Goal: Check status: Check status

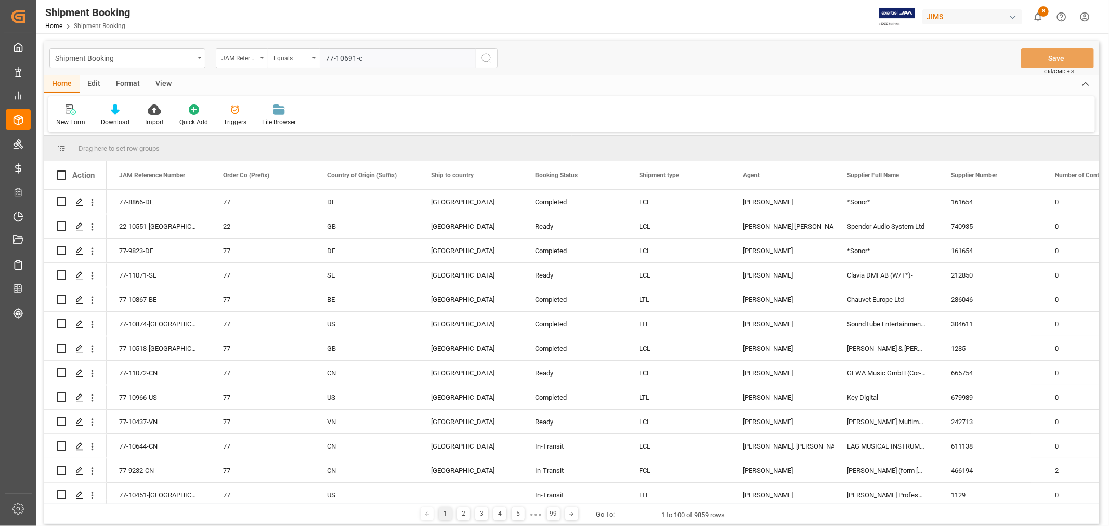
type input "77-10691-cn"
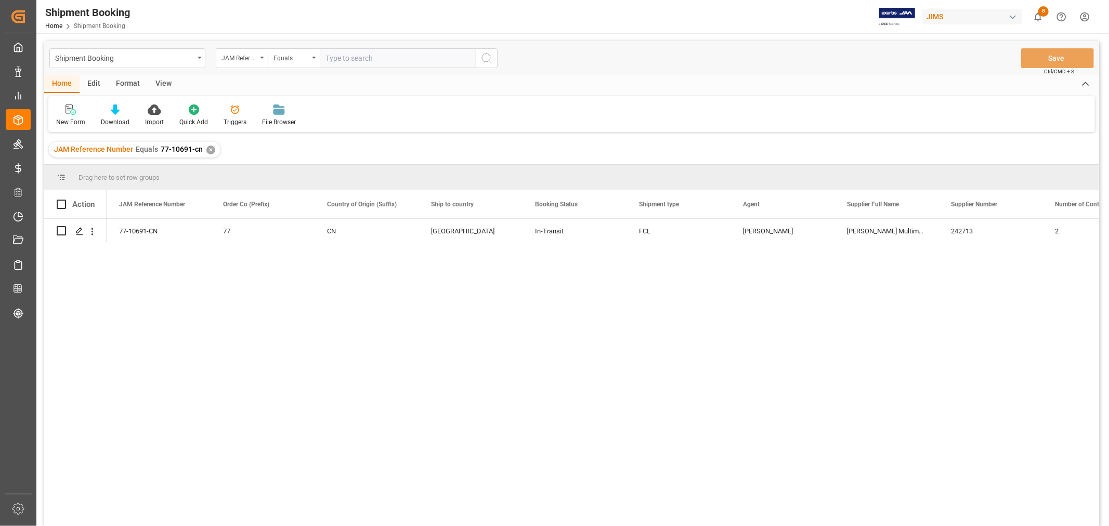
click at [170, 82] on div "View" at bounding box center [164, 84] width 32 height 18
click at [61, 122] on div "Default" at bounding box center [66, 122] width 20 height 9
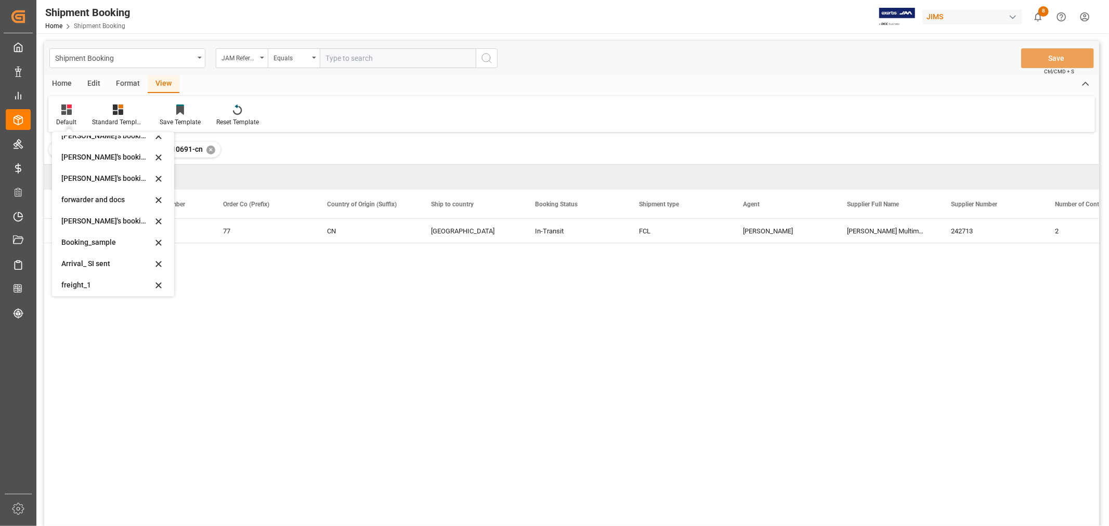
scroll to position [99, 0]
click at [83, 279] on div "booking_5" at bounding box center [106, 282] width 91 height 11
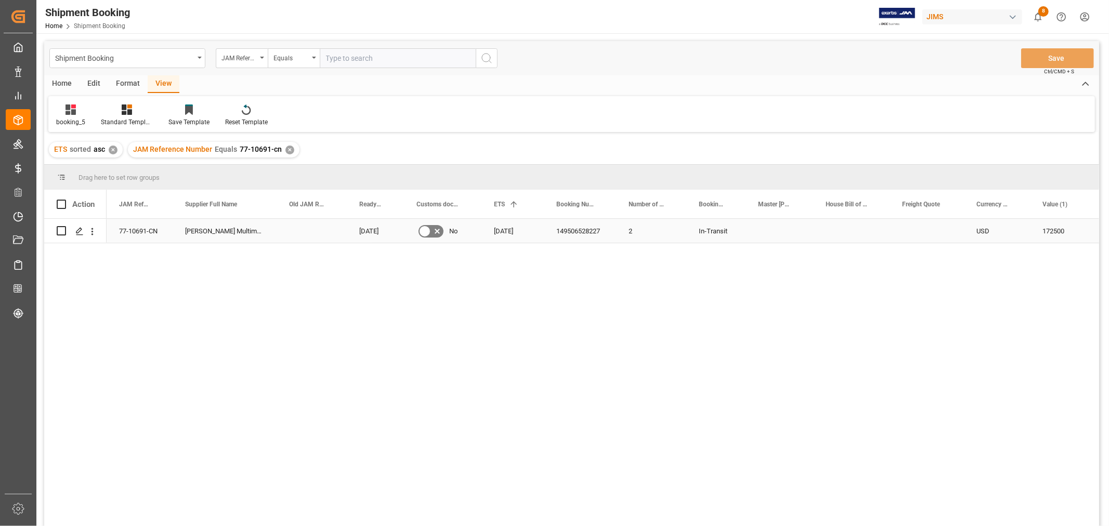
click at [570, 226] on div "149506528227" at bounding box center [580, 231] width 72 height 24
click at [542, 457] on div "77-10691-CN Harman Multimedia China 10-09-2025 No 14-09-2025 149506528227 2 In-…" at bounding box center [603, 376] width 993 height 314
click at [432, 233] on icon "Press SPACE to select this row." at bounding box center [437, 231] width 12 height 12
click at [0, 0] on input "Press SPACE to select this row." at bounding box center [0, 0] width 0 height 0
click at [1065, 59] on button "Save" at bounding box center [1057, 58] width 73 height 20
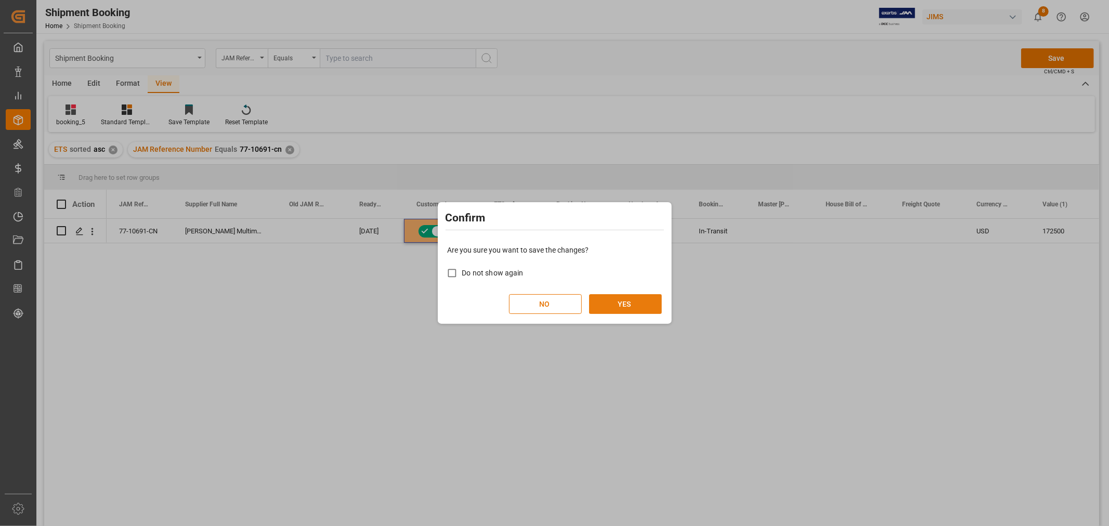
click at [637, 298] on button "YES" at bounding box center [625, 304] width 73 height 20
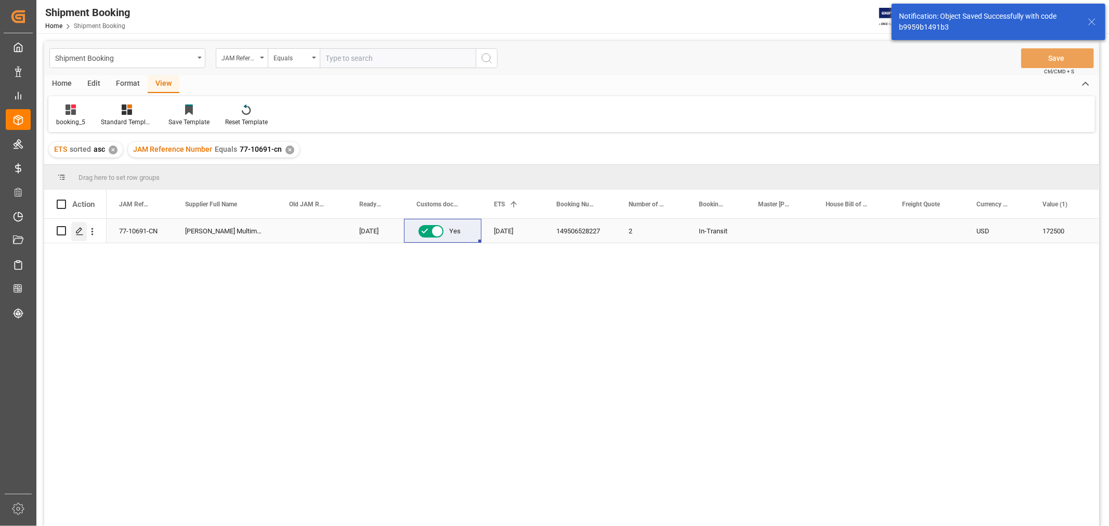
click at [79, 231] on polygon "Press SPACE to select this row." at bounding box center [78, 230] width 5 height 5
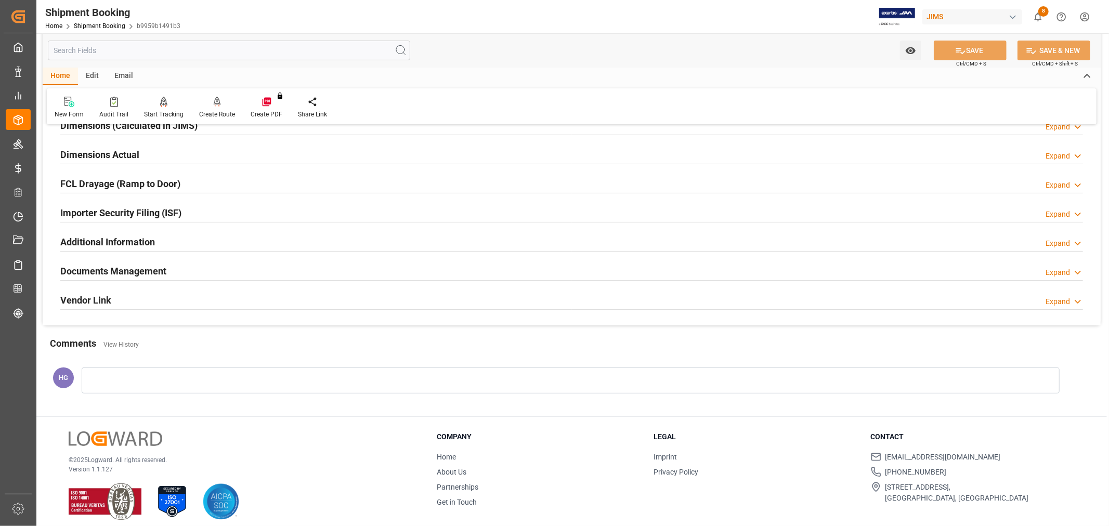
scroll to position [255, 0]
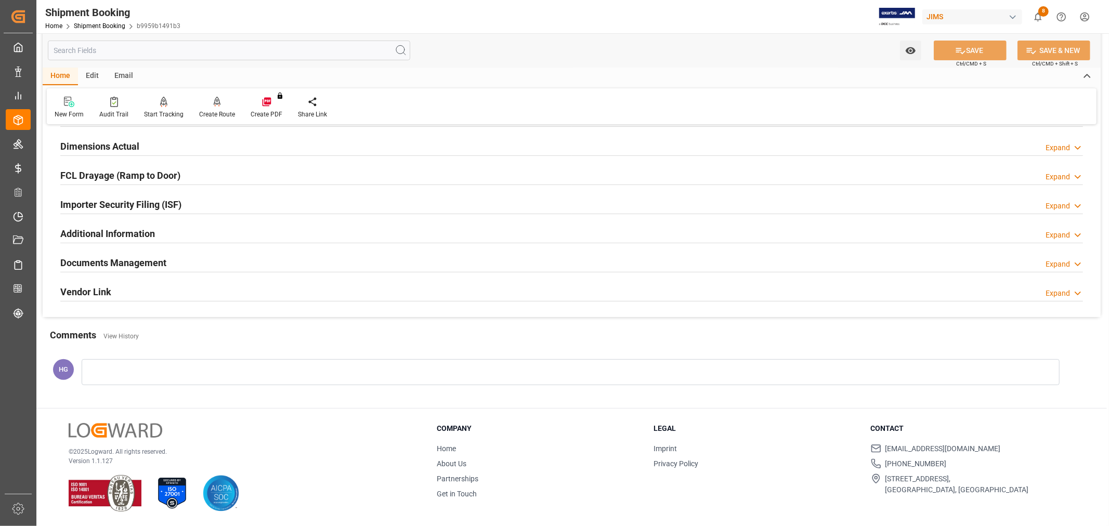
click at [114, 264] on h2 "Documents Management" at bounding box center [113, 263] width 106 height 14
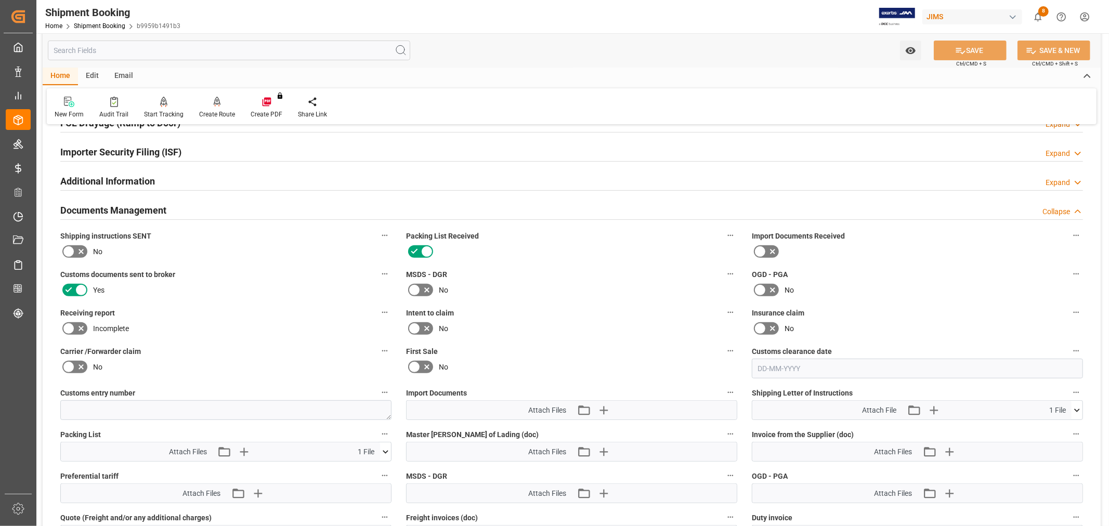
scroll to position [429, 0]
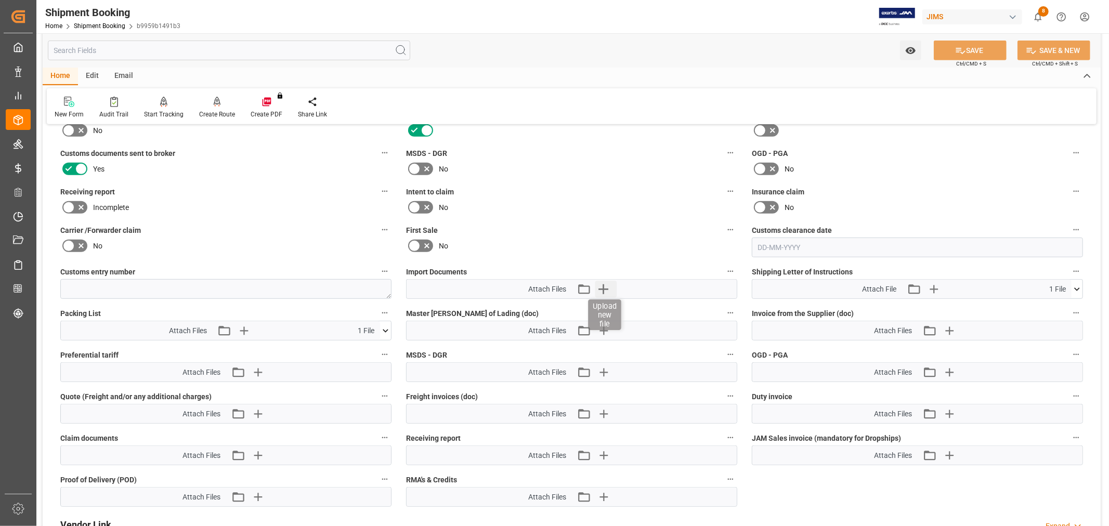
click at [607, 290] on icon "button" at bounding box center [603, 289] width 17 height 17
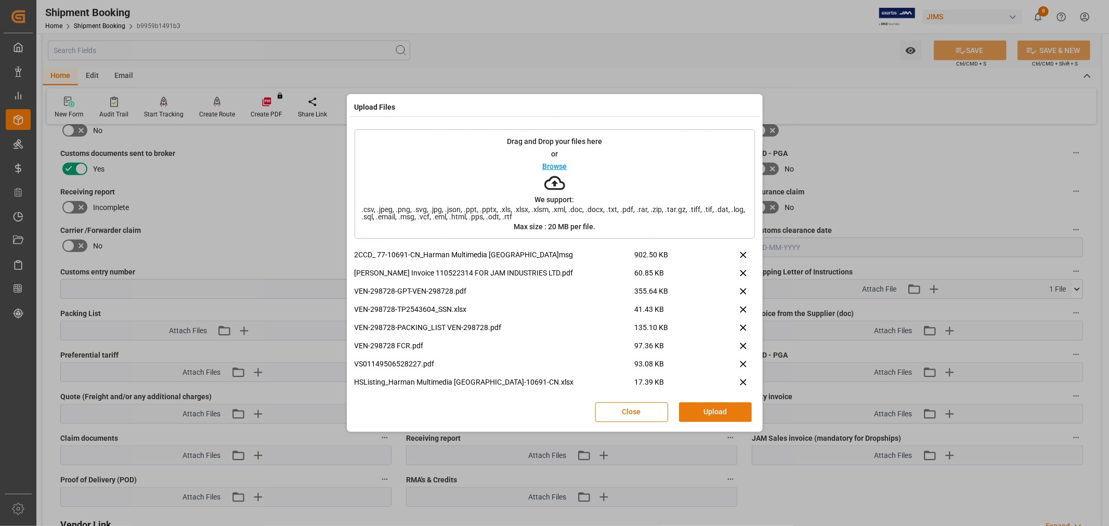
click at [693, 410] on button "Upload" at bounding box center [715, 413] width 73 height 20
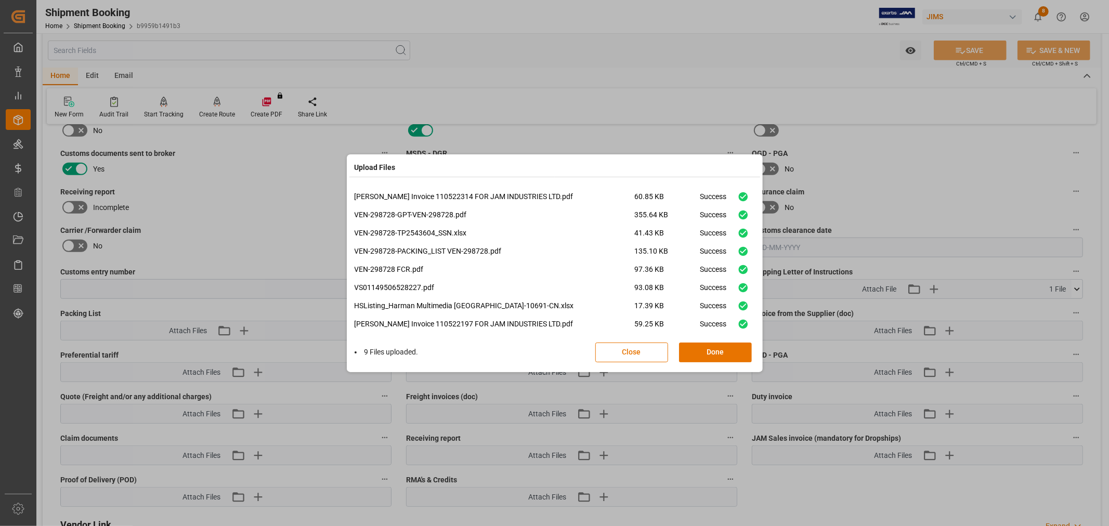
scroll to position [25, 0]
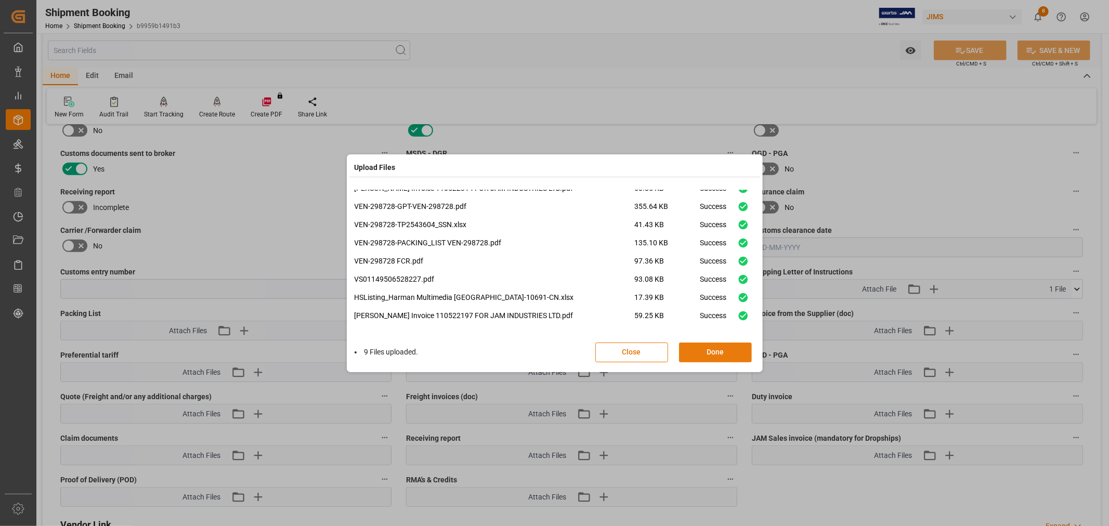
click at [703, 345] on button "Done" at bounding box center [715, 353] width 73 height 20
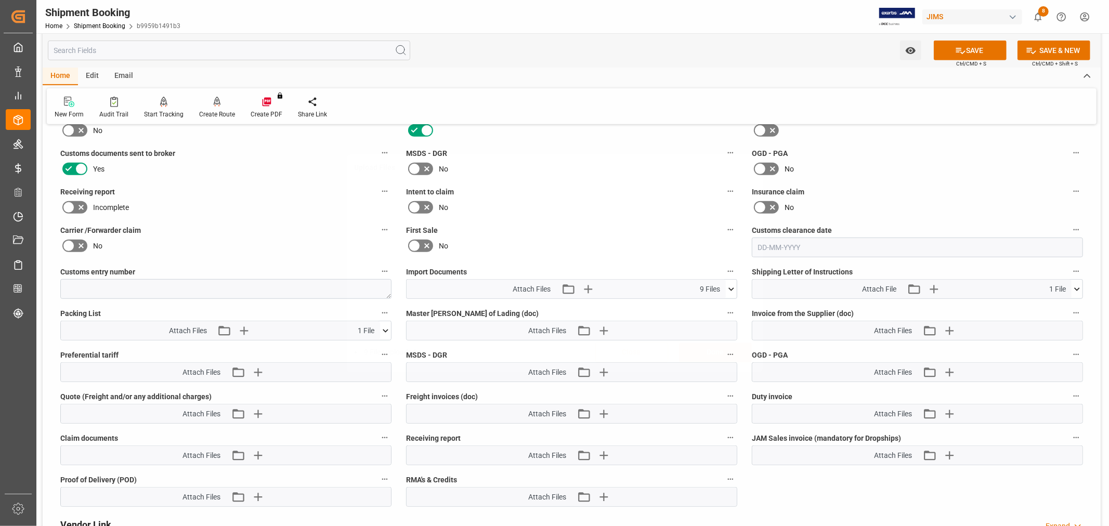
scroll to position [0, 0]
click at [948, 326] on icon "button" at bounding box center [949, 330] width 17 height 17
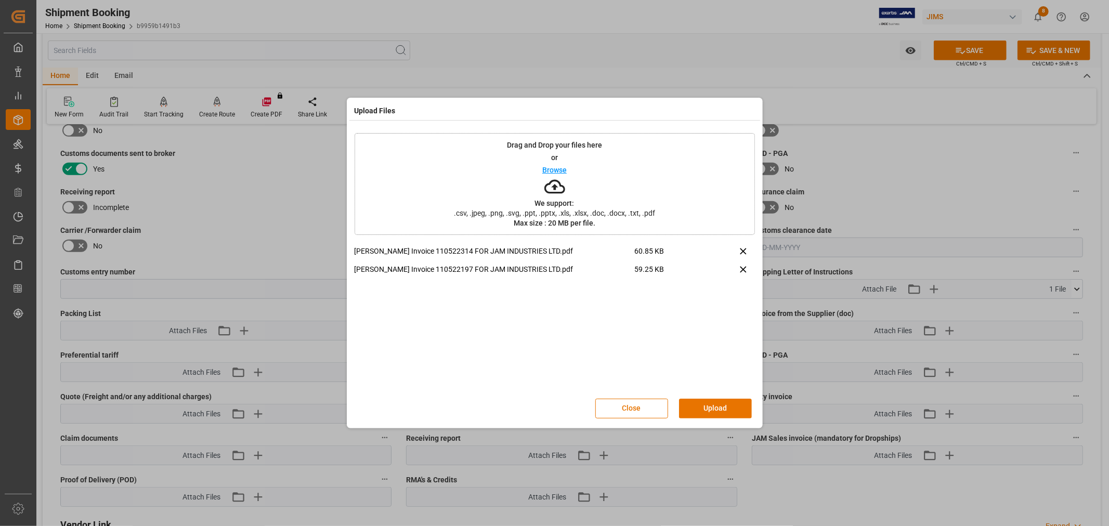
click at [709, 405] on button "Upload" at bounding box center [715, 409] width 73 height 20
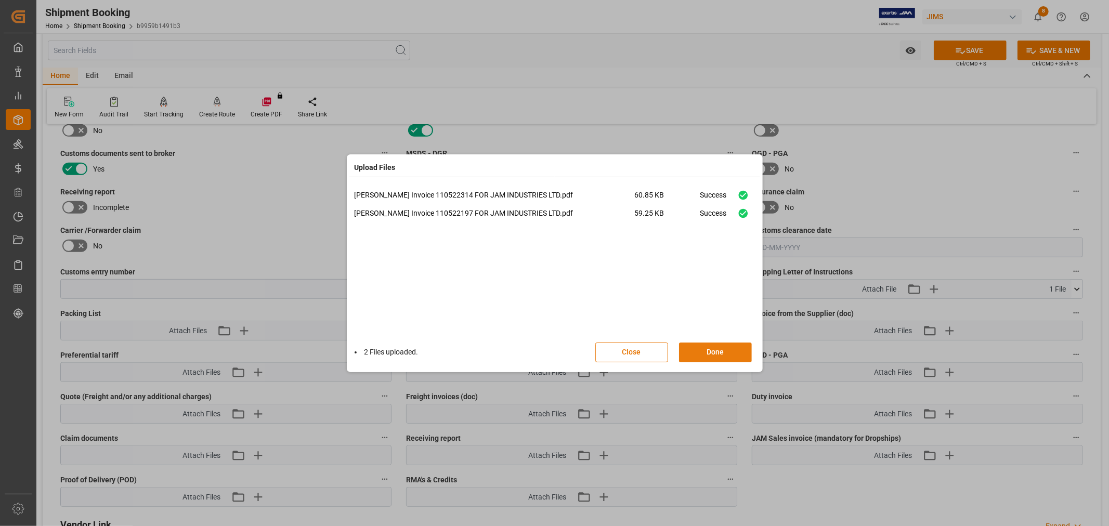
click at [715, 352] on button "Done" at bounding box center [715, 353] width 73 height 20
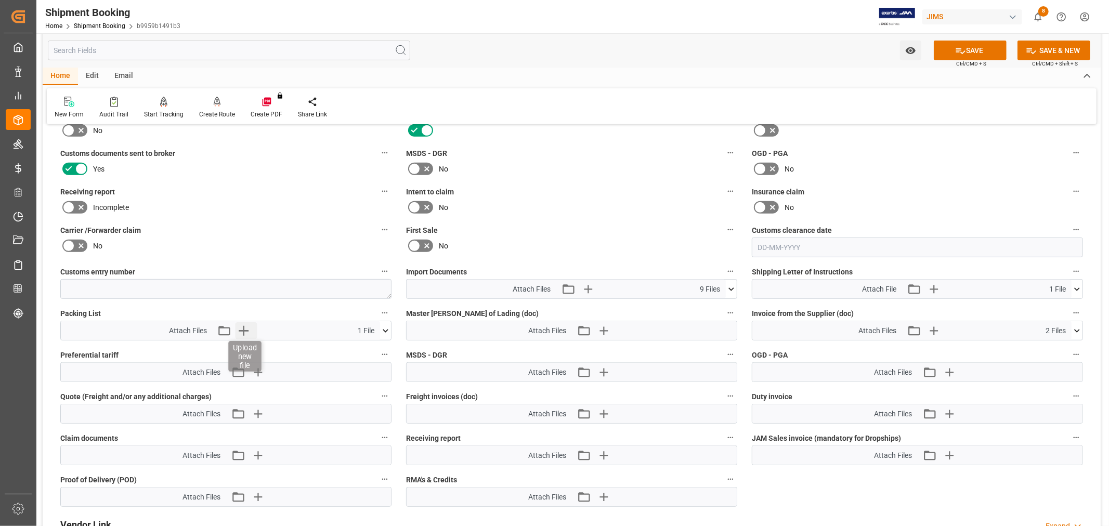
click at [250, 324] on icon "button" at bounding box center [244, 330] width 17 height 17
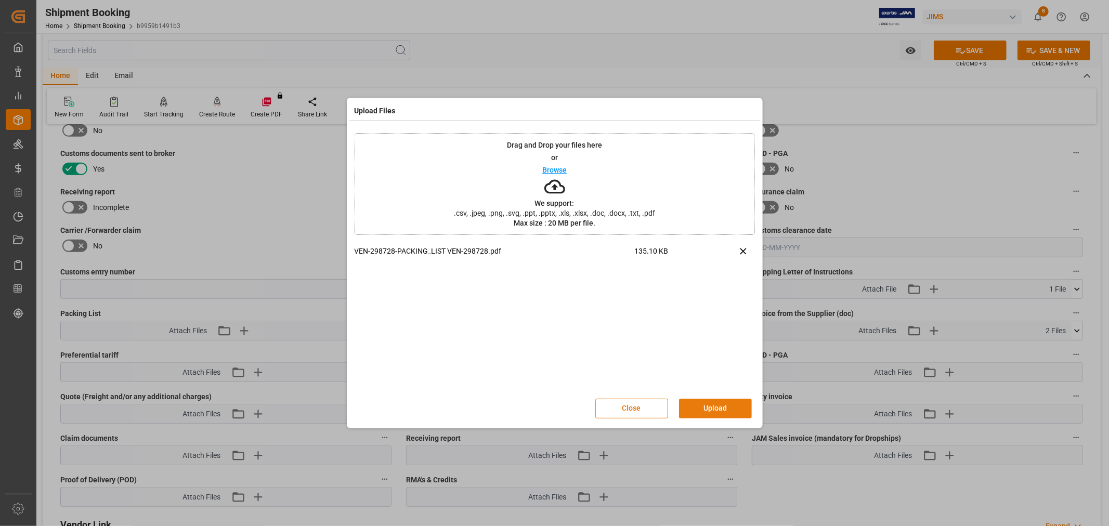
click at [725, 405] on button "Upload" at bounding box center [715, 409] width 73 height 20
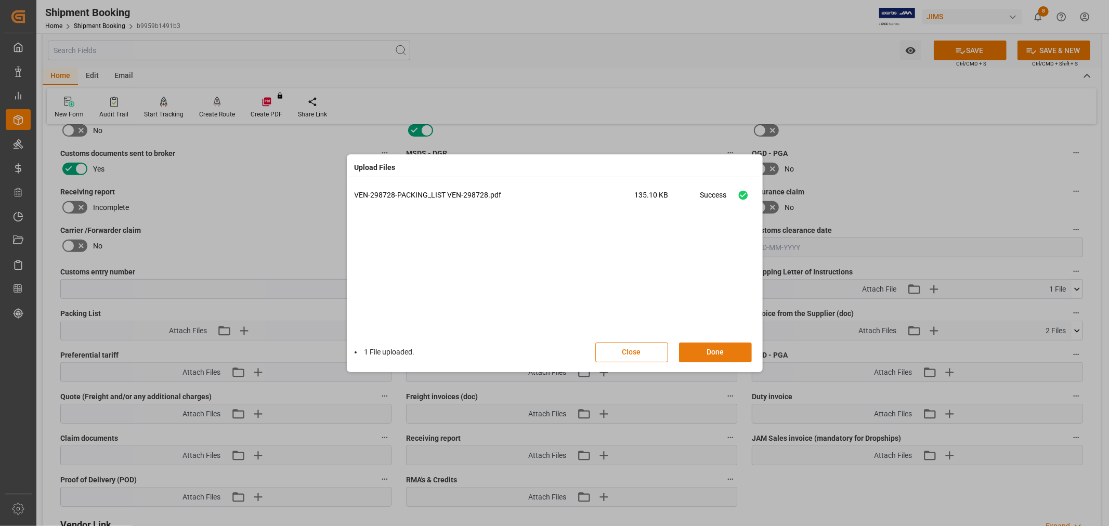
click at [734, 347] on button "Done" at bounding box center [715, 353] width 73 height 20
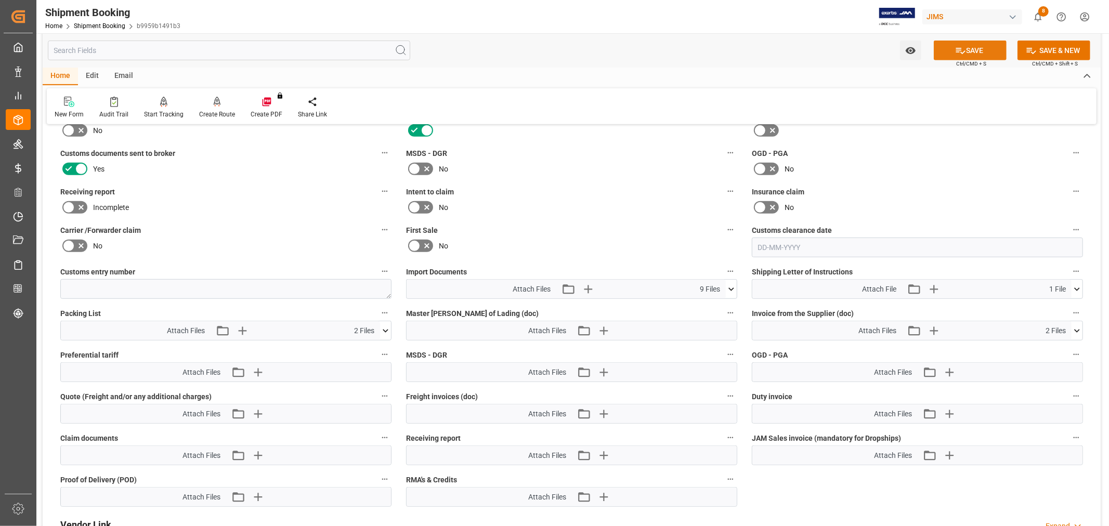
click at [973, 42] on button "SAVE" at bounding box center [970, 51] width 73 height 20
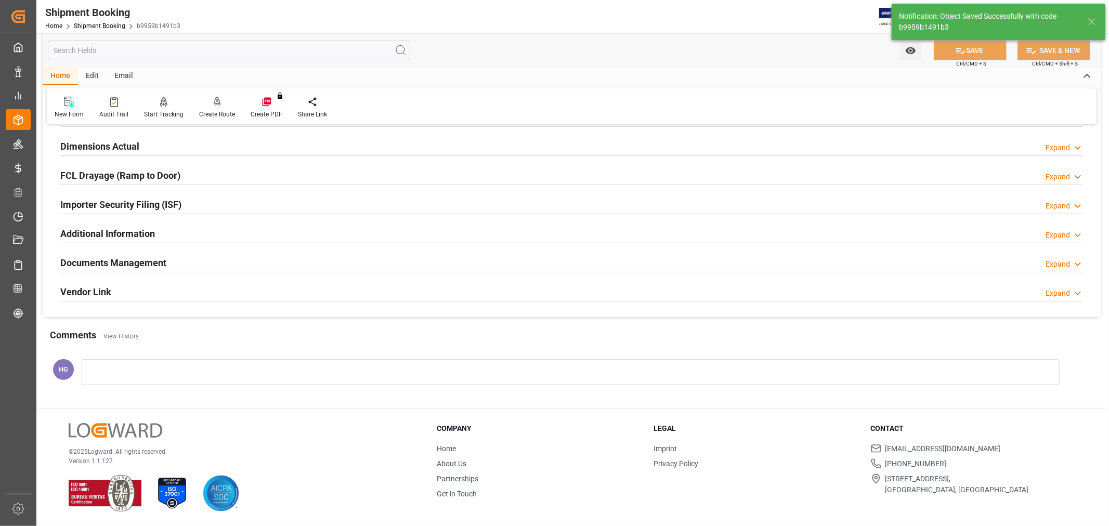
scroll to position [255, 0]
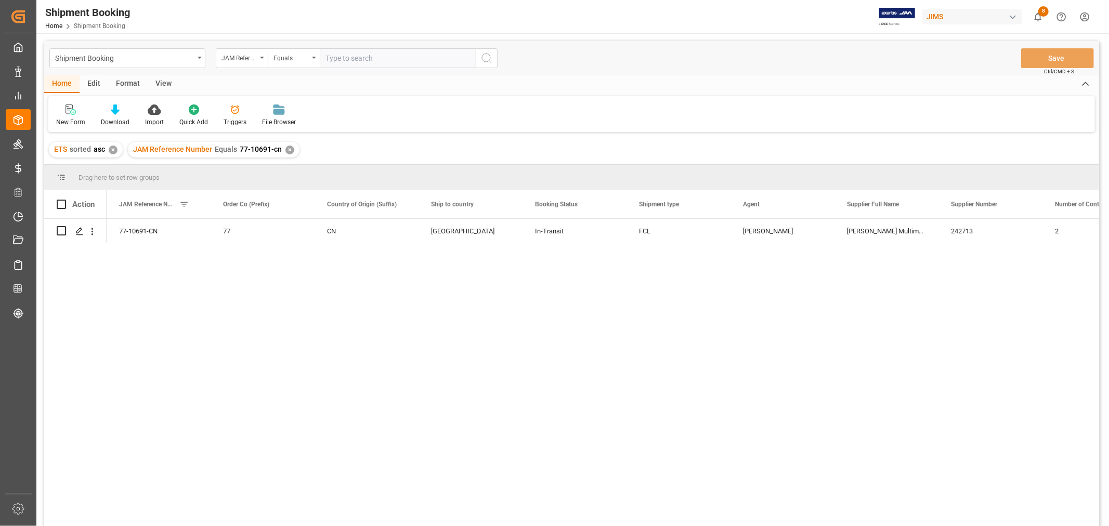
click at [165, 85] on div "View" at bounding box center [164, 84] width 32 height 18
click at [67, 120] on div "Default" at bounding box center [66, 122] width 20 height 9
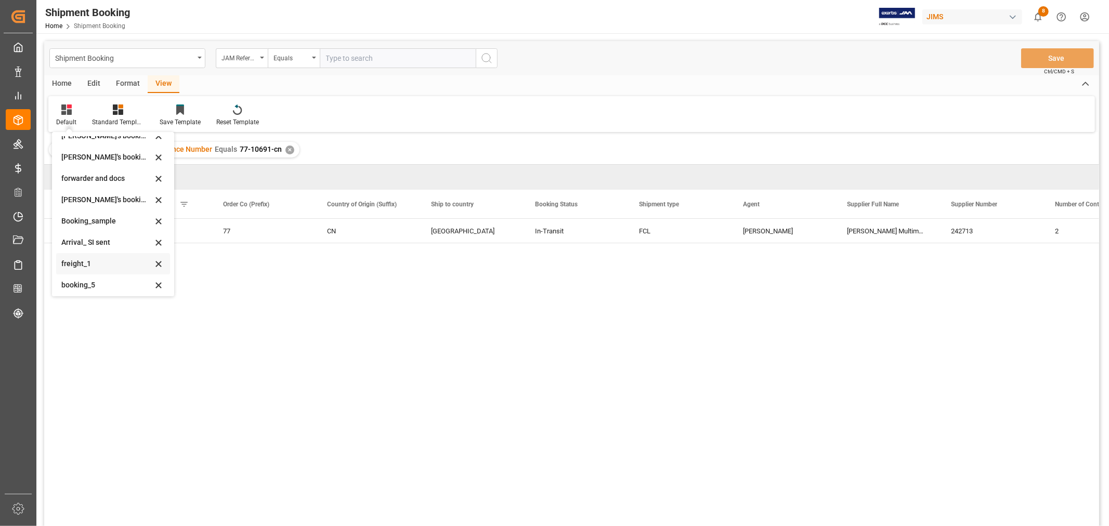
scroll to position [99, 0]
click at [98, 277] on div "booking_5" at bounding box center [106, 282] width 91 height 11
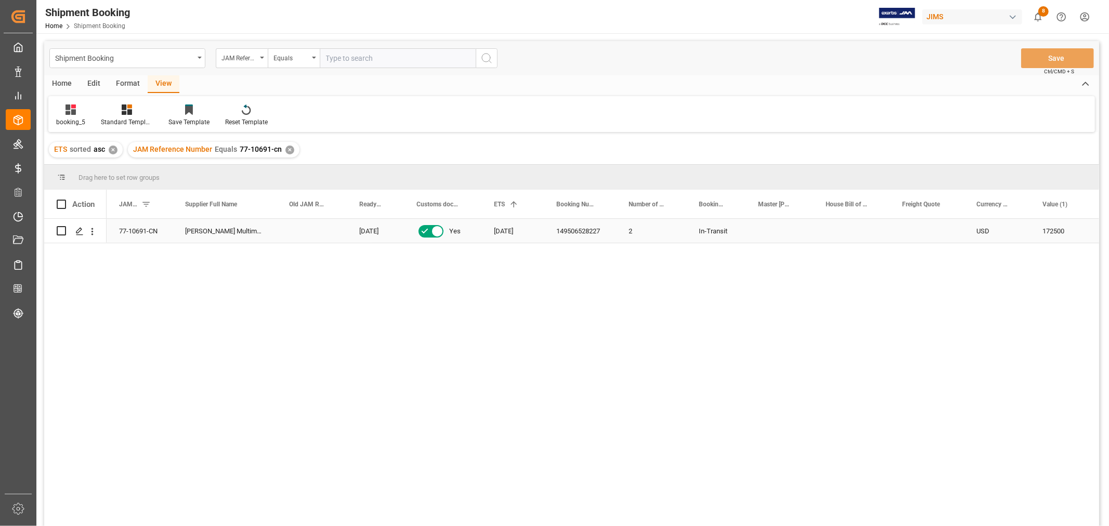
click at [577, 226] on div "149506528227" at bounding box center [580, 231] width 72 height 24
click at [920, 232] on div "Press SPACE to select this row." at bounding box center [927, 231] width 74 height 24
click at [920, 232] on input "Press SPACE to select this row." at bounding box center [927, 237] width 58 height 20
type input "9580"
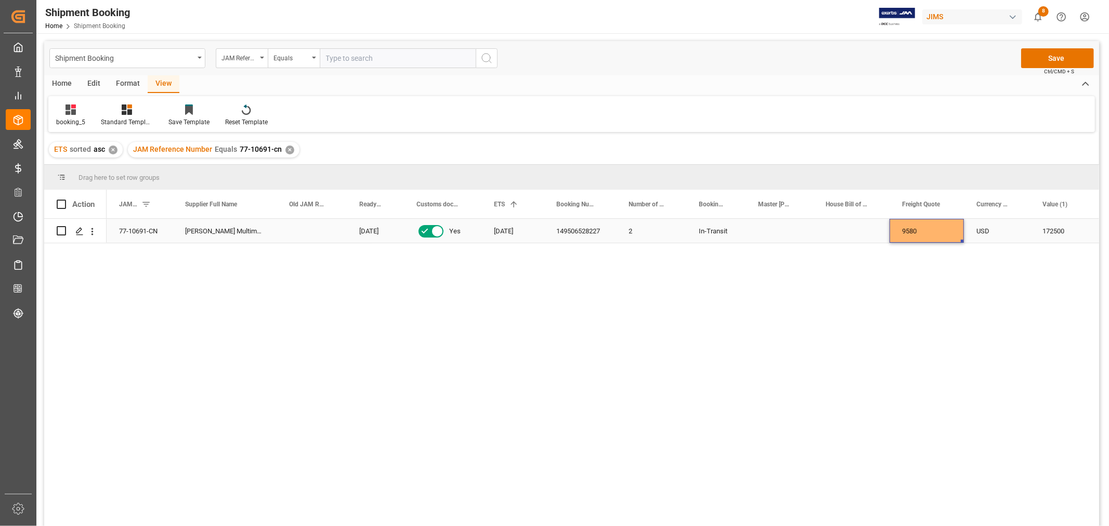
click at [846, 231] on div "Press SPACE to select this row." at bounding box center [851, 231] width 76 height 24
click at [1039, 62] on button "Save" at bounding box center [1057, 58] width 73 height 20
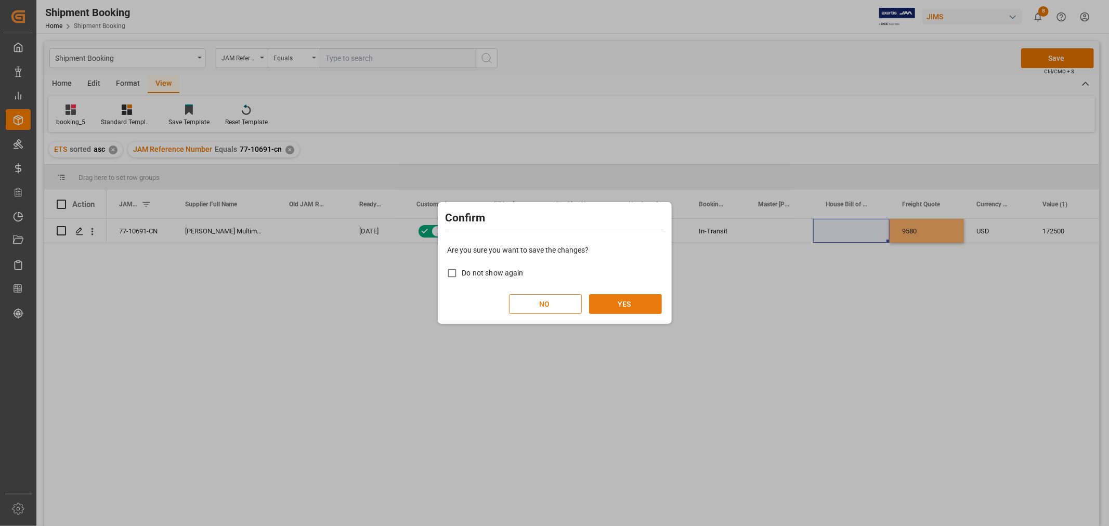
click at [625, 299] on button "YES" at bounding box center [625, 304] width 73 height 20
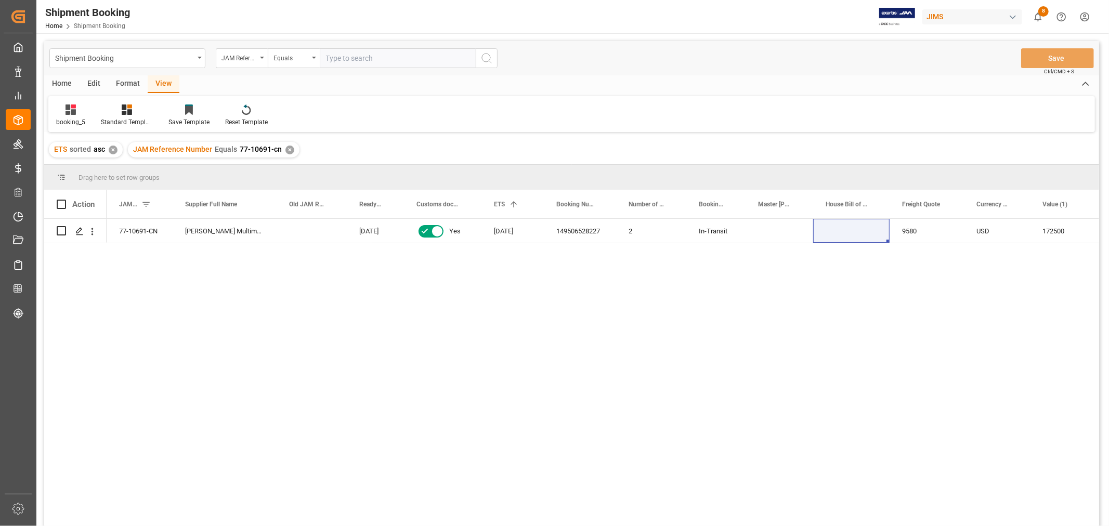
click at [747, 151] on div "ETS sorted asc ✕ JAM Reference Number Equals 77-10691-cn ✕" at bounding box center [571, 149] width 1055 height 29
click at [779, 230] on div "Press SPACE to select this row." at bounding box center [780, 231] width 68 height 24
click at [286, 149] on div "✕" at bounding box center [290, 150] width 9 height 9
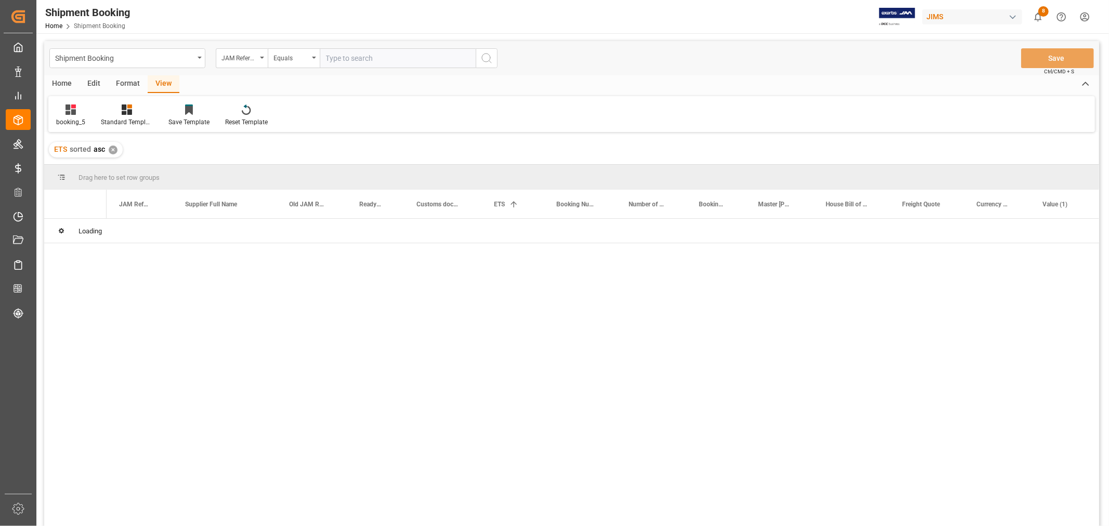
click at [380, 52] on input "text" at bounding box center [398, 58] width 156 height 20
click at [378, 58] on input "text" at bounding box center [398, 58] width 156 height 20
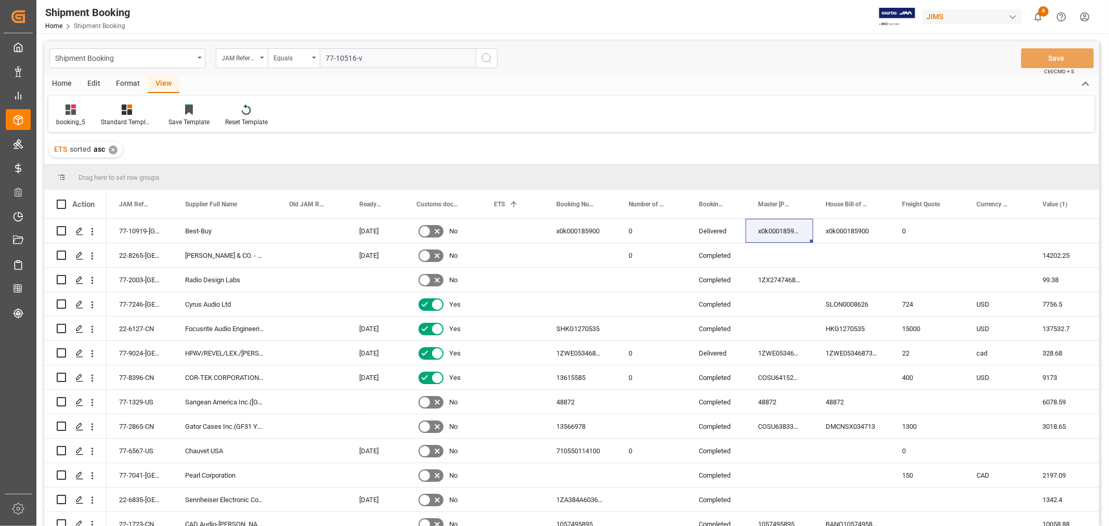
type input "77-10516-vn"
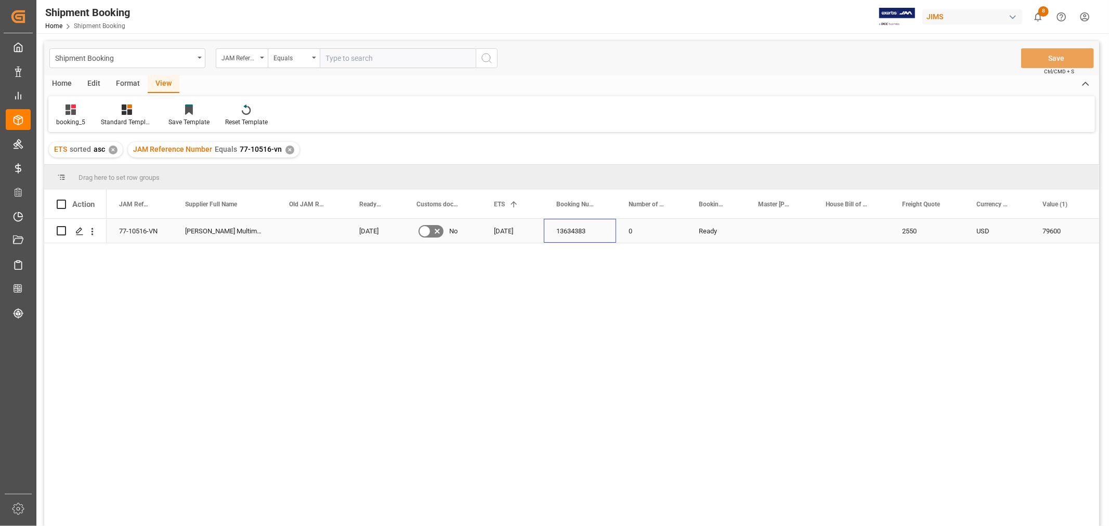
click at [589, 234] on div "13634383" at bounding box center [580, 231] width 72 height 24
click at [434, 238] on label "Press SPACE to select this row." at bounding box center [431, 231] width 29 height 17
click at [0, 0] on input "Press SPACE to select this row." at bounding box center [0, 0] width 0 height 0
click at [538, 228] on div "11-09-2025" at bounding box center [513, 231] width 62 height 24
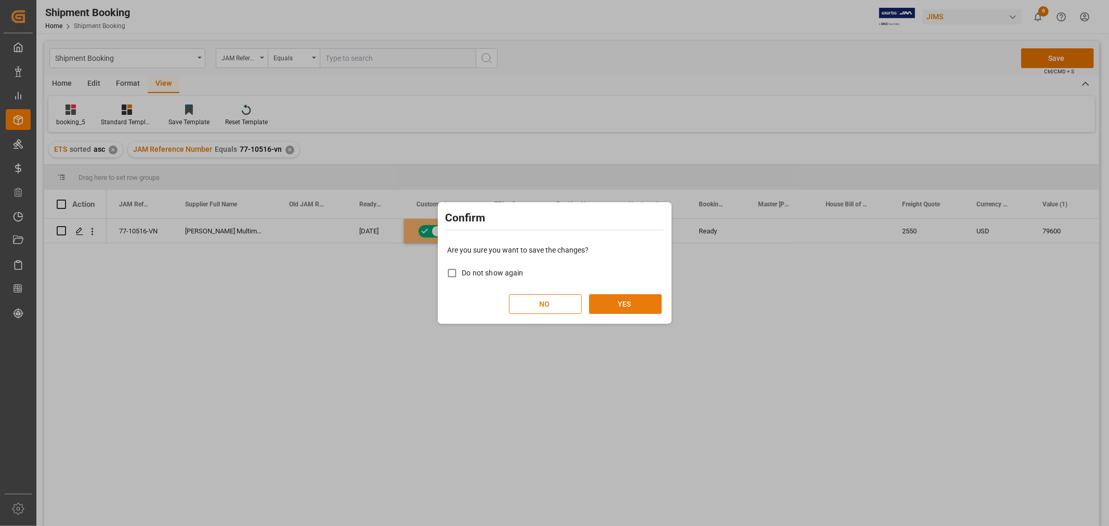
click at [610, 308] on button "YES" at bounding box center [625, 304] width 73 height 20
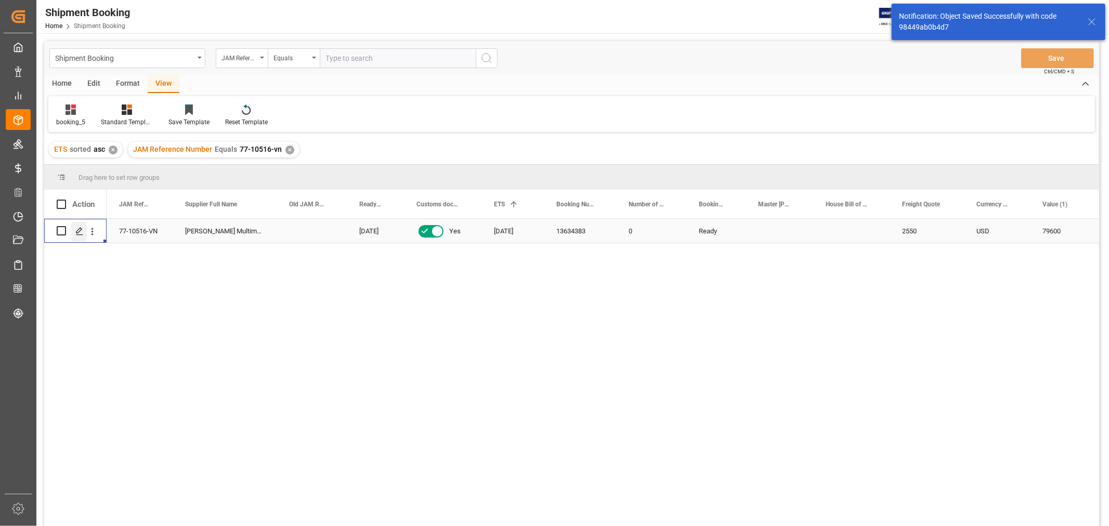
click at [79, 235] on icon "Press SPACE to select this row." at bounding box center [79, 231] width 8 height 8
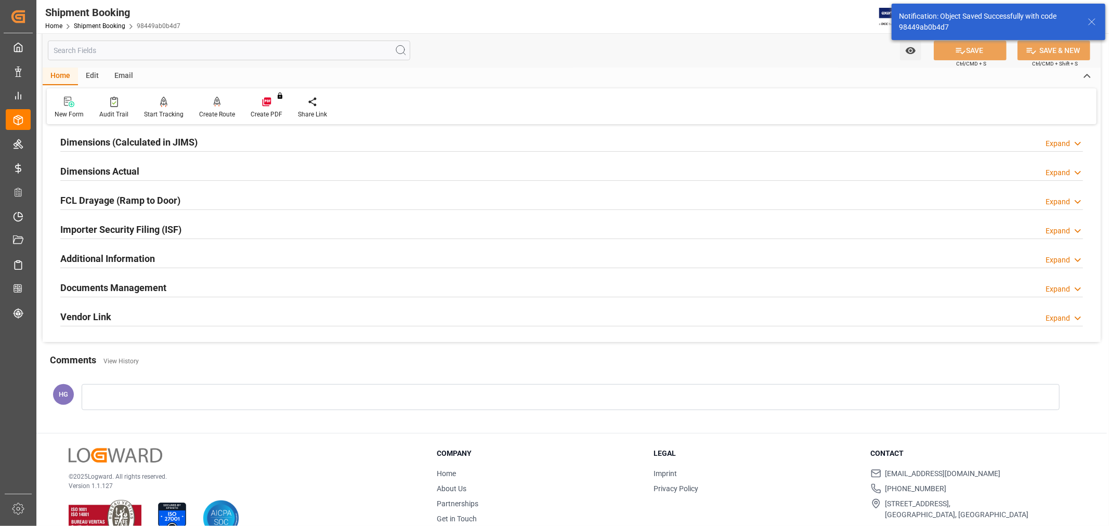
scroll to position [231, 0]
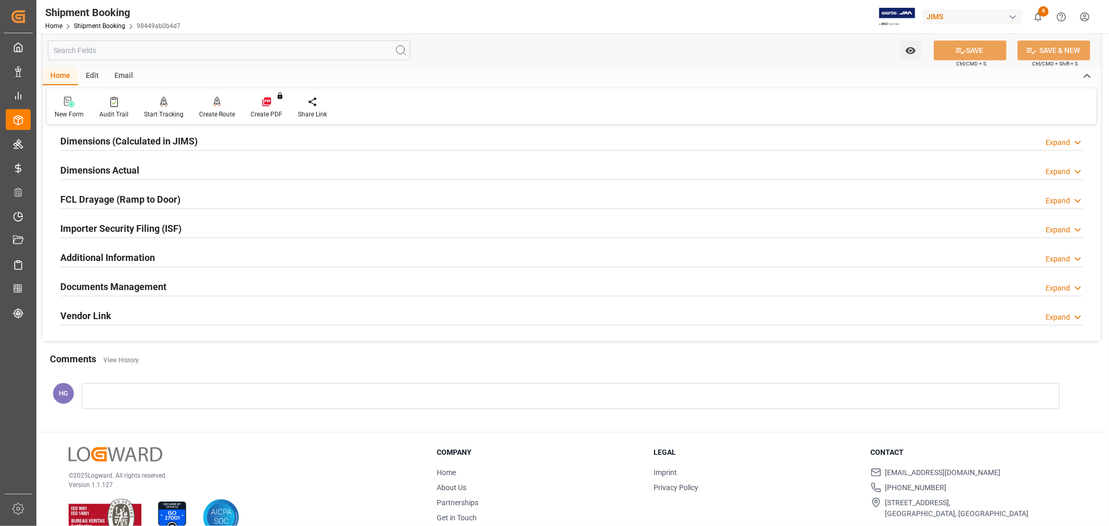
click at [136, 284] on h2 "Documents Management" at bounding box center [113, 287] width 106 height 14
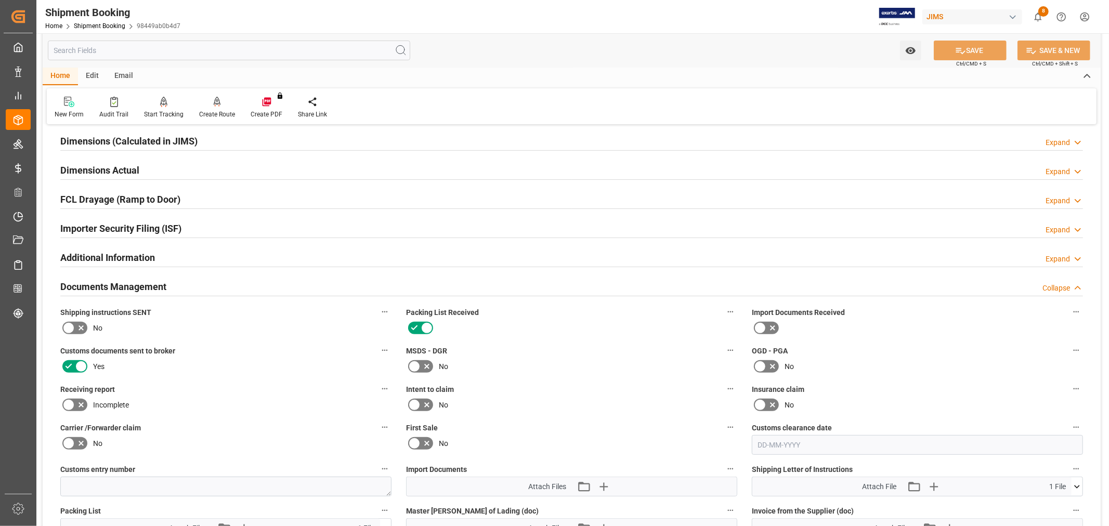
scroll to position [289, 0]
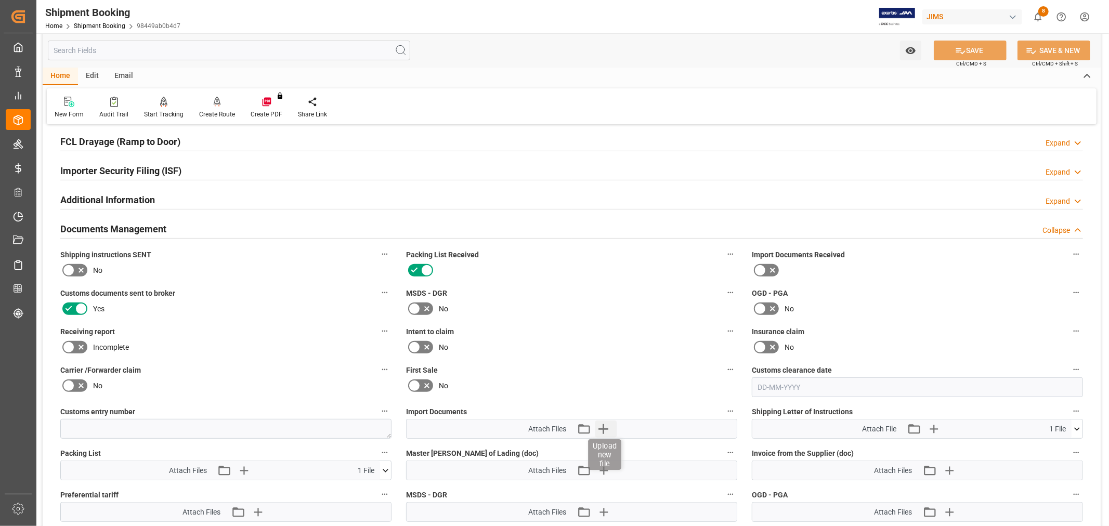
click at [604, 424] on icon "button" at bounding box center [604, 429] width 10 height 10
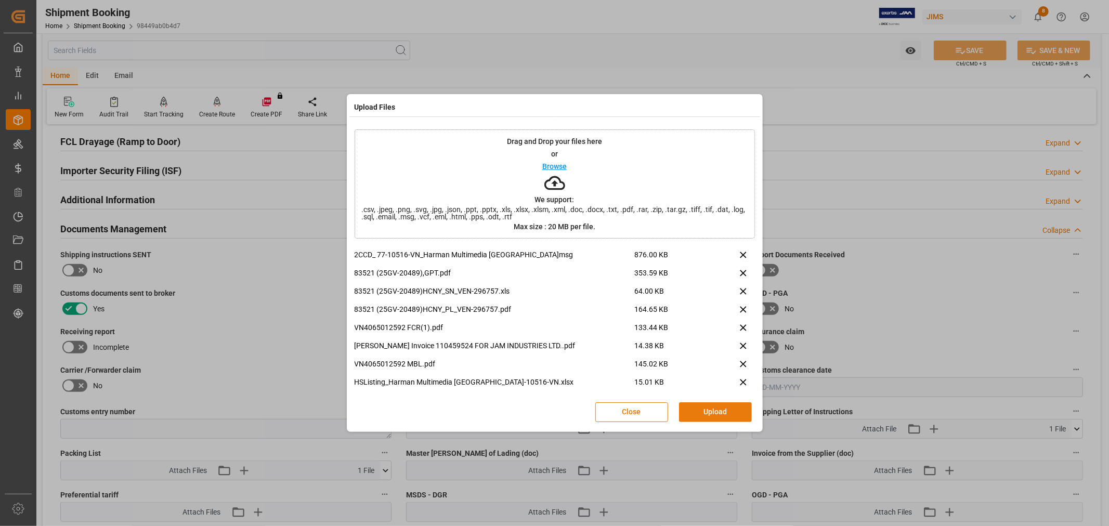
click at [721, 408] on button "Upload" at bounding box center [715, 413] width 73 height 20
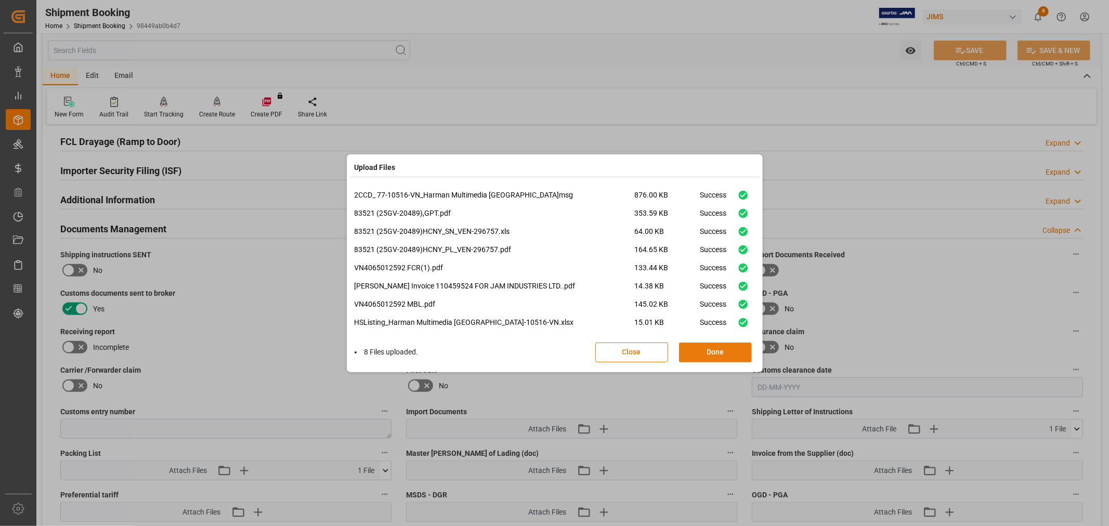
click at [726, 355] on button "Done" at bounding box center [715, 353] width 73 height 20
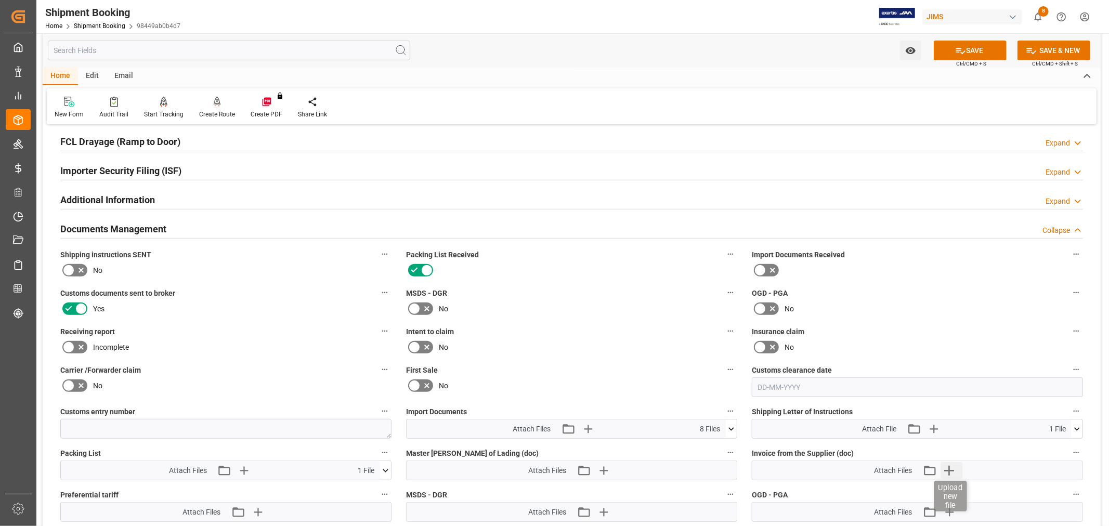
click at [952, 473] on icon "button" at bounding box center [949, 470] width 17 height 17
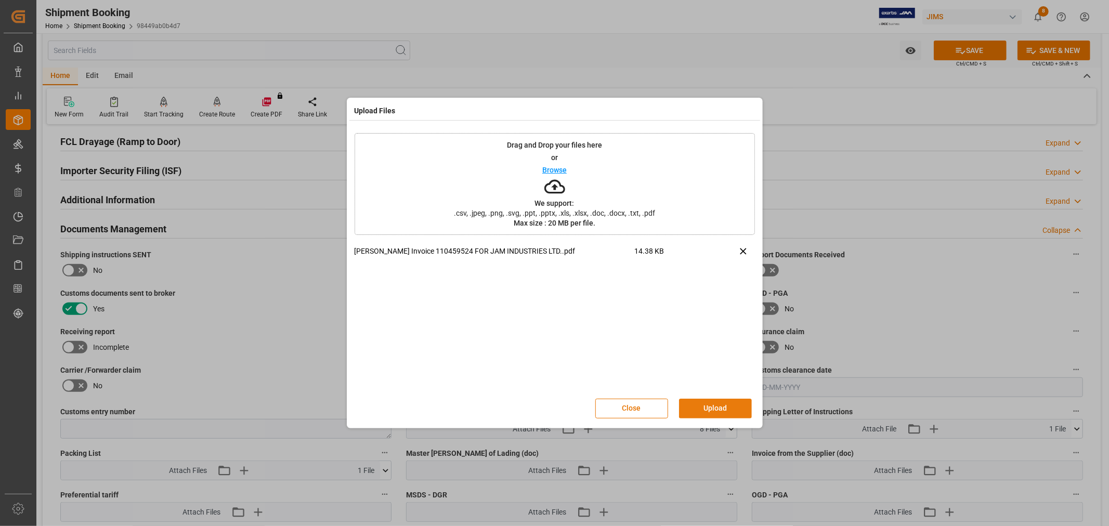
click at [703, 404] on button "Upload" at bounding box center [715, 409] width 73 height 20
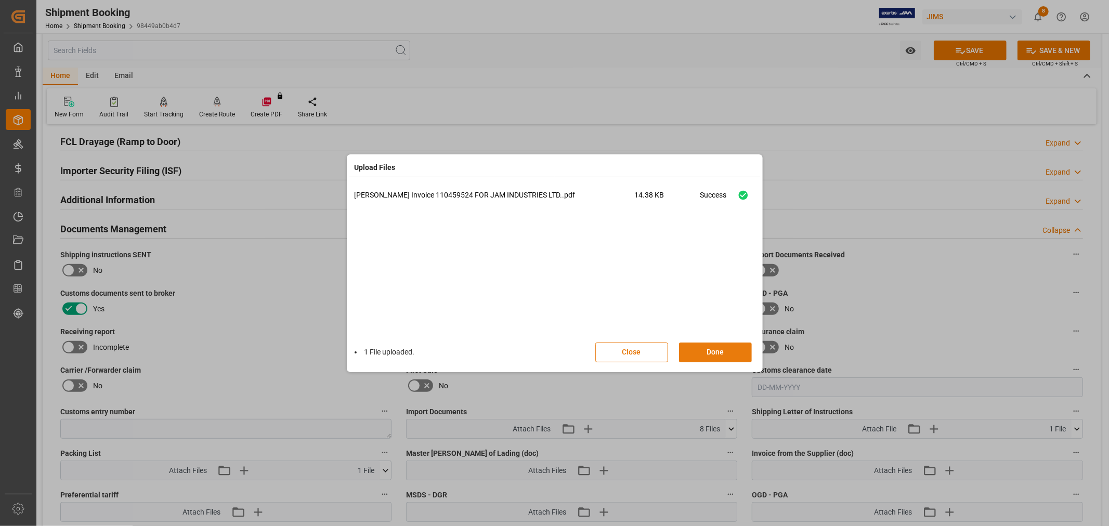
click at [710, 355] on button "Done" at bounding box center [715, 353] width 73 height 20
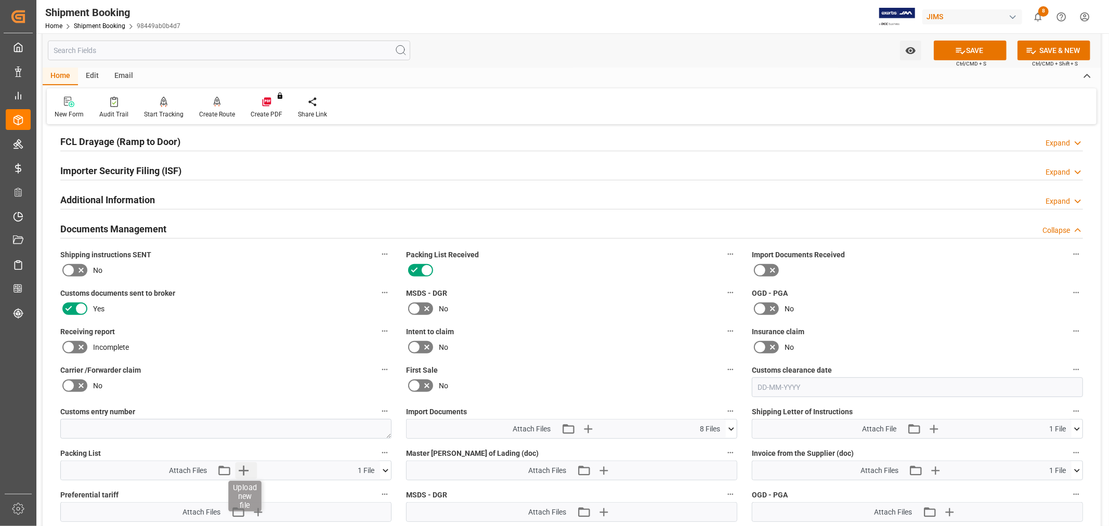
click at [241, 469] on icon "button" at bounding box center [244, 471] width 10 height 10
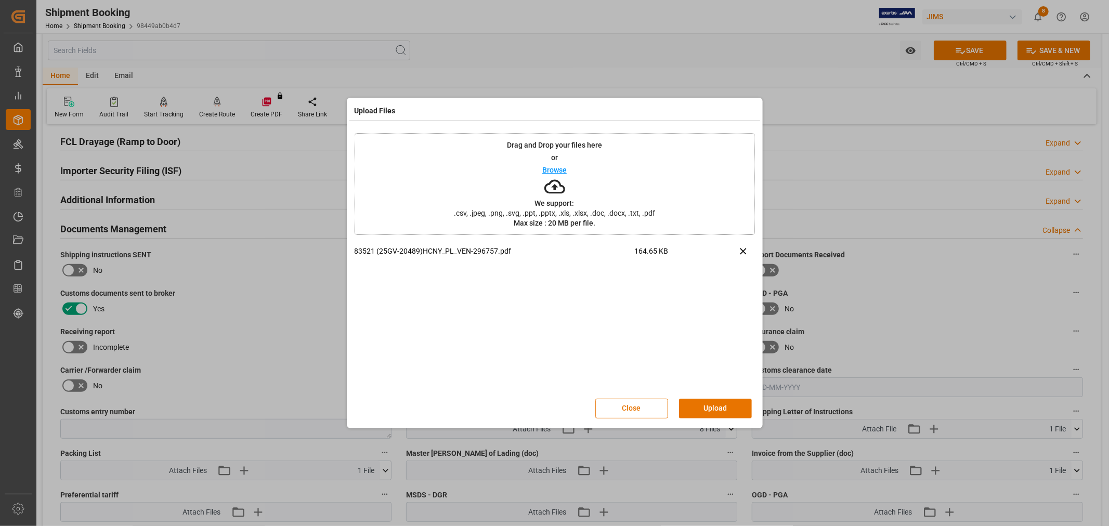
click at [706, 408] on button "Upload" at bounding box center [715, 409] width 73 height 20
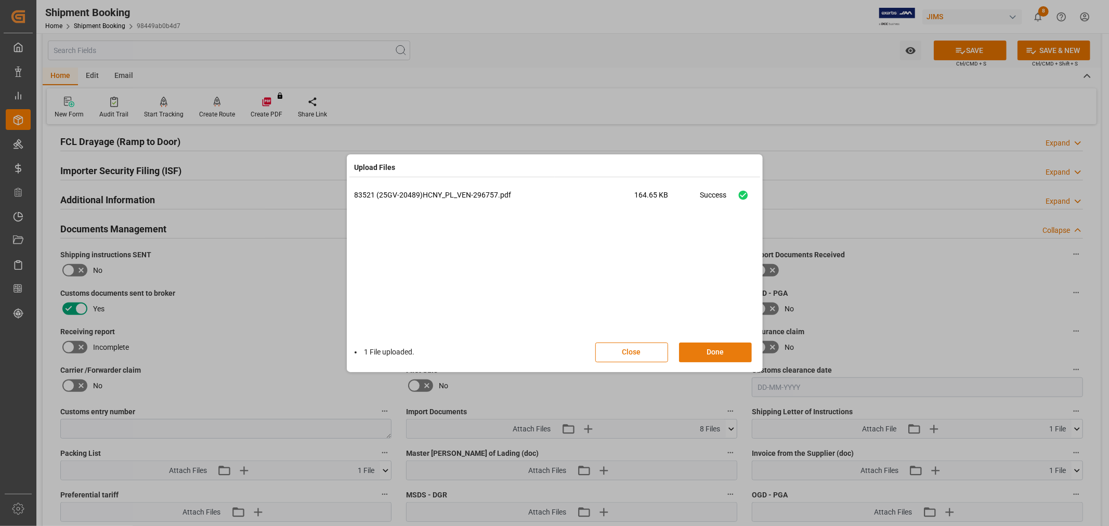
click at [707, 352] on button "Done" at bounding box center [715, 353] width 73 height 20
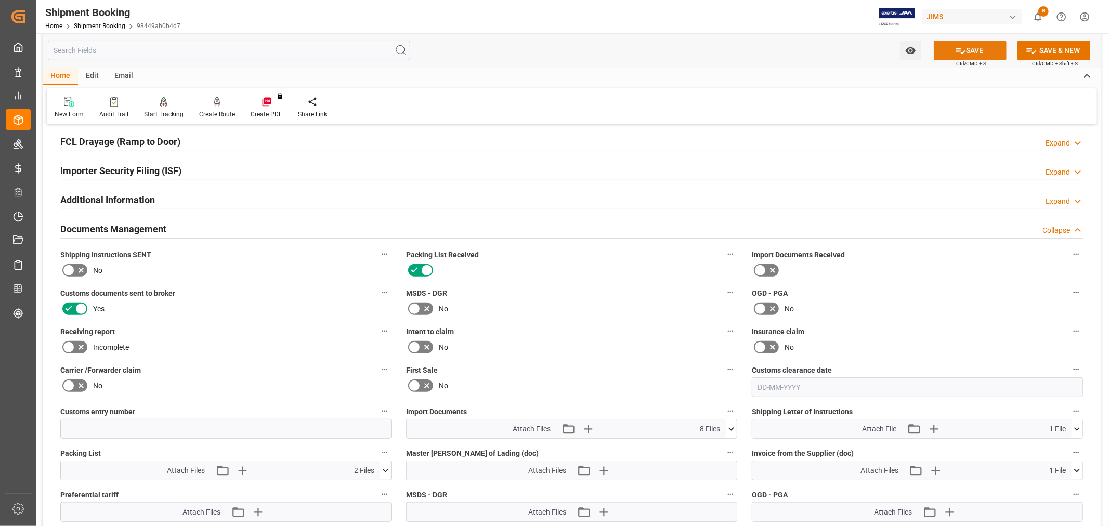
click at [968, 54] on button "SAVE" at bounding box center [970, 51] width 73 height 20
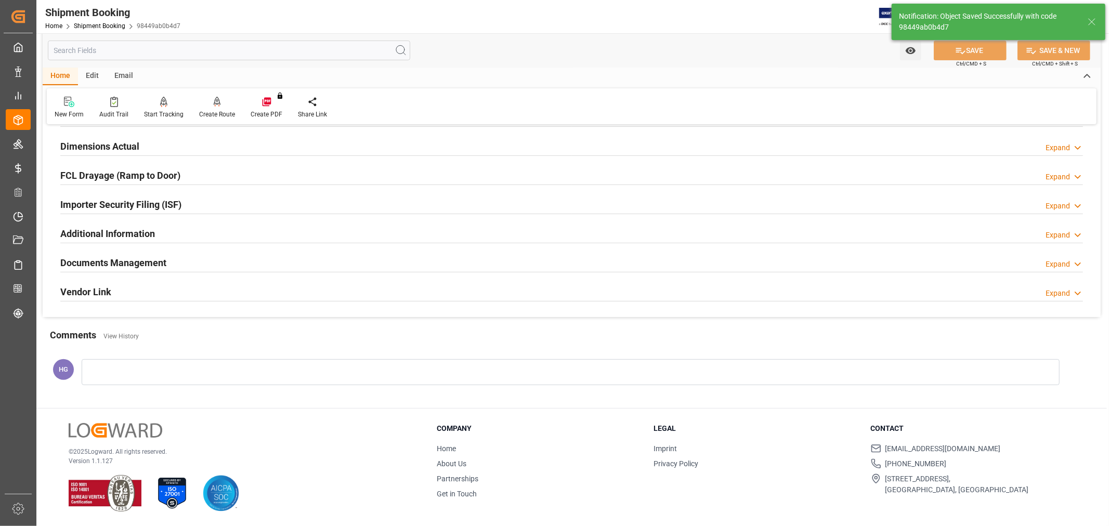
scroll to position [255, 0]
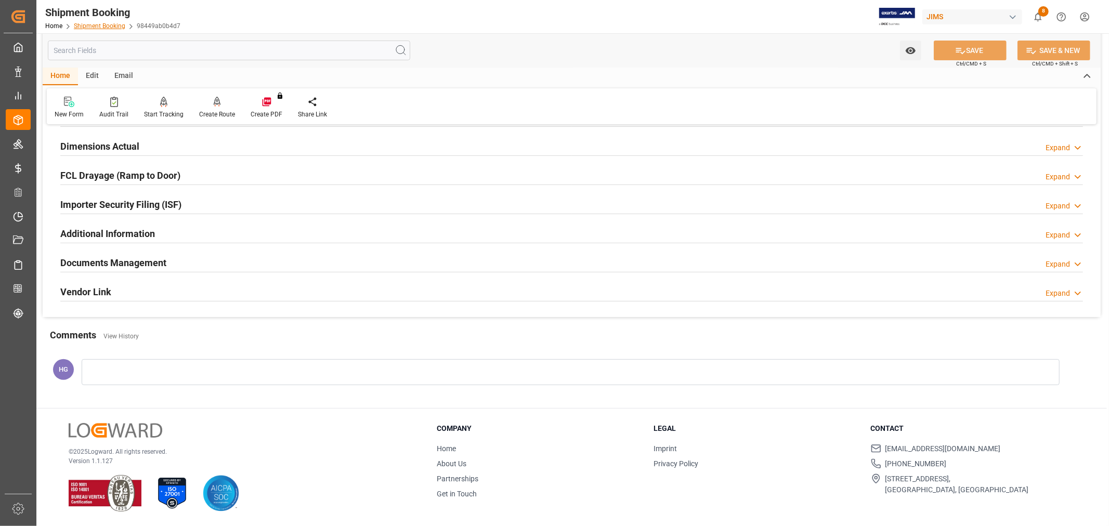
click at [107, 23] on link "Shipment Booking" at bounding box center [99, 25] width 51 height 7
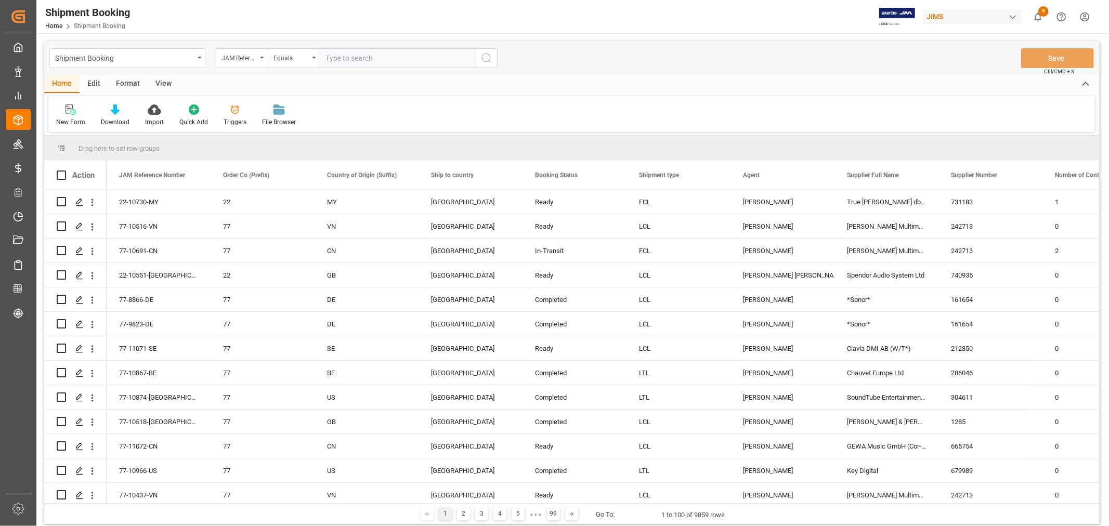
click at [365, 53] on input "text" at bounding box center [398, 58] width 156 height 20
type input "77-9615-vn"
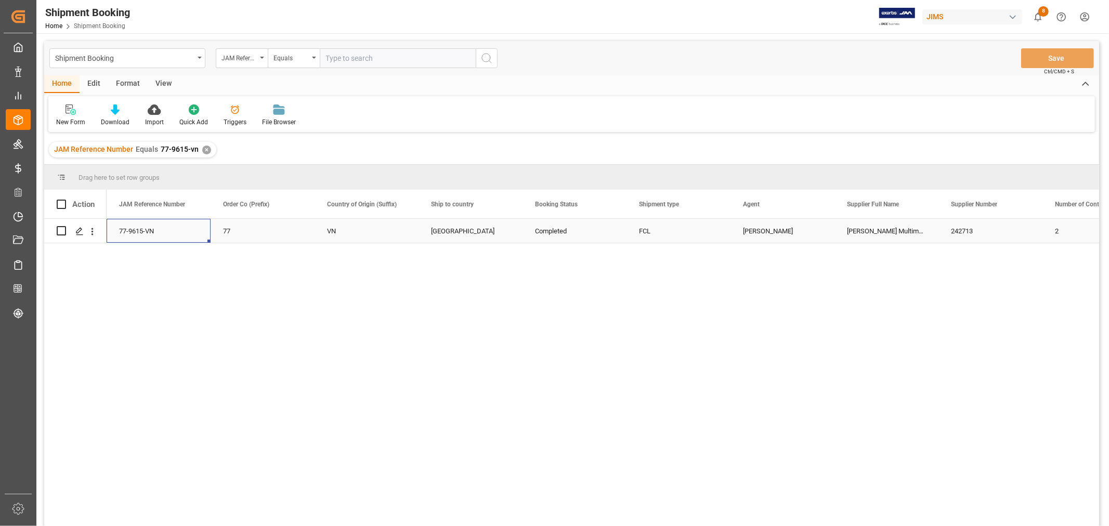
click at [155, 236] on div "77-9615-VN" at bounding box center [159, 231] width 104 height 24
click at [203, 147] on div "✕" at bounding box center [206, 150] width 9 height 9
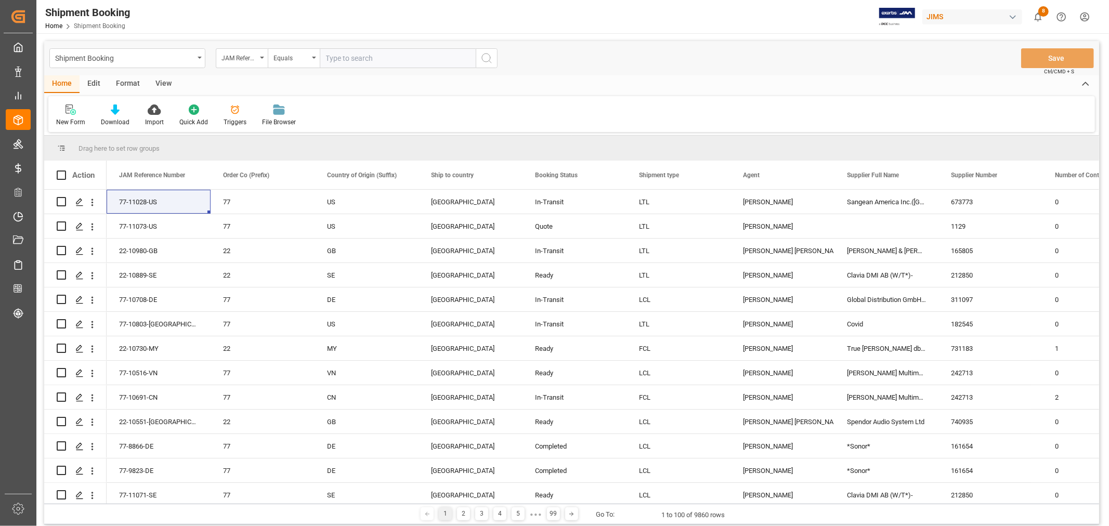
click at [425, 113] on div "New Form Download Import Quick Add Triggers File Browser" at bounding box center [571, 114] width 1047 height 36
click at [248, 62] on div "JAM Reference Number" at bounding box center [239, 57] width 35 height 12
type input "agent"
click at [231, 103] on div "Agent" at bounding box center [293, 106] width 155 height 22
click at [345, 59] on span "Select Items" at bounding box center [348, 58] width 44 height 8
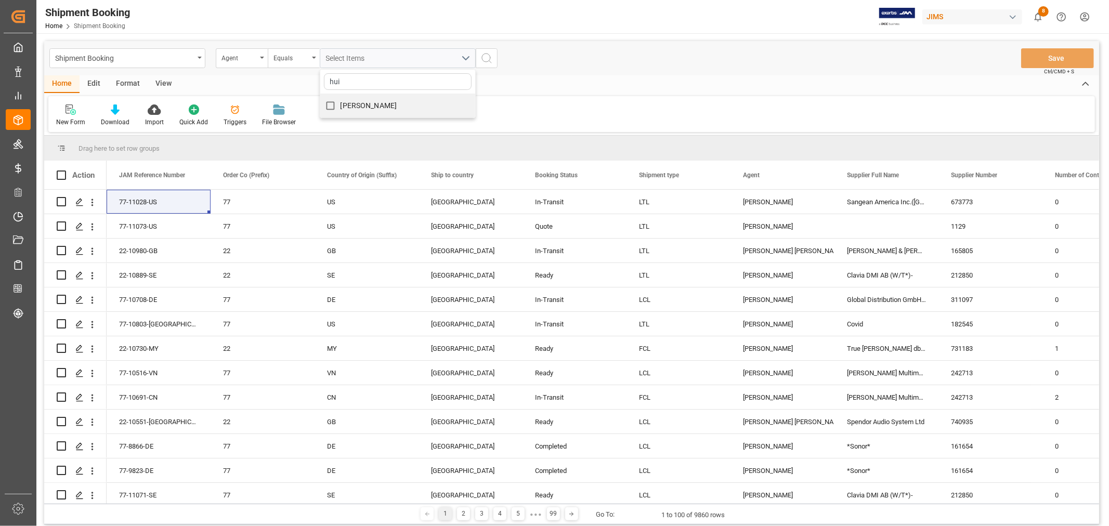
type input "hui"
click at [361, 106] on span "[PERSON_NAME]" at bounding box center [369, 105] width 57 height 8
click at [341, 106] on input "[PERSON_NAME]" at bounding box center [330, 106] width 20 height 20
checkbox input "true"
click at [485, 53] on icon "search button" at bounding box center [487, 58] width 12 height 12
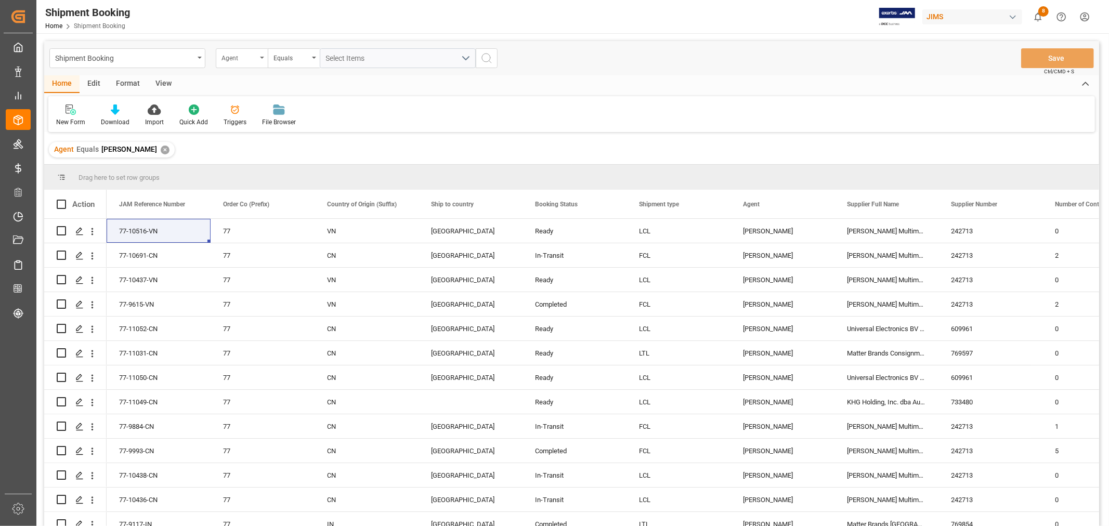
click at [248, 55] on div "Agent" at bounding box center [239, 57] width 35 height 12
click at [241, 193] on div "Booking Status" at bounding box center [293, 194] width 155 height 22
click at [282, 60] on div "Equals" at bounding box center [291, 57] width 35 height 12
click at [288, 149] on div "Contains" at bounding box center [345, 150] width 155 height 22
click at [350, 57] on span "Select Items" at bounding box center [348, 58] width 44 height 8
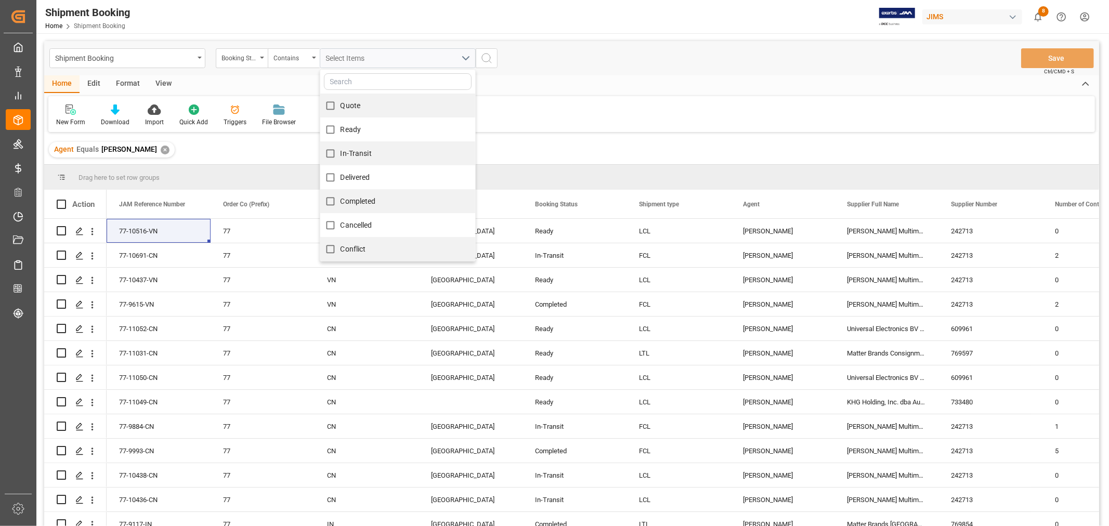
click at [347, 106] on span "Quote" at bounding box center [351, 105] width 20 height 8
click at [341, 106] on input "Quote" at bounding box center [330, 106] width 20 height 20
checkbox input "true"
click at [345, 125] on span "Ready" at bounding box center [351, 129] width 21 height 8
click at [341, 125] on input "Ready" at bounding box center [330, 130] width 20 height 20
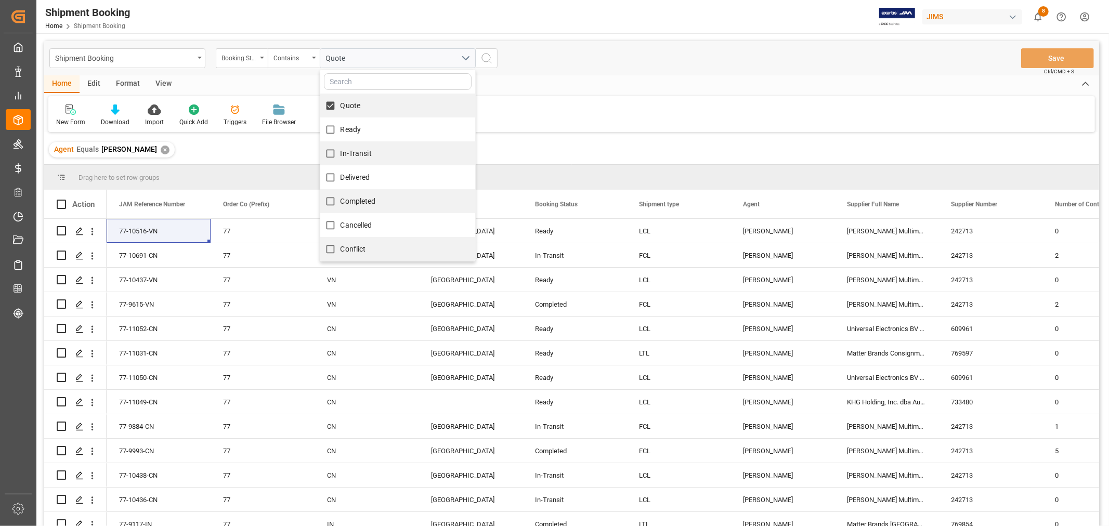
checkbox input "true"
click at [350, 140] on div "Ready" at bounding box center [397, 130] width 155 height 24
click at [357, 157] on span "In-Transit" at bounding box center [356, 153] width 31 height 11
click at [341, 157] on input "In-Transit" at bounding box center [330, 154] width 20 height 20
checkbox input "true"
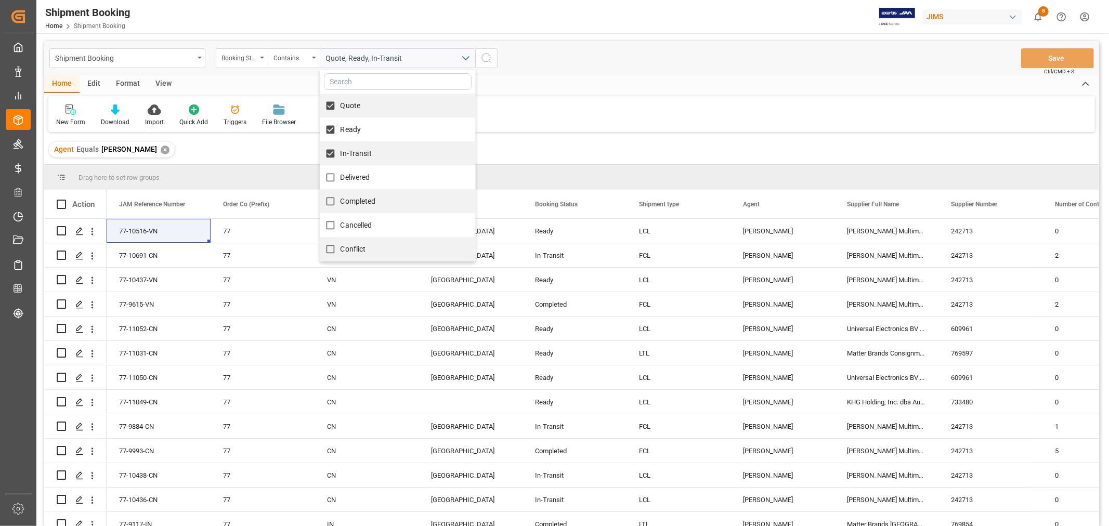
click at [484, 60] on circle "search button" at bounding box center [486, 58] width 8 height 8
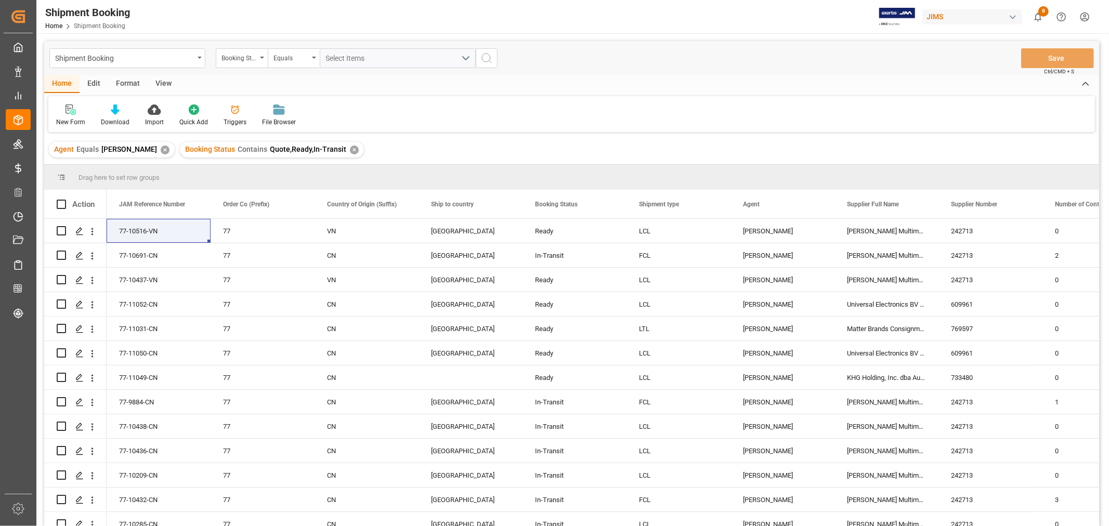
click at [158, 85] on div "View" at bounding box center [164, 84] width 32 height 18
click at [65, 113] on icon at bounding box center [66, 110] width 10 height 10
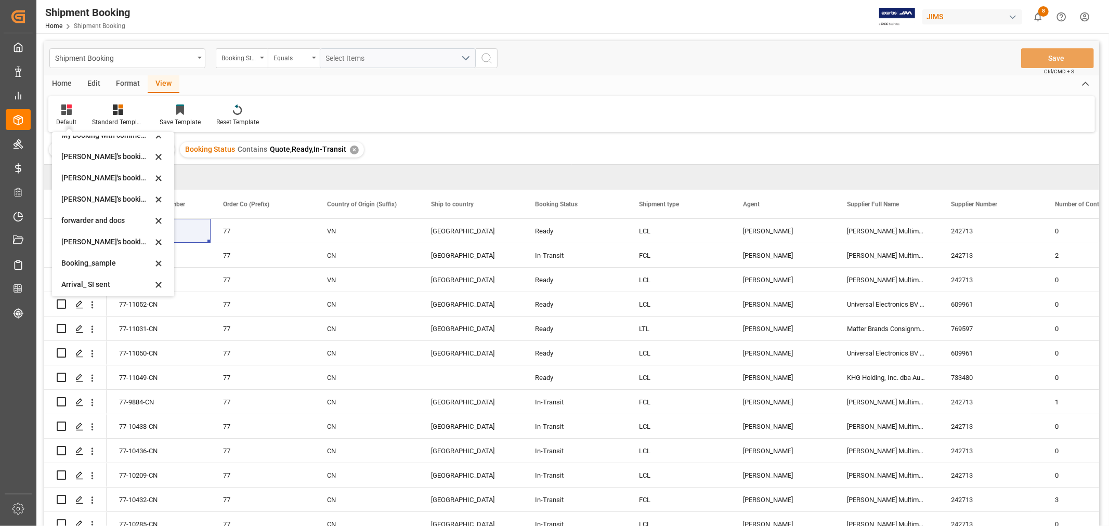
scroll to position [99, 0]
click at [85, 283] on div "booking_5" at bounding box center [106, 282] width 91 height 11
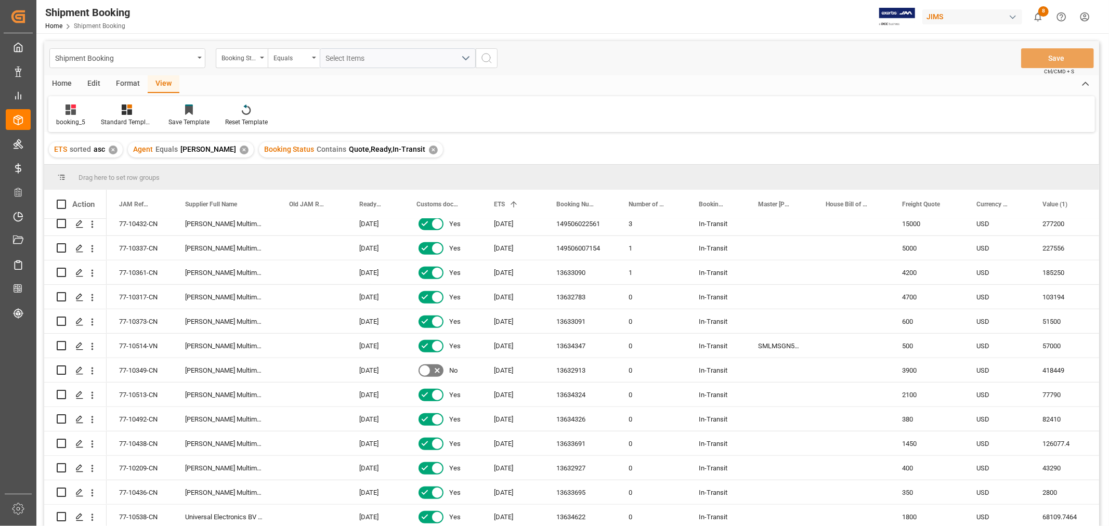
scroll to position [636, 0]
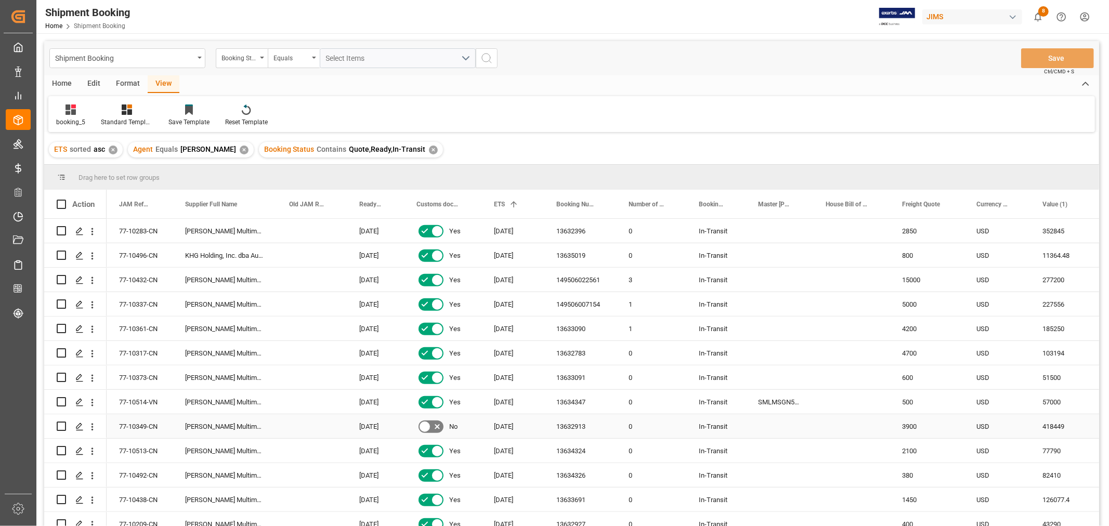
click at [574, 431] on div "13632913" at bounding box center [580, 427] width 72 height 24
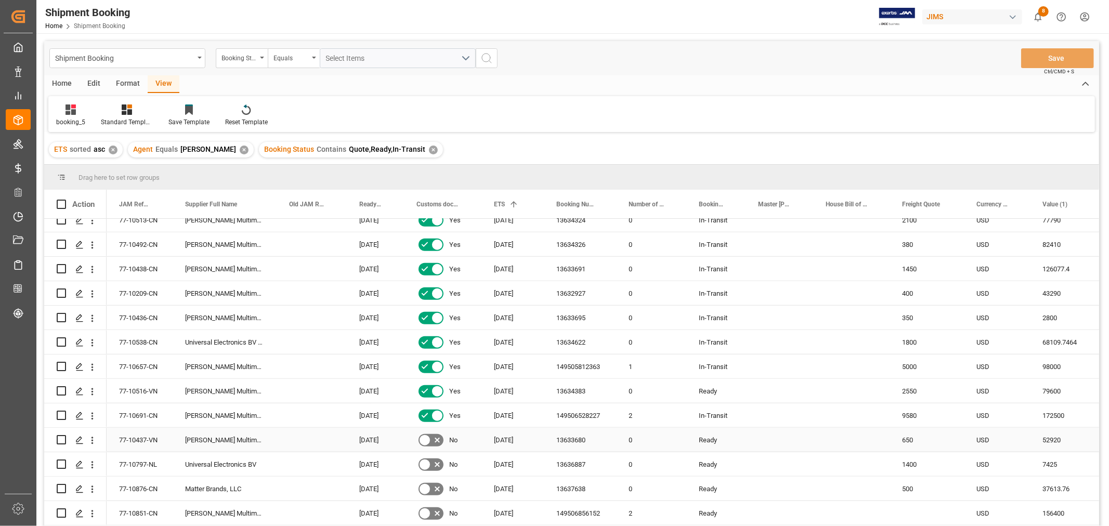
click at [590, 439] on div "13633680" at bounding box center [580, 440] width 72 height 24
click at [204, 467] on div "Universal Electronics BV" at bounding box center [225, 464] width 104 height 24
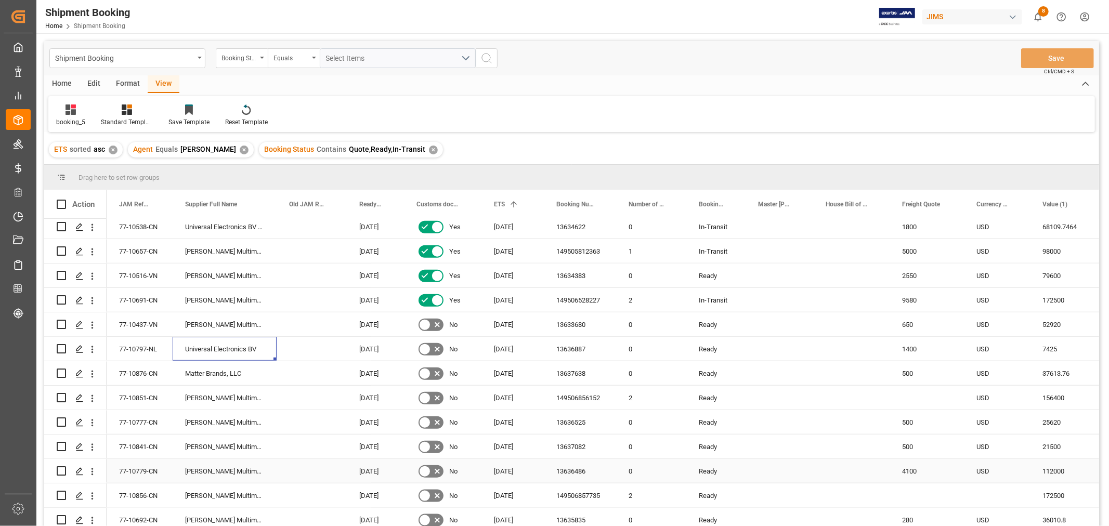
scroll to position [1040, 0]
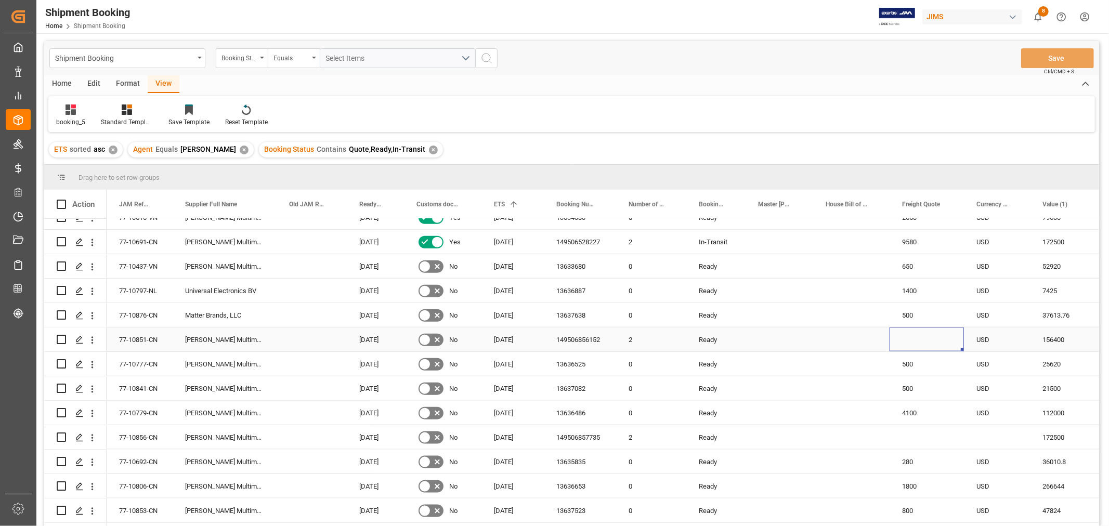
click at [924, 344] on div "Press SPACE to select this row." at bounding box center [927, 340] width 74 height 24
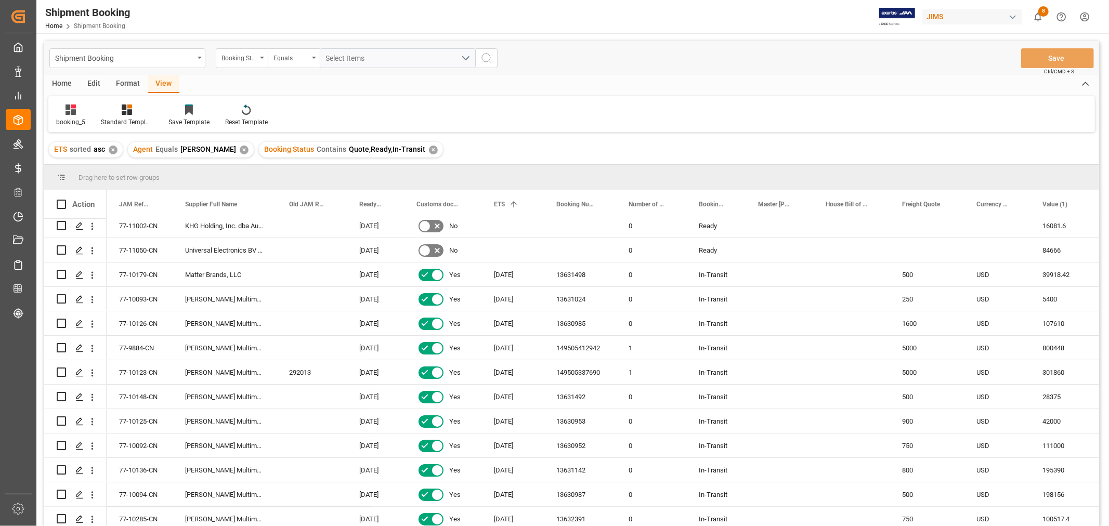
scroll to position [0, 0]
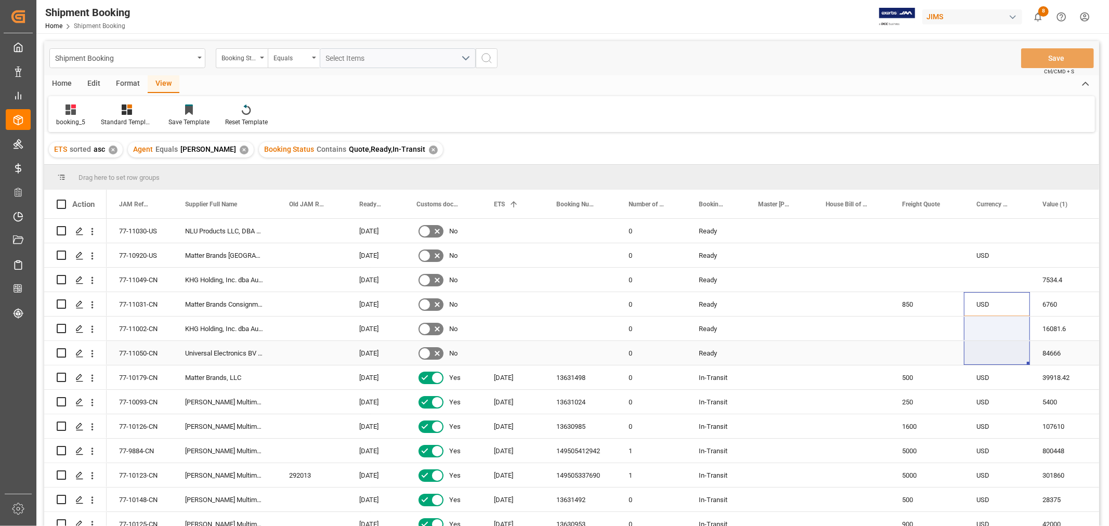
drag, startPoint x: 985, startPoint y: 302, endPoint x: 980, endPoint y: 353, distance: 50.6
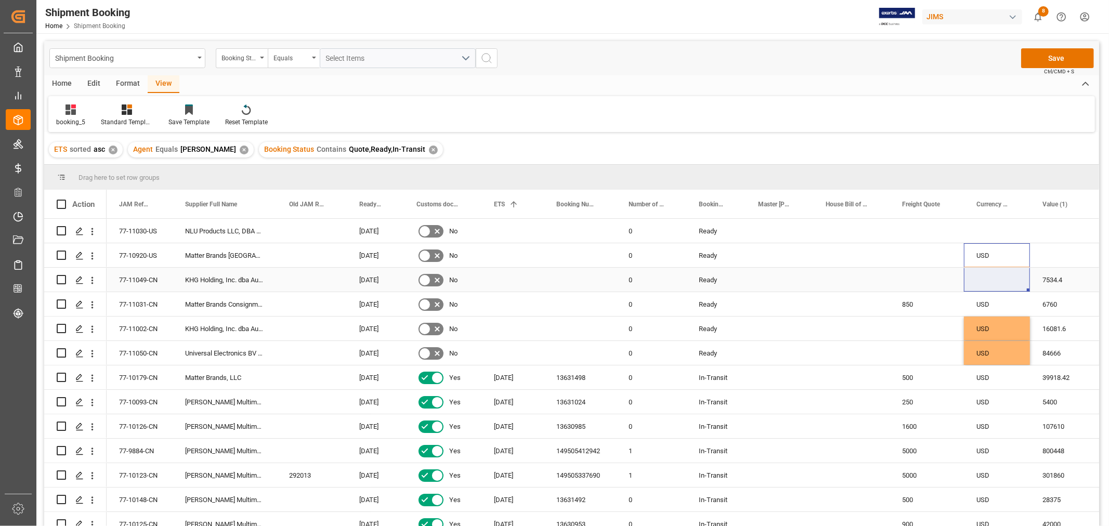
drag, startPoint x: 992, startPoint y: 256, endPoint x: 990, endPoint y: 279, distance: 23.5
click at [912, 273] on div "Press SPACE to select this row." at bounding box center [927, 280] width 74 height 24
click at [1051, 54] on button "Save" at bounding box center [1057, 58] width 73 height 20
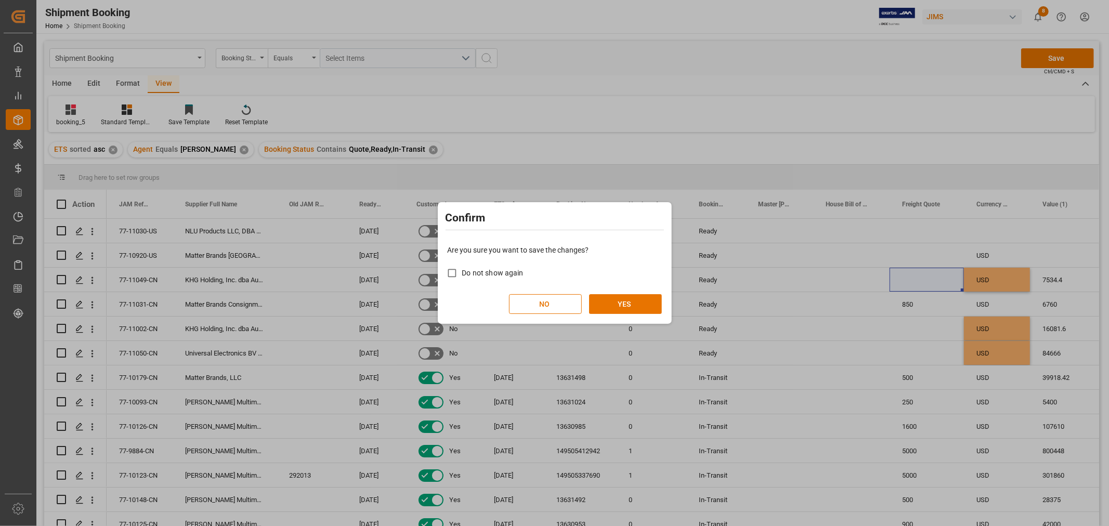
click at [628, 293] on div "Are you sure you want to save the changes? Do not show again NO YES" at bounding box center [555, 280] width 229 height 84
click at [627, 305] on button "YES" at bounding box center [625, 304] width 73 height 20
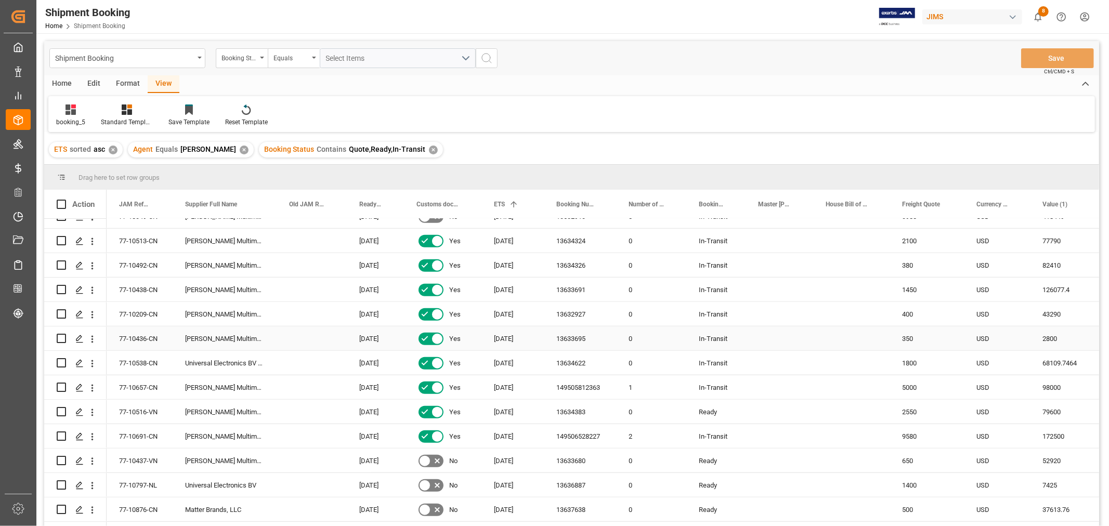
scroll to position [1040, 0]
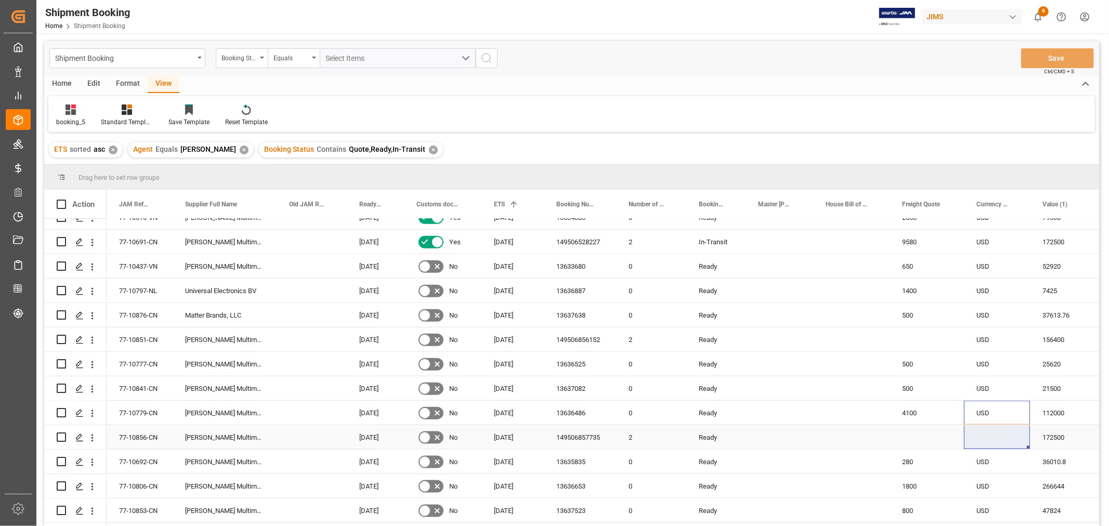
drag, startPoint x: 984, startPoint y: 404, endPoint x: 984, endPoint y: 432, distance: 28.1
click at [898, 447] on div "Press SPACE to select this row." at bounding box center [927, 437] width 74 height 24
click at [1052, 58] on button "Save" at bounding box center [1057, 58] width 73 height 20
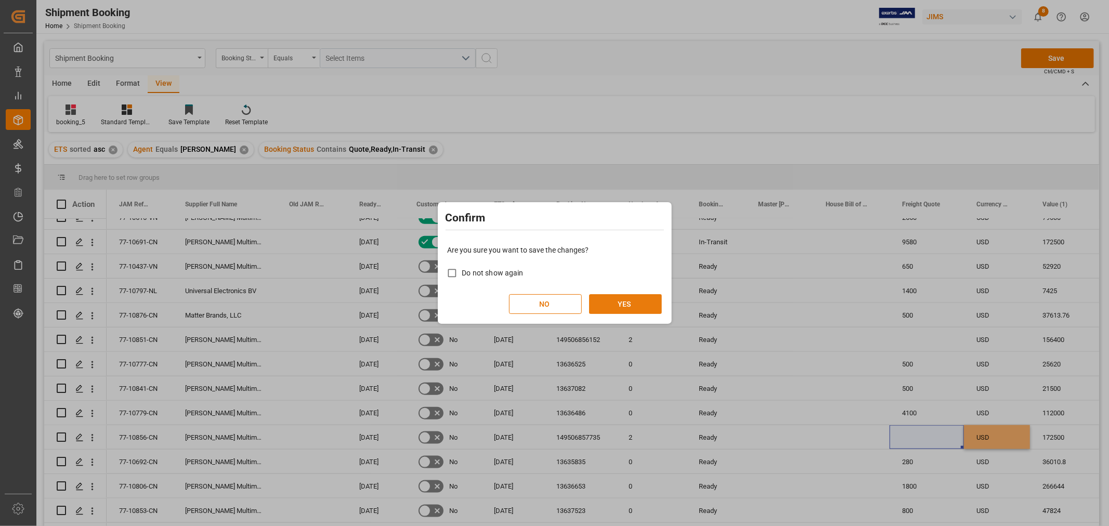
click at [615, 309] on button "YES" at bounding box center [625, 304] width 73 height 20
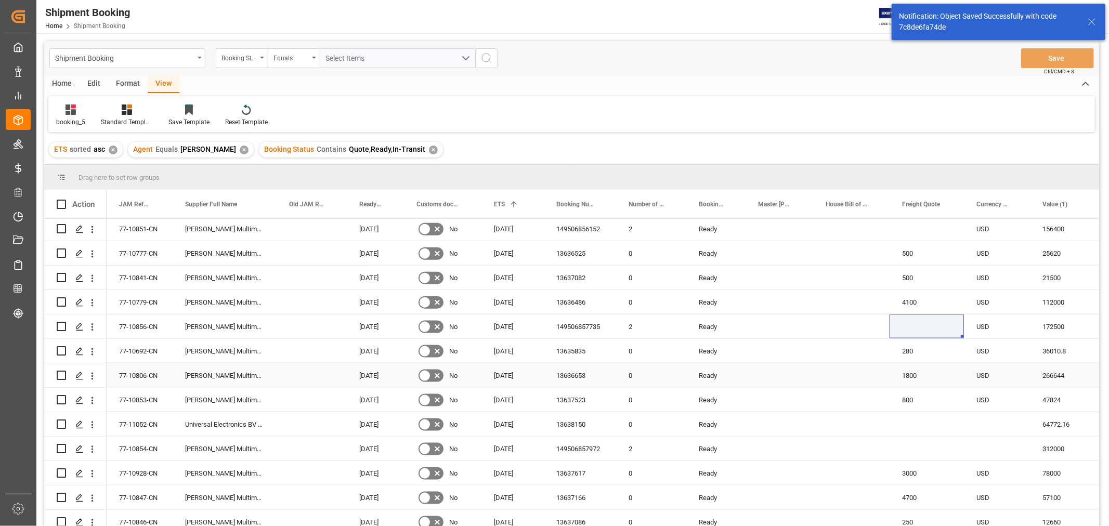
scroll to position [1156, 0]
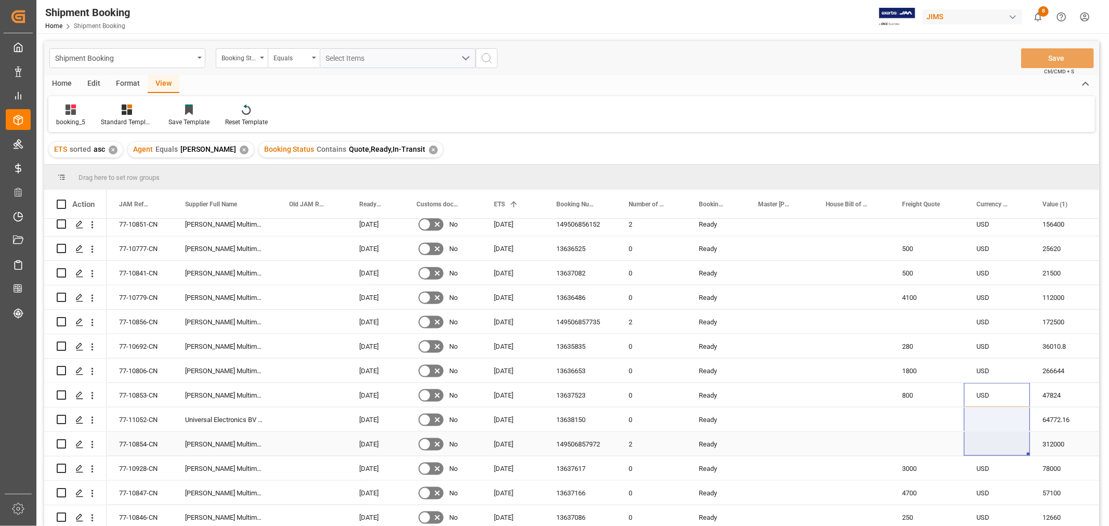
drag, startPoint x: 987, startPoint y: 389, endPoint x: 988, endPoint y: 448, distance: 59.8
click at [898, 428] on div "Press SPACE to select this row." at bounding box center [927, 420] width 74 height 24
click at [1027, 59] on button "Save" at bounding box center [1057, 58] width 73 height 20
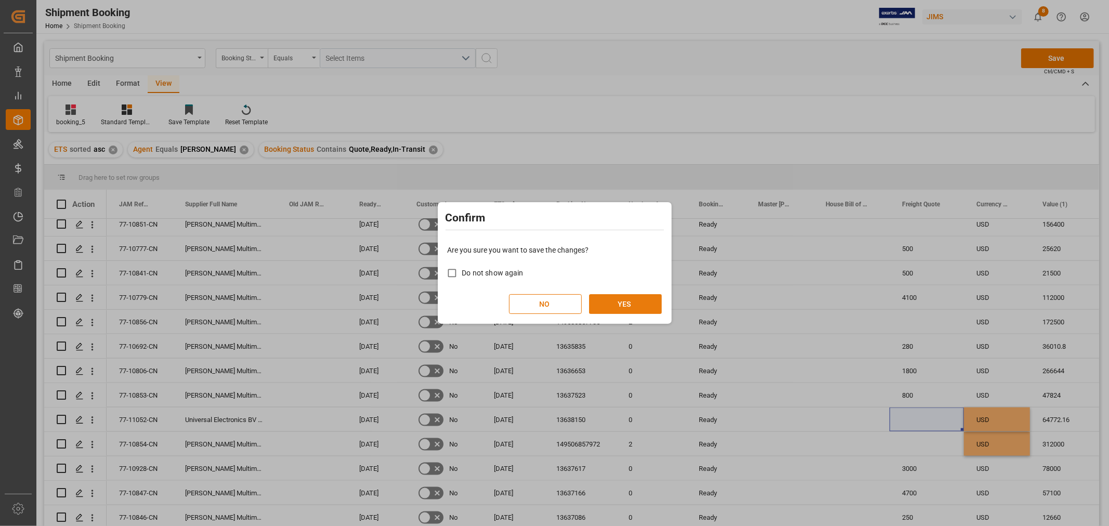
click at [625, 299] on button "YES" at bounding box center [625, 304] width 73 height 20
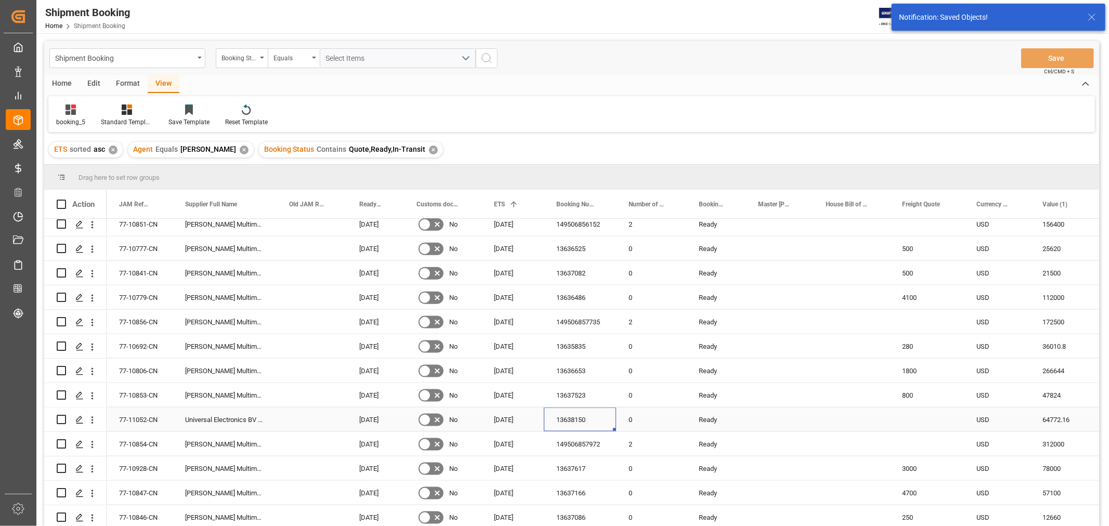
click at [586, 415] on div "13638150" at bounding box center [580, 420] width 72 height 24
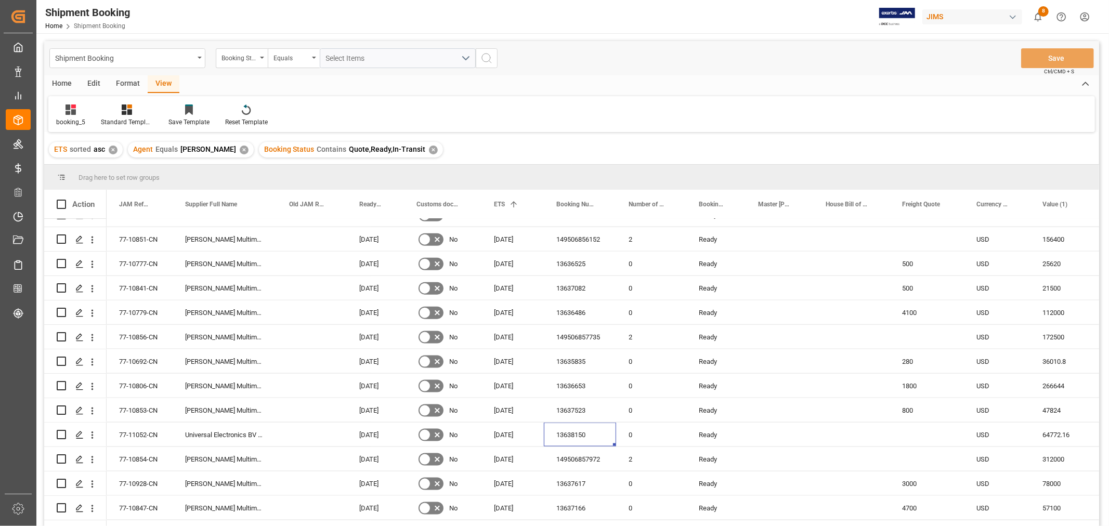
scroll to position [1159, 0]
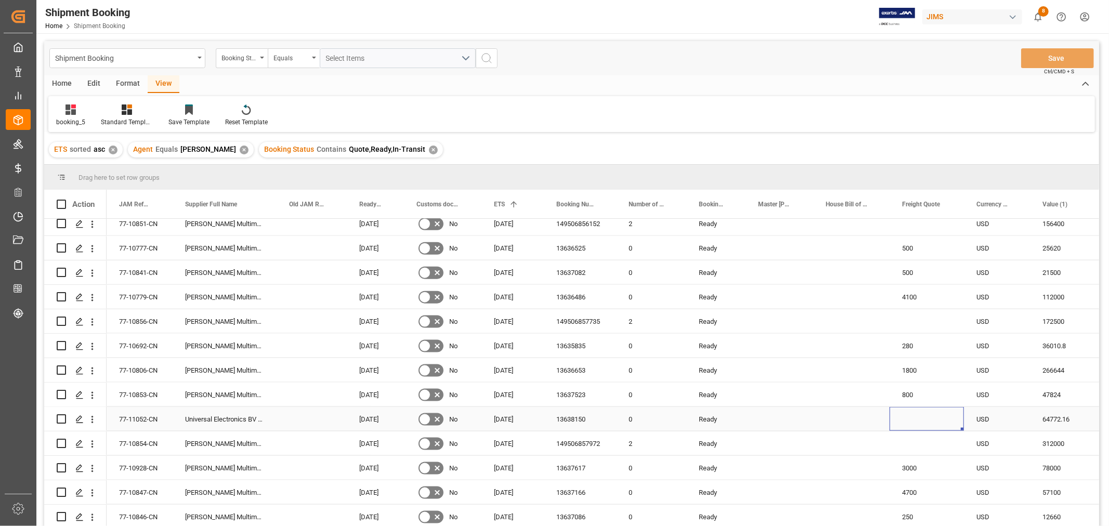
click at [917, 417] on div "Press SPACE to select this row." at bounding box center [927, 419] width 74 height 24
click at [927, 413] on div "Press SPACE to select this row." at bounding box center [927, 419] width 74 height 24
click at [925, 413] on div "Press SPACE to select this row." at bounding box center [927, 419] width 74 height 24
click at [924, 415] on div "Press SPACE to select this row." at bounding box center [927, 419] width 74 height 24
click at [924, 416] on div "Press SPACE to select this row." at bounding box center [927, 419] width 74 height 24
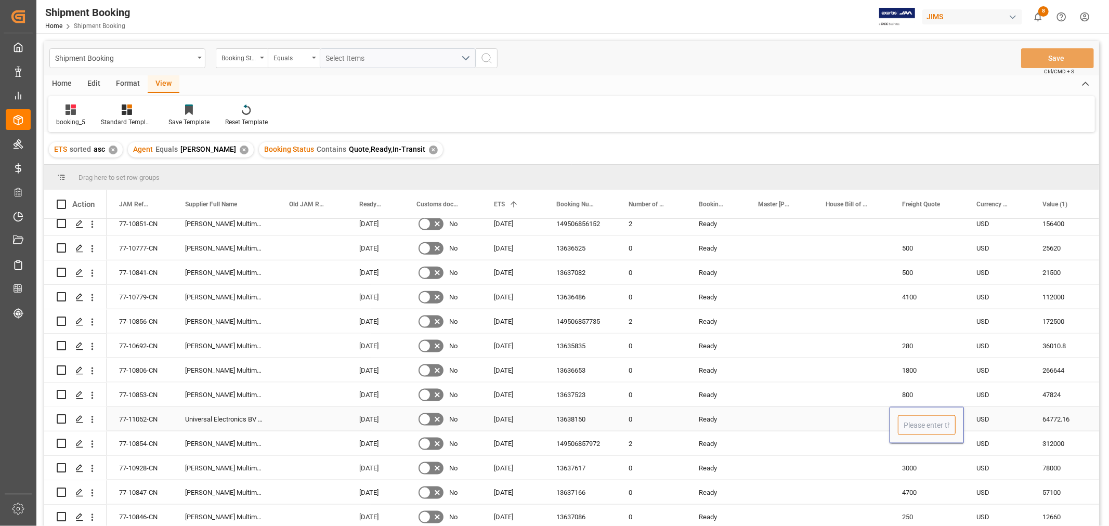
click at [924, 416] on input "Press SPACE to select this row." at bounding box center [927, 426] width 58 height 20
type input "210"
click at [912, 450] on div "Press SPACE to select this row." at bounding box center [927, 444] width 74 height 24
click at [1032, 59] on button "Save" at bounding box center [1057, 58] width 73 height 20
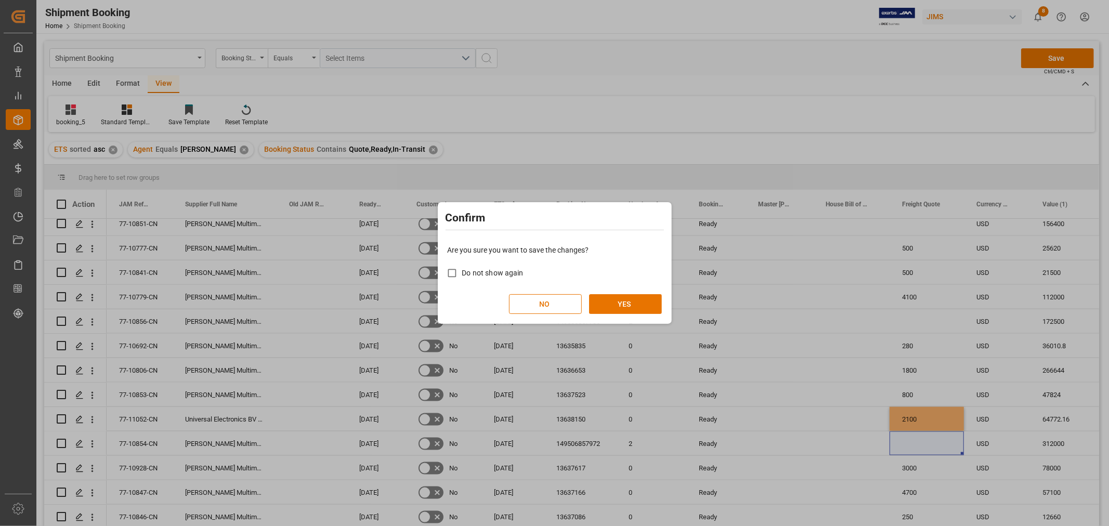
click at [610, 289] on div "Are you sure you want to save the changes? Do not show again NO YES" at bounding box center [555, 280] width 229 height 84
click at [605, 304] on button "YES" at bounding box center [625, 304] width 73 height 20
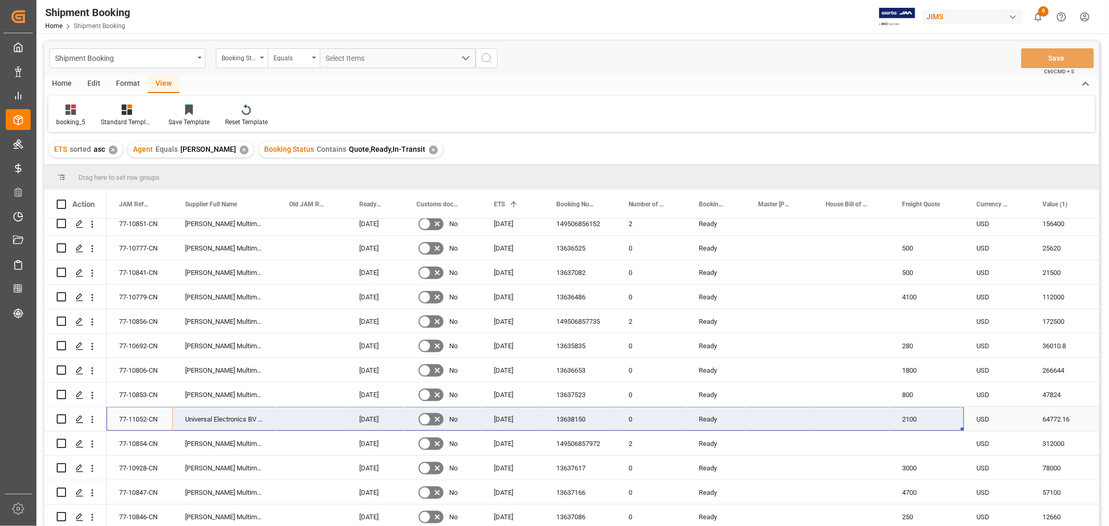
drag, startPoint x: 157, startPoint y: 416, endPoint x: 904, endPoint y: 422, distance: 746.9
click at [929, 481] on div "4700" at bounding box center [927, 493] width 74 height 24
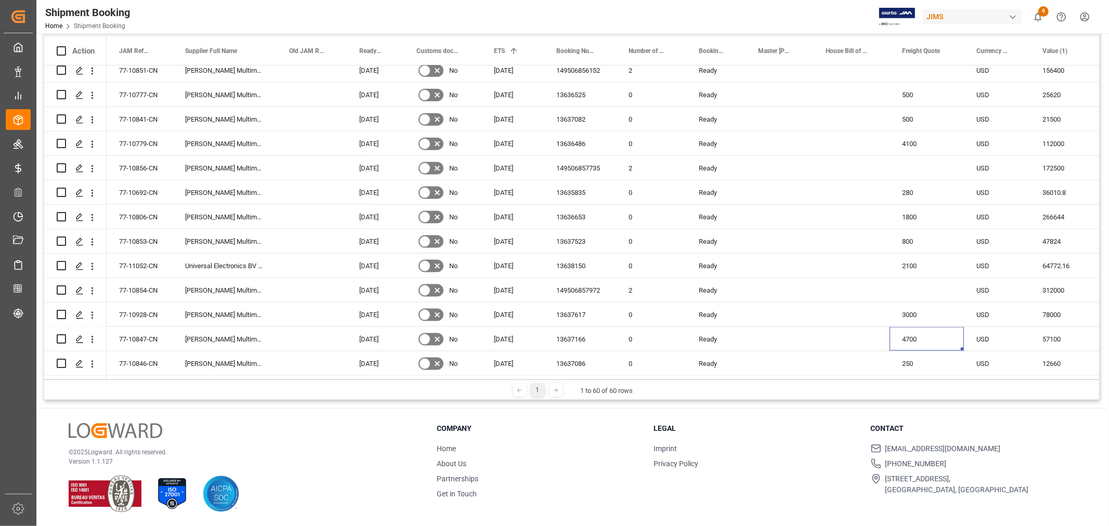
scroll to position [96, 0]
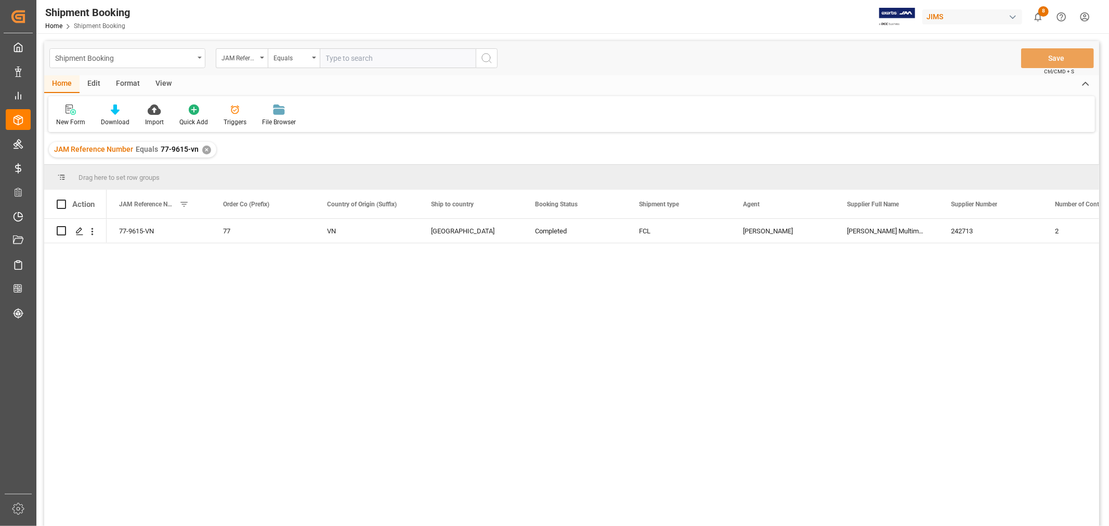
click at [189, 64] on div "Shipment Booking" at bounding box center [127, 58] width 156 height 20
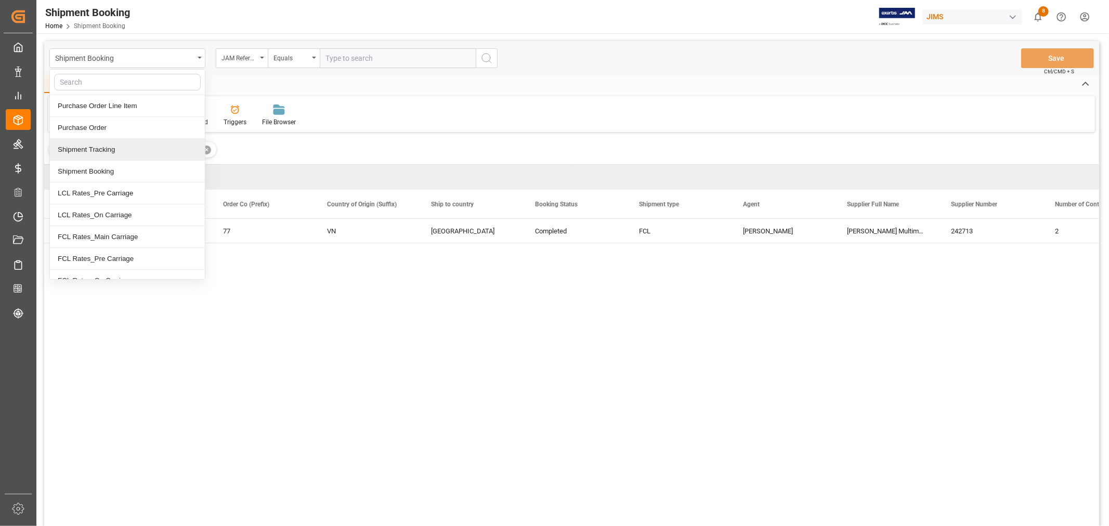
click at [140, 151] on div "Shipment Tracking" at bounding box center [127, 150] width 155 height 22
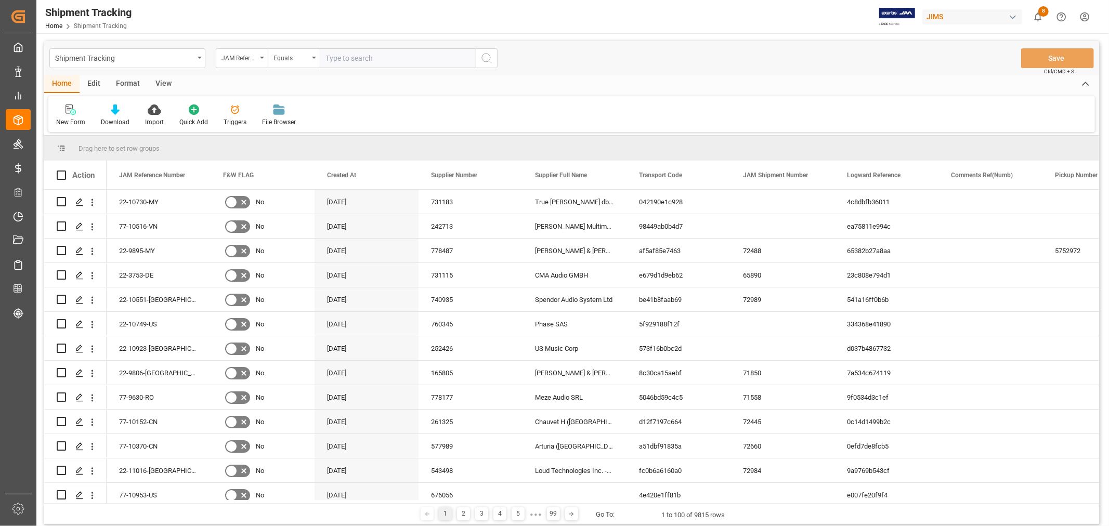
click at [382, 52] on input "text" at bounding box center [398, 58] width 156 height 20
paste input "77-9615-VN"
type input "77-9615-VN"
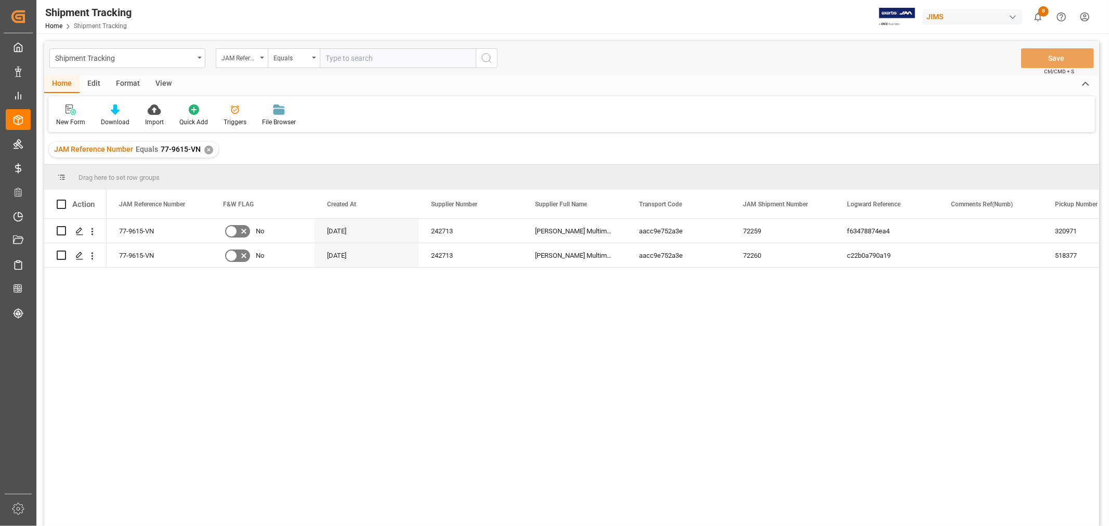
click at [160, 79] on div "View" at bounding box center [164, 84] width 32 height 18
click at [67, 118] on div "Default" at bounding box center [66, 122] width 20 height 9
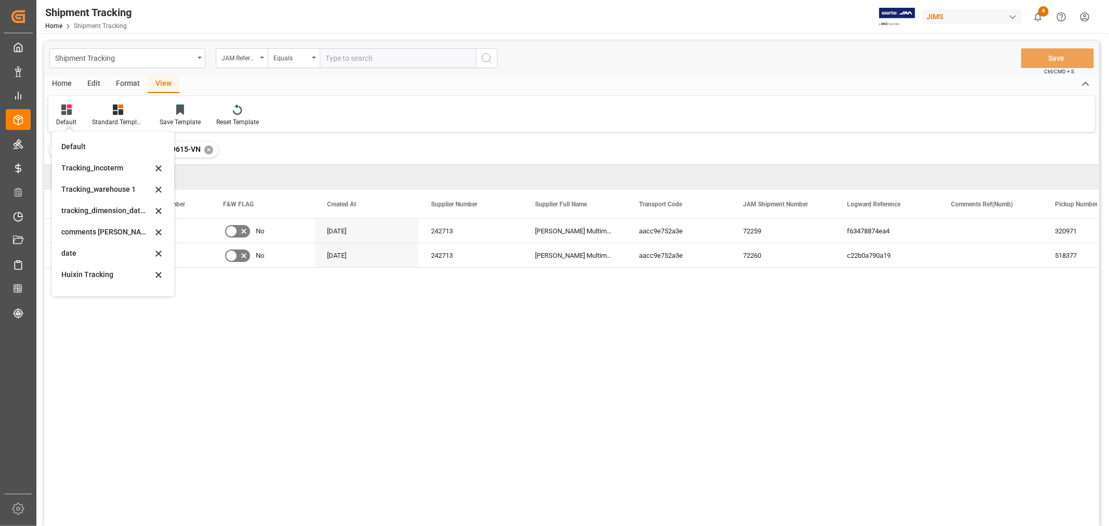
scroll to position [115, 0]
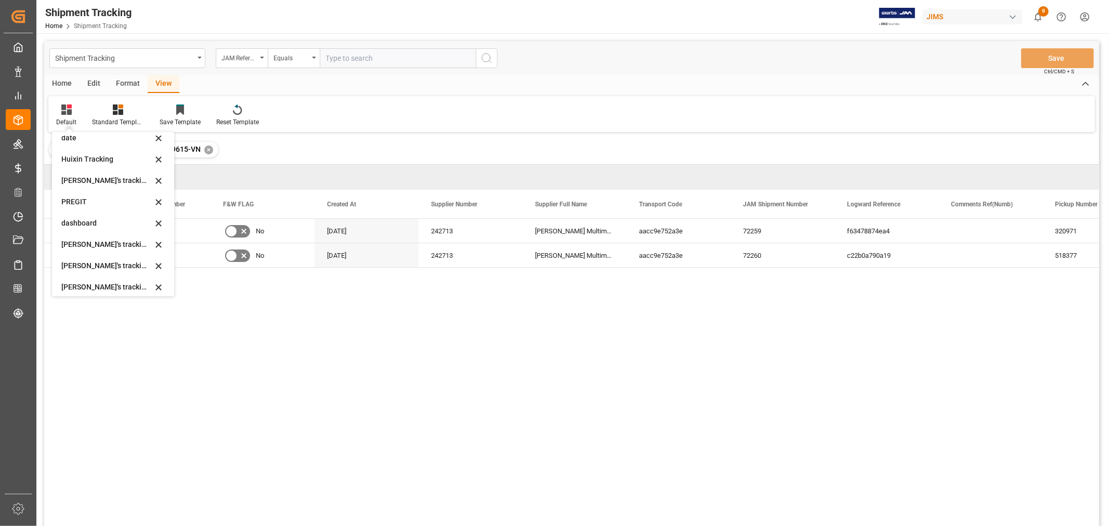
click at [118, 269] on div "Huixin's tracking all # _5" at bounding box center [106, 266] width 91 height 11
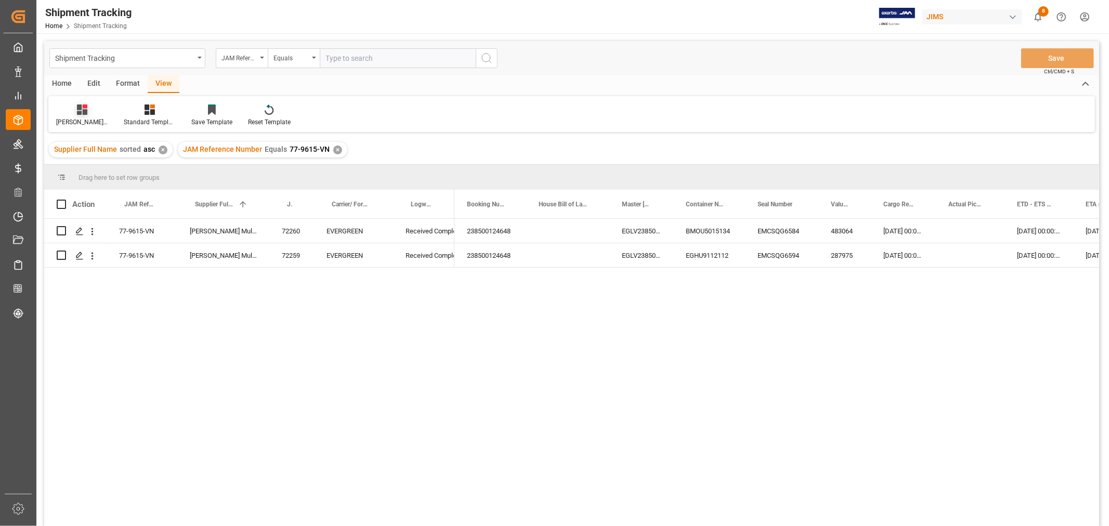
click at [79, 111] on icon at bounding box center [82, 110] width 10 height 10
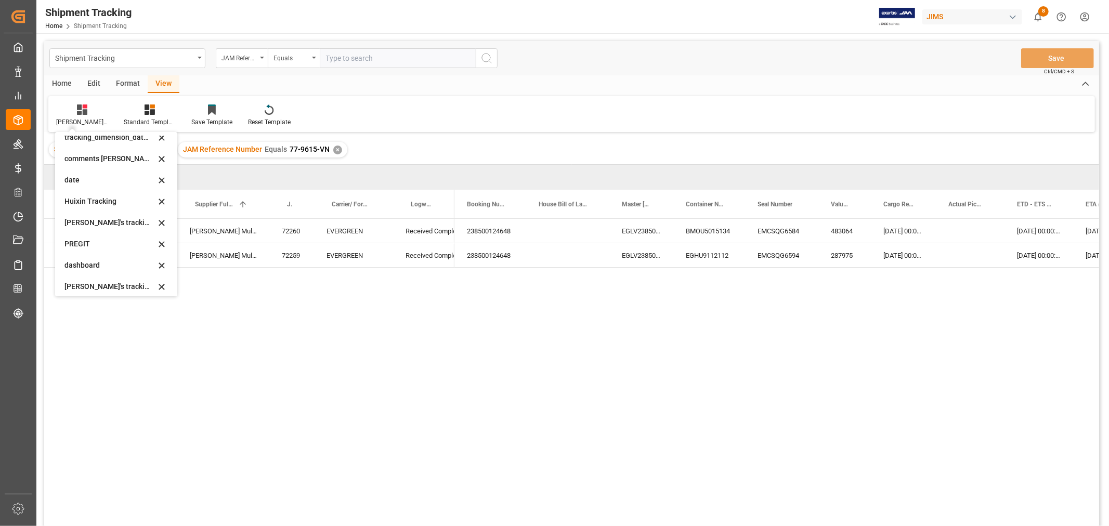
scroll to position [206, 0]
click at [107, 201] on div "Huixin's tracking all_sample" at bounding box center [109, 196] width 91 height 11
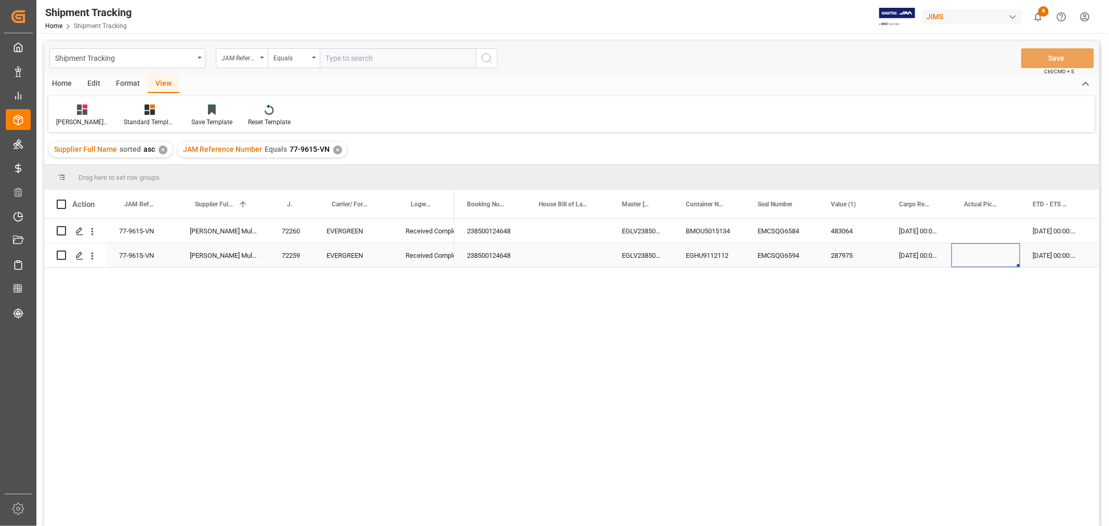
click at [994, 245] on div "Press SPACE to select this row." at bounding box center [986, 255] width 69 height 24
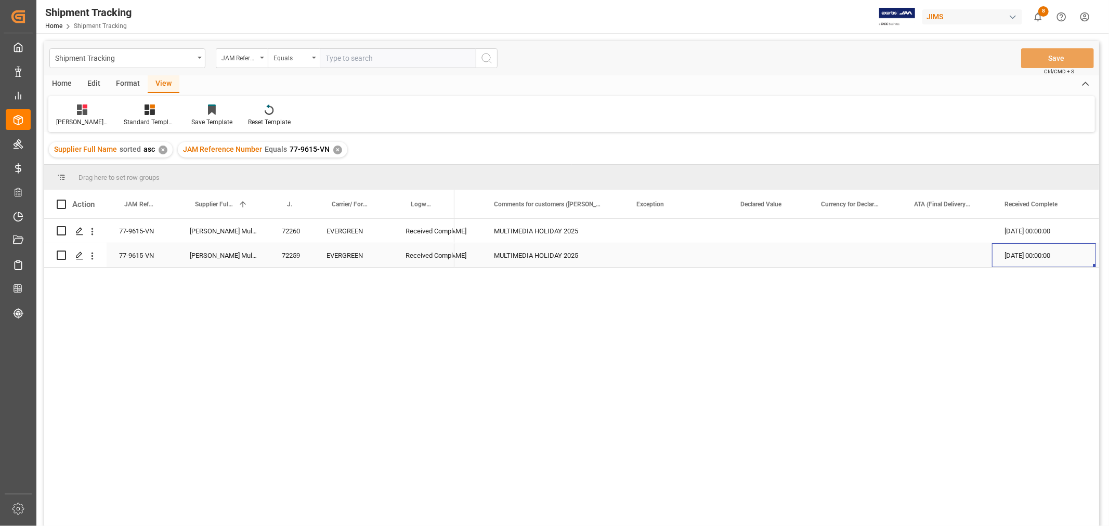
scroll to position [0, 926]
click at [335, 151] on div "✕" at bounding box center [337, 150] width 9 height 9
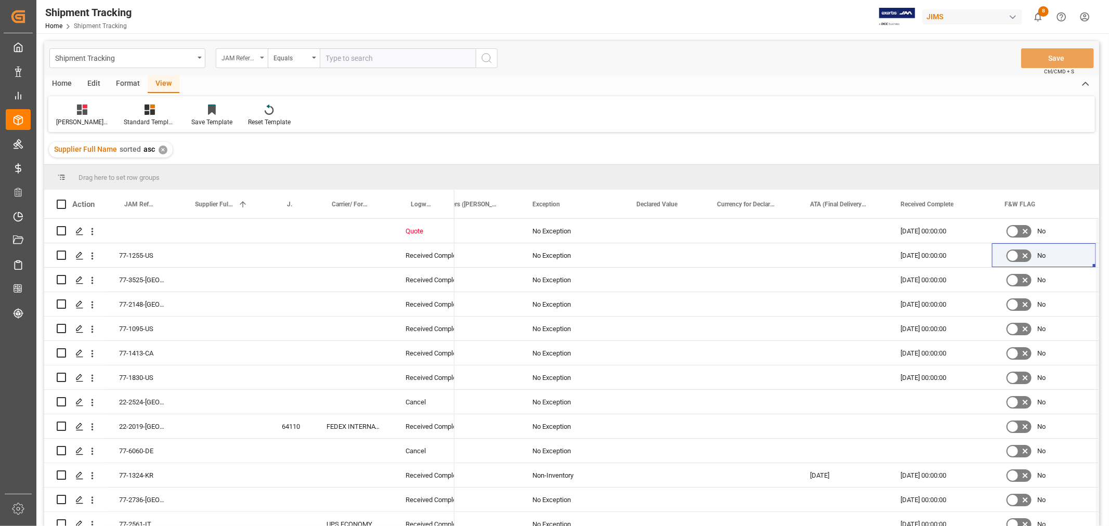
click at [247, 61] on div "JAM Reference Number" at bounding box center [239, 57] width 35 height 12
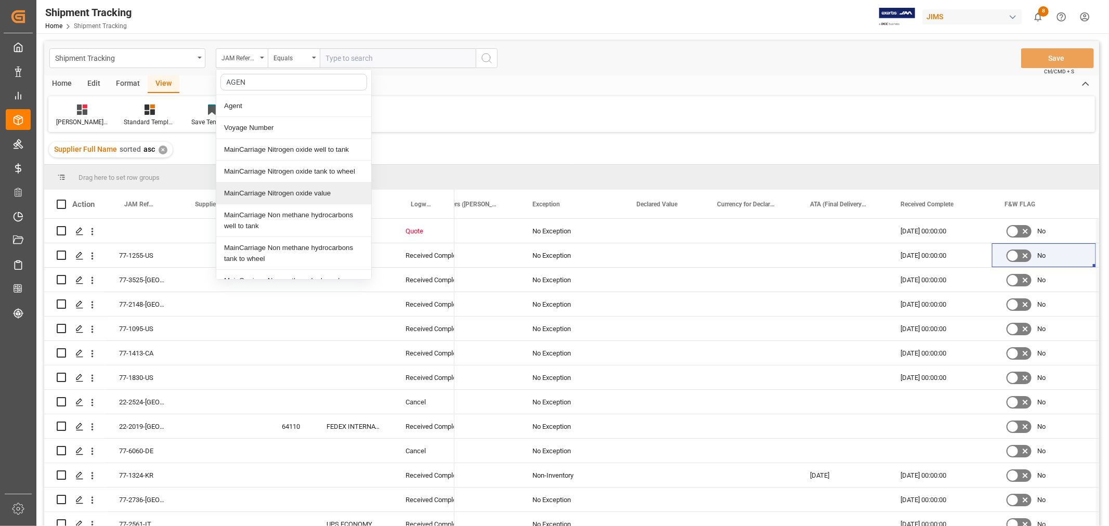
type input "AGENT"
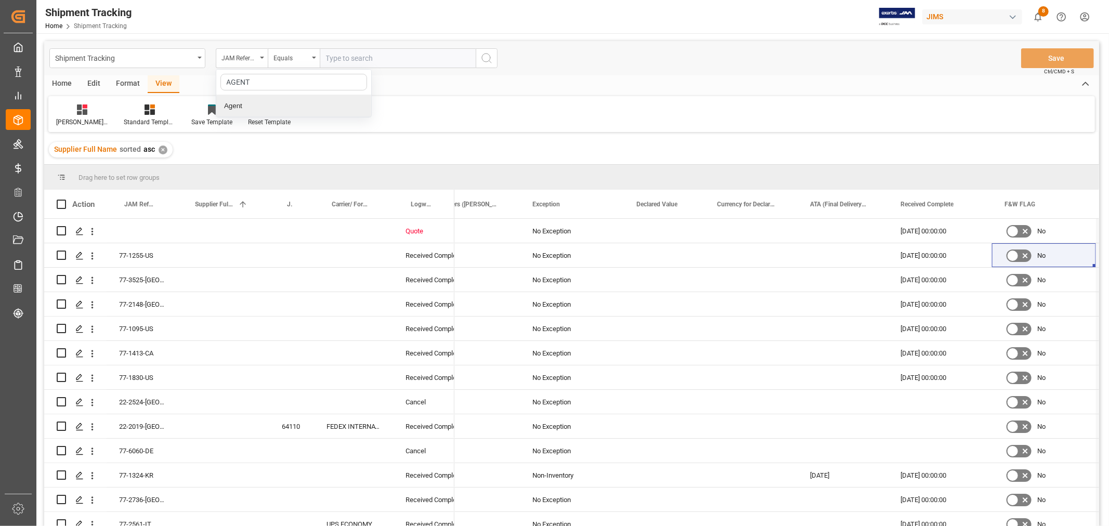
click at [264, 110] on div "Agent" at bounding box center [293, 106] width 155 height 22
click at [347, 55] on span "Select Items" at bounding box center [348, 58] width 44 height 8
type input "HUI"
click at [337, 103] on input "[PERSON_NAME]" at bounding box center [330, 106] width 20 height 20
checkbox input "true"
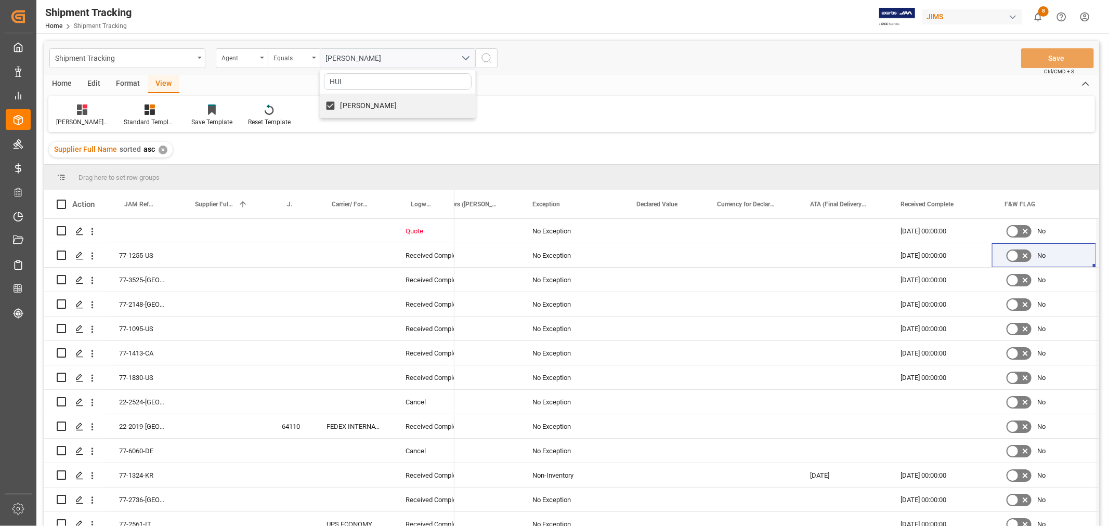
click at [486, 63] on icon "search button" at bounding box center [487, 58] width 12 height 12
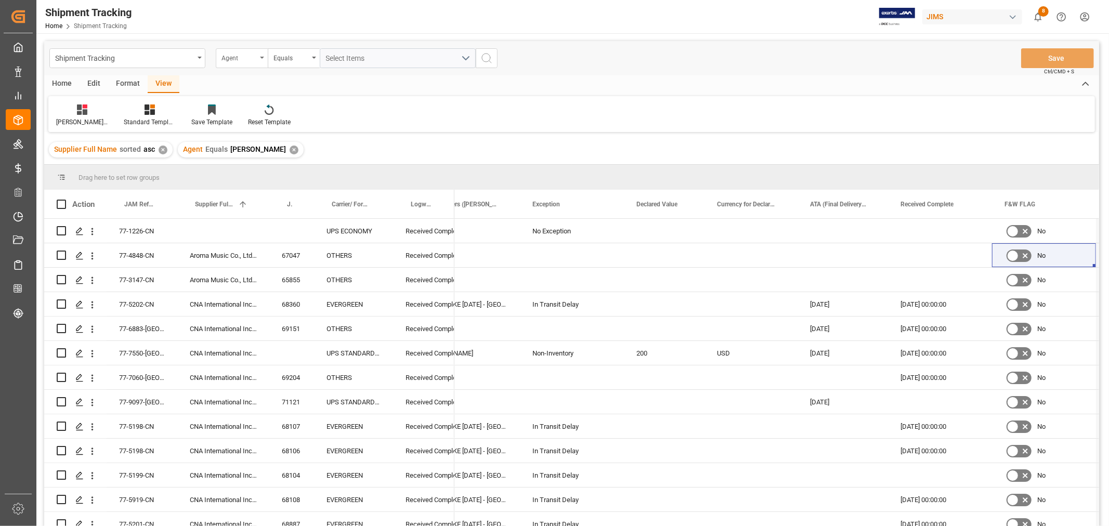
click at [261, 57] on icon "open menu" at bounding box center [262, 58] width 4 height 2
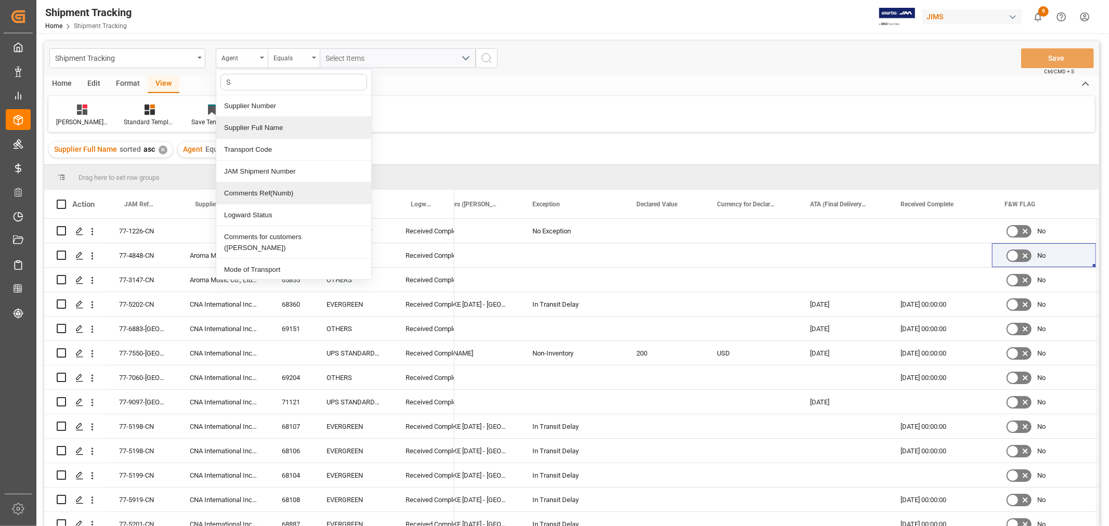
type input "ST"
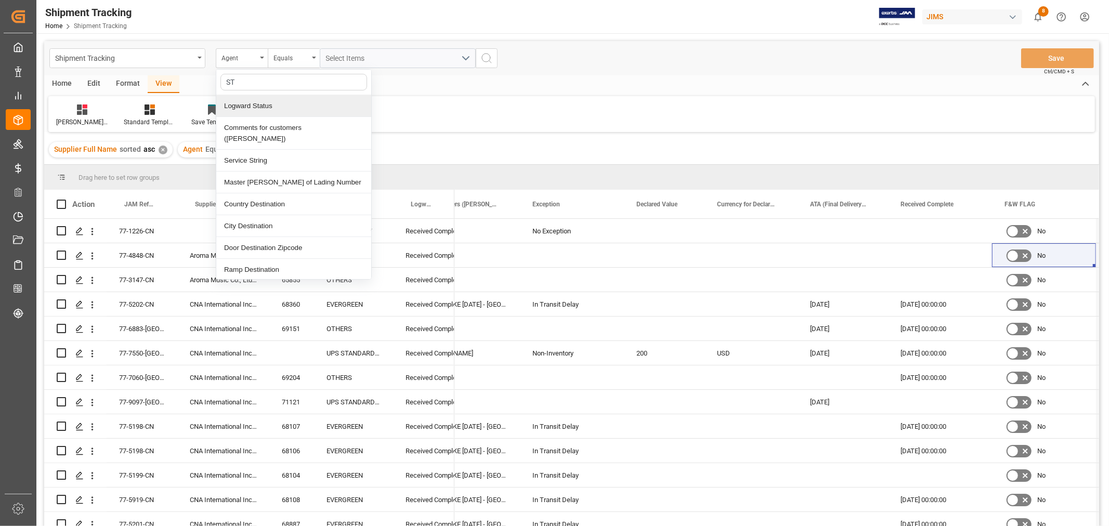
click at [254, 106] on div "Logward Status" at bounding box center [293, 106] width 155 height 22
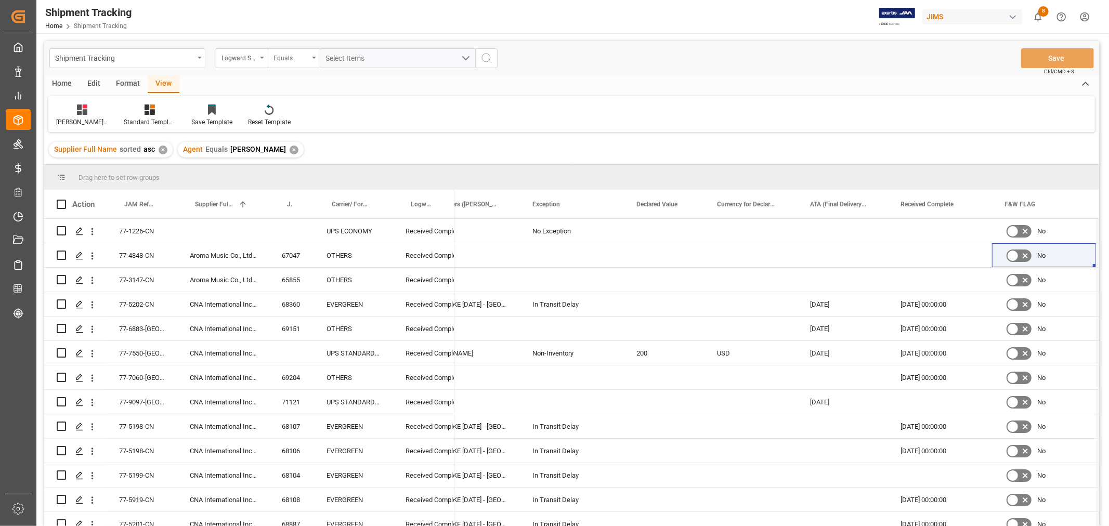
click at [278, 54] on div "Equals" at bounding box center [291, 57] width 35 height 12
click at [290, 152] on div "Contains" at bounding box center [345, 150] width 155 height 22
click at [356, 54] on span "Select Items" at bounding box center [348, 58] width 44 height 8
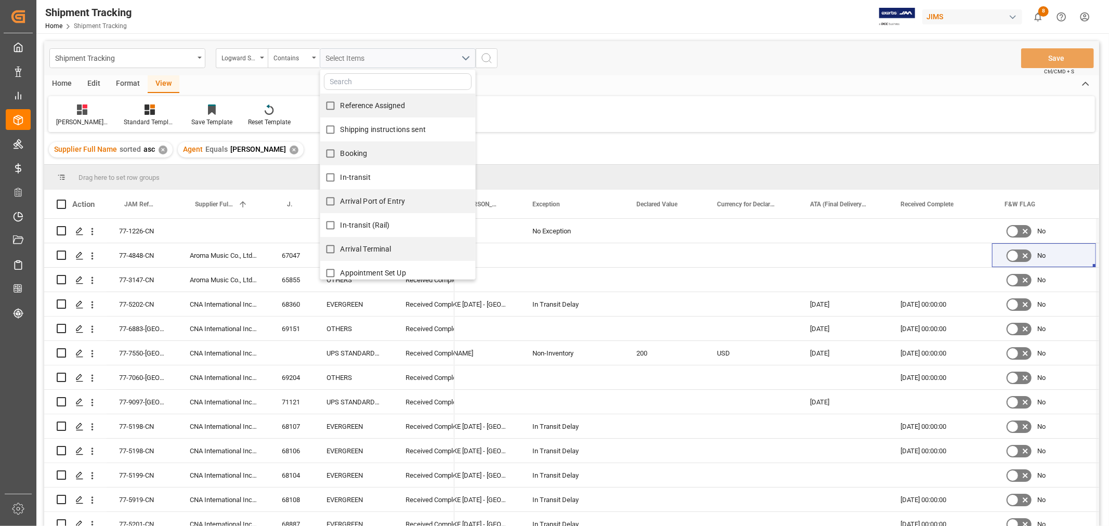
click at [364, 104] on span "Reference Assigned" at bounding box center [373, 105] width 64 height 8
click at [341, 104] on input "Reference Assigned" at bounding box center [330, 106] width 20 height 20
checkbox input "true"
click at [360, 133] on span "Shipping instructions sent" at bounding box center [383, 129] width 85 height 8
click at [341, 133] on input "Shipping instructions sent" at bounding box center [330, 130] width 20 height 20
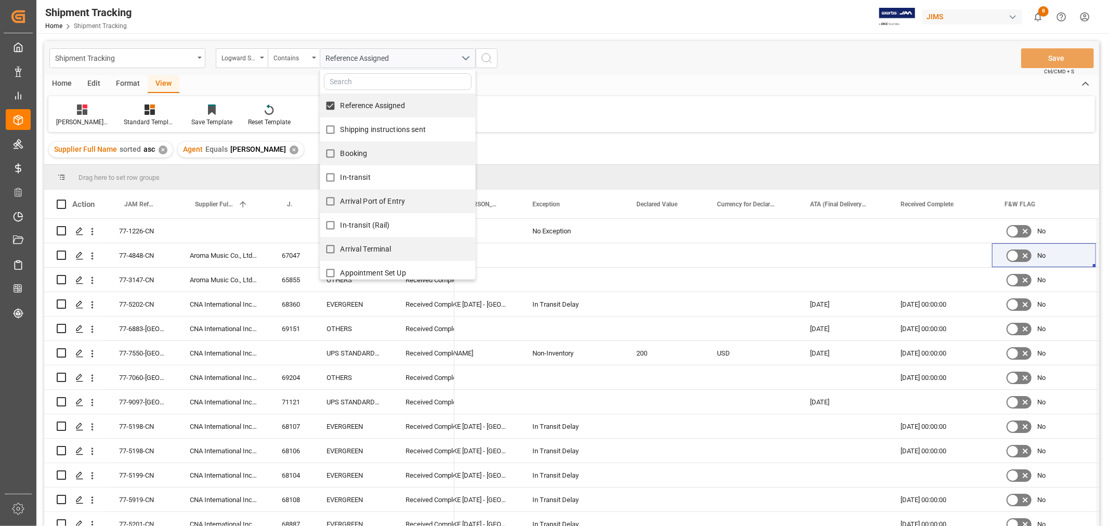
checkbox input "true"
click at [359, 155] on span "Booking" at bounding box center [354, 153] width 27 height 8
click at [341, 155] on input "Booking" at bounding box center [330, 154] width 20 height 20
checkbox input "true"
click at [352, 177] on span "In-transit" at bounding box center [356, 177] width 30 height 8
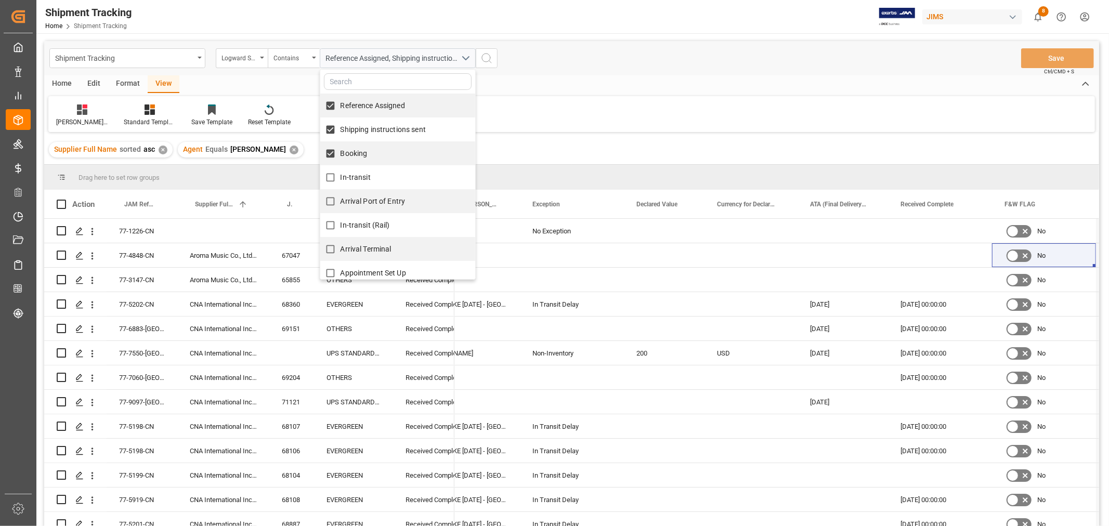
click at [341, 177] on input "In-transit" at bounding box center [330, 177] width 20 height 20
checkbox input "true"
click at [358, 207] on label "Arrival Port of Entry" at bounding box center [362, 201] width 85 height 20
click at [341, 207] on input "Arrival Port of Entry" at bounding box center [330, 201] width 20 height 20
checkbox input "true"
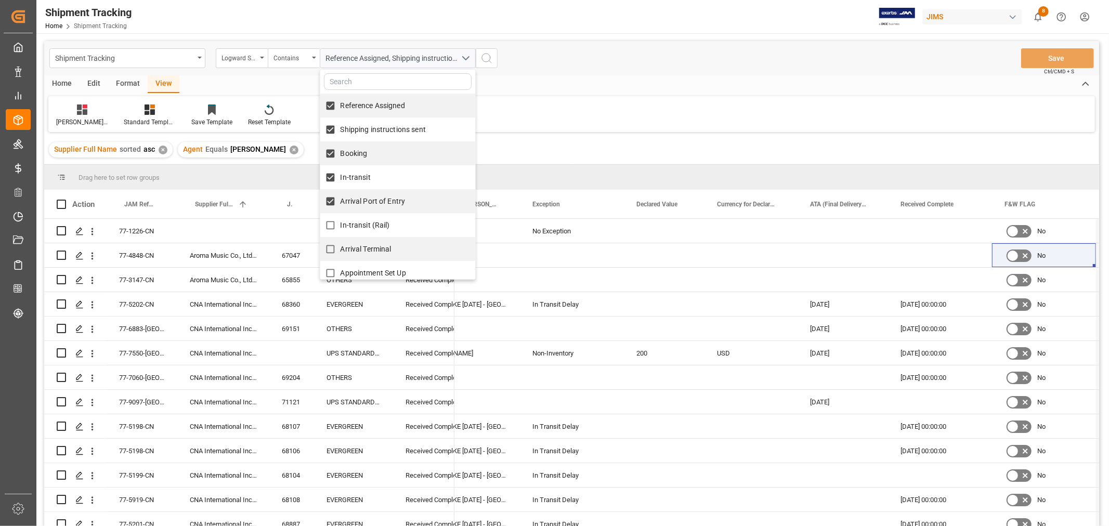
click at [358, 226] on span "In-transit (Rail)" at bounding box center [365, 225] width 49 height 8
click at [341, 226] on input "In-transit (Rail)" at bounding box center [330, 225] width 20 height 20
checkbox input "true"
click at [361, 254] on span "Arrival Terminal" at bounding box center [366, 249] width 51 height 11
click at [341, 254] on input "Arrival Terminal" at bounding box center [330, 249] width 20 height 20
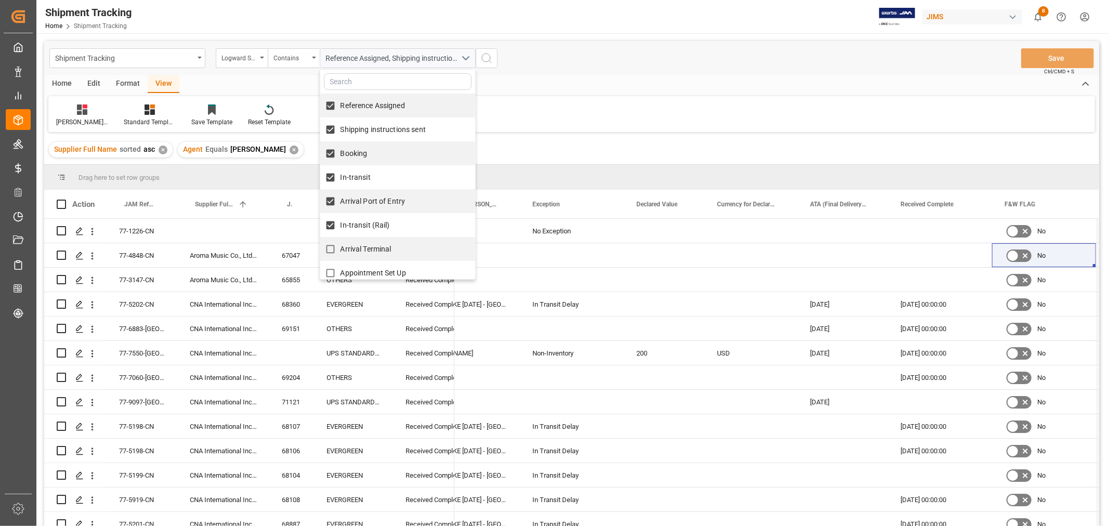
checkbox input "true"
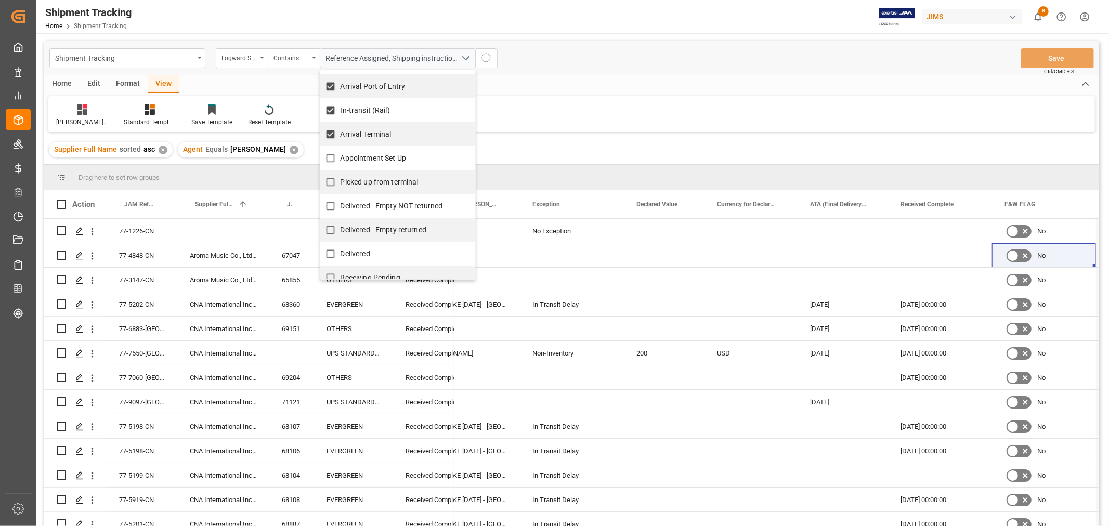
scroll to position [115, 0]
click at [373, 158] on span "Appointment Set Up" at bounding box center [374, 157] width 66 height 8
click at [341, 158] on input "Appointment Set Up" at bounding box center [330, 158] width 20 height 20
checkbox input "true"
click at [371, 175] on label "Picked up from terminal" at bounding box center [369, 182] width 98 height 20
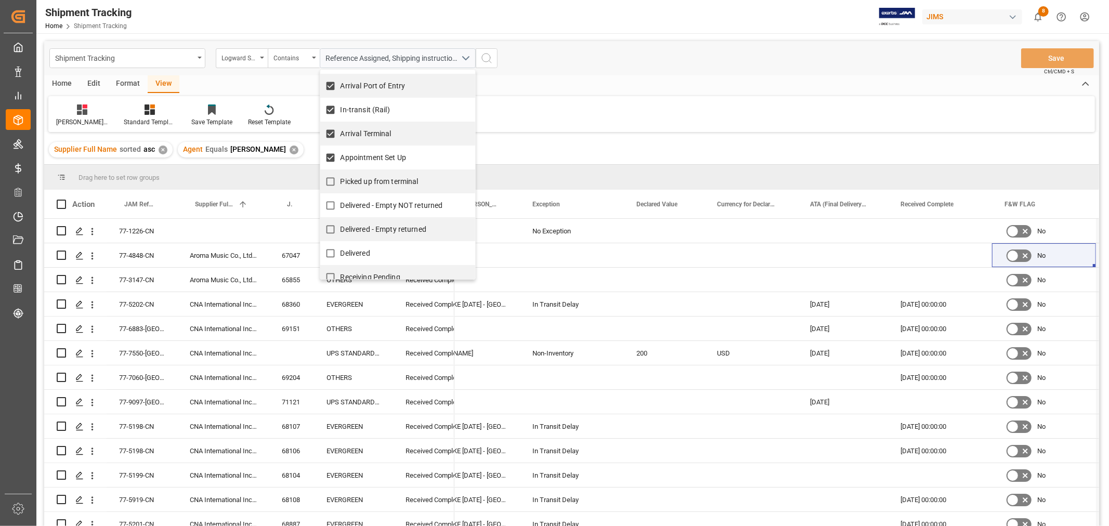
click at [341, 175] on input "Picked up from terminal" at bounding box center [330, 182] width 20 height 20
checkbox input "true"
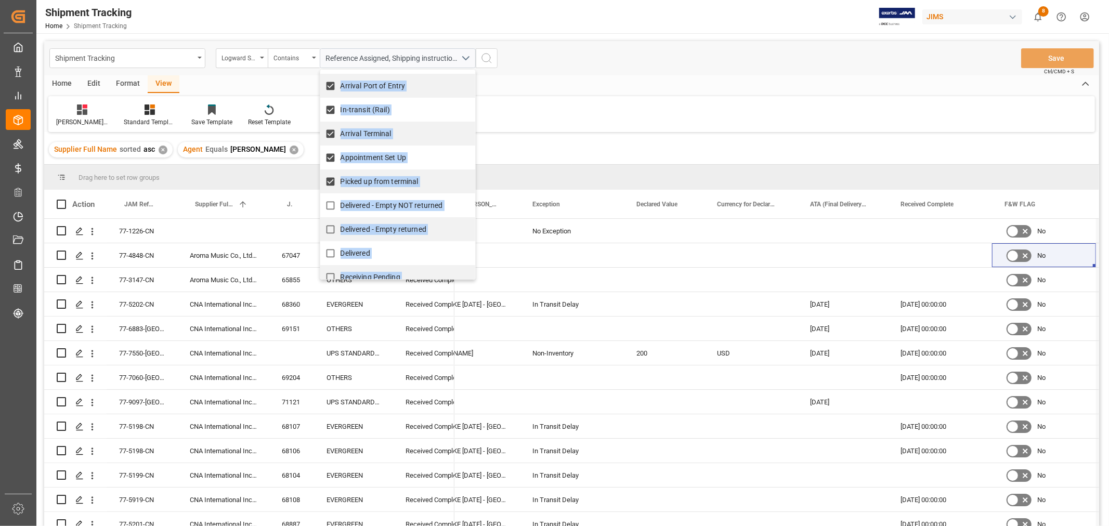
click at [484, 57] on div "Logward Status Contains Reference Assigned, Shipping instructions sent, Booking…" at bounding box center [357, 58] width 282 height 20
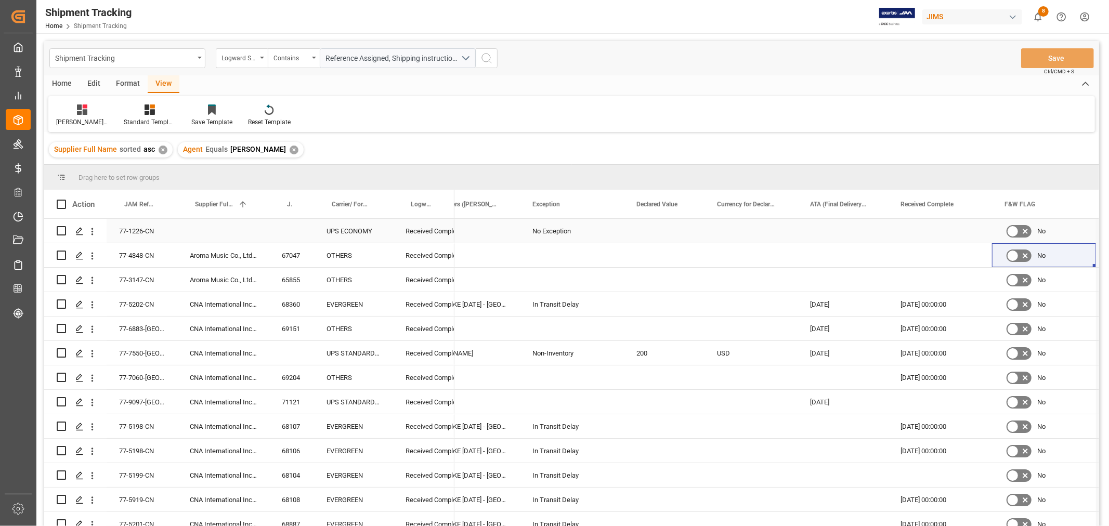
click at [468, 231] on div "Press SPACE to select this row." at bounding box center [449, 231] width 143 height 24
click at [490, 58] on circle "search button" at bounding box center [486, 58] width 8 height 8
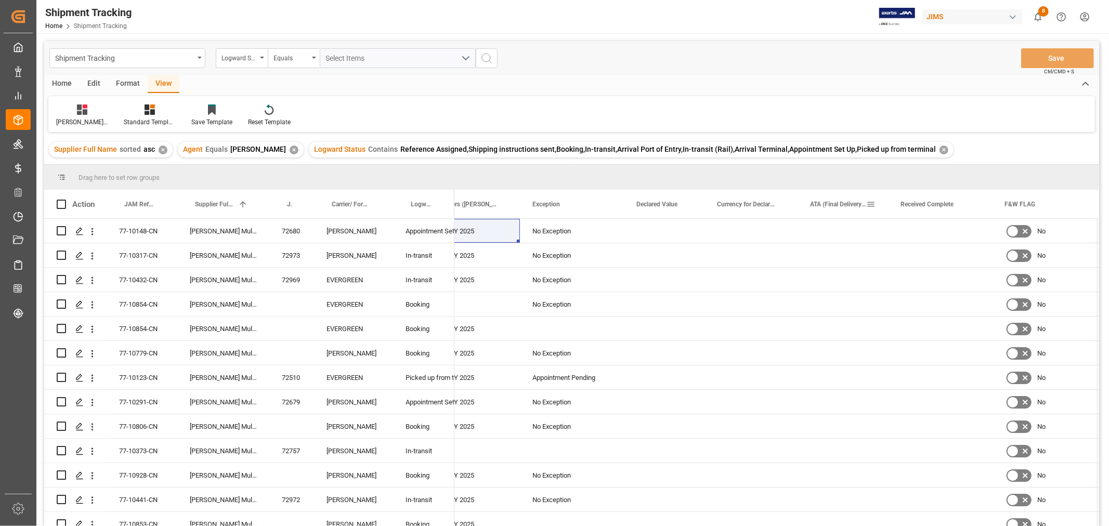
click at [828, 207] on span "ATA (Final Delivery Location)" at bounding box center [838, 204] width 56 height 7
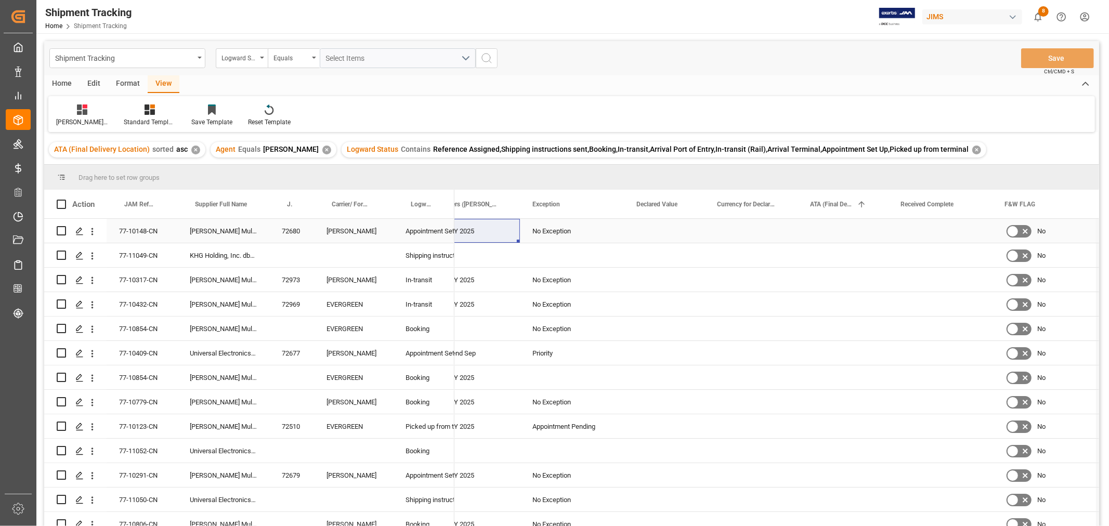
click at [734, 232] on div "Press SPACE to select this row." at bounding box center [751, 231] width 93 height 24
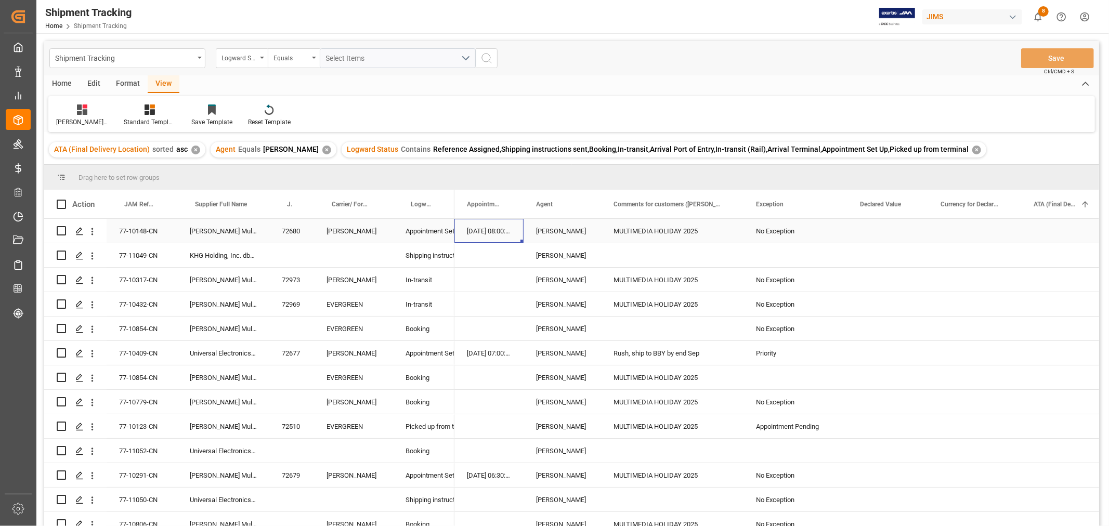
scroll to position [0, 635]
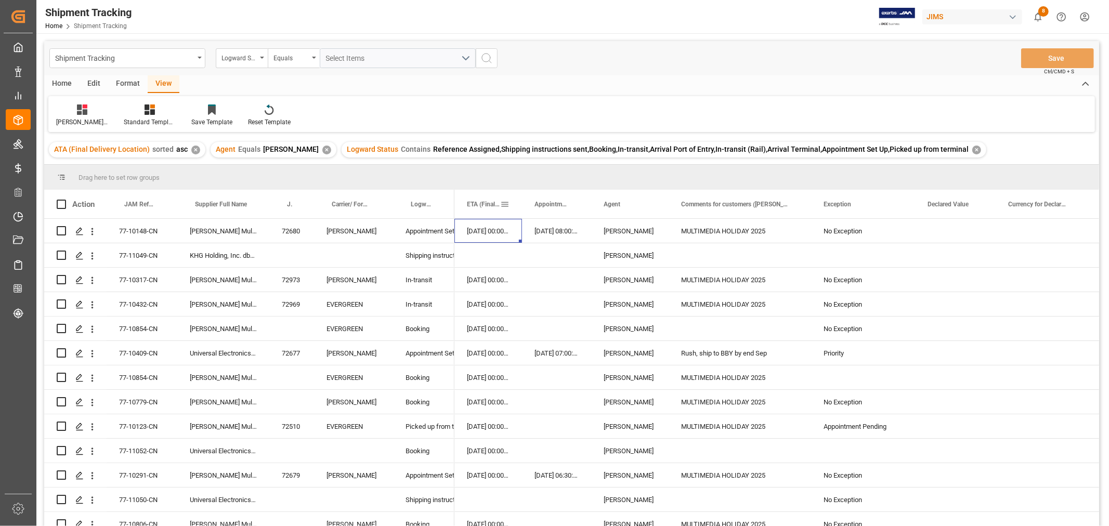
click at [476, 203] on span "ETA (Final Delivery Location)" at bounding box center [483, 204] width 33 height 7
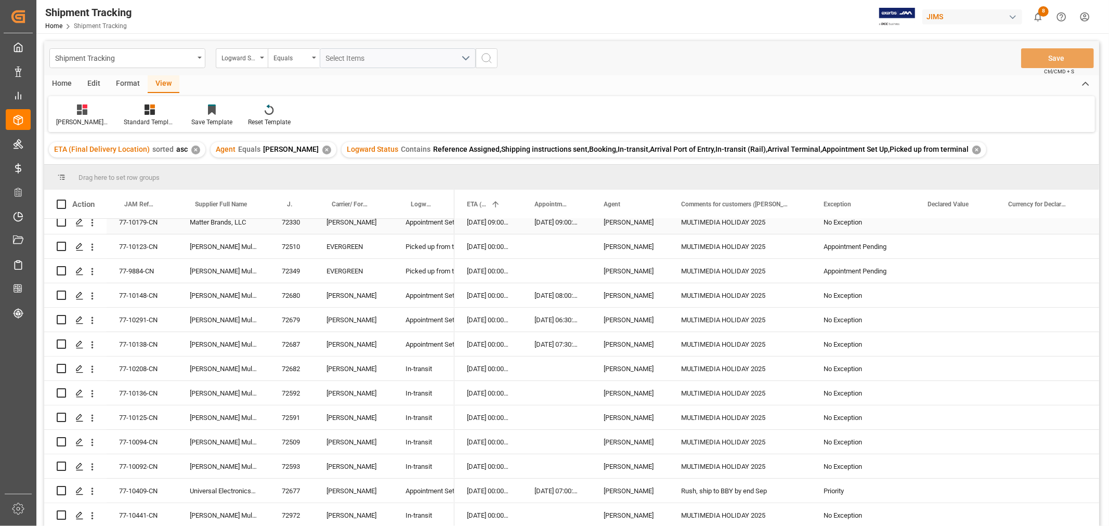
scroll to position [231, 0]
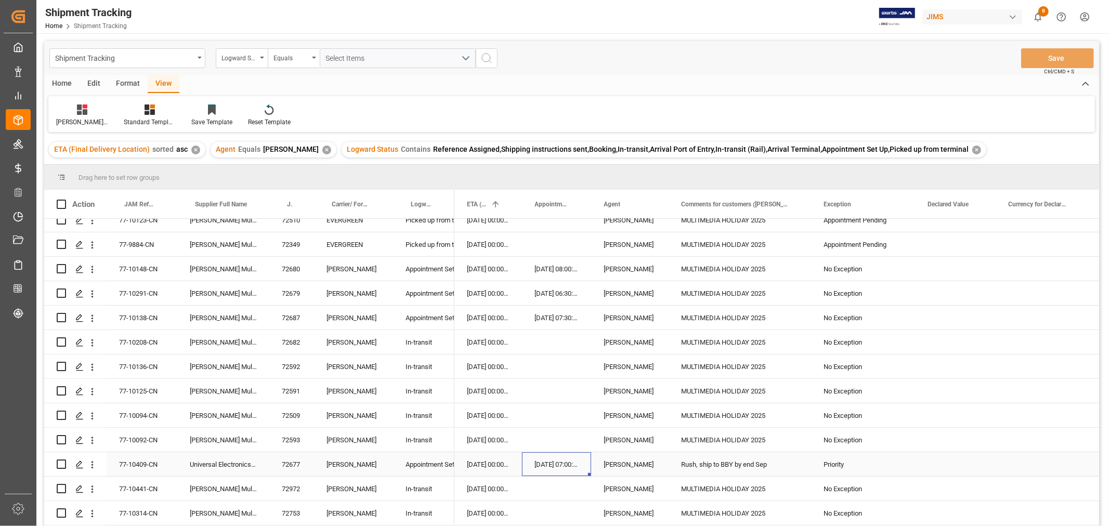
click at [548, 465] on div "[DATE] 07:00:00" at bounding box center [556, 464] width 69 height 24
click at [499, 464] on div "26-09-2025 00:00:00" at bounding box center [489, 464] width 68 height 24
click at [541, 462] on div "[DATE] 07:00:00" at bounding box center [556, 464] width 69 height 24
click at [500, 464] on div "26-09-2025 00:00:00" at bounding box center [489, 464] width 68 height 24
click at [532, 437] on div "Press SPACE to select this row." at bounding box center [556, 440] width 69 height 24
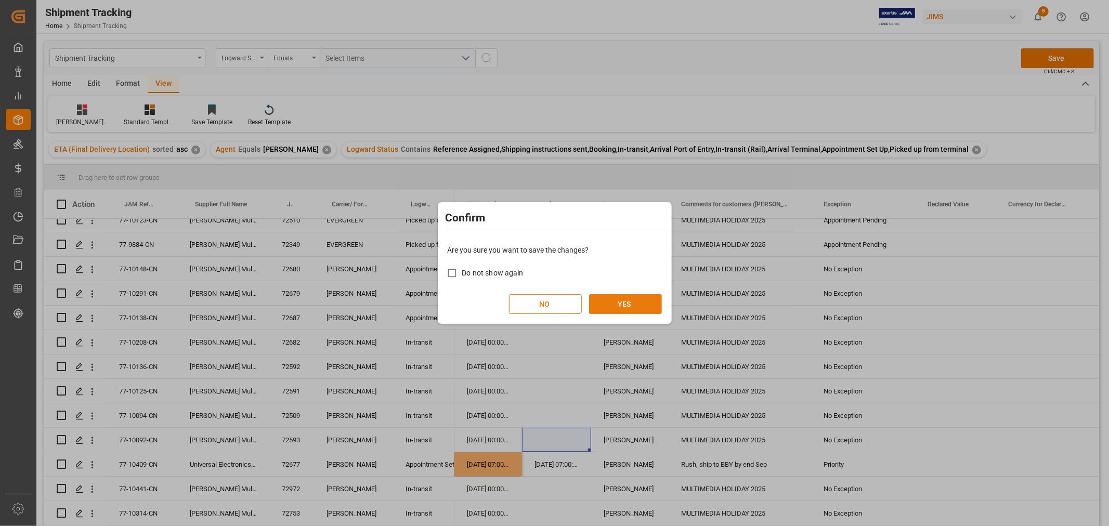
click at [612, 307] on button "YES" at bounding box center [625, 304] width 73 height 20
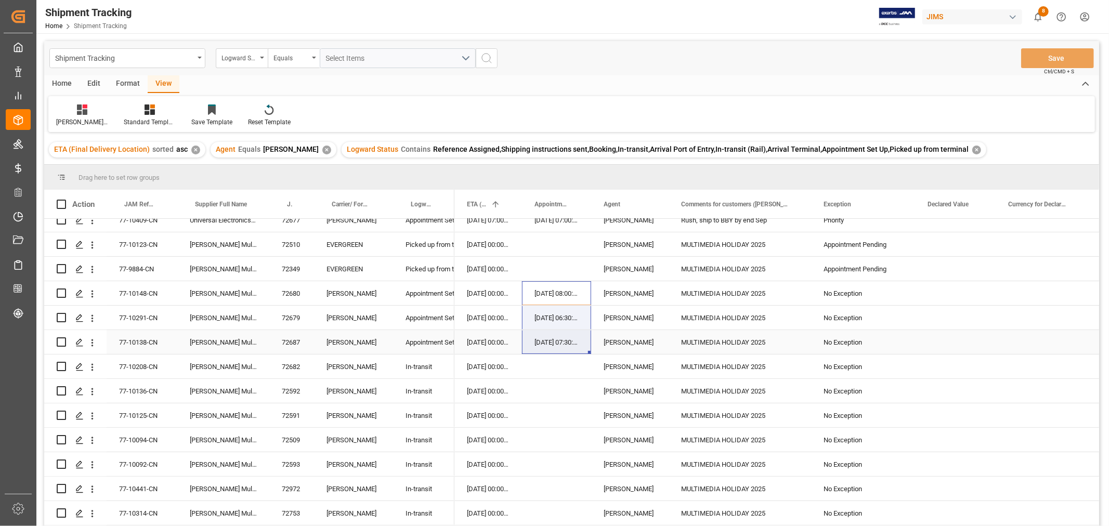
drag, startPoint x: 547, startPoint y: 293, endPoint x: 542, endPoint y: 335, distance: 43.0
click at [478, 292] on div "22-09-2025 00:00:00" at bounding box center [489, 293] width 68 height 24
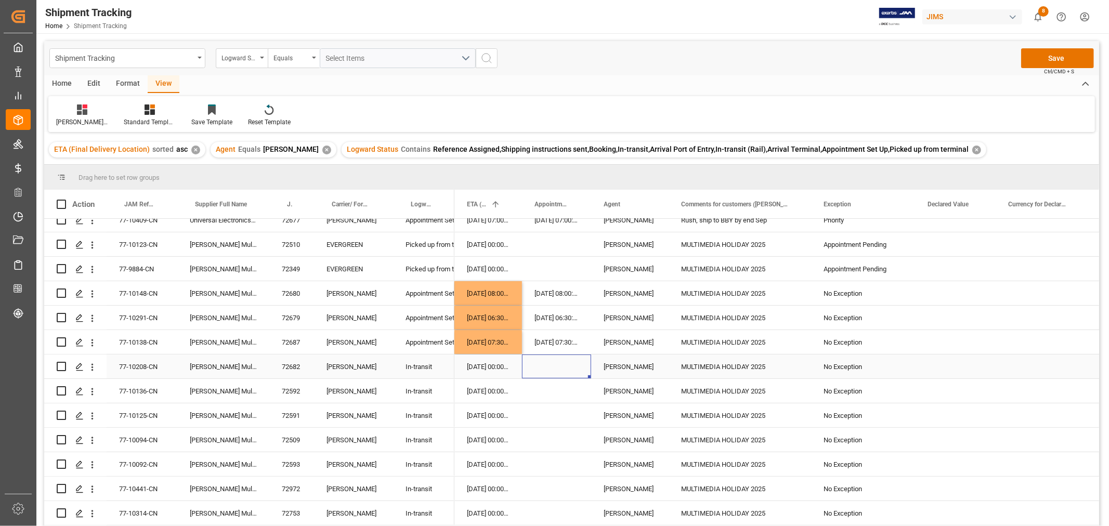
click at [563, 376] on div "Press SPACE to select this row." at bounding box center [556, 367] width 69 height 24
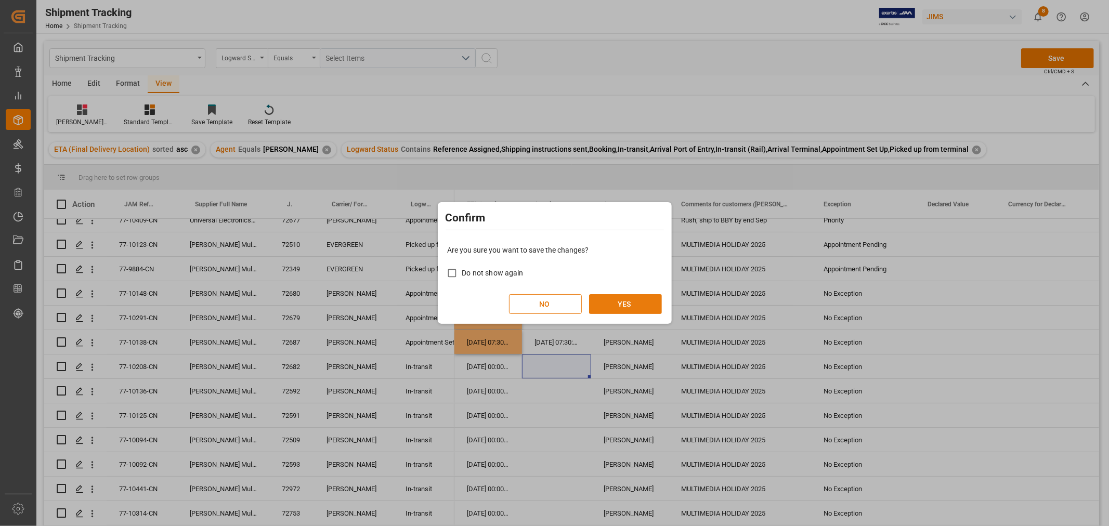
click at [609, 302] on button "YES" at bounding box center [625, 304] width 73 height 20
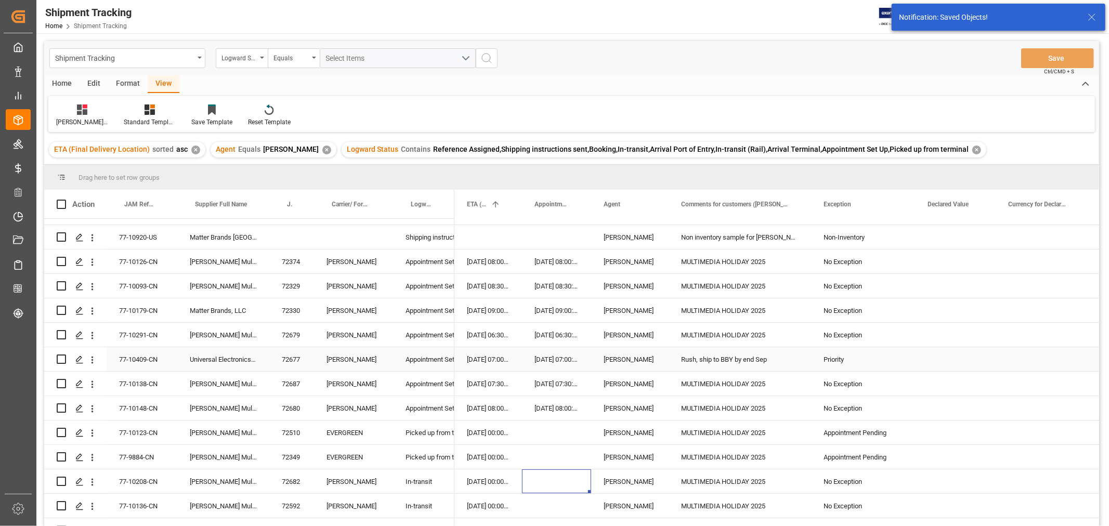
scroll to position [115, 0]
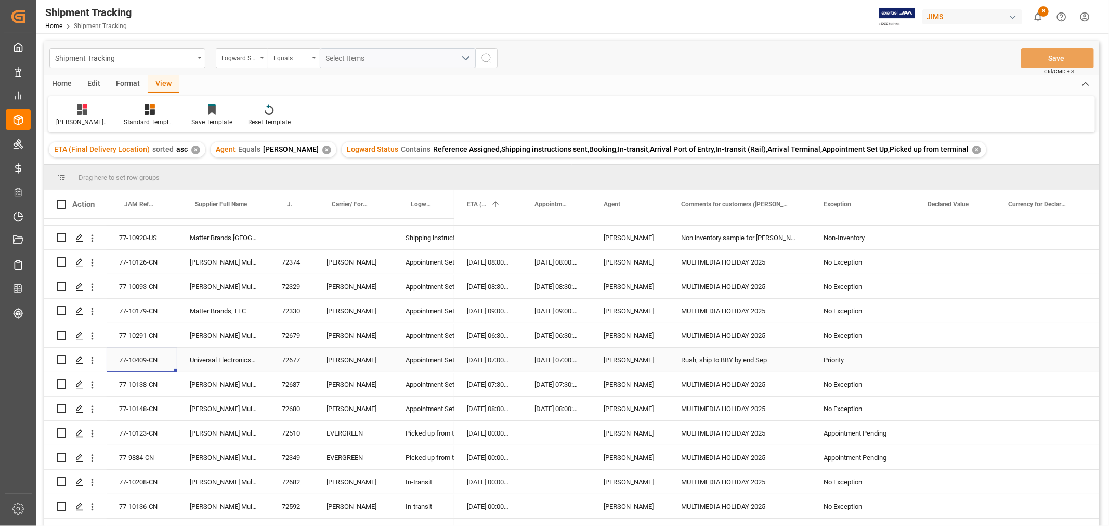
click at [139, 360] on div "77-10409-CN" at bounding box center [142, 360] width 71 height 24
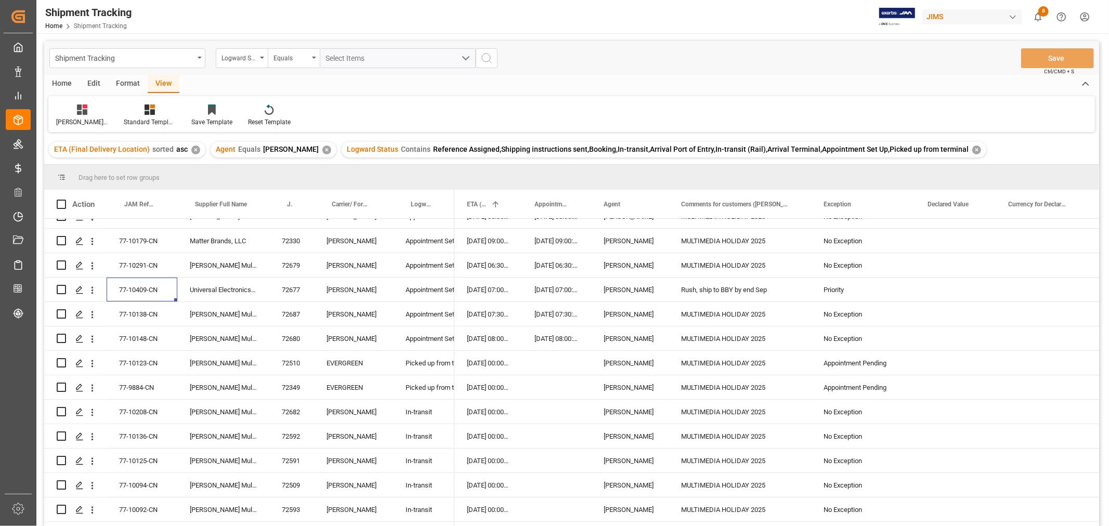
scroll to position [173, 0]
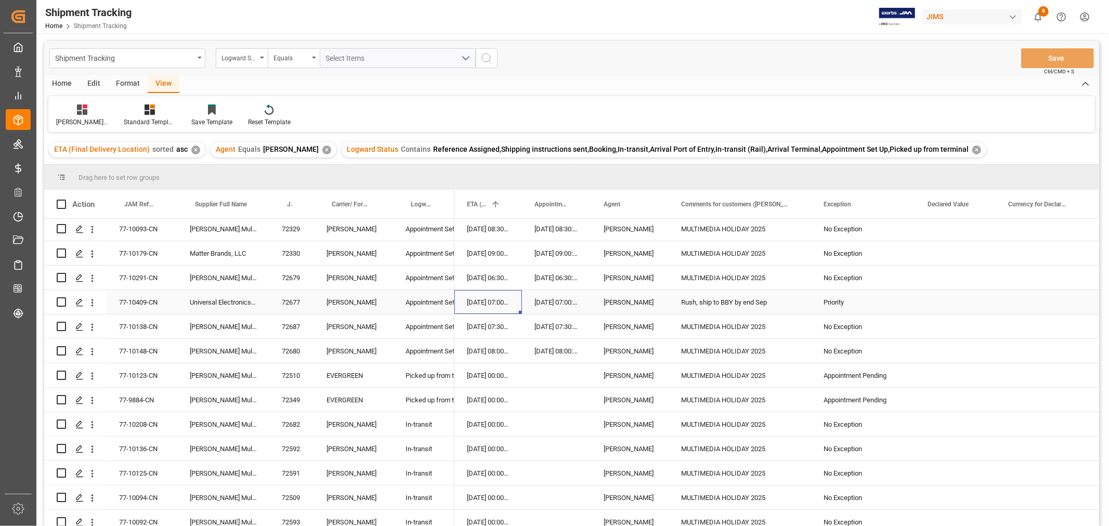
click at [493, 294] on div "17-09-2025 07:00:00" at bounding box center [489, 302] width 68 height 24
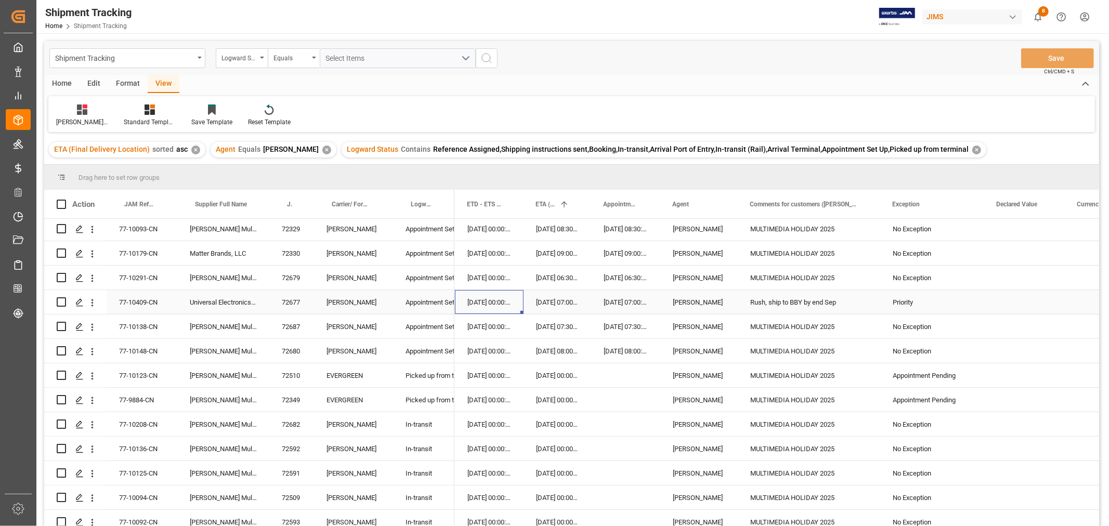
scroll to position [0, 497]
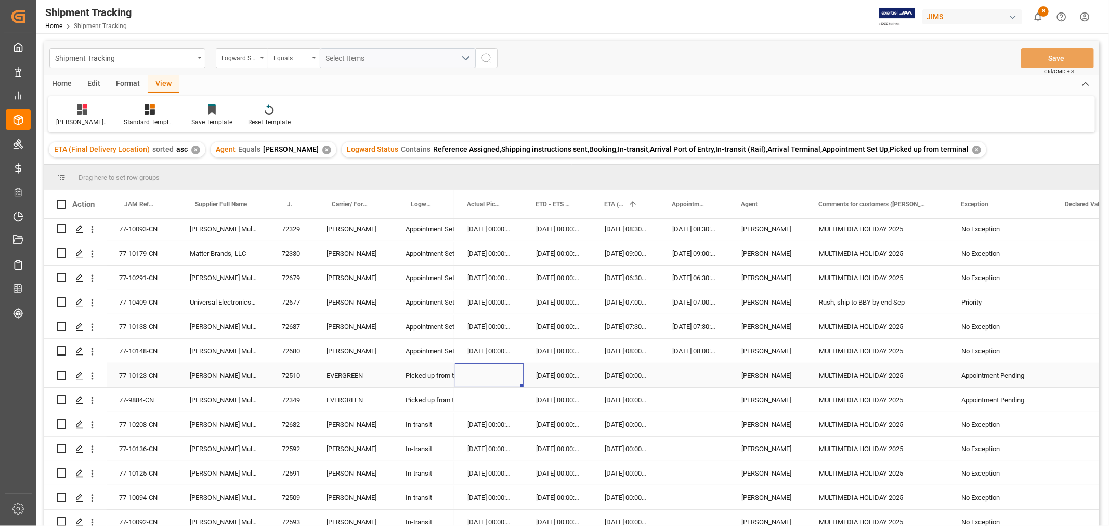
click at [520, 368] on div "Press SPACE to select this row." at bounding box center [489, 376] width 69 height 24
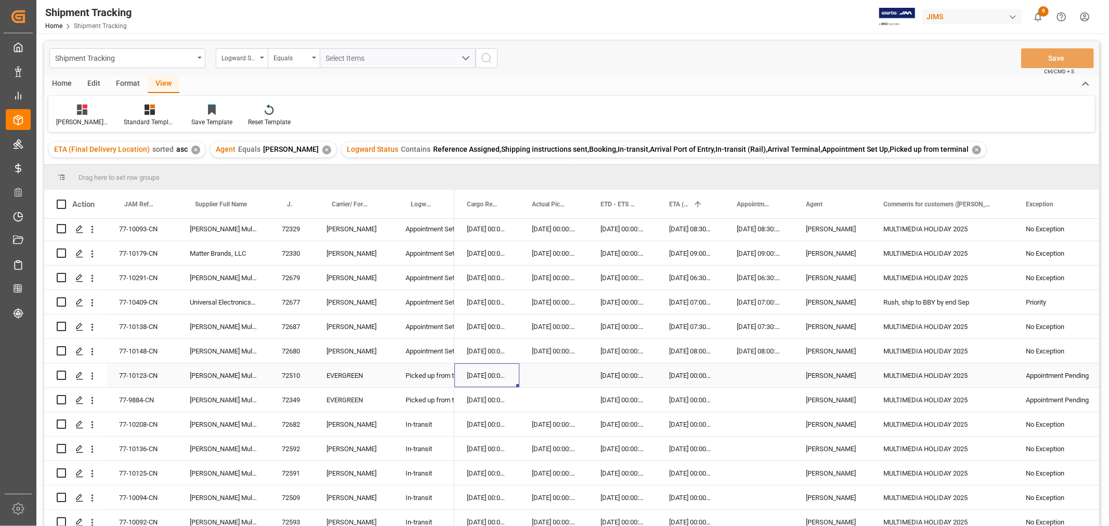
scroll to position [0, 364]
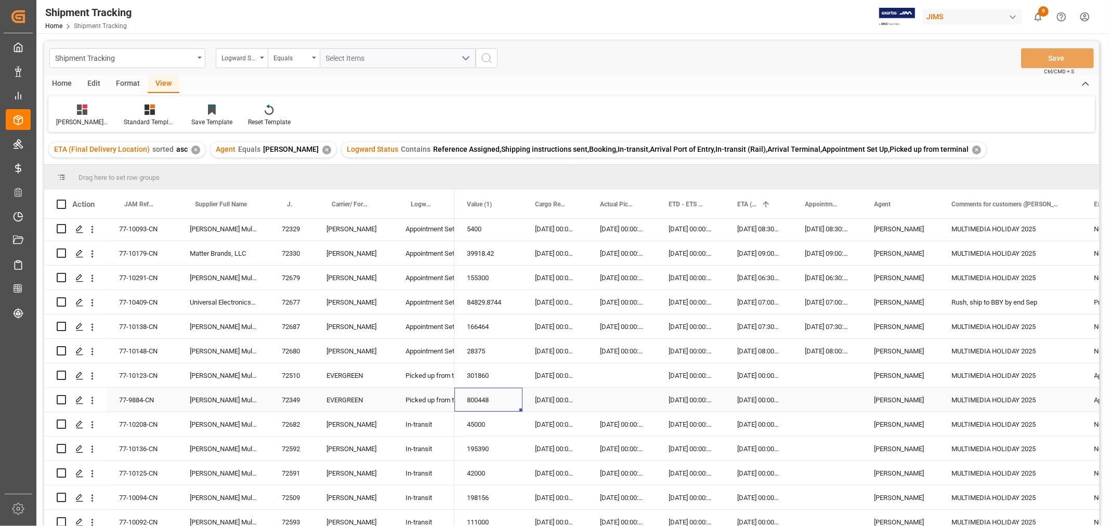
click at [501, 405] on div "800448" at bounding box center [489, 400] width 68 height 24
click at [489, 424] on div "45000" at bounding box center [489, 424] width 68 height 24
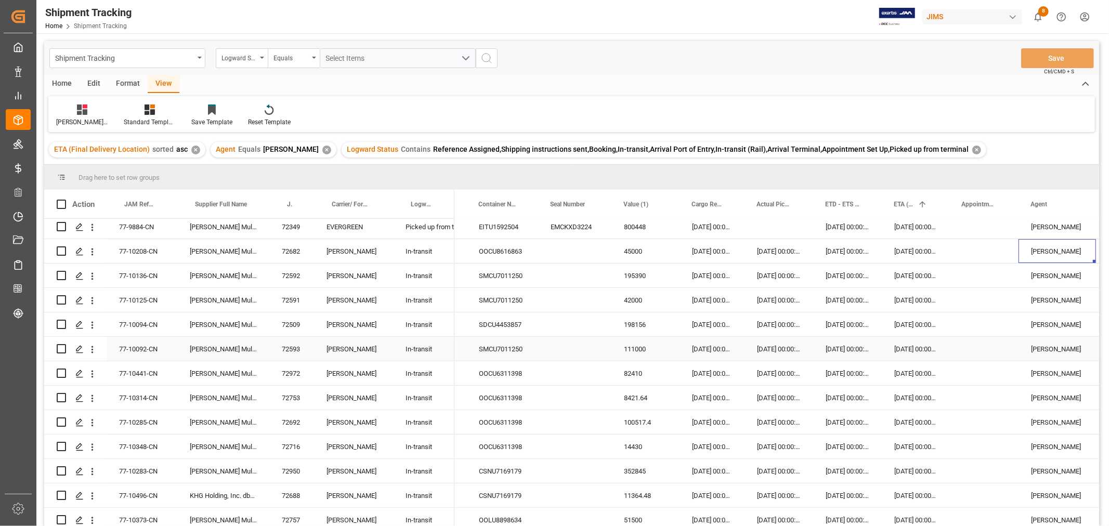
scroll to position [289, 0]
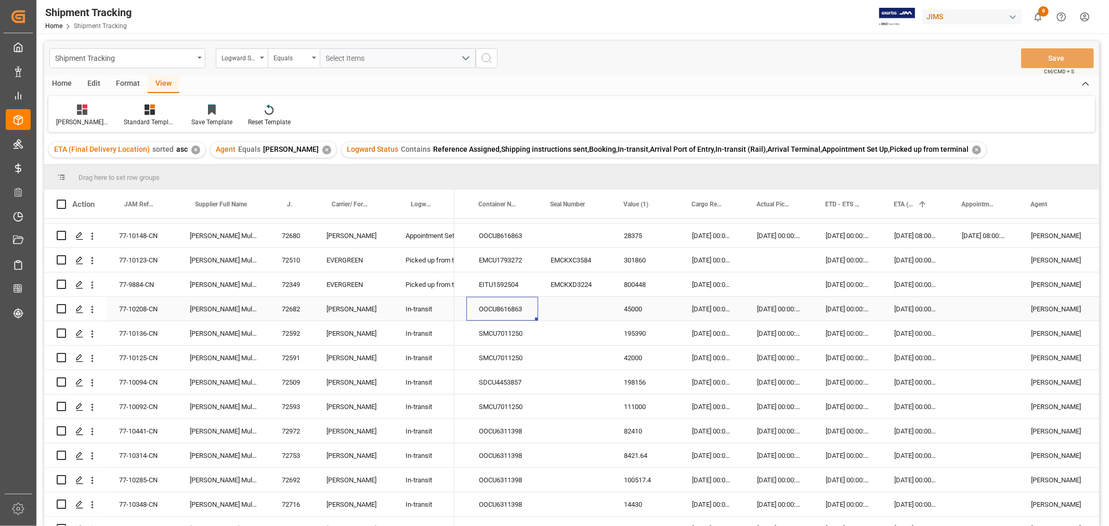
click at [503, 309] on div "OOCU8616863" at bounding box center [503, 309] width 72 height 24
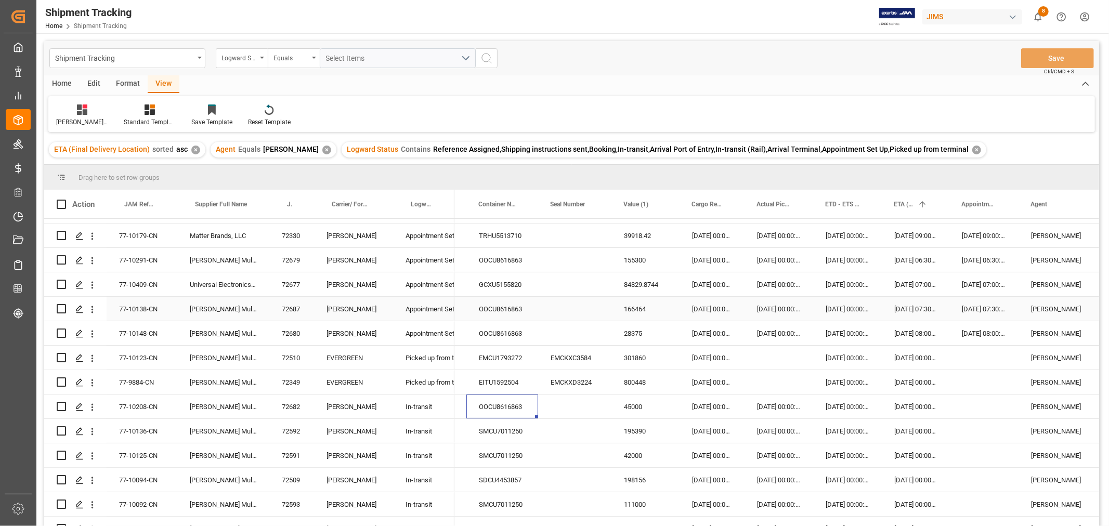
scroll to position [173, 0]
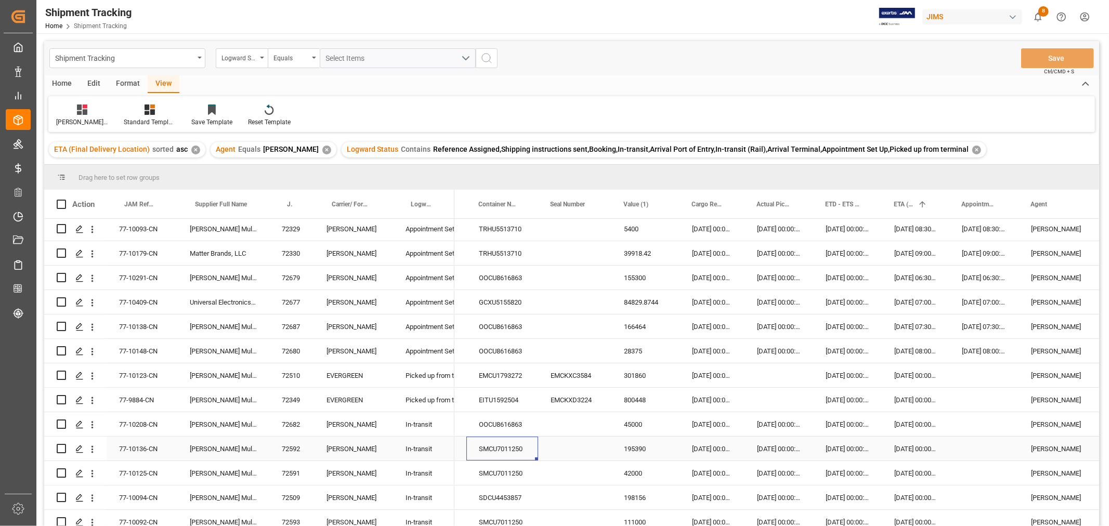
click at [502, 449] on div "SMCU7011250" at bounding box center [503, 449] width 72 height 24
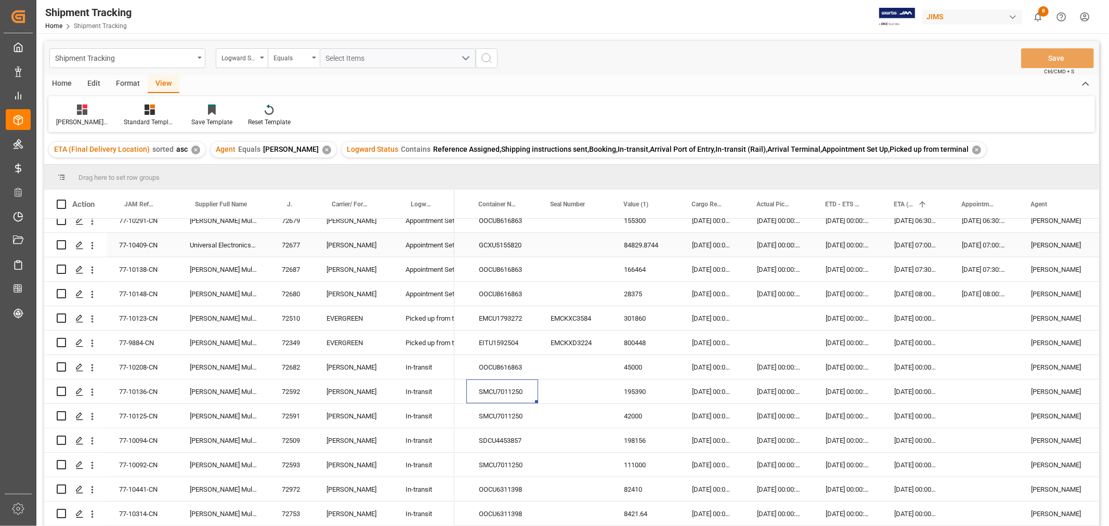
scroll to position [231, 0]
click at [510, 486] on div "OOCU6311398" at bounding box center [503, 489] width 72 height 24
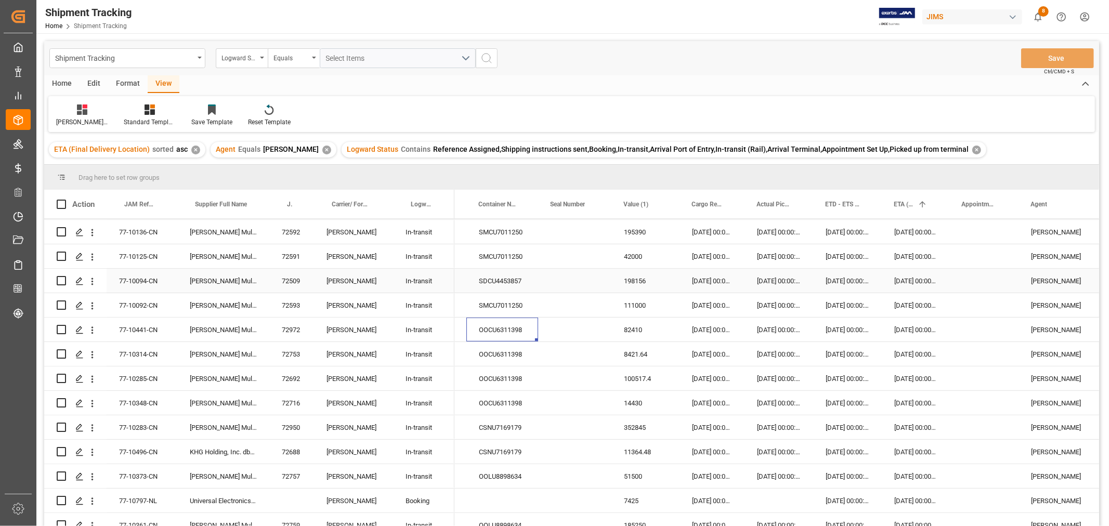
scroll to position [404, 0]
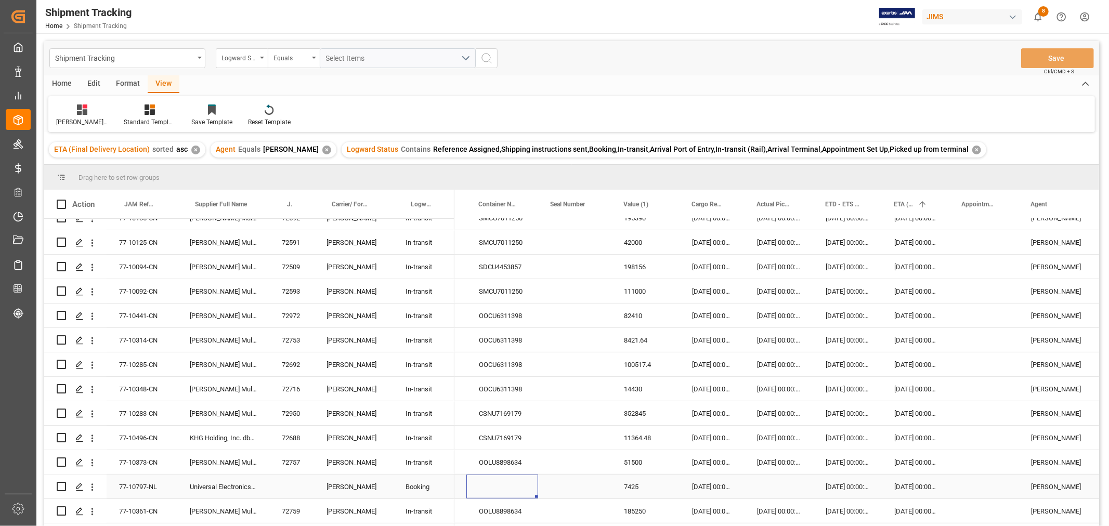
click at [499, 491] on div "Press SPACE to select this row." at bounding box center [503, 487] width 72 height 24
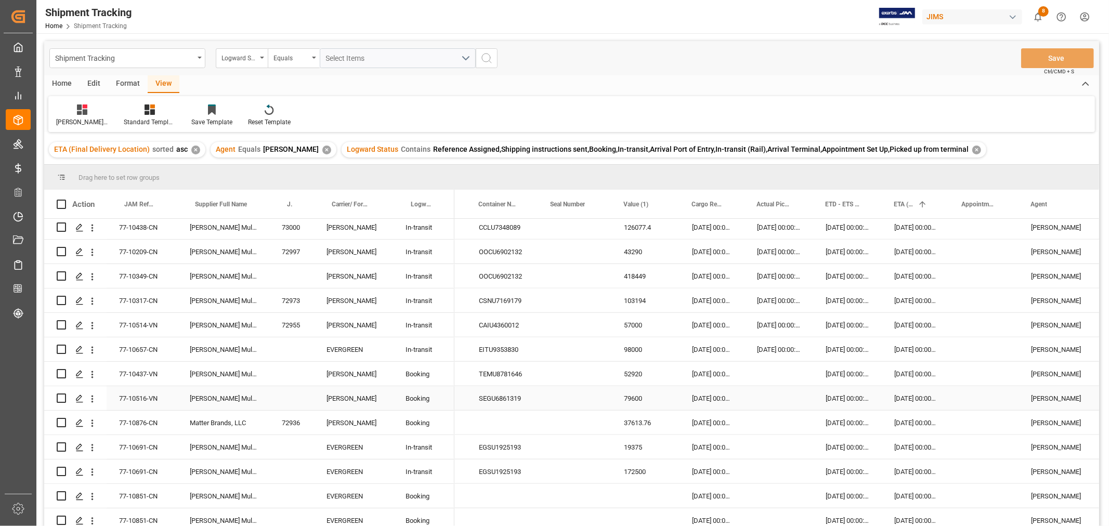
scroll to position [982, 0]
click at [154, 368] on div "77-10516-VN" at bounding box center [142, 373] width 71 height 24
click at [299, 367] on div "Press SPACE to select this row." at bounding box center [291, 373] width 45 height 24
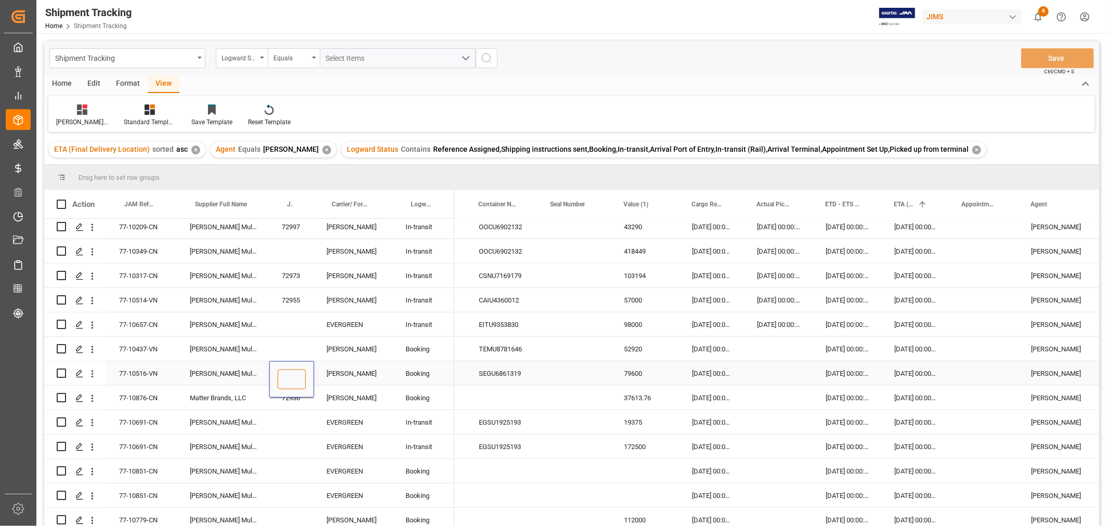
drag, startPoint x: 298, startPoint y: 372, endPoint x: 298, endPoint y: 377, distance: 5.2
click at [298, 373] on input "Press SPACE to select this row." at bounding box center [292, 380] width 28 height 20
type input "73021"
click at [424, 378] on div "Booking" at bounding box center [424, 374] width 36 height 24
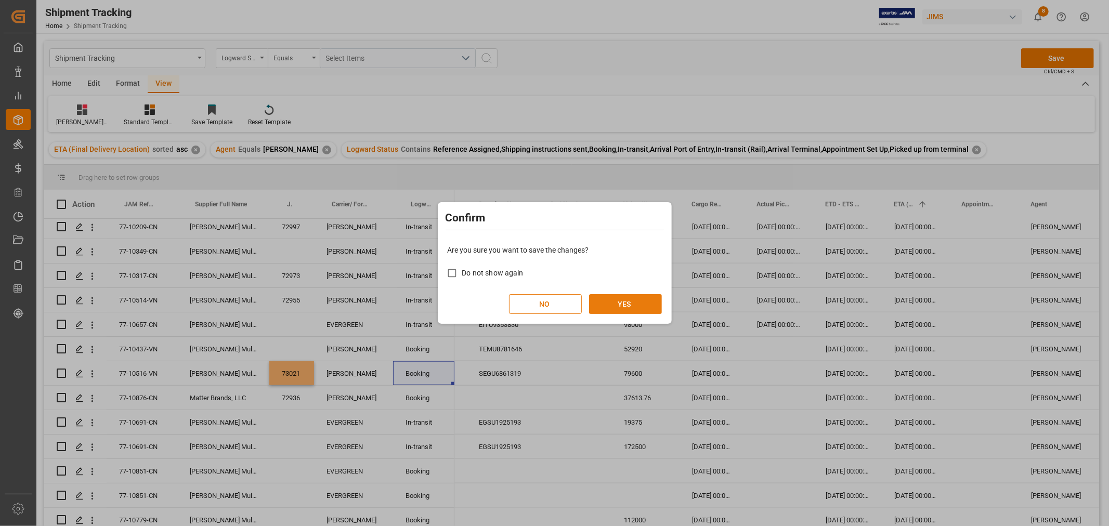
click at [628, 301] on button "YES" at bounding box center [625, 304] width 73 height 20
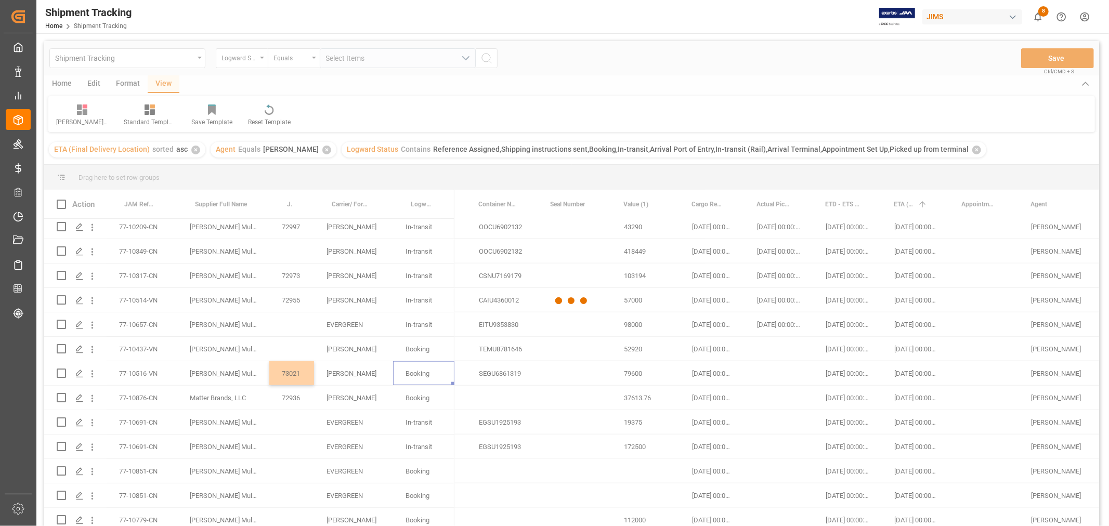
drag, startPoint x: 524, startPoint y: 376, endPoint x: 531, endPoint y: 370, distance: 8.8
click at [524, 376] on div at bounding box center [571, 301] width 1055 height 520
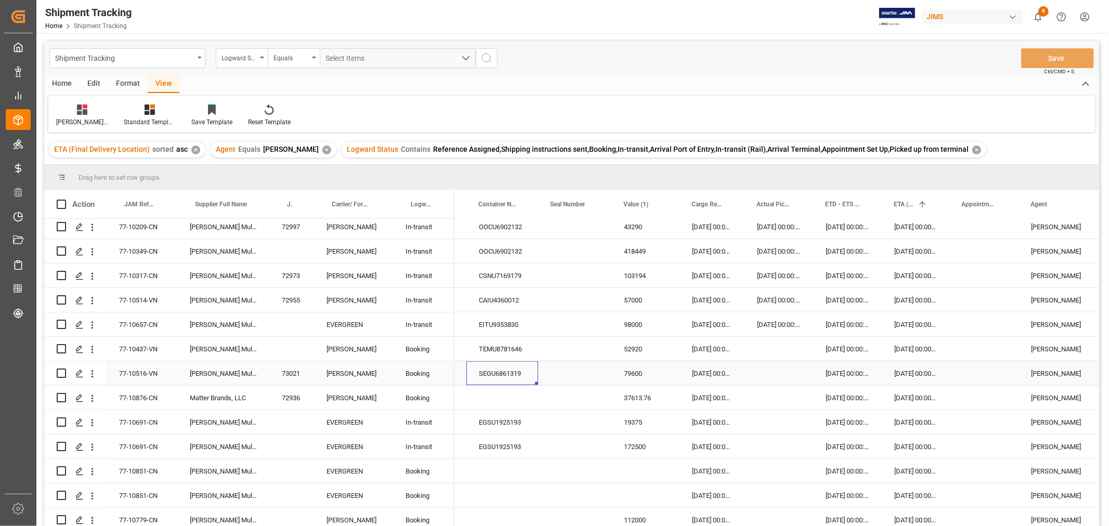
click at [501, 376] on div "SEGU6861319" at bounding box center [503, 373] width 72 height 24
click at [486, 375] on div "SEGU6861319" at bounding box center [503, 373] width 72 height 24
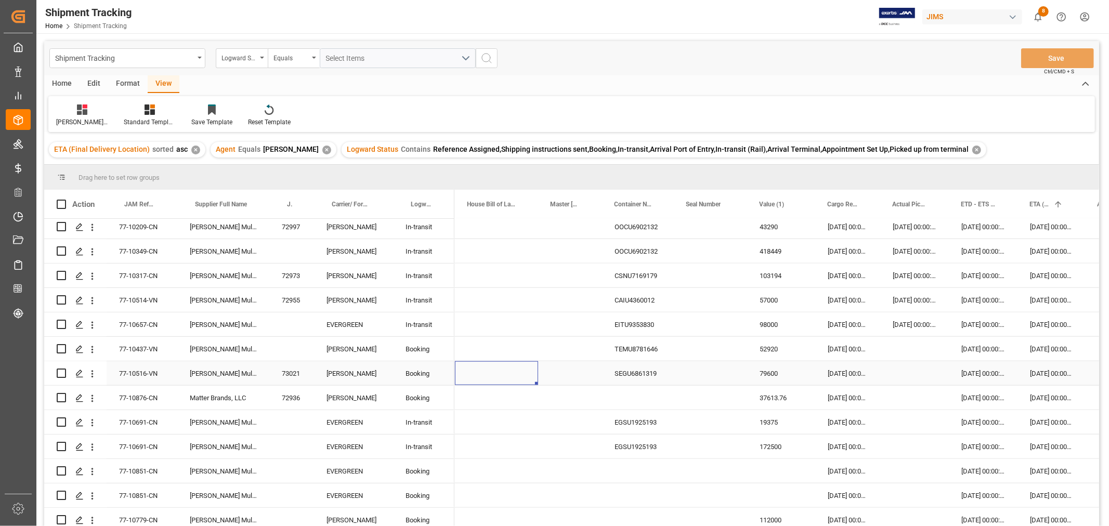
scroll to position [0, 0]
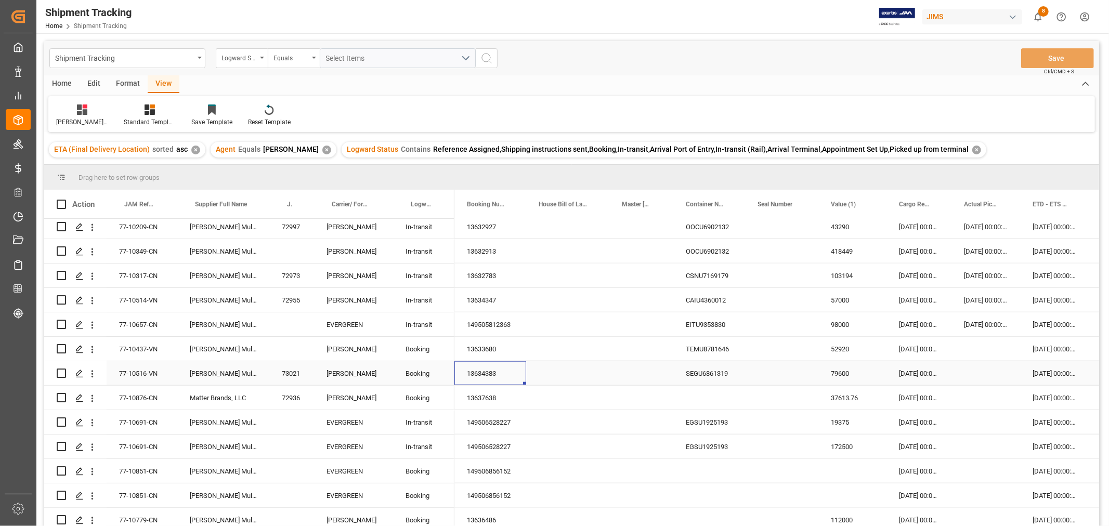
click at [492, 373] on div "13634383" at bounding box center [491, 373] width 72 height 24
click at [991, 372] on div "Press SPACE to select this row." at bounding box center [986, 373] width 69 height 24
click at [998, 371] on div "Press SPACE to select this row." at bounding box center [986, 373] width 69 height 24
click at [998, 370] on div "Press SPACE to select this row." at bounding box center [986, 373] width 69 height 24
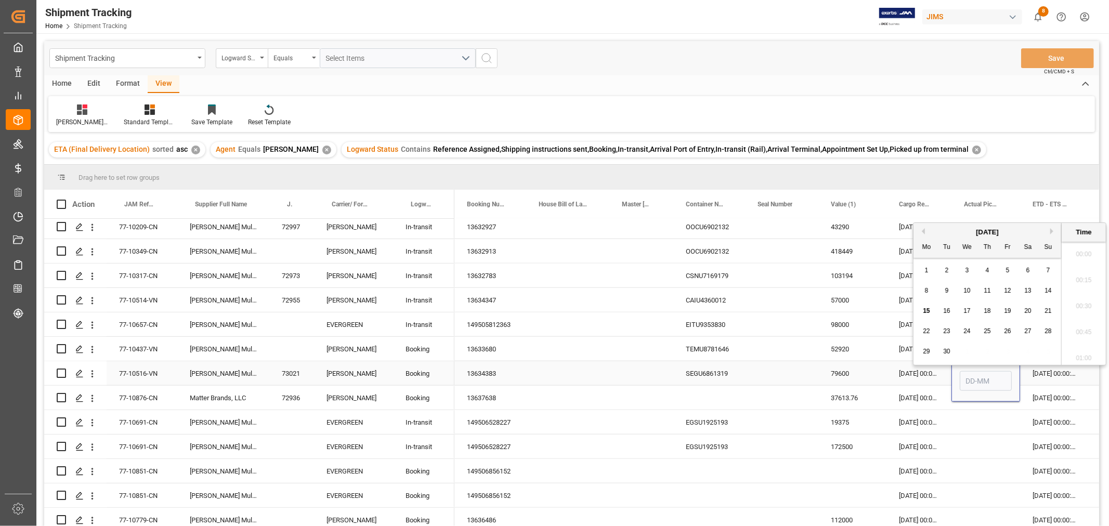
scroll to position [939, 0]
type input "03-09"
click at [1036, 374] on div "[DATE] 00:00:00" at bounding box center [1054, 373] width 69 height 24
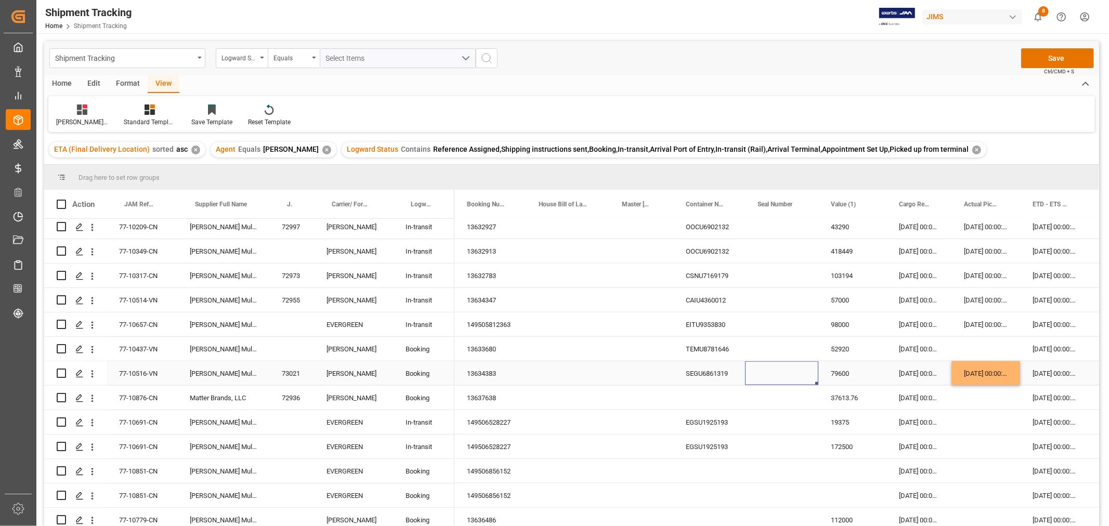
click at [755, 370] on div "Press SPACE to select this row." at bounding box center [781, 373] width 73 height 24
click at [1054, 54] on button "Save" at bounding box center [1057, 58] width 73 height 20
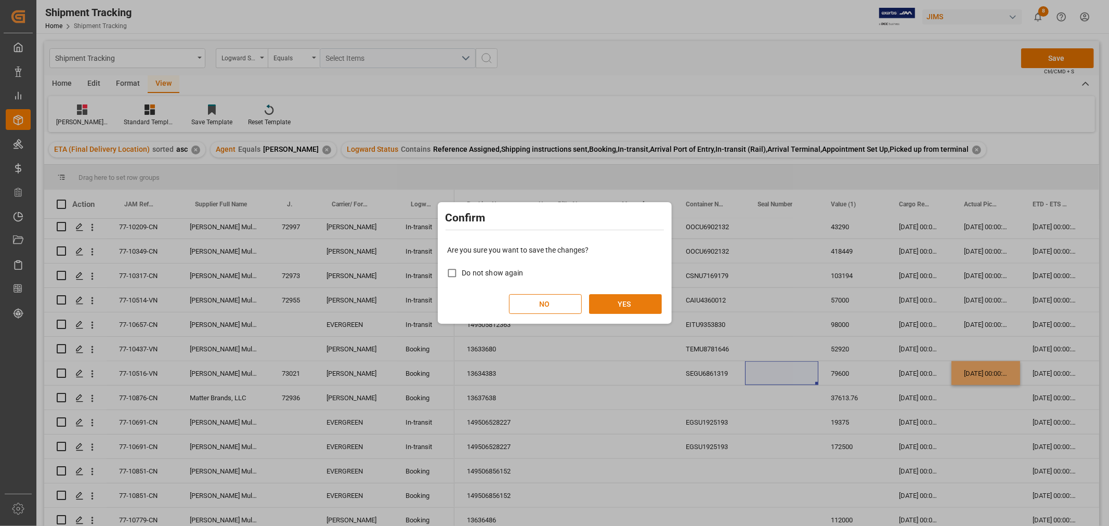
click at [606, 306] on button "YES" at bounding box center [625, 304] width 73 height 20
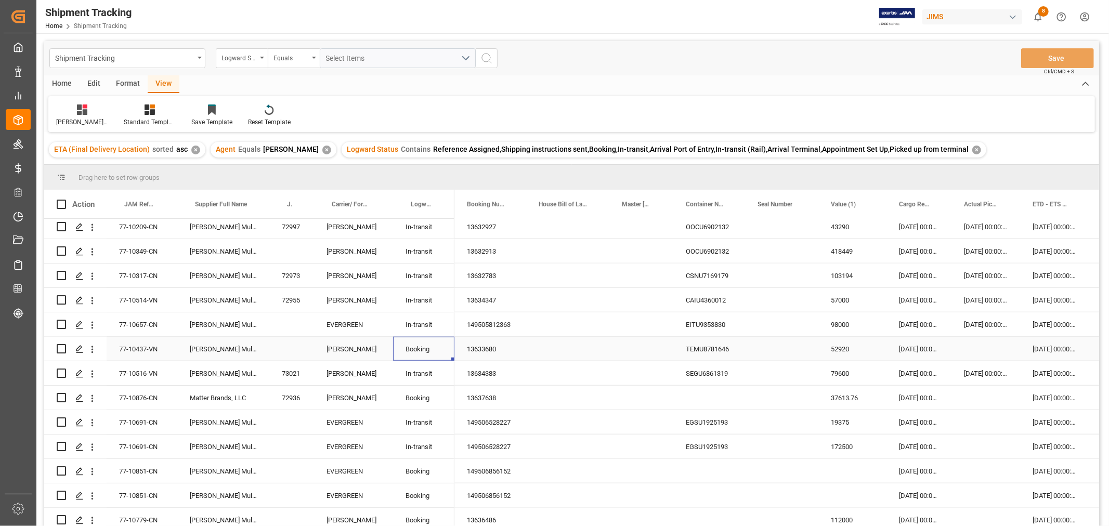
click at [423, 350] on div "Booking" at bounding box center [424, 350] width 36 height 24
drag, startPoint x: 474, startPoint y: 350, endPoint x: 483, endPoint y: 347, distance: 9.1
click at [474, 350] on div "13633680" at bounding box center [491, 349] width 72 height 24
click at [978, 348] on div "Press SPACE to select this row." at bounding box center [986, 349] width 69 height 24
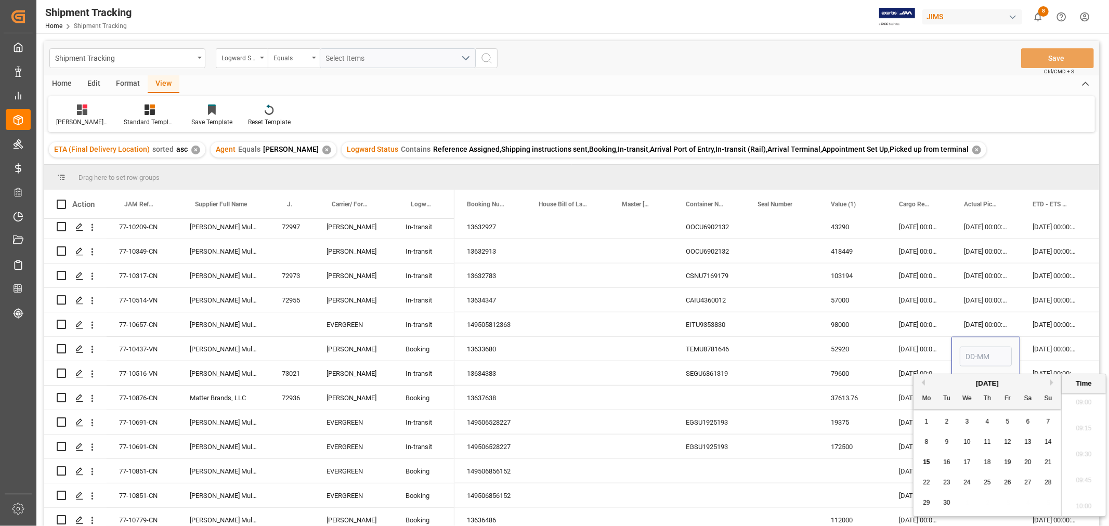
click at [987, 440] on span "11" at bounding box center [987, 441] width 7 height 7
type input "11-09-2025 00:00"
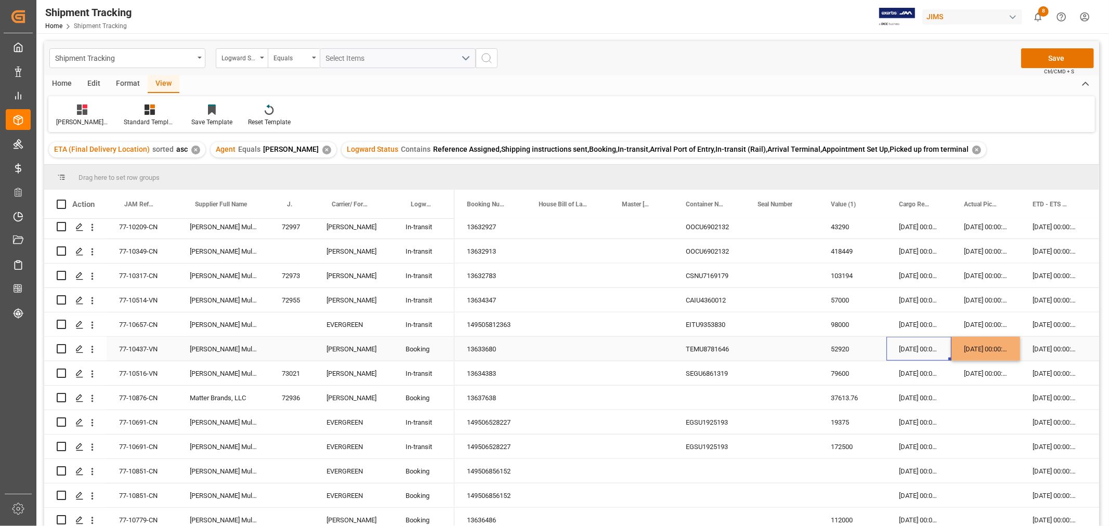
click at [945, 355] on div "[DATE] 00:00:00" at bounding box center [919, 349] width 65 height 24
click at [978, 355] on div "[DATE] 00:00:00" at bounding box center [986, 349] width 69 height 24
click at [1068, 55] on button "Save" at bounding box center [1057, 58] width 73 height 20
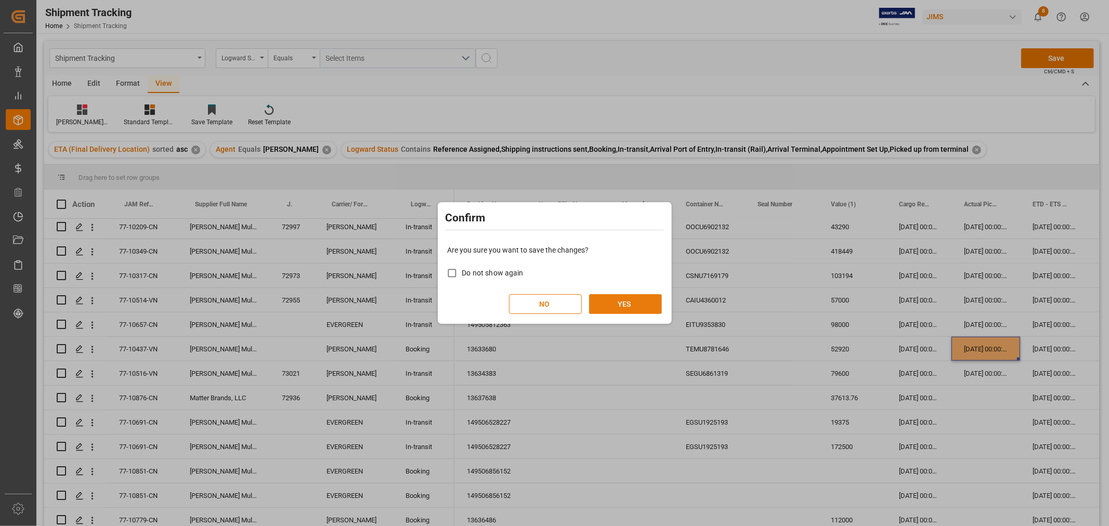
click at [604, 300] on button "YES" at bounding box center [625, 304] width 73 height 20
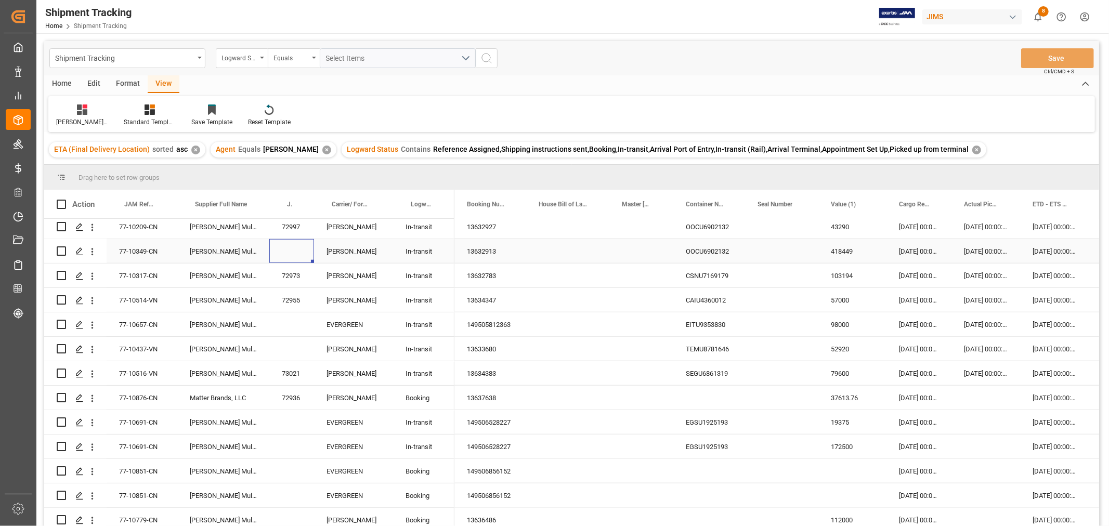
click at [300, 250] on div "Press SPACE to select this row." at bounding box center [291, 251] width 45 height 24
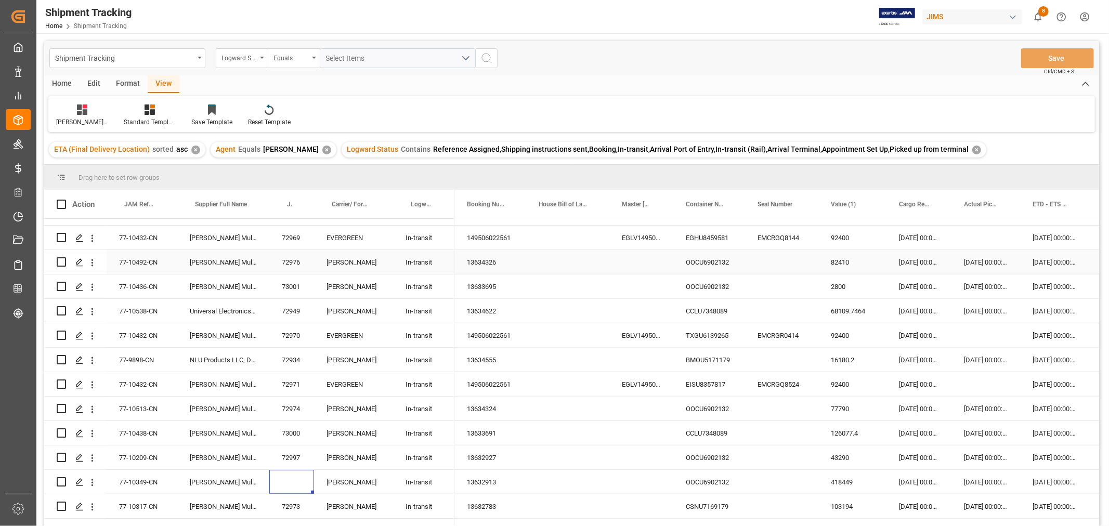
scroll to position [982, 0]
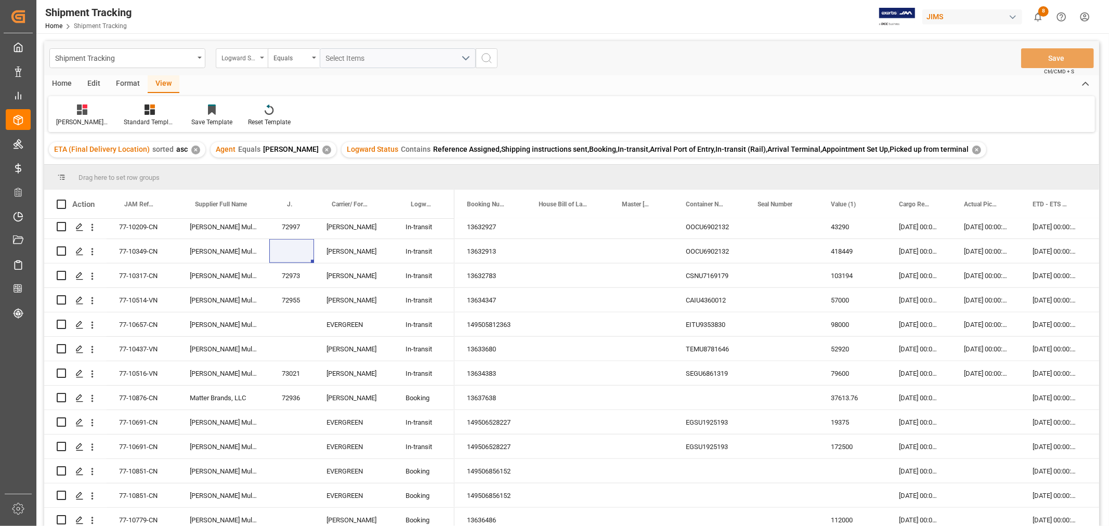
click at [258, 53] on div "Logward Status" at bounding box center [242, 58] width 52 height 20
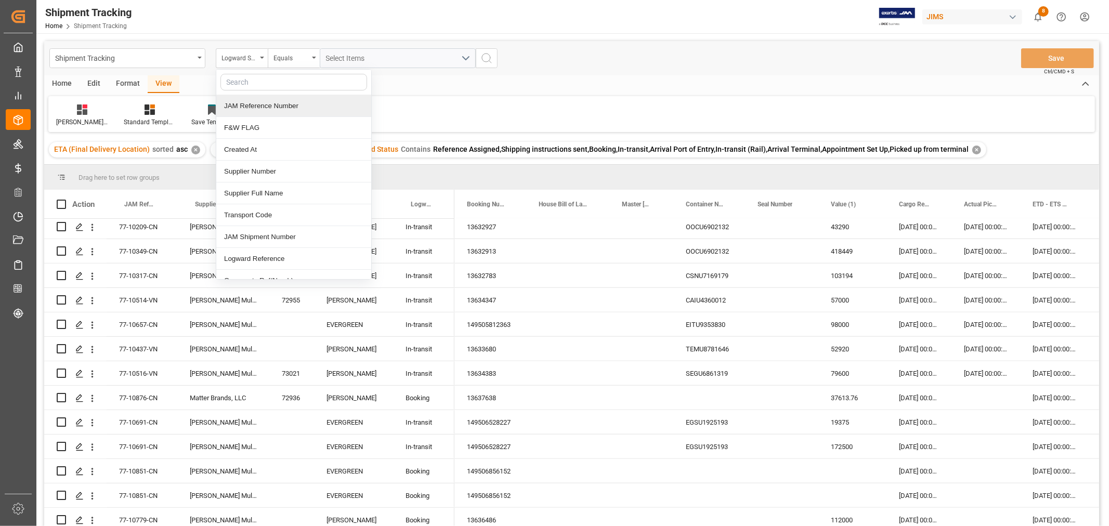
click at [251, 100] on div "JAM Reference Number" at bounding box center [293, 106] width 155 height 22
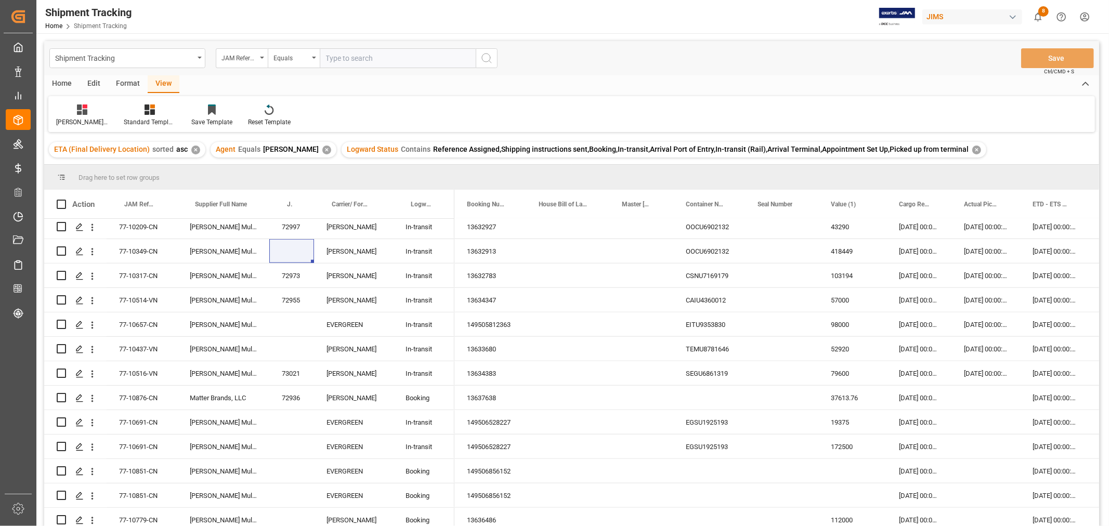
click at [333, 62] on input "text" at bounding box center [398, 58] width 156 height 20
type input "77-10691-CN"
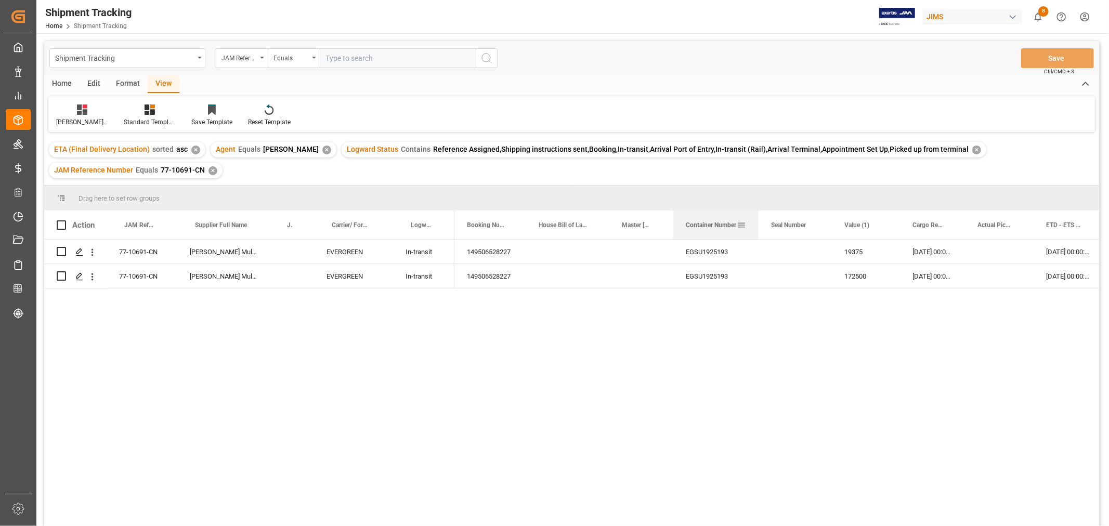
drag, startPoint x: 745, startPoint y: 217, endPoint x: 758, endPoint y: 215, distance: 13.6
click at [758, 215] on div at bounding box center [759, 225] width 4 height 29
click at [502, 252] on div "149506528227" at bounding box center [491, 252] width 72 height 24
click at [80, 252] on icon "Press SPACE to select this row." at bounding box center [79, 252] width 8 height 8
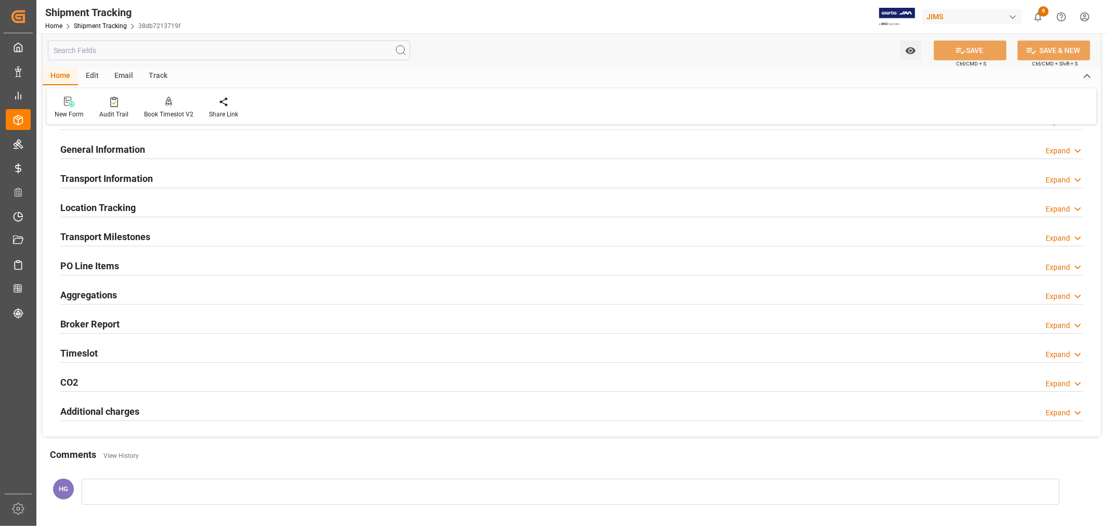
scroll to position [58, 0]
click at [94, 268] on h2 "PO Line Items" at bounding box center [89, 267] width 59 height 14
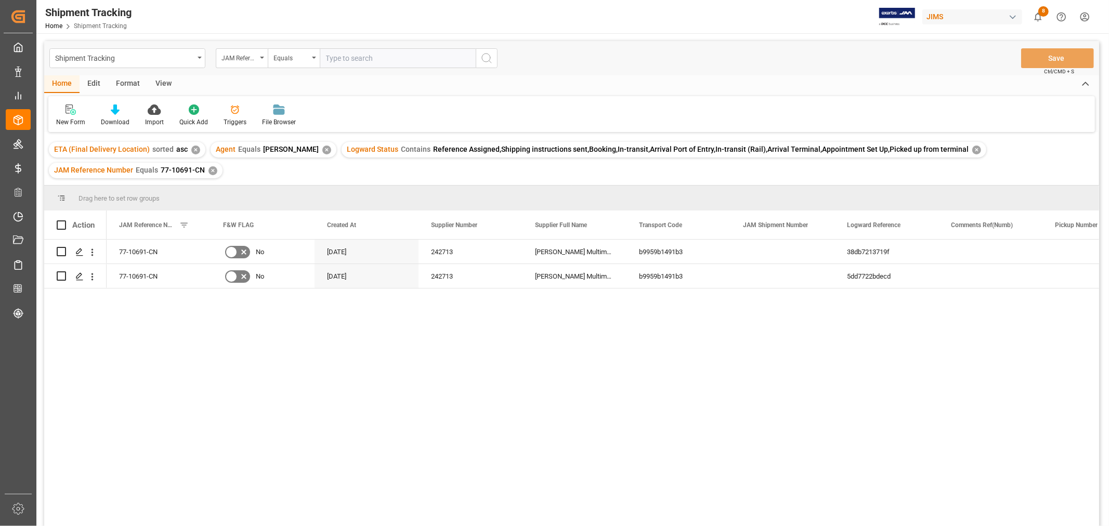
click at [159, 85] on div "View" at bounding box center [164, 84] width 32 height 18
click at [72, 111] on div at bounding box center [66, 109] width 20 height 11
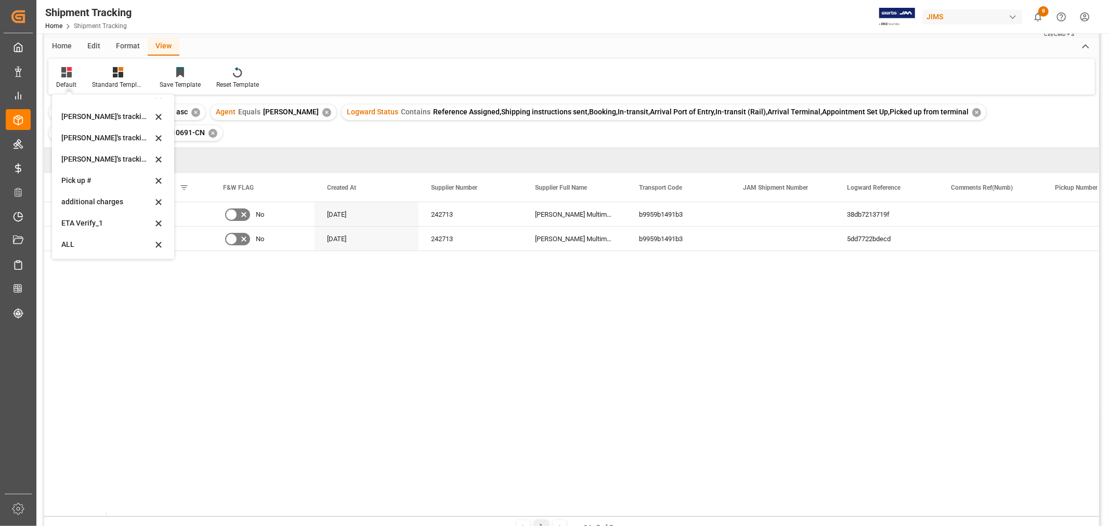
scroll to position [115, 0]
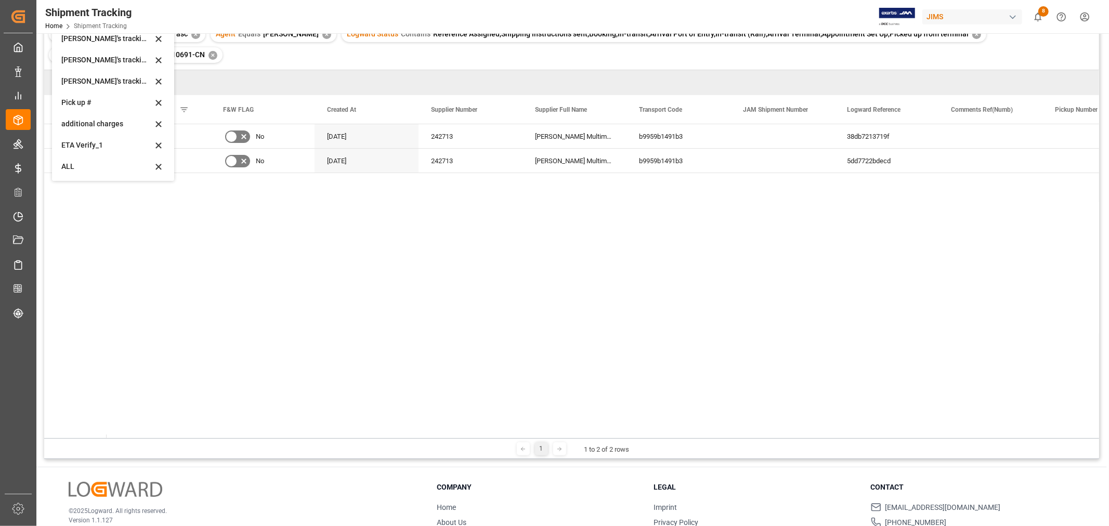
click at [121, 74] on div "[PERSON_NAME]'s tracking all_sample" at bounding box center [113, 81] width 114 height 21
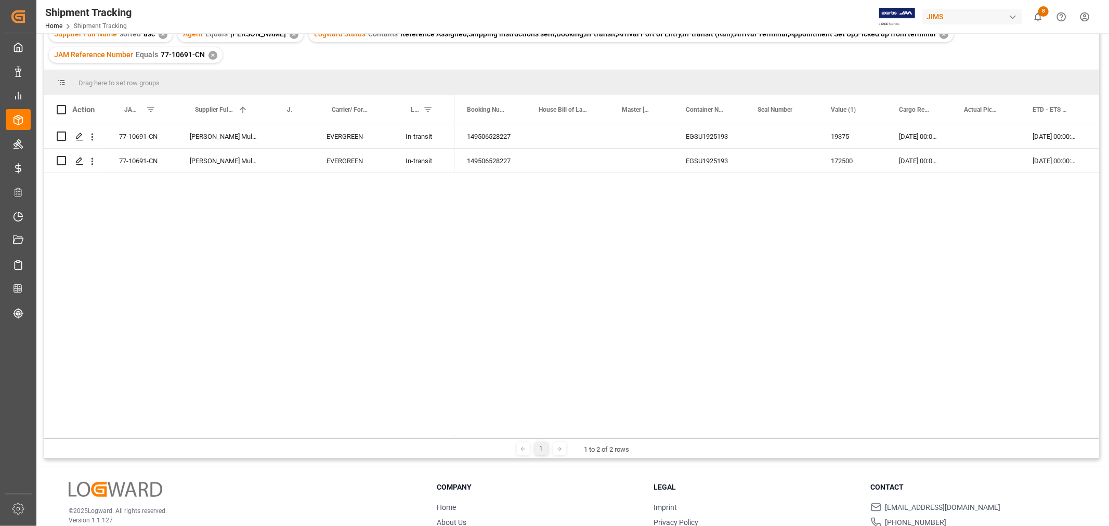
click at [276, 234] on div "77-10691-CN Harman Multimedia China EVERGREEN In-transit 77-10691-CN Harman Mul…" at bounding box center [571, 279] width 1055 height 311
click at [772, 137] on div "Press SPACE to select this row." at bounding box center [781, 136] width 73 height 24
click at [773, 137] on div "Press SPACE to select this row." at bounding box center [781, 136] width 73 height 24
click at [775, 137] on div "Press SPACE to select this row." at bounding box center [781, 136] width 73 height 24
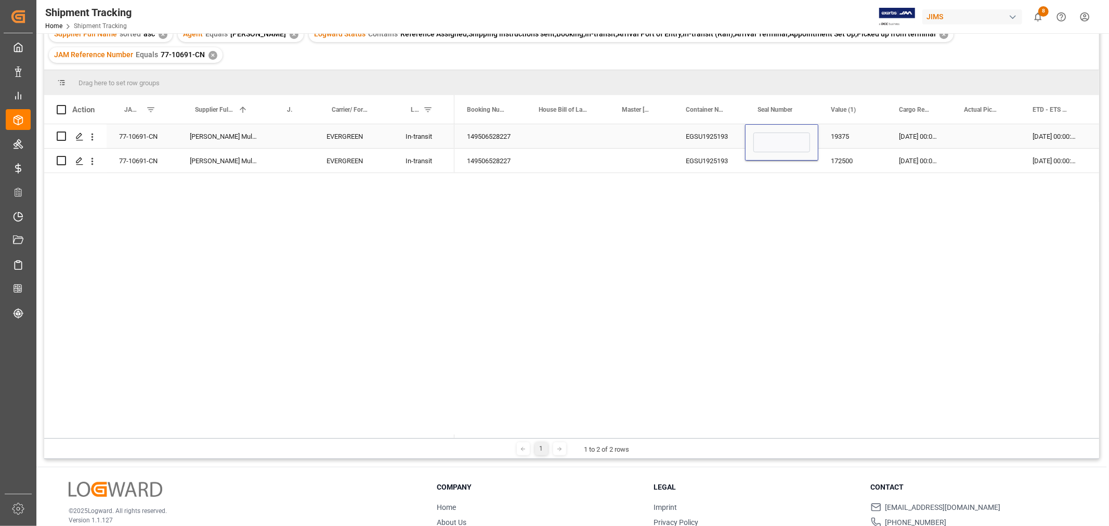
click at [775, 137] on input "Press SPACE to select this row." at bounding box center [782, 143] width 57 height 20
type input "EMCLAU1004"
click at [717, 159] on div "EGSU1925193" at bounding box center [710, 161] width 72 height 24
click at [792, 162] on div "Press SPACE to select this row." at bounding box center [781, 161] width 73 height 24
click at [772, 164] on div "Press SPACE to select this row." at bounding box center [781, 161] width 73 height 24
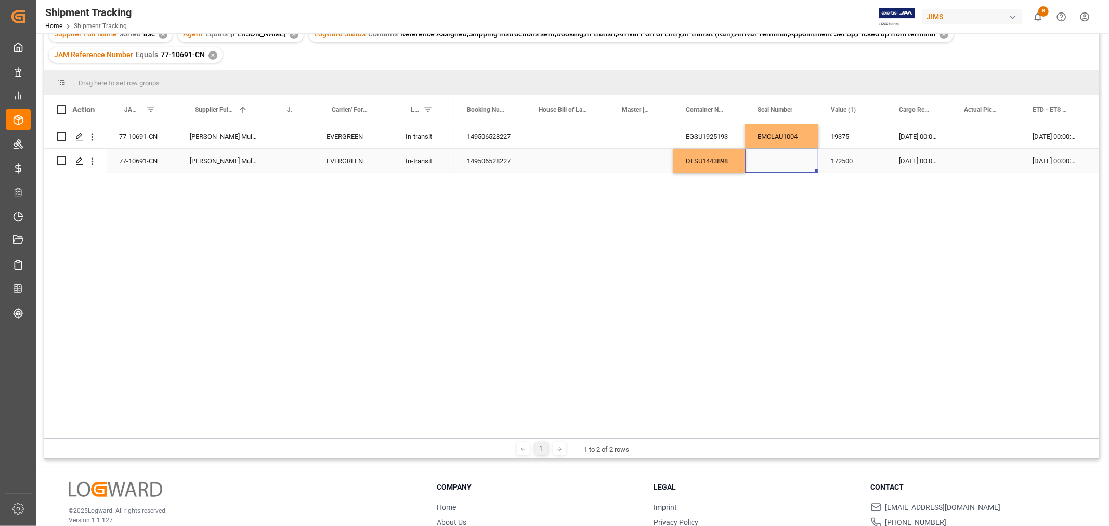
click at [772, 164] on div "Press SPACE to select this row." at bounding box center [781, 161] width 73 height 24
click at [772, 164] on div "Press SPACE to select this row." at bounding box center [781, 154] width 73 height 36
click at [779, 157] on input "Press SPACE to select this row." at bounding box center [782, 155] width 57 height 20
paste input "EMCRDB6774"
type input "EMCRDB6774"
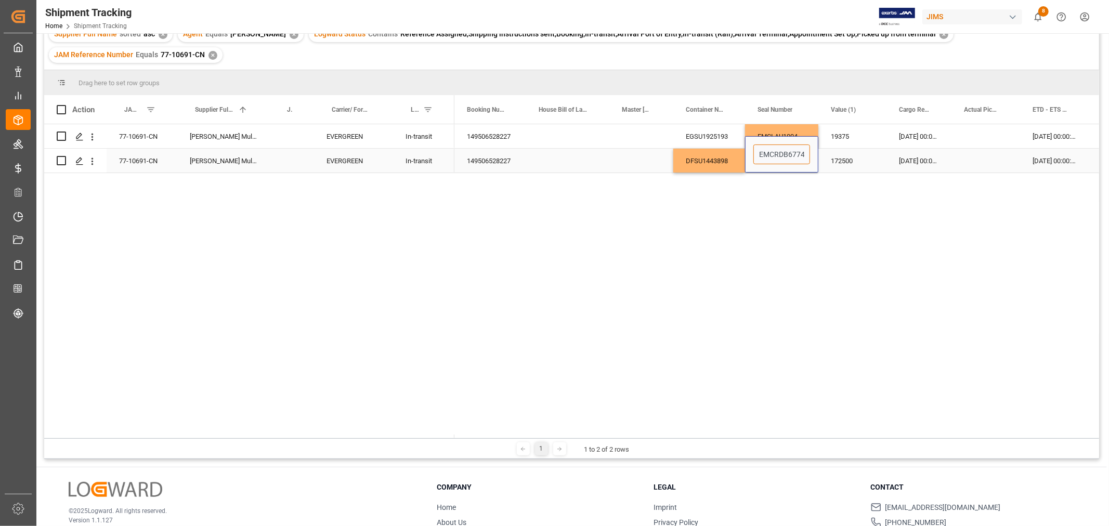
scroll to position [0, 1]
click at [880, 164] on div "172500" at bounding box center [853, 161] width 68 height 24
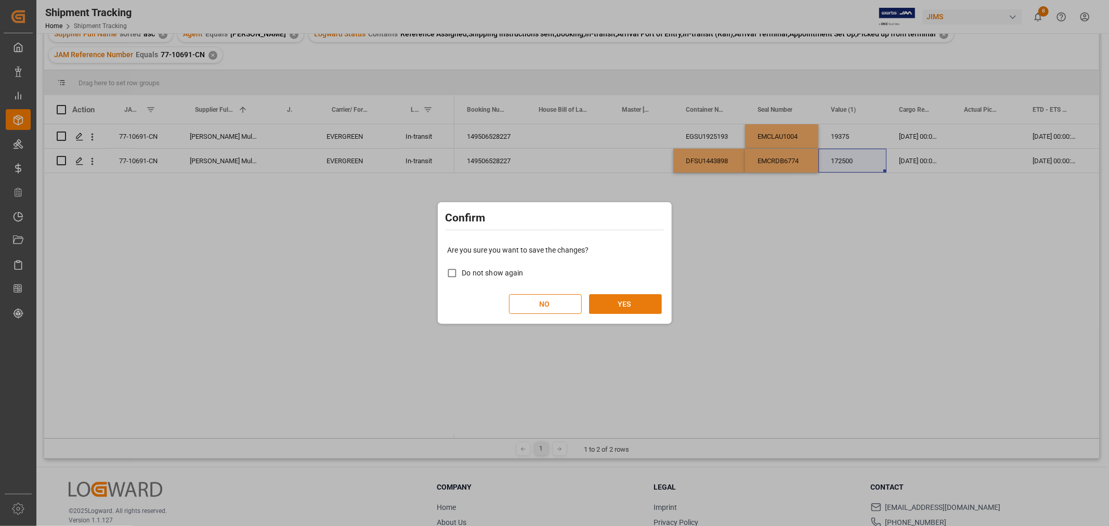
click at [609, 300] on button "YES" at bounding box center [625, 304] width 73 height 20
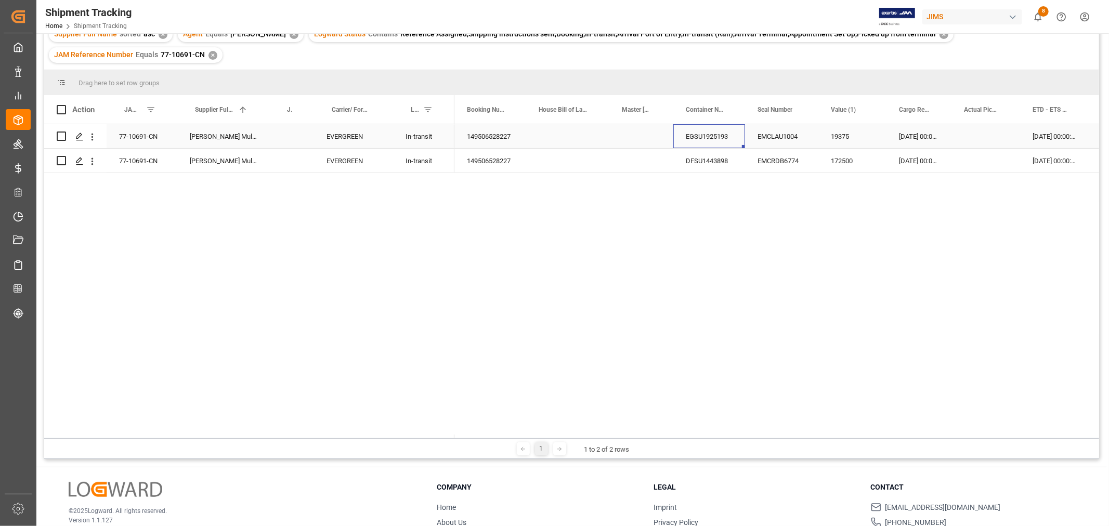
click at [717, 137] on div "EGSU1925193" at bounding box center [710, 136] width 72 height 24
click at [697, 282] on div "149506528227 EGSU1925193 EMCLAU1004 19375 10-09-2025 00:00:00 14-09-2025 00:00:…" at bounding box center [777, 281] width 645 height 314
click at [292, 145] on div "Press SPACE to select this row." at bounding box center [291, 136] width 45 height 24
click at [294, 144] on input "Press SPACE to select this row." at bounding box center [292, 143] width 28 height 20
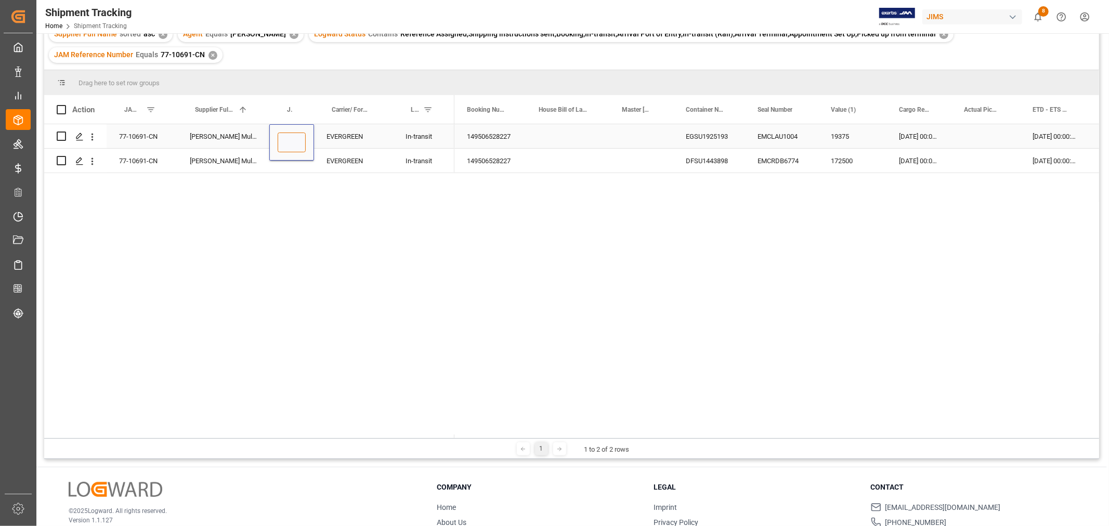
click at [290, 143] on input "Press SPACE to select this row." at bounding box center [292, 143] width 28 height 20
paste input "73023"
type input "73023"
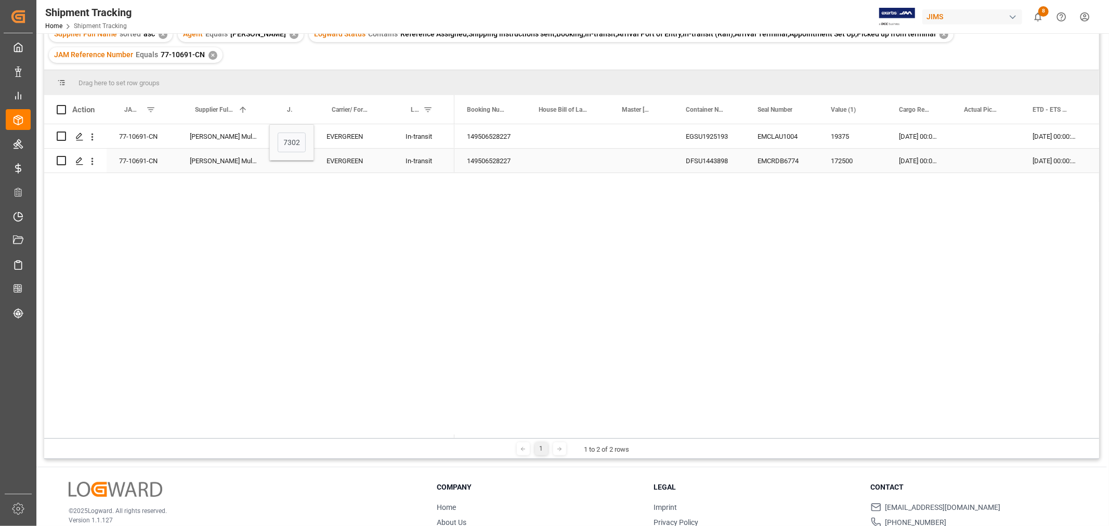
click at [351, 158] on div "EVERGREEN" at bounding box center [353, 161] width 79 height 24
click at [289, 166] on div "Press SPACE to select this row." at bounding box center [291, 161] width 45 height 24
click at [289, 166] on div "Press SPACE to select this row." at bounding box center [291, 154] width 45 height 36
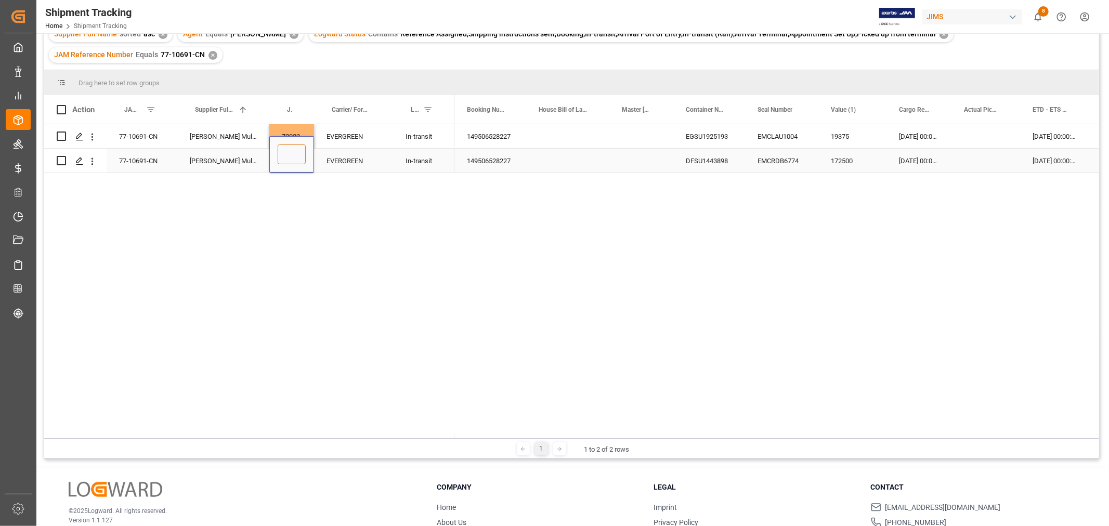
click at [290, 159] on input "Press SPACE to select this row." at bounding box center [292, 155] width 28 height 20
paste input "73024"
type input "73024"
click at [468, 165] on div "149506528227" at bounding box center [491, 161] width 72 height 24
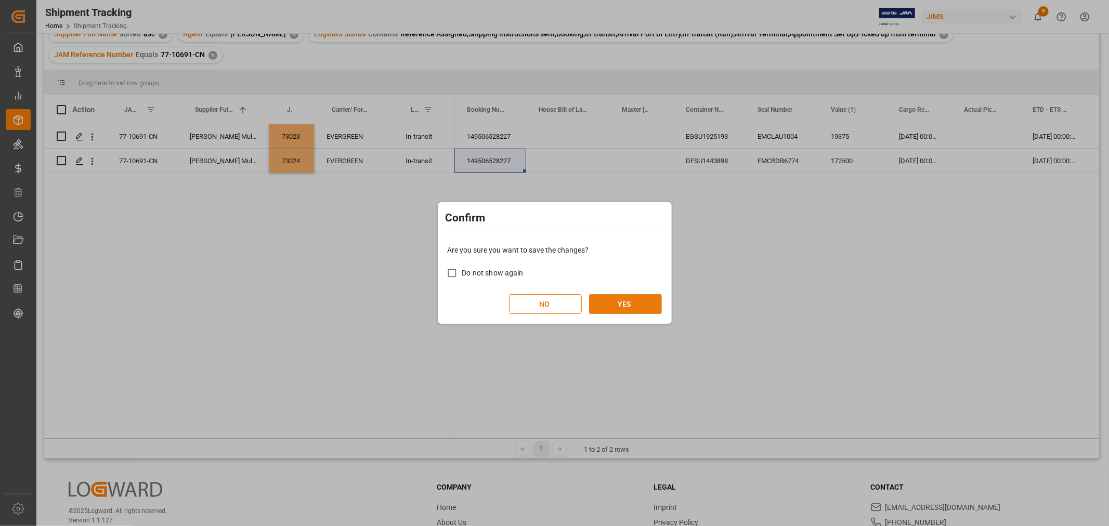
click at [635, 305] on button "YES" at bounding box center [625, 304] width 73 height 20
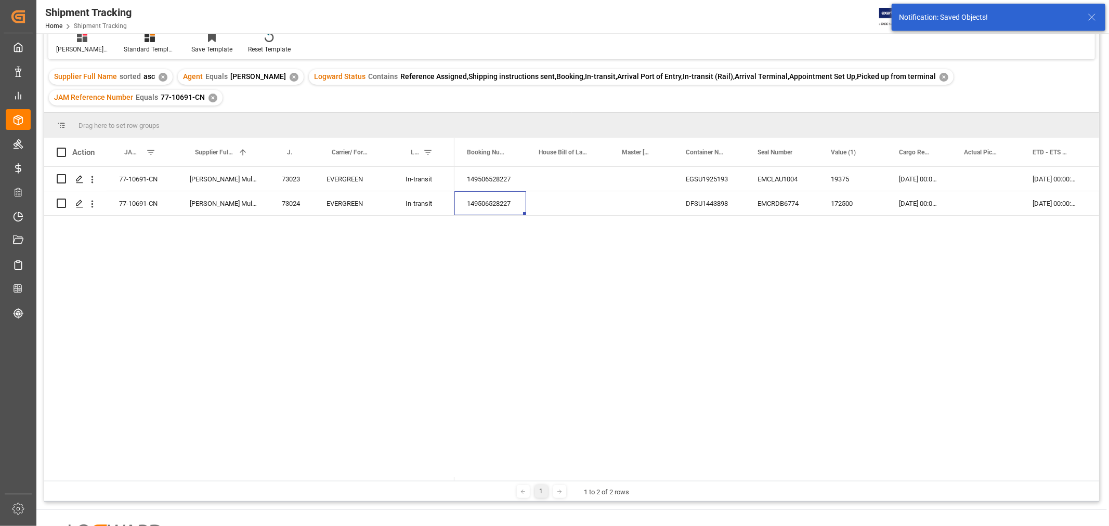
scroll to position [0, 0]
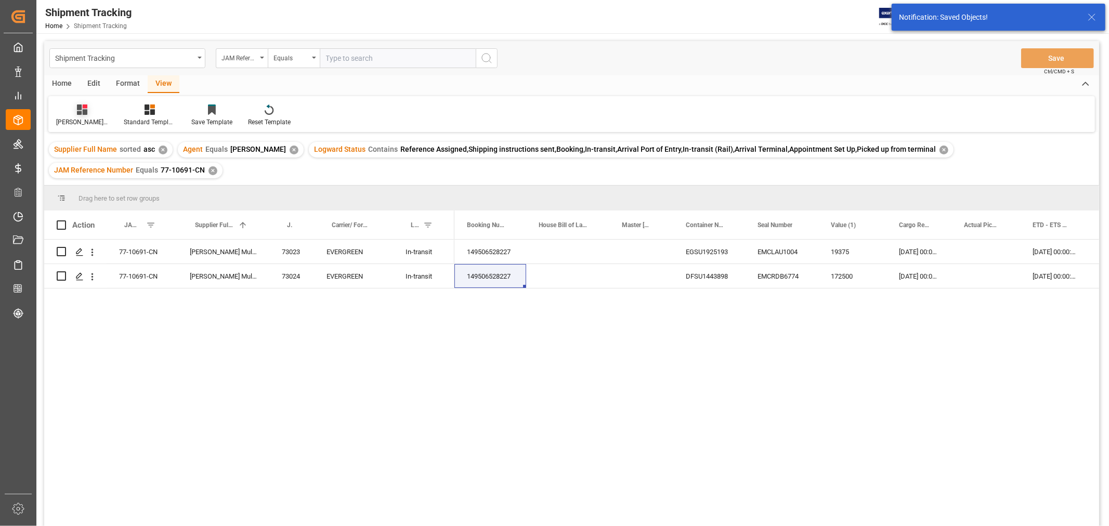
click at [84, 117] on div "[PERSON_NAME]'s tracking all_sample" at bounding box center [82, 115] width 68 height 23
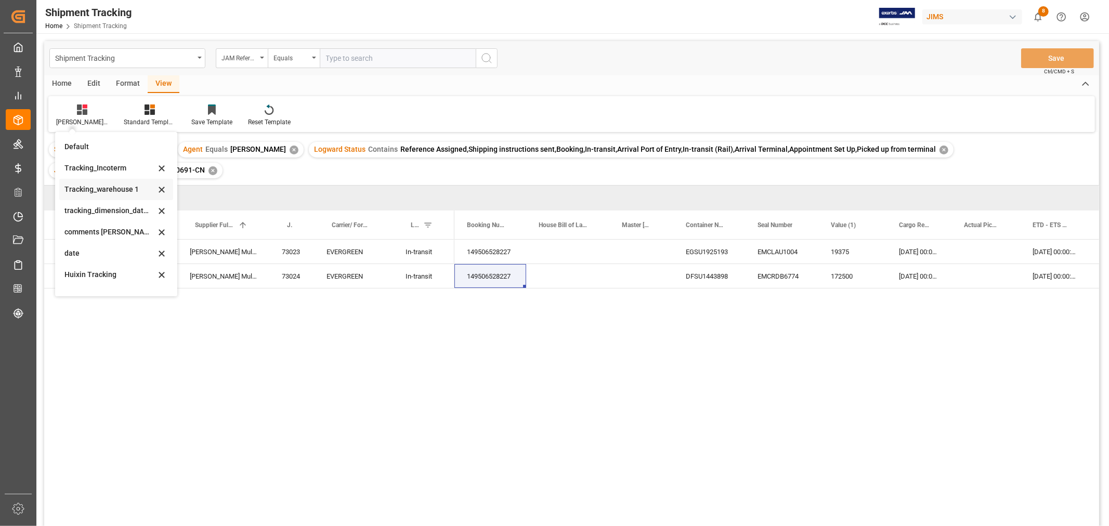
click at [113, 188] on div "Tracking_warehouse 1" at bounding box center [109, 189] width 91 height 11
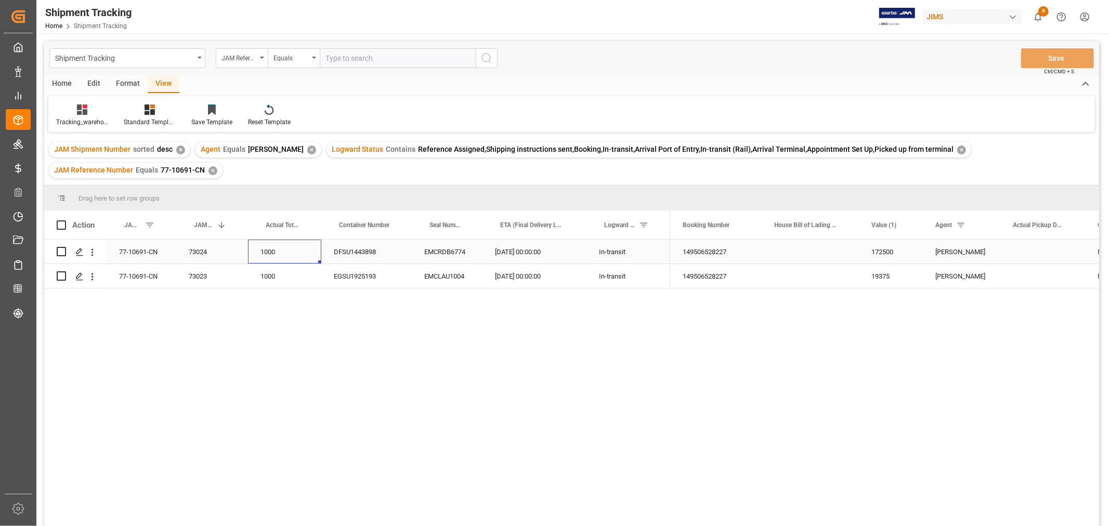
click at [271, 250] on div "1000" at bounding box center [284, 252] width 73 height 24
click at [272, 249] on div "1000" at bounding box center [284, 252] width 73 height 24
drag, startPoint x: 282, startPoint y: 257, endPoint x: 303, endPoint y: 274, distance: 26.6
click at [237, 250] on div "77-10691-CN 73024 1000 DFSU1443898 EMCRDB6774 27-10-2025 00:00:00 In-transit" at bounding box center [357, 252] width 626 height 24
type input "500"
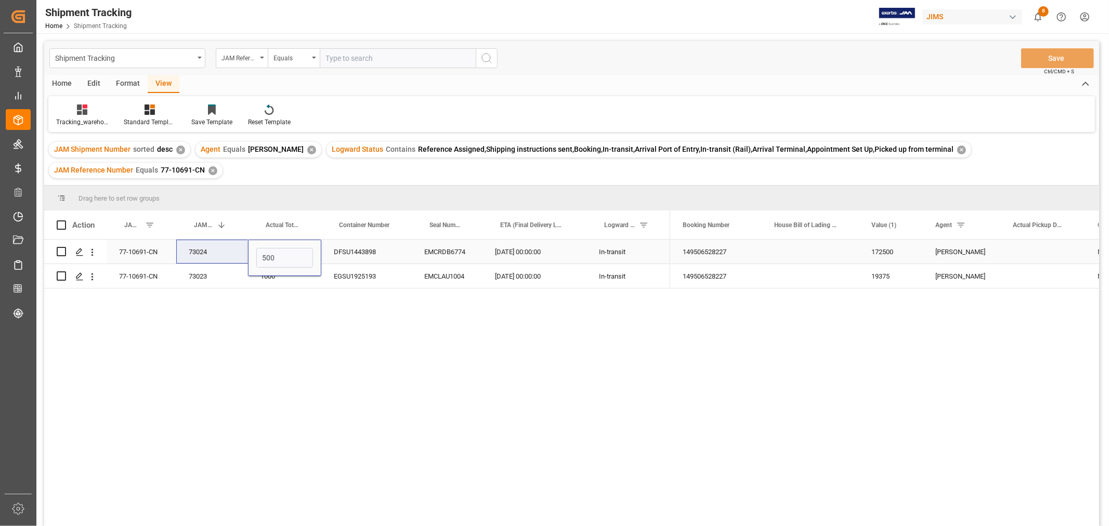
click at [384, 248] on div "DFSU1443898" at bounding box center [366, 252] width 90 height 24
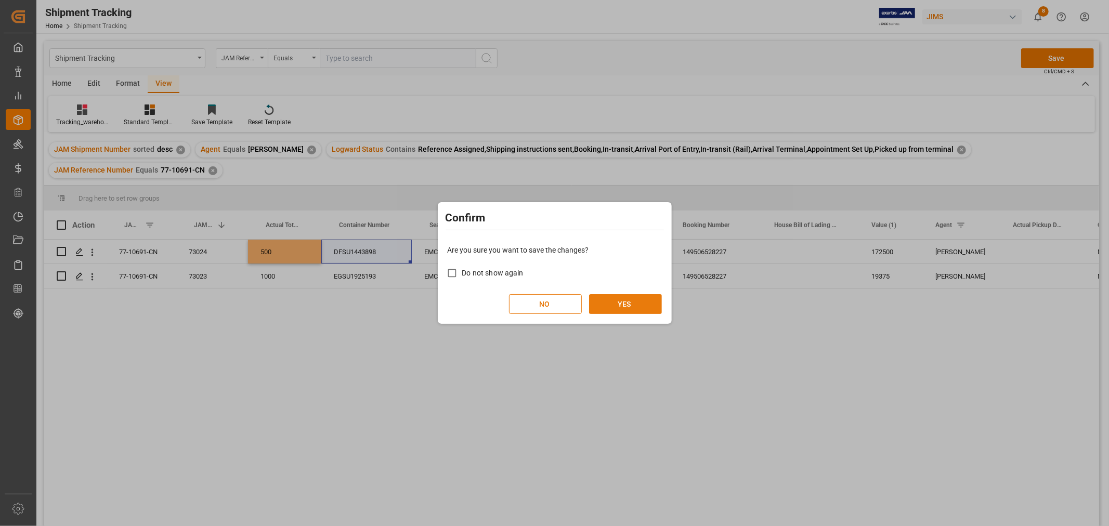
click at [613, 300] on button "YES" at bounding box center [625, 304] width 73 height 20
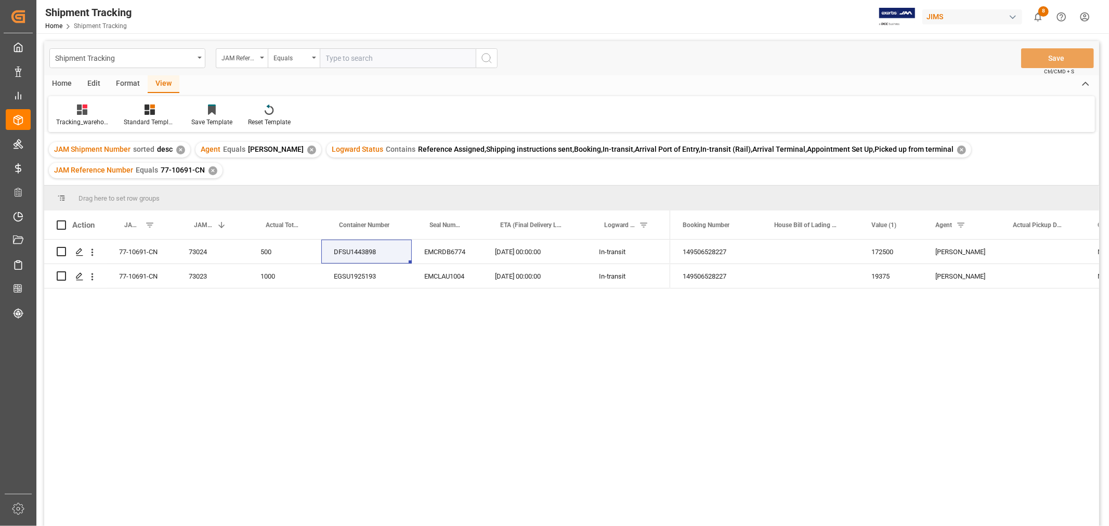
click at [727, 380] on div "149506528227 172500 HuiXin Gao MULTIMEDIA HOLIDAY 2025 5dd7722bdecd 14950652822…" at bounding box center [884, 397] width 429 height 314
click at [215, 170] on div "JAM Reference Number Equals 77-10691-CN ✕" at bounding box center [136, 171] width 174 height 16
click at [215, 170] on div "✕" at bounding box center [213, 170] width 9 height 9
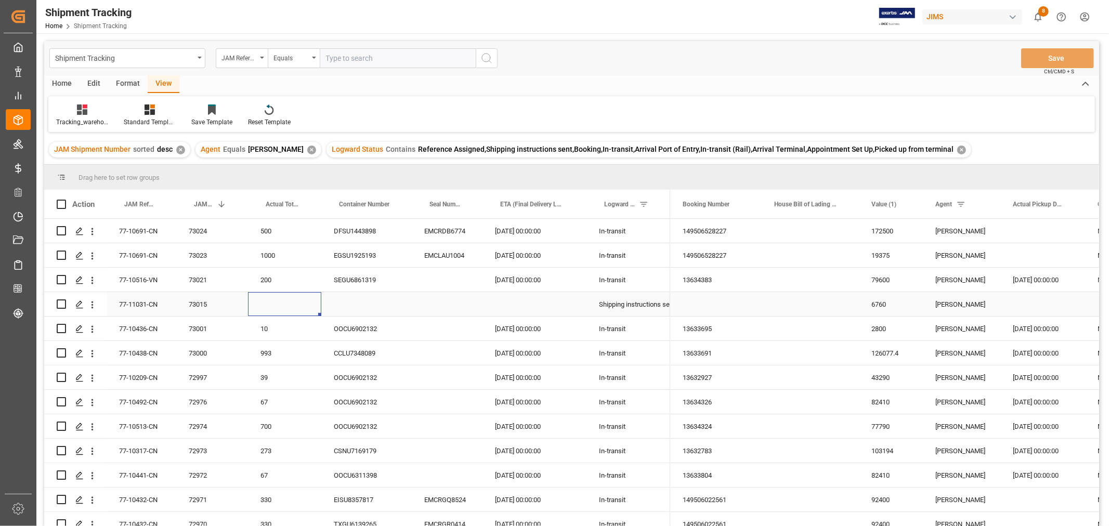
click at [271, 303] on div "Press SPACE to select this row." at bounding box center [284, 304] width 73 height 24
click at [273, 303] on div "Press SPACE to select this row." at bounding box center [284, 304] width 73 height 24
click at [273, 304] on div "Press SPACE to select this row." at bounding box center [284, 304] width 73 height 24
click at [271, 304] on div "Press SPACE to select this row." at bounding box center [284, 304] width 73 height 24
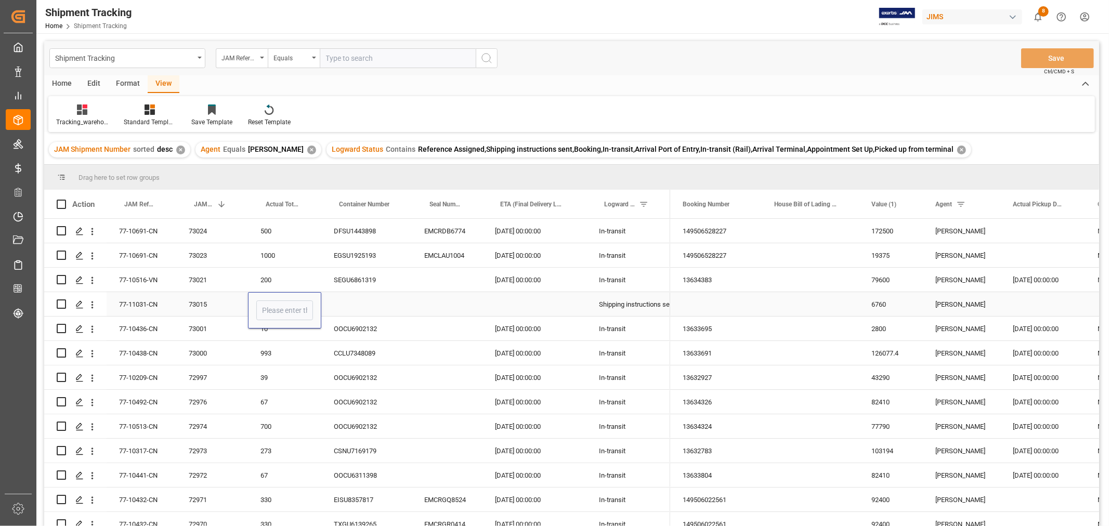
click at [271, 304] on input "Press SPACE to select this row." at bounding box center [284, 311] width 57 height 20
type input "4"
click at [360, 307] on div "Press SPACE to select this row." at bounding box center [366, 304] width 90 height 24
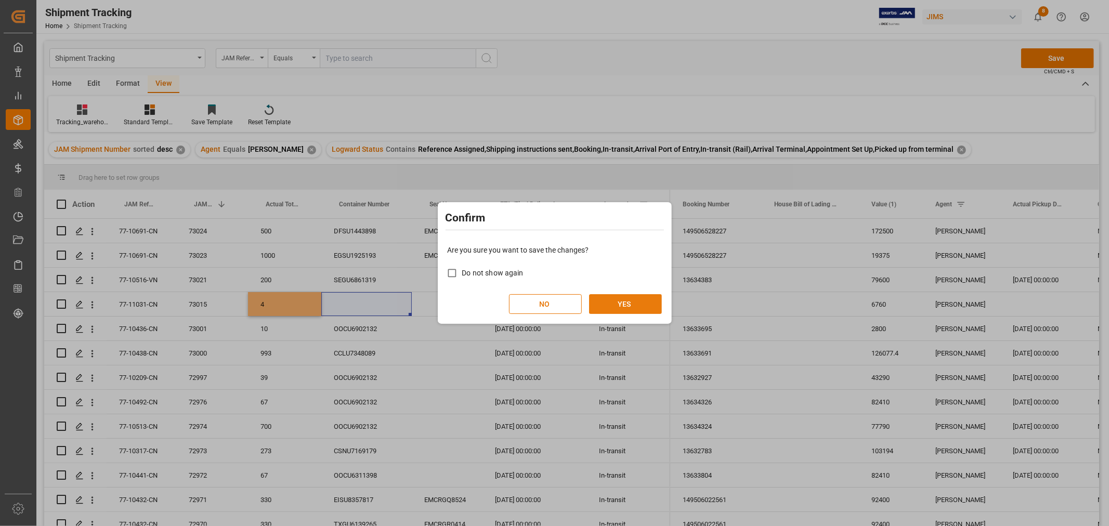
click at [612, 300] on button "YES" at bounding box center [625, 304] width 73 height 20
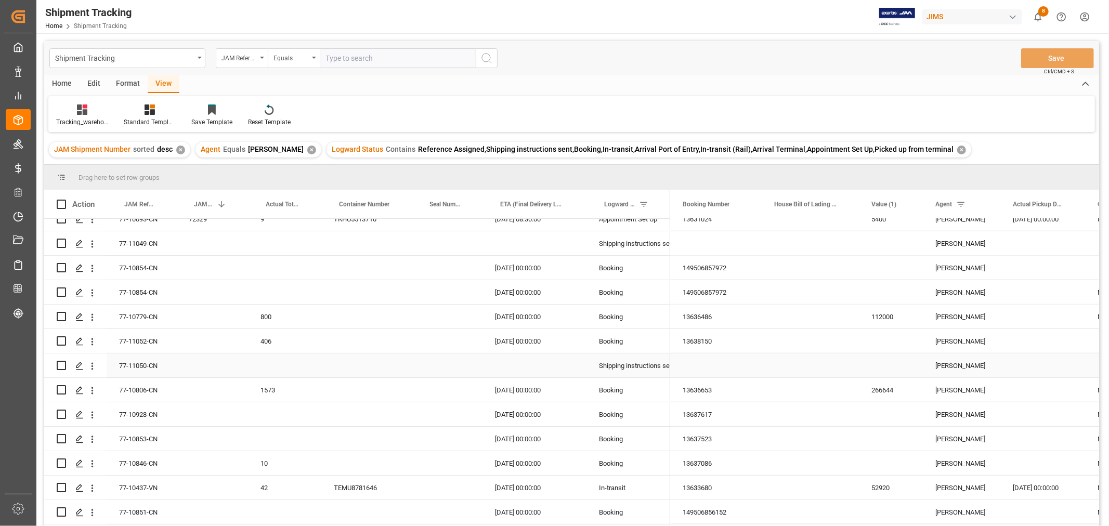
scroll to position [982, 0]
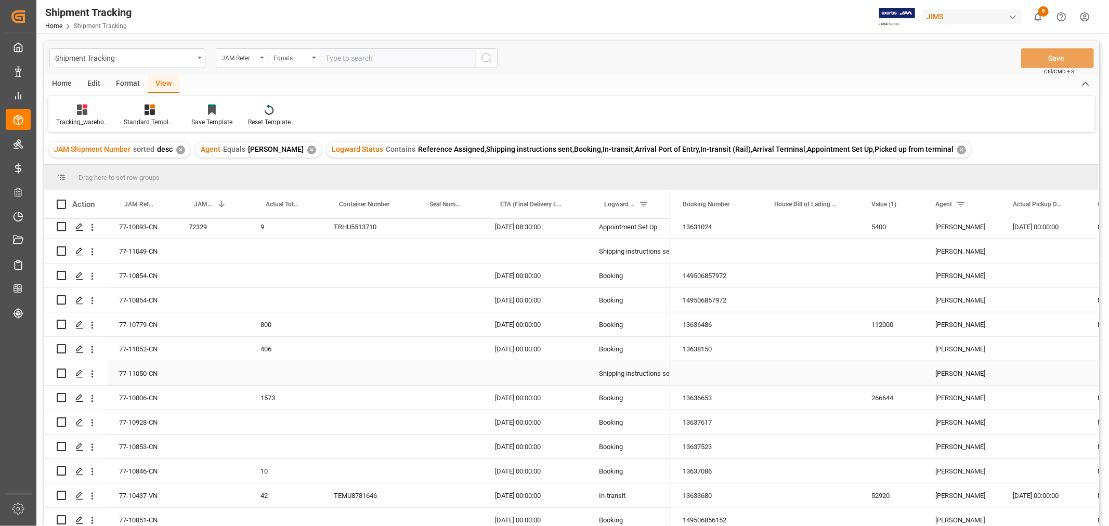
click at [272, 368] on div "Press SPACE to select this row." at bounding box center [284, 373] width 73 height 24
click at [274, 371] on div "Press SPACE to select this row." at bounding box center [284, 373] width 73 height 24
click at [271, 373] on input "Press SPACE to select this row." at bounding box center [284, 380] width 57 height 20
type input "726"
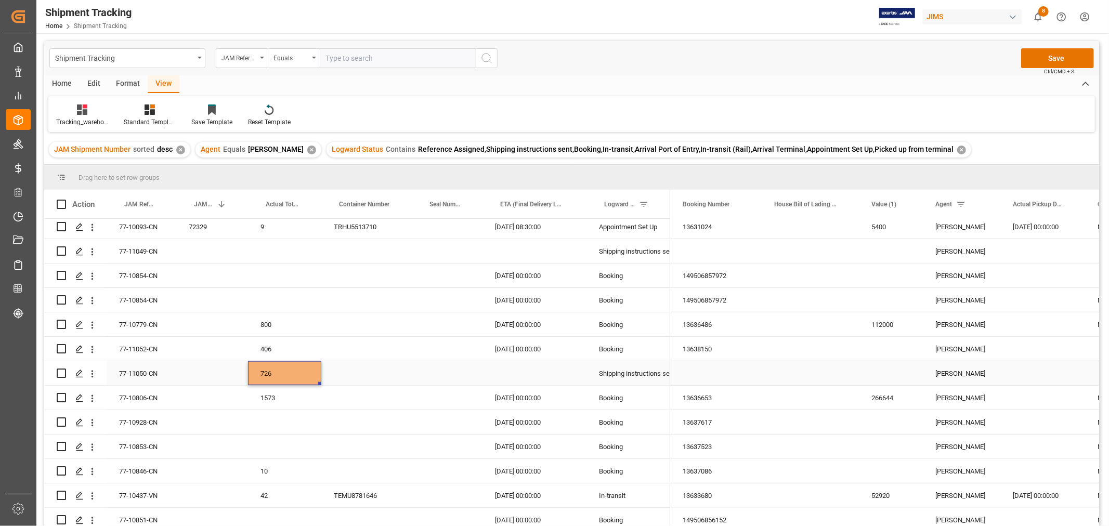
click at [383, 382] on div "Press SPACE to select this row." at bounding box center [366, 373] width 90 height 24
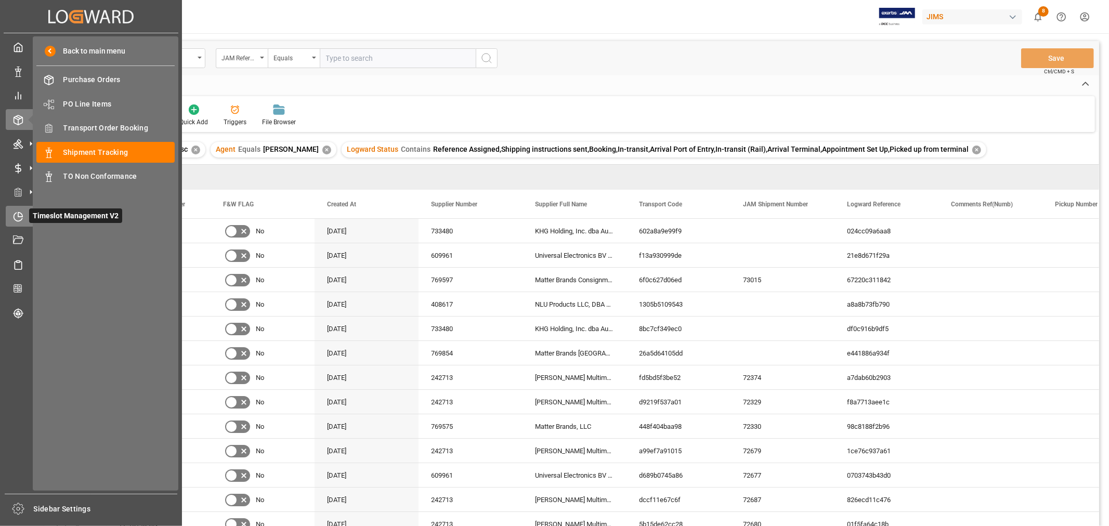
click at [13, 215] on icon at bounding box center [18, 217] width 10 height 10
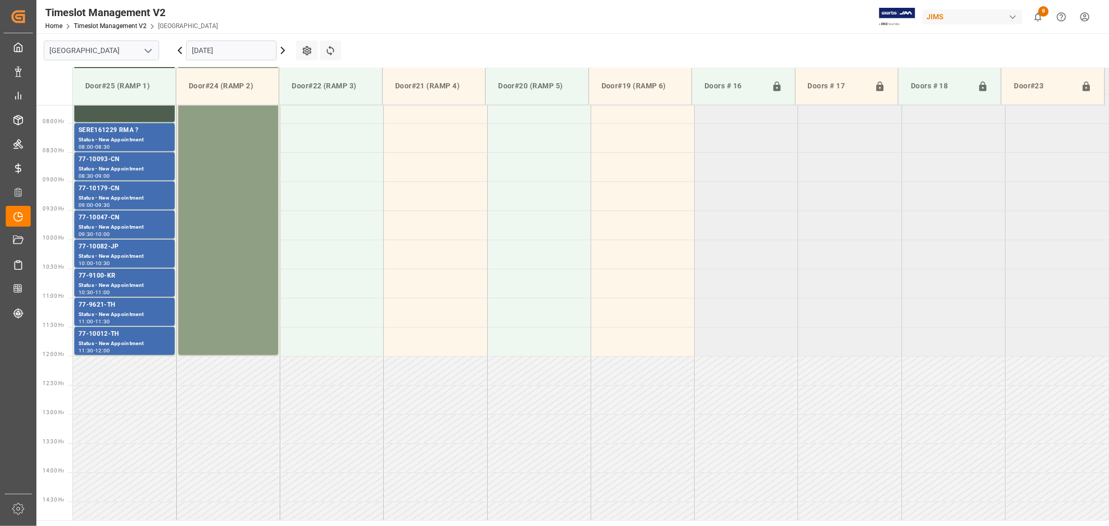
scroll to position [459, 0]
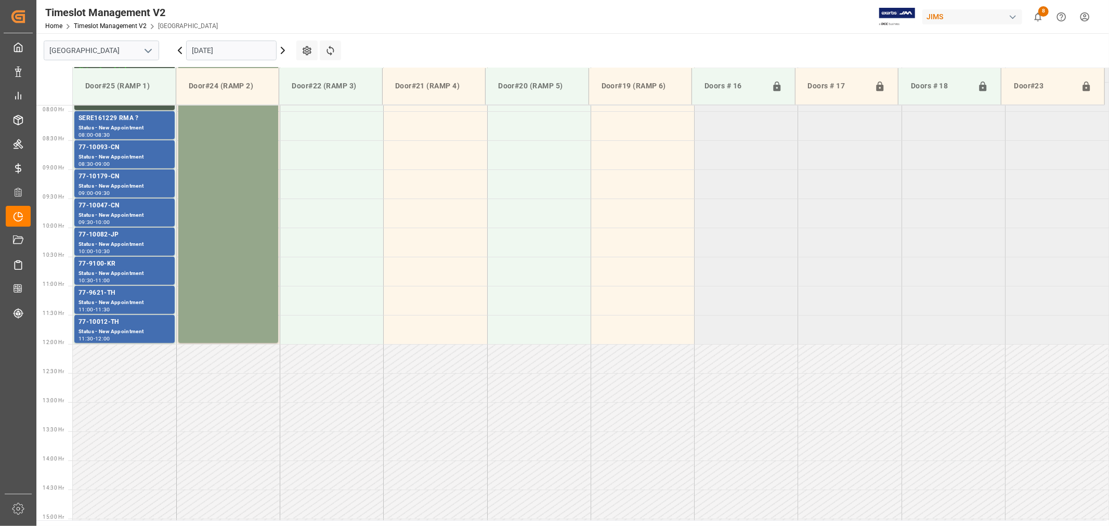
click at [283, 52] on icon at bounding box center [282, 50] width 3 height 6
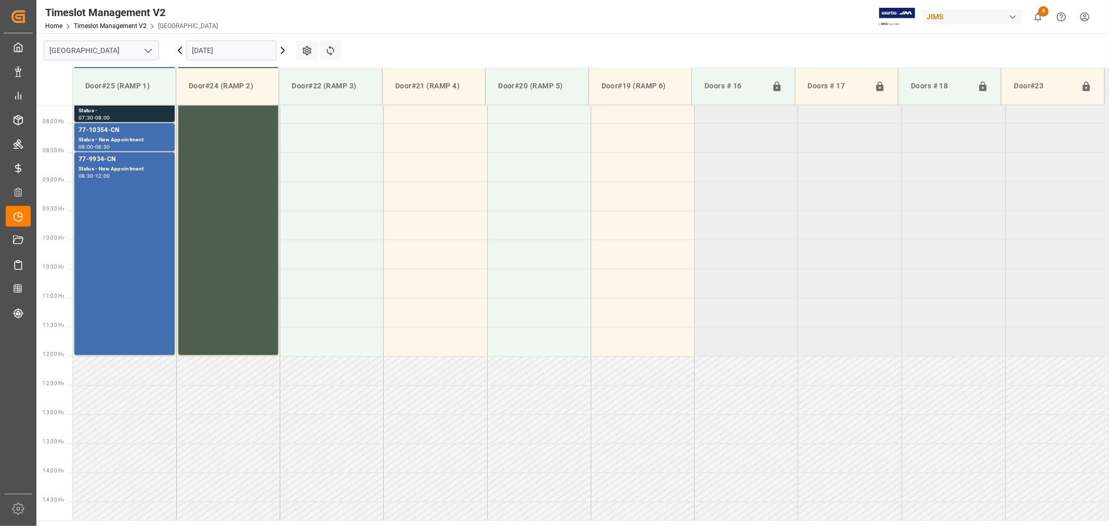
scroll to position [459, 0]
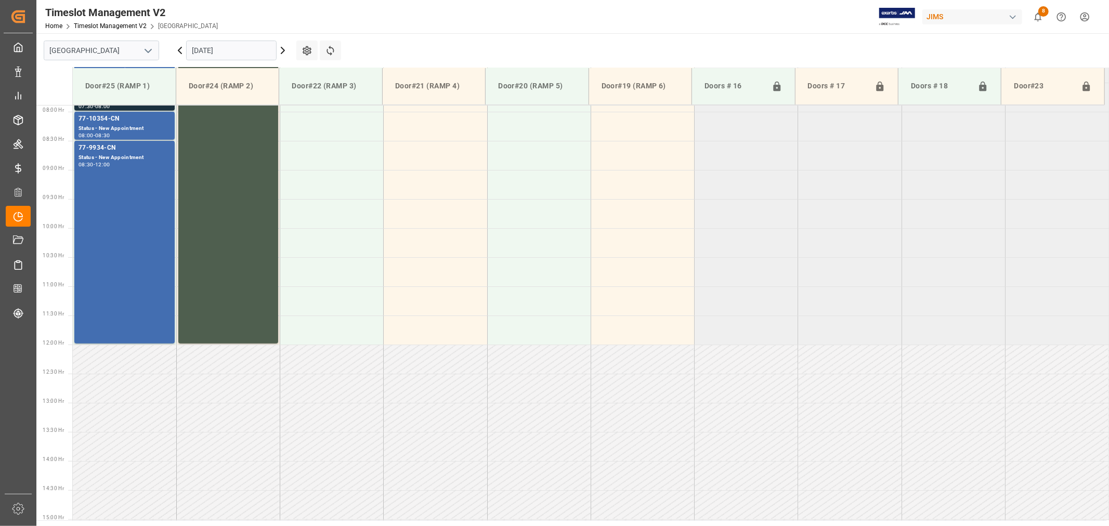
click at [283, 50] on icon at bounding box center [282, 50] width 3 height 6
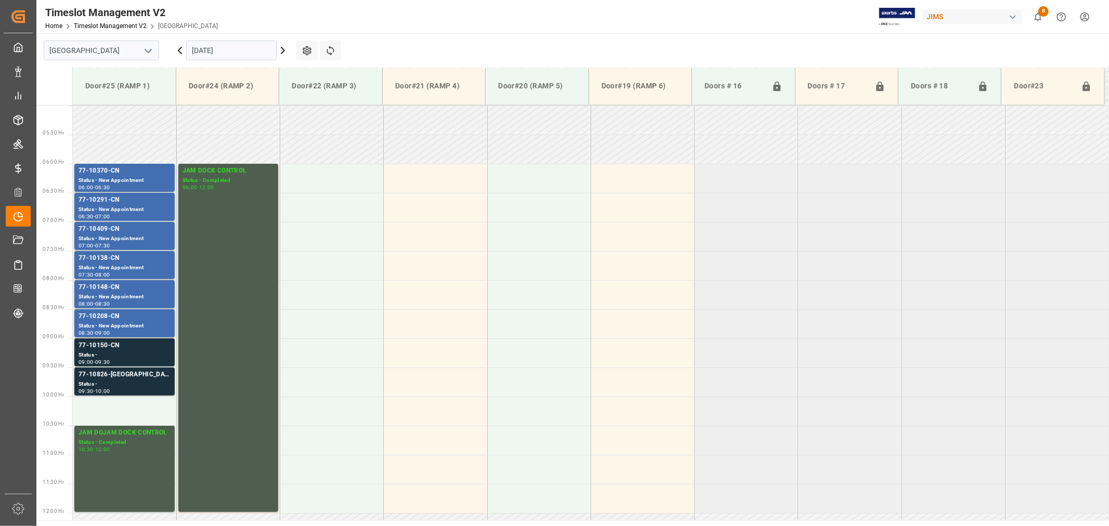
scroll to position [286, 0]
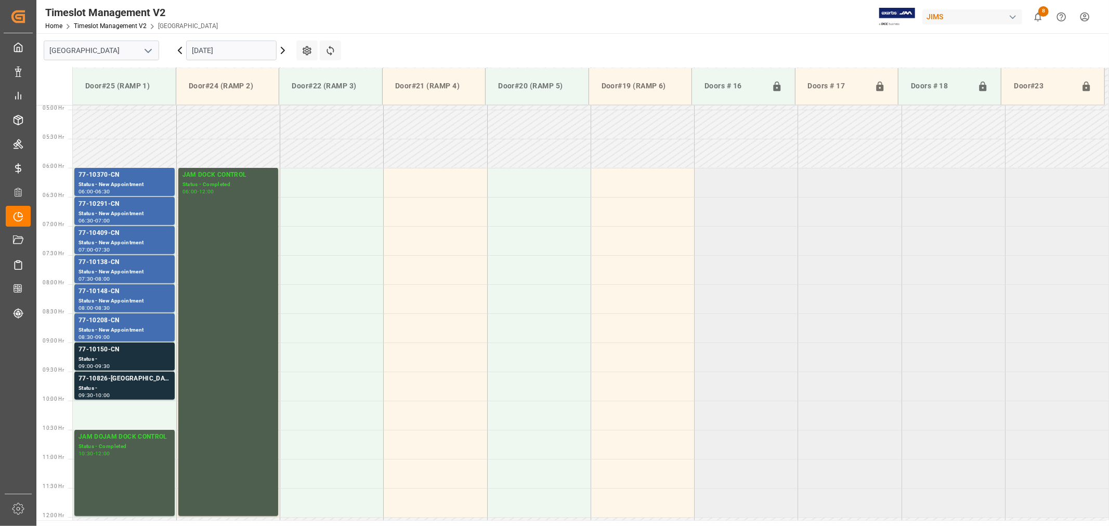
click at [149, 53] on icon "open menu" at bounding box center [148, 51] width 12 height 12
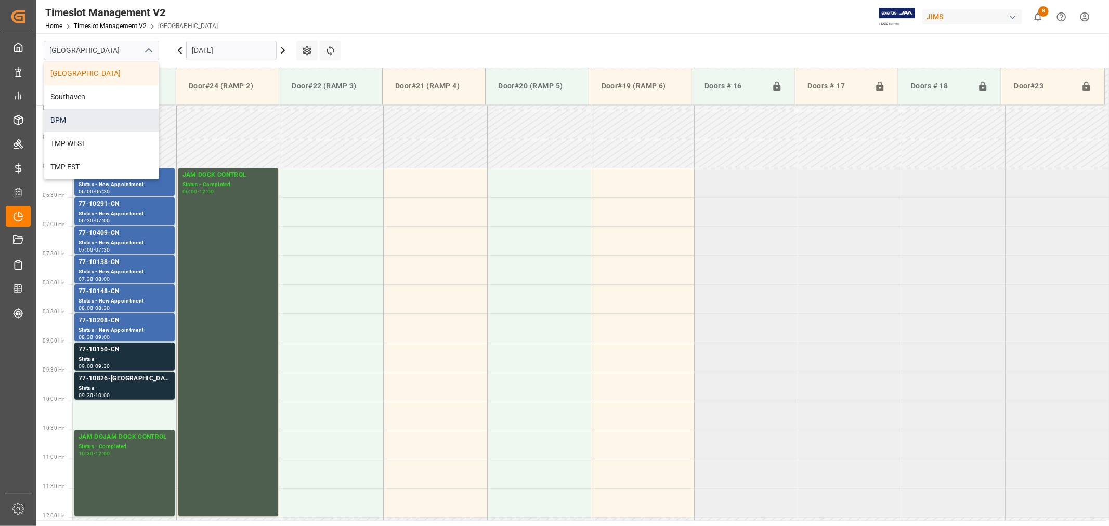
click at [82, 115] on div "BPM" at bounding box center [101, 120] width 114 height 23
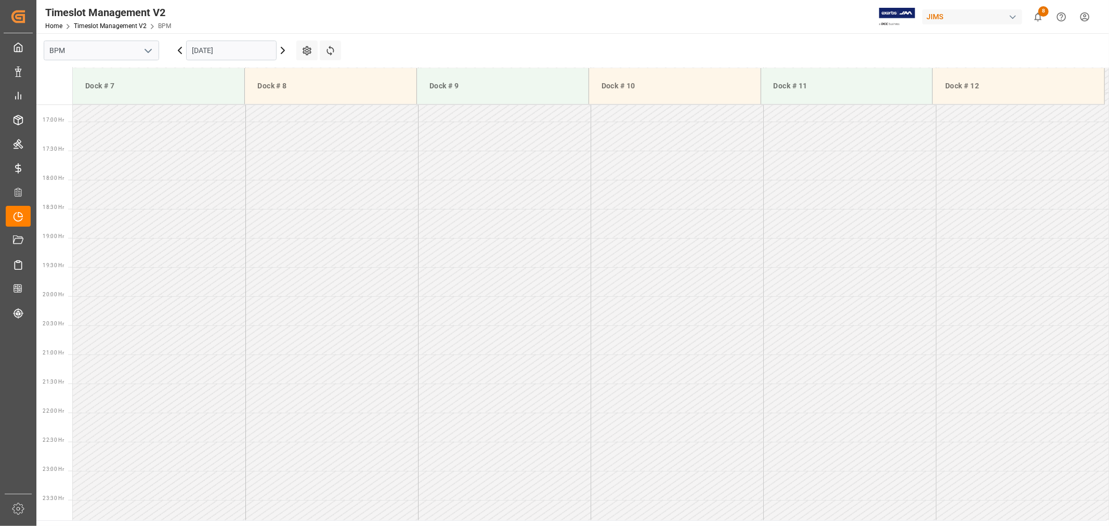
scroll to position [981, 0]
click at [179, 48] on icon at bounding box center [180, 50] width 12 height 12
click at [181, 48] on icon at bounding box center [179, 50] width 3 height 6
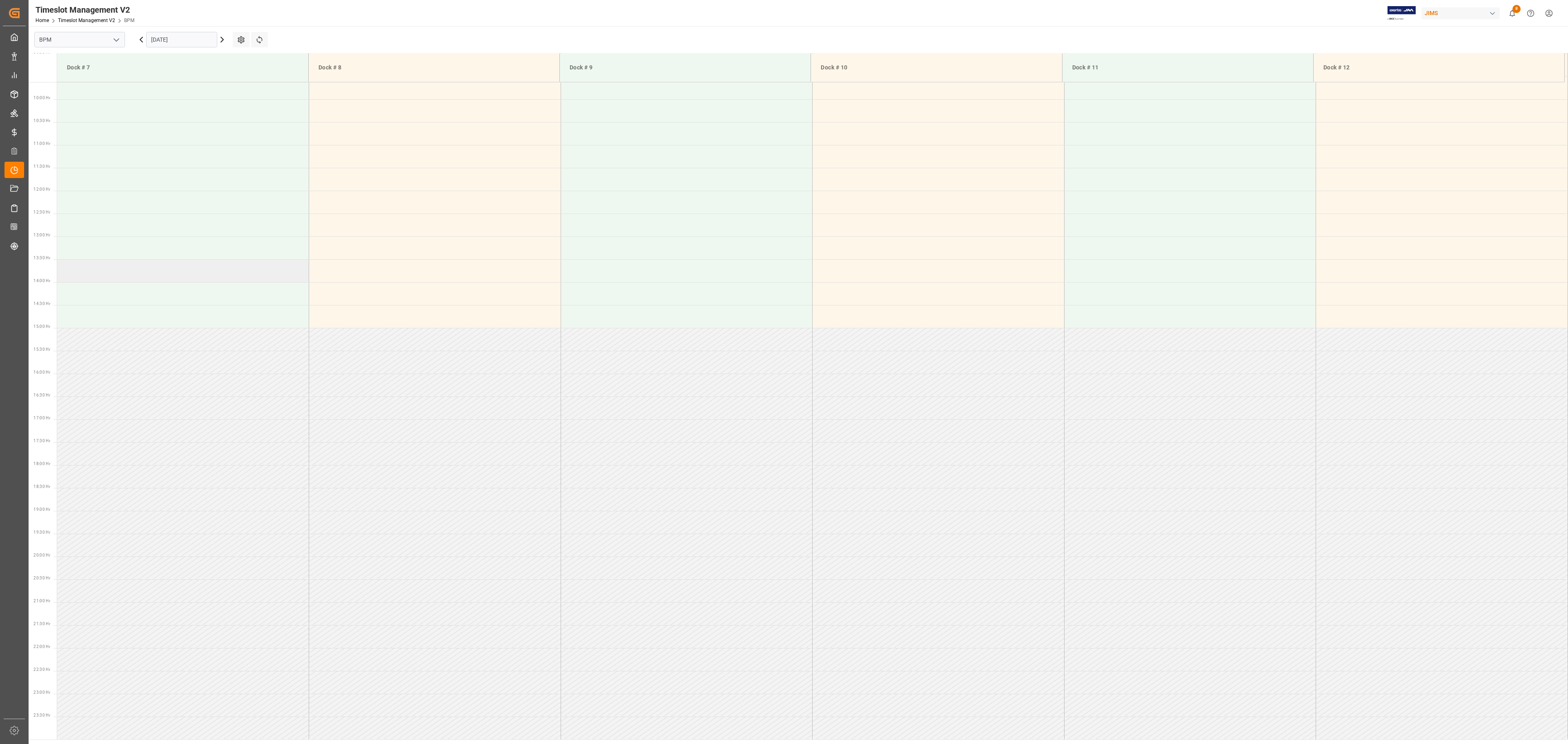
click at [267, 281] on tbody at bounding box center [813, 191] width 1511 height 1097
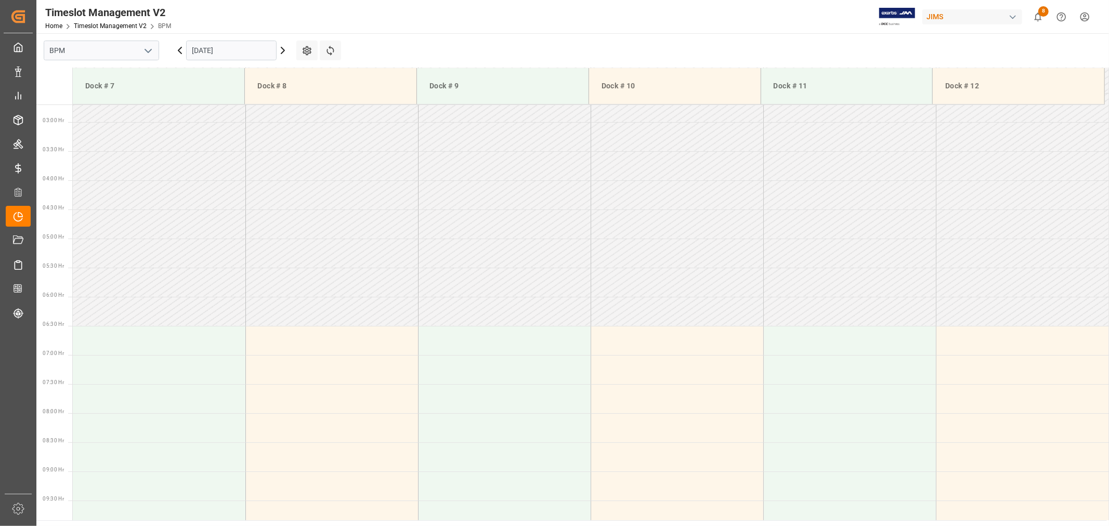
scroll to position [0, 0]
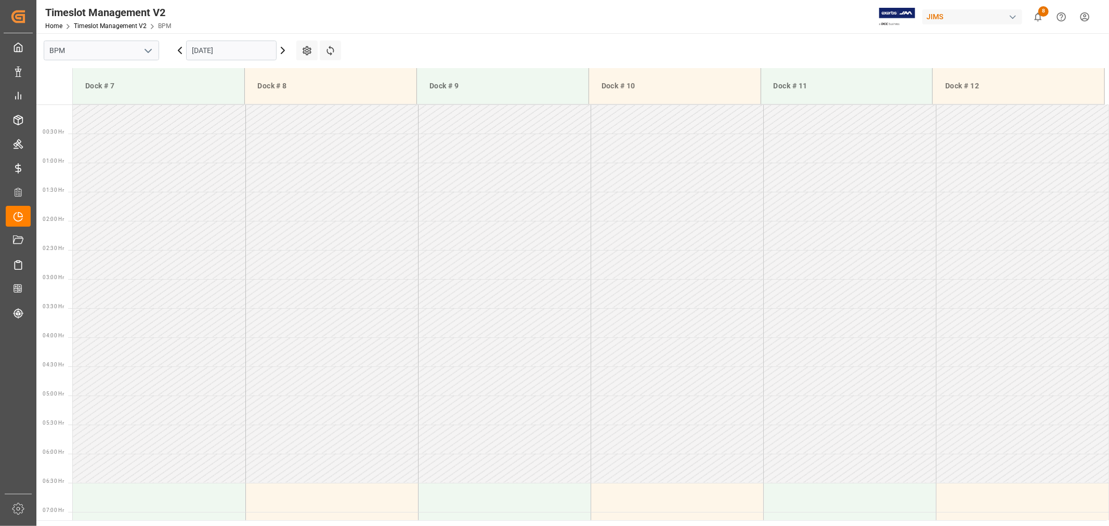
click at [279, 49] on icon at bounding box center [283, 50] width 12 height 12
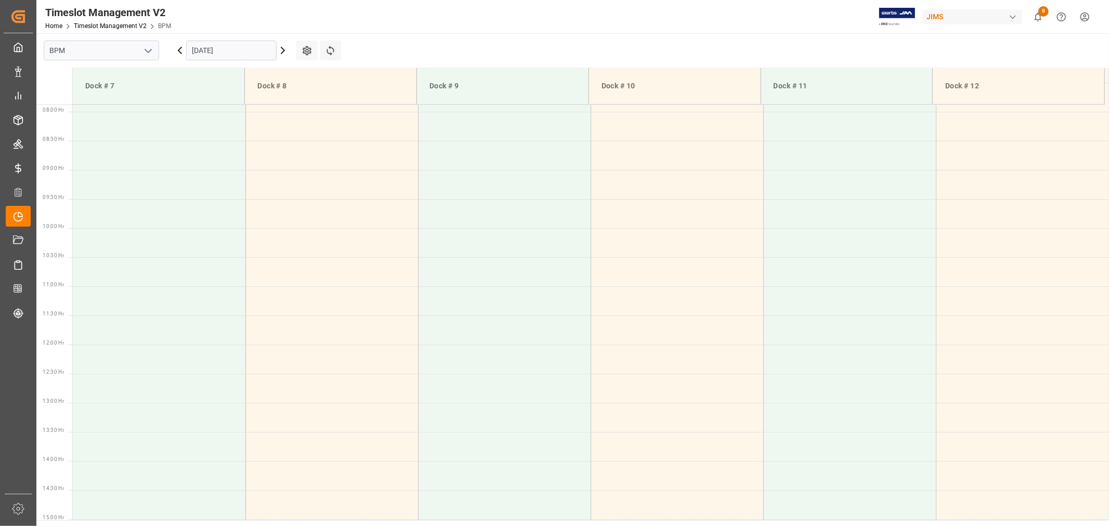
scroll to position [459, 0]
click at [282, 51] on icon at bounding box center [283, 50] width 12 height 12
click at [282, 50] on icon at bounding box center [283, 50] width 12 height 12
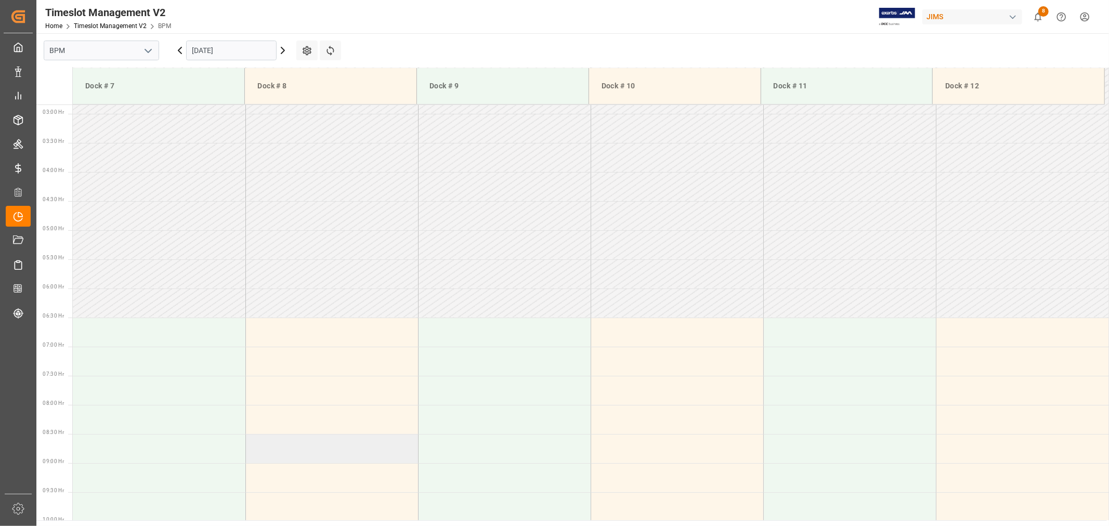
scroll to position [112, 0]
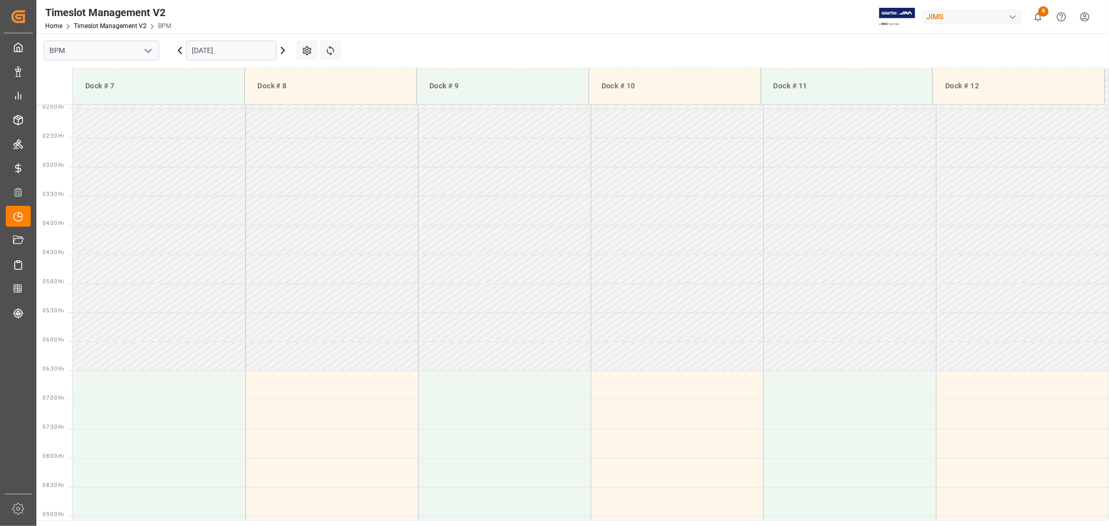
click at [176, 47] on icon at bounding box center [180, 50] width 12 height 12
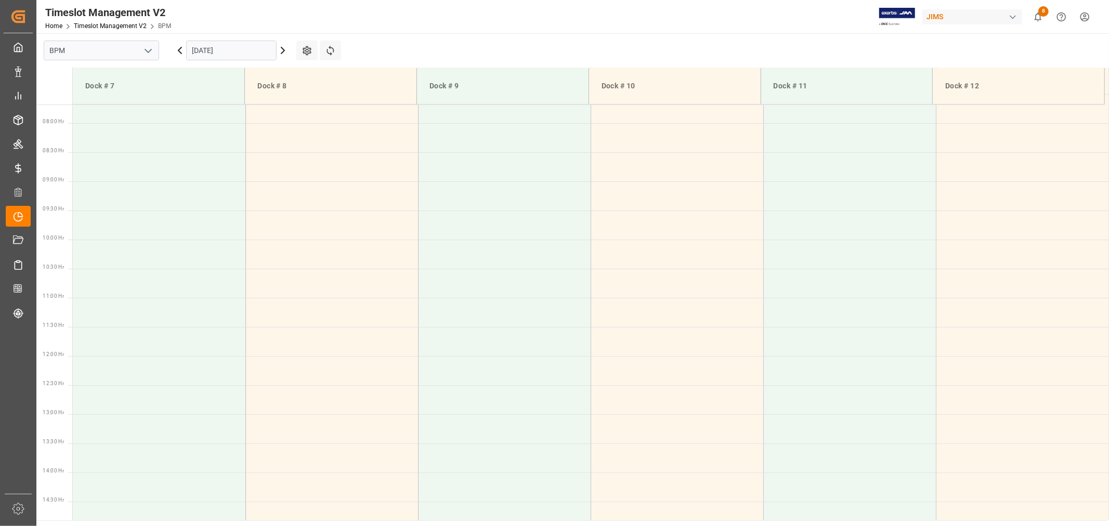
scroll to position [459, 0]
click at [183, 48] on icon at bounding box center [180, 50] width 12 height 12
click at [183, 47] on icon at bounding box center [180, 50] width 12 height 12
click at [179, 47] on icon at bounding box center [180, 50] width 12 height 12
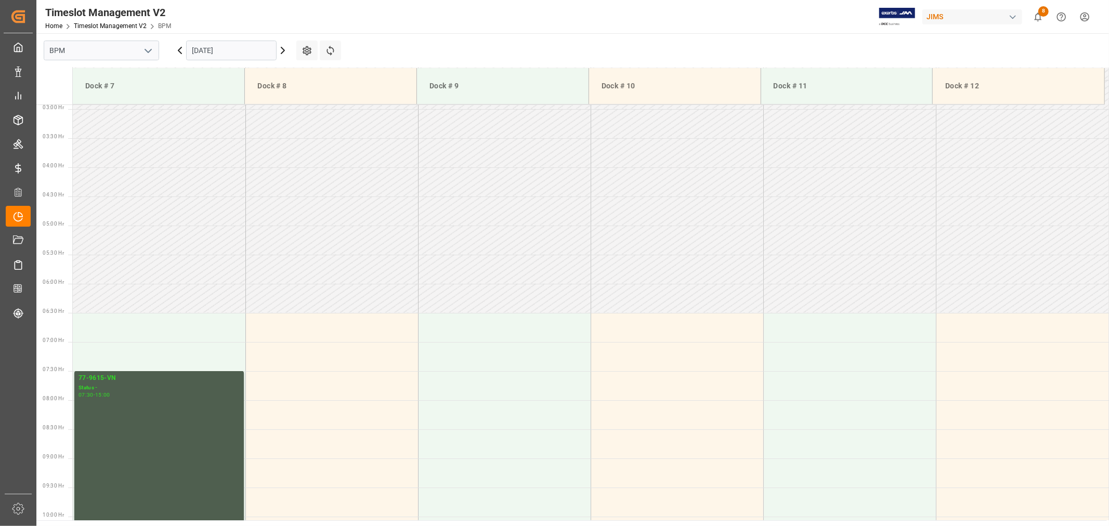
scroll to position [0, 0]
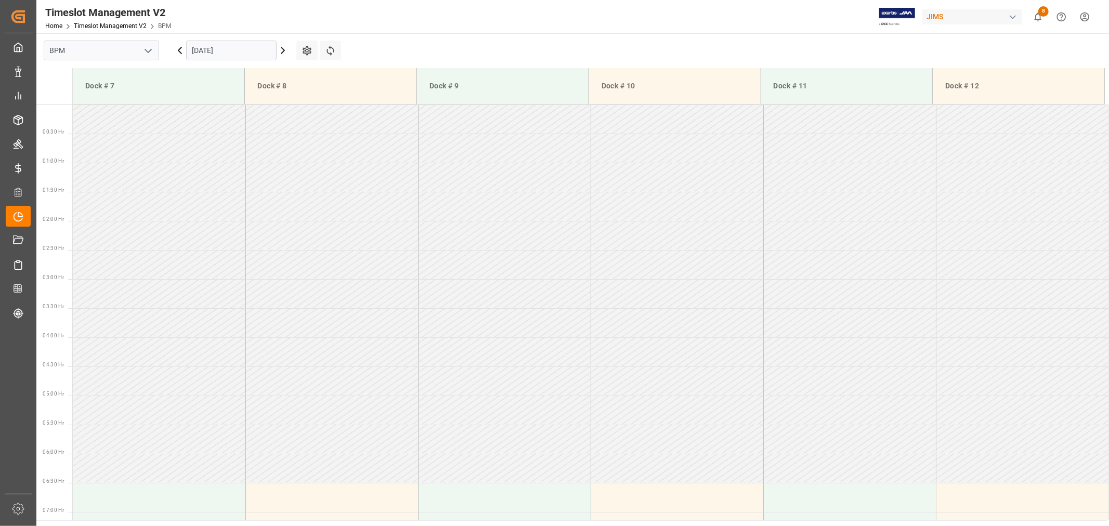
click at [149, 49] on icon "open menu" at bounding box center [148, 51] width 12 height 12
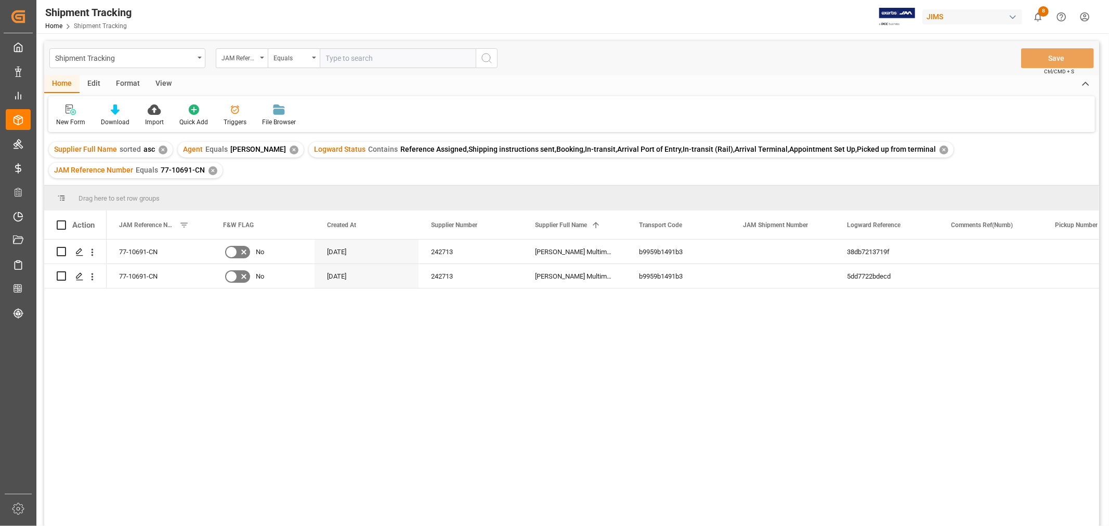
click at [209, 174] on div "✕" at bounding box center [213, 170] width 9 height 9
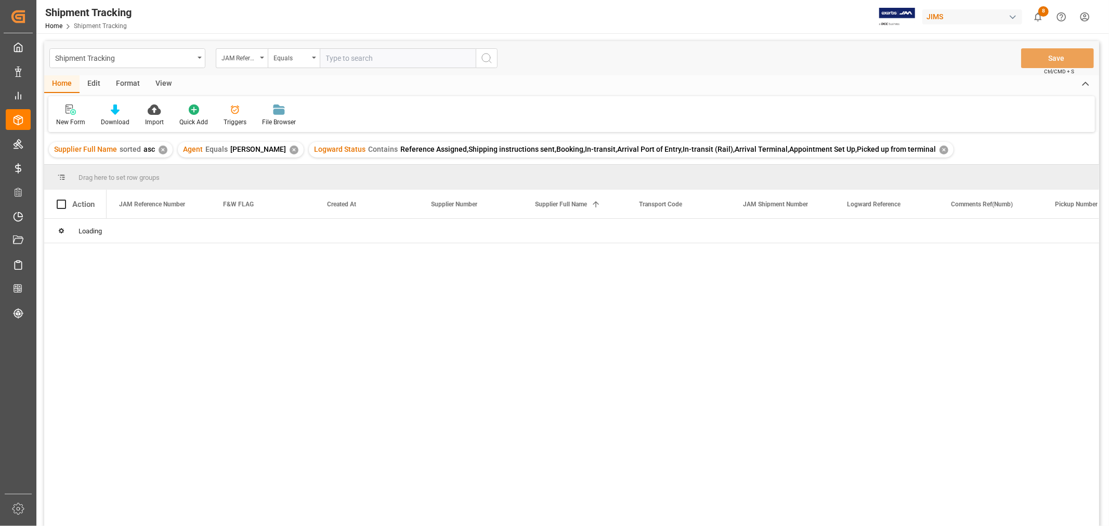
click at [337, 58] on input "text" at bounding box center [398, 58] width 156 height 20
paste input "77-9889-CN"
type input "77-9889-CN"
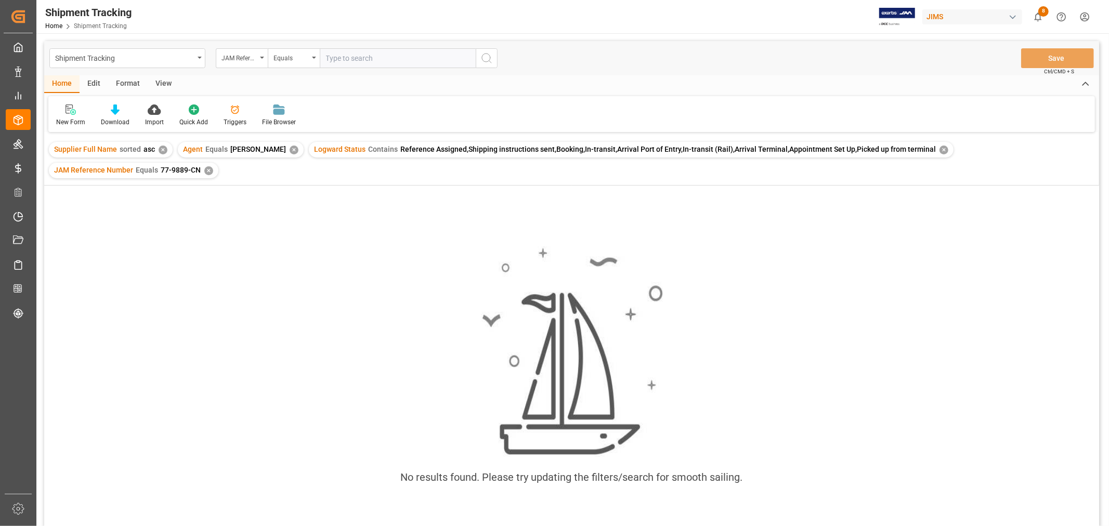
click at [940, 148] on div "✕" at bounding box center [944, 150] width 9 height 9
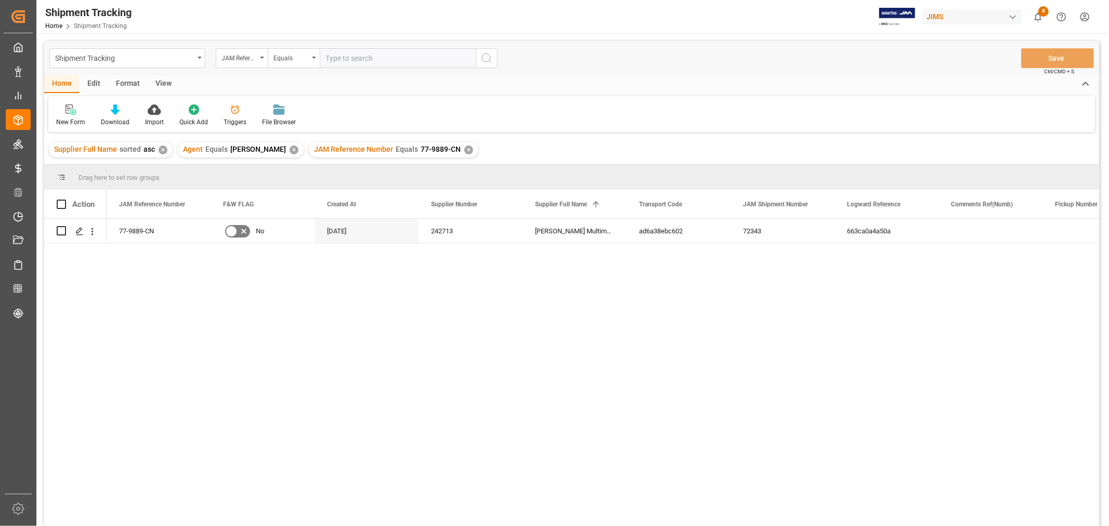
click at [159, 86] on div "View" at bounding box center [164, 84] width 32 height 18
click at [61, 118] on div "Default" at bounding box center [66, 122] width 20 height 9
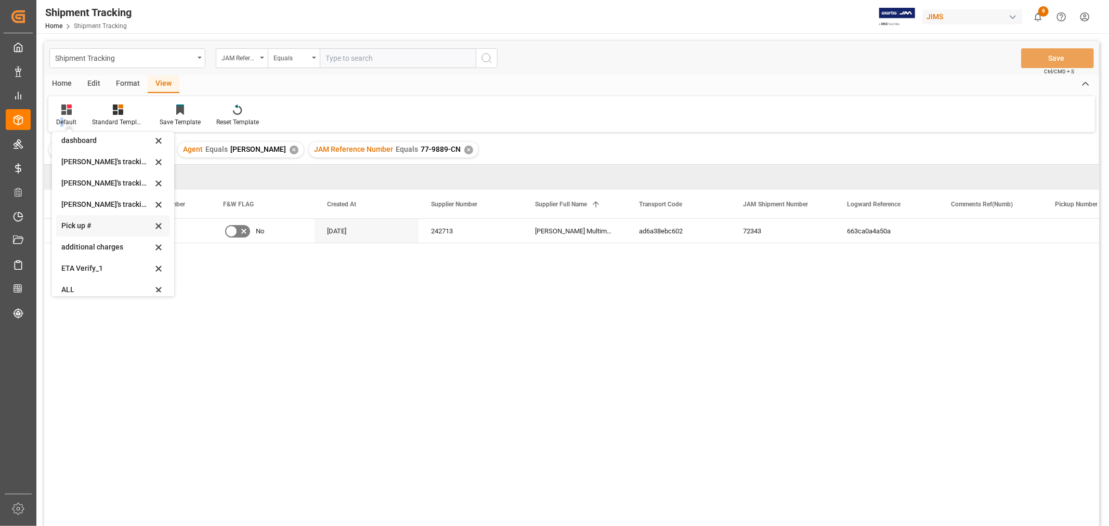
scroll to position [206, 0]
click at [110, 195] on div "[PERSON_NAME]'s tracking all_sample" at bounding box center [106, 196] width 91 height 11
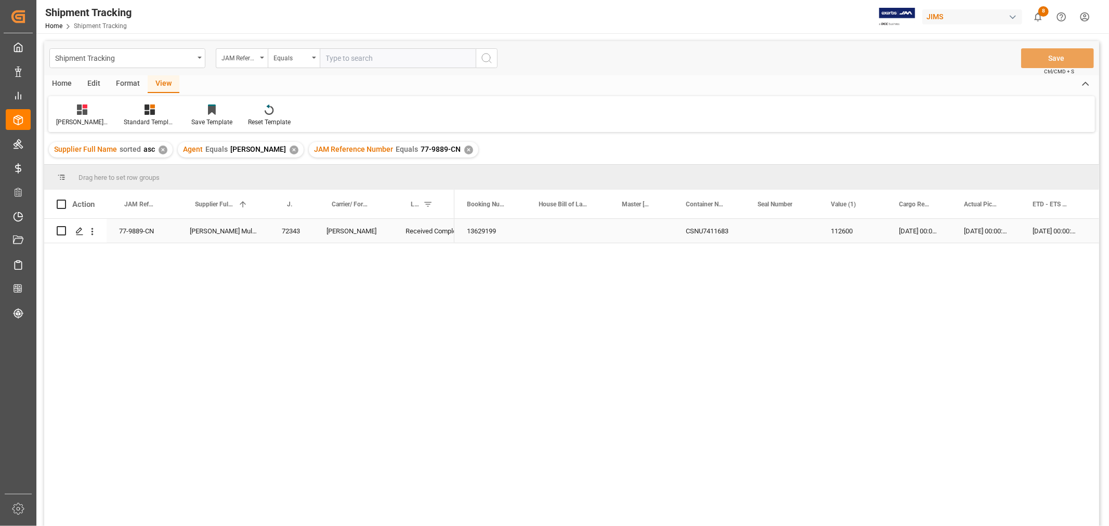
click at [575, 232] on div "Press SPACE to select this row." at bounding box center [567, 231] width 83 height 24
click at [506, 229] on div "13629199" at bounding box center [491, 231] width 72 height 24
click at [573, 232] on div "Press SPACE to select this row." at bounding box center [567, 231] width 83 height 24
click at [723, 233] on div "Press SPACE to select this row." at bounding box center [732, 231] width 104 height 24
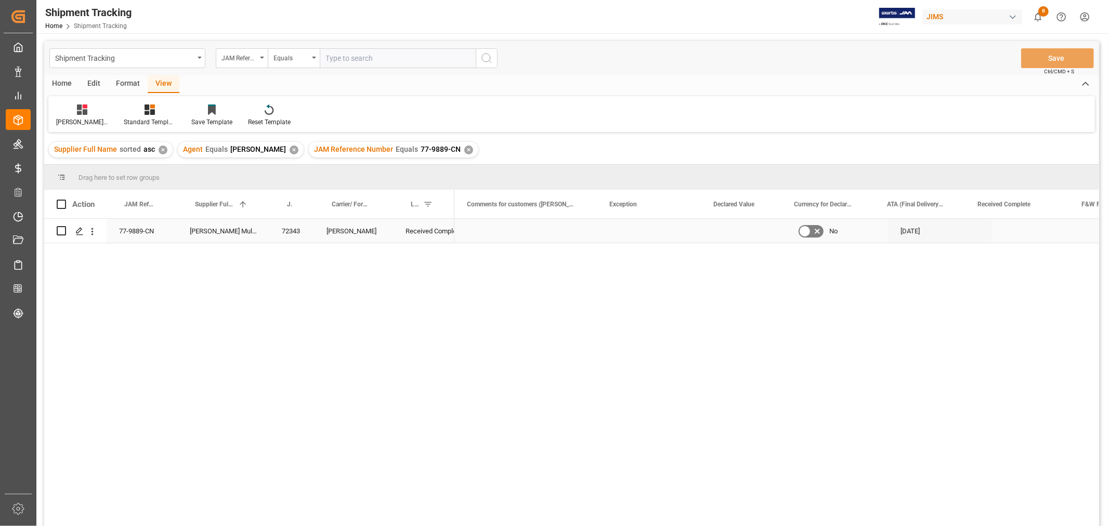
scroll to position [0, 702]
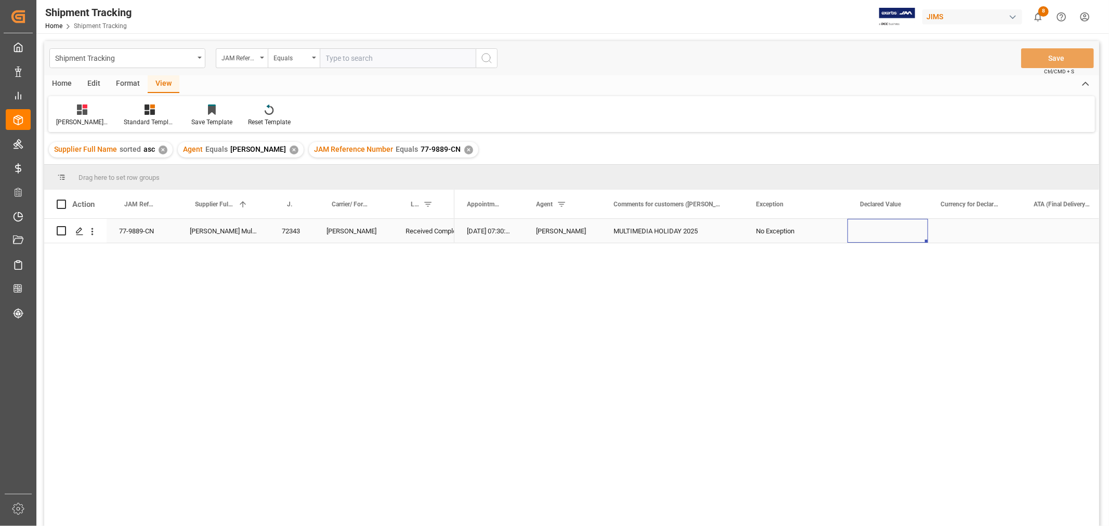
click at [896, 236] on div "Press SPACE to select this row." at bounding box center [888, 231] width 81 height 24
click at [978, 229] on div "Press SPACE to select this row." at bounding box center [974, 231] width 93 height 24
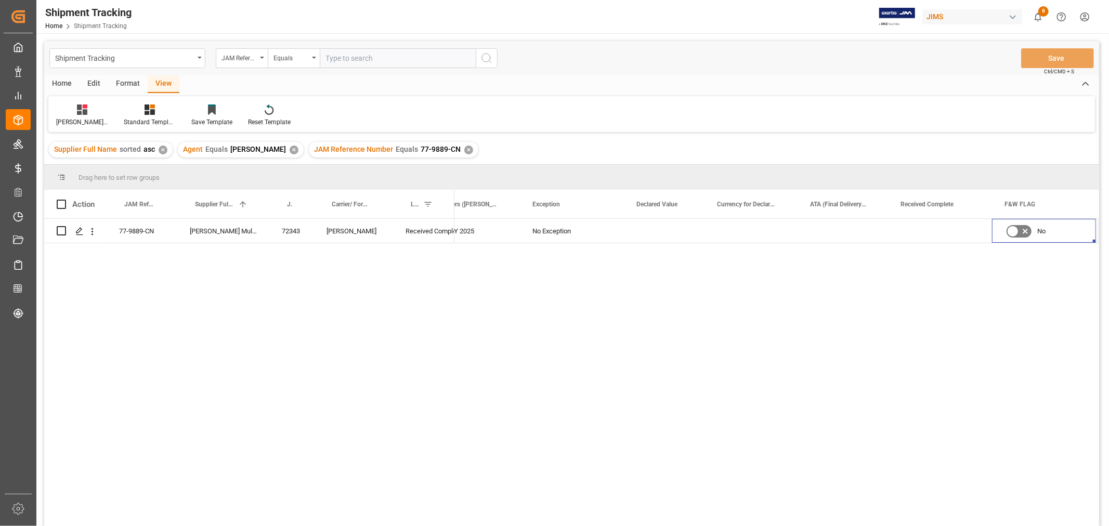
scroll to position [0, 1030]
click at [818, 230] on div "Press SPACE to select this row." at bounding box center [836, 231] width 104 height 24
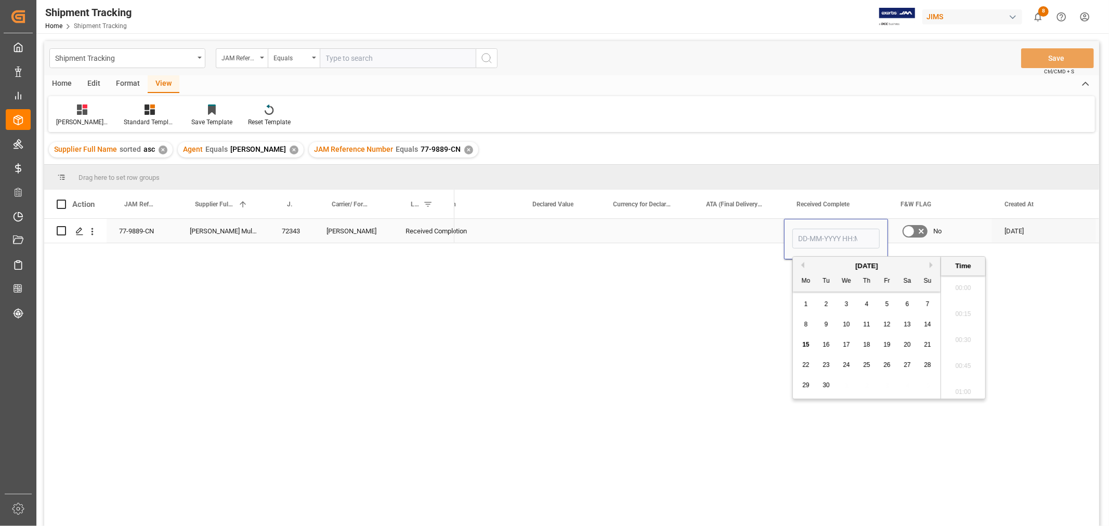
click at [818, 230] on input "Press SPACE to select this row." at bounding box center [836, 239] width 87 height 20
type input "03-09-2025 00:00"
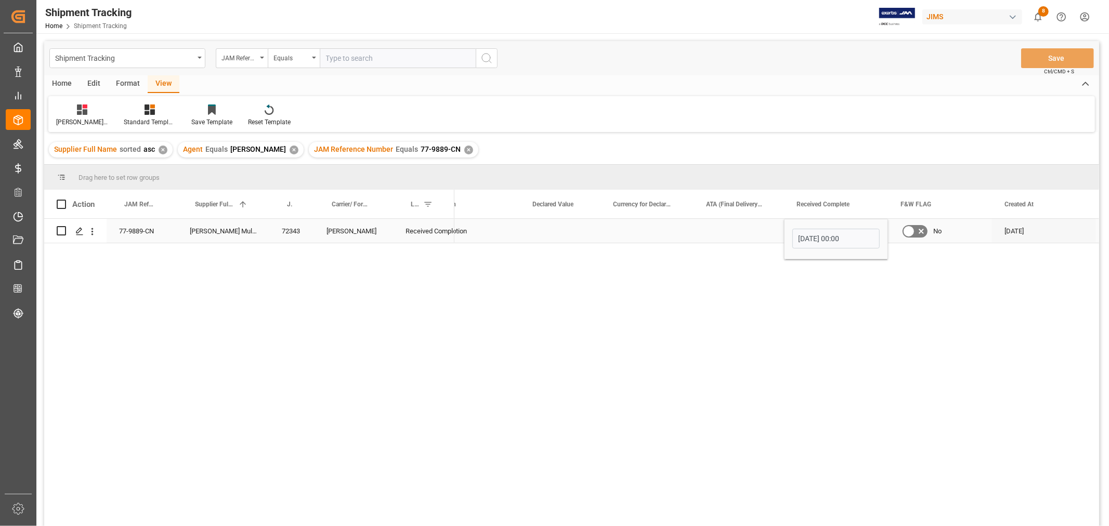
click at [740, 233] on div "Press SPACE to select this row." at bounding box center [739, 231] width 90 height 24
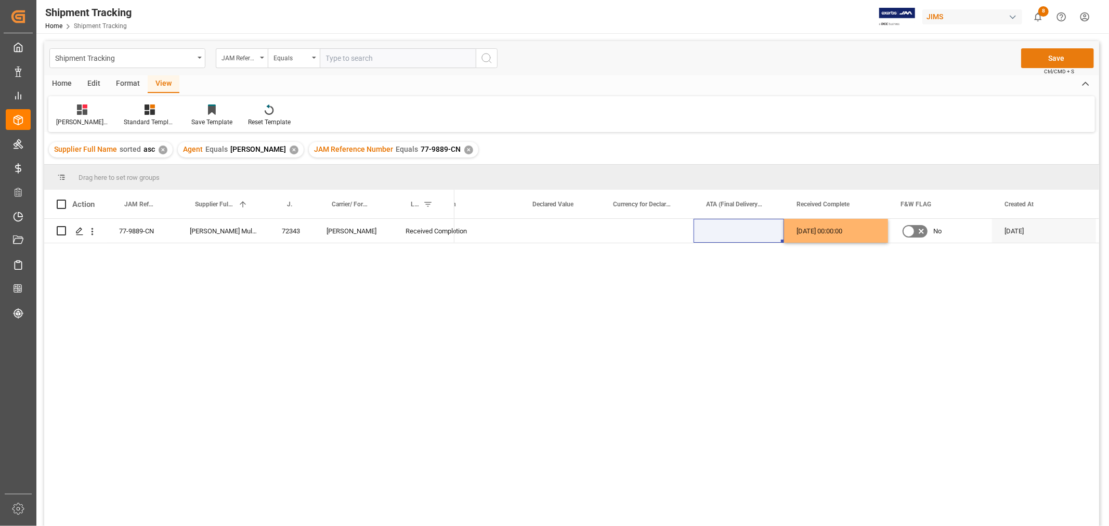
click at [1040, 49] on button "Save" at bounding box center [1057, 58] width 73 height 20
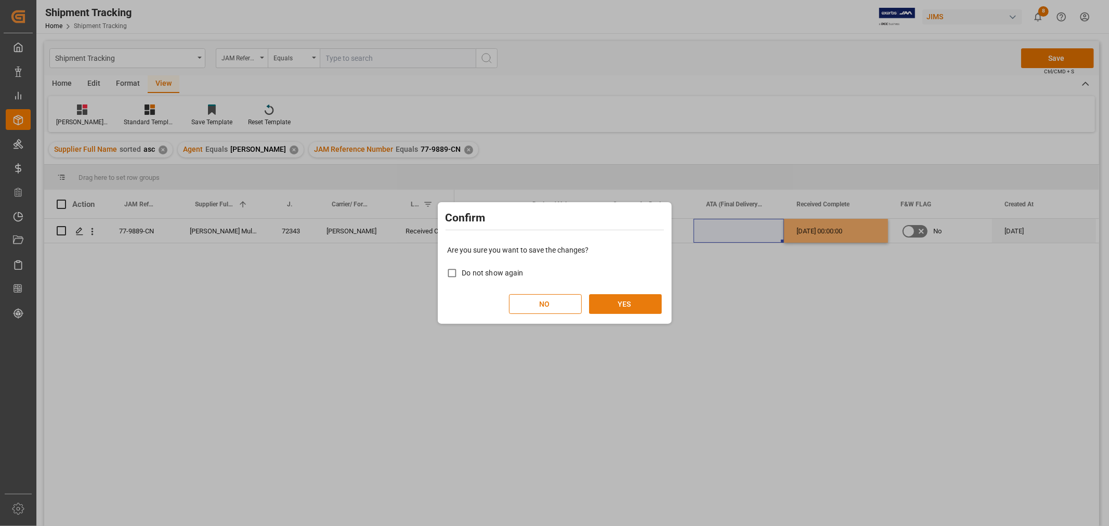
click at [625, 307] on button "YES" at bounding box center [625, 304] width 73 height 20
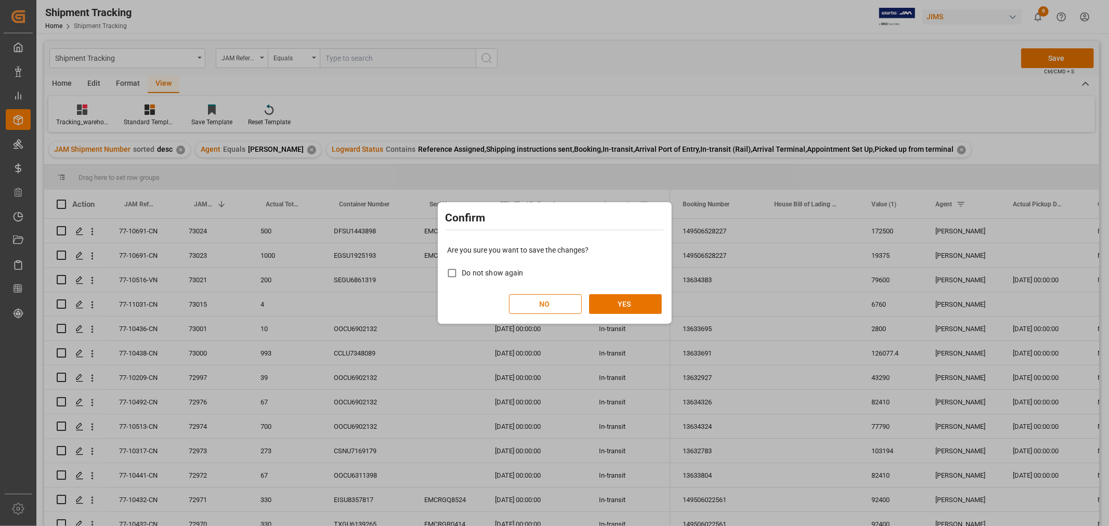
scroll to position [982, 0]
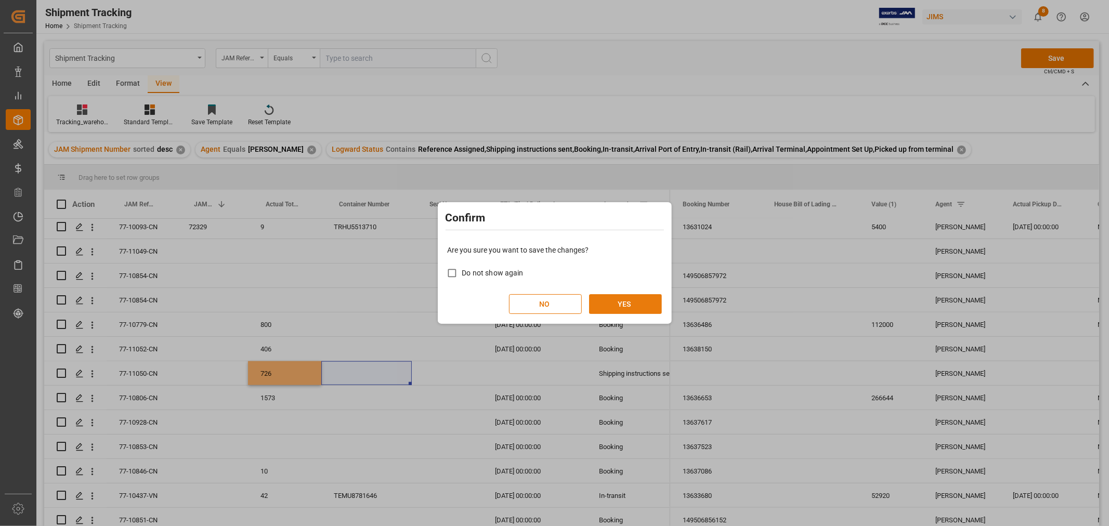
click at [619, 299] on button "YES" at bounding box center [625, 304] width 73 height 20
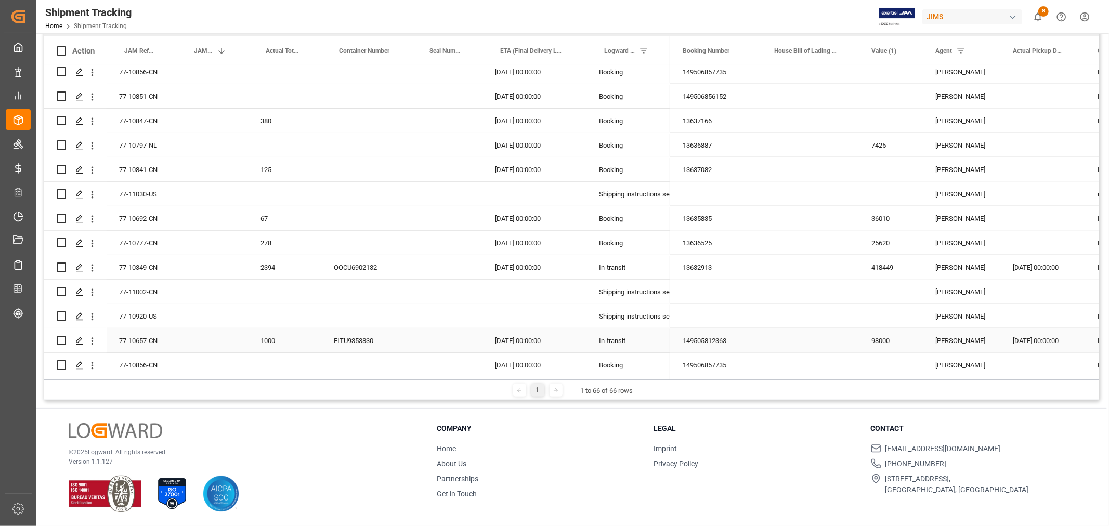
scroll to position [1306, 0]
click at [264, 361] on div "Press SPACE to select this row." at bounding box center [284, 364] width 73 height 24
click at [264, 360] on div "Press SPACE to select this row." at bounding box center [284, 364] width 73 height 24
click at [265, 360] on div "Press SPACE to select this row." at bounding box center [284, 364] width 73 height 24
click at [266, 360] on div "Press SPACE to select this row." at bounding box center [284, 364] width 73 height 24
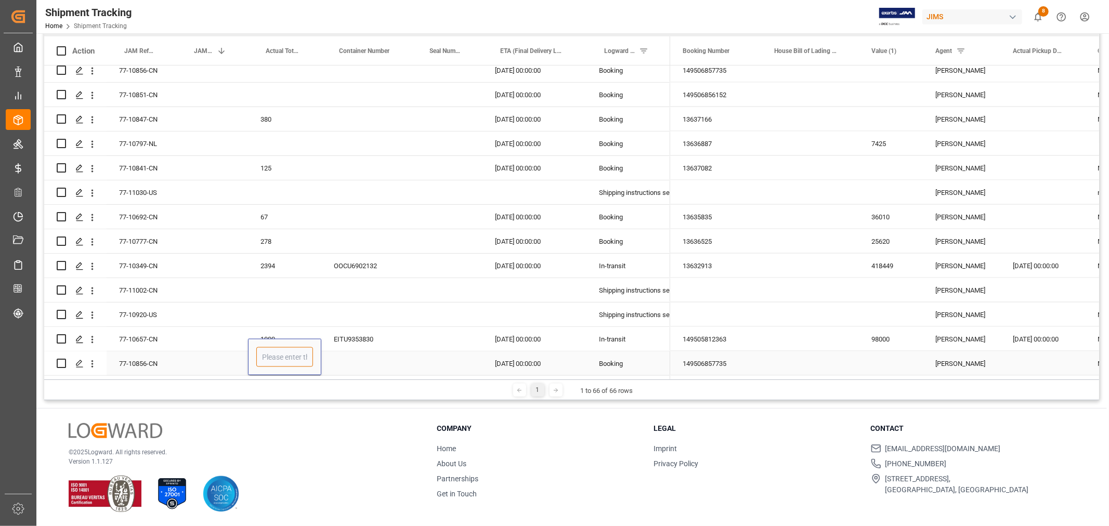
click at [266, 360] on input "Press SPACE to select this row." at bounding box center [284, 357] width 57 height 20
type input "1500"
click at [360, 354] on div "Press SPACE to select this row." at bounding box center [366, 364] width 90 height 24
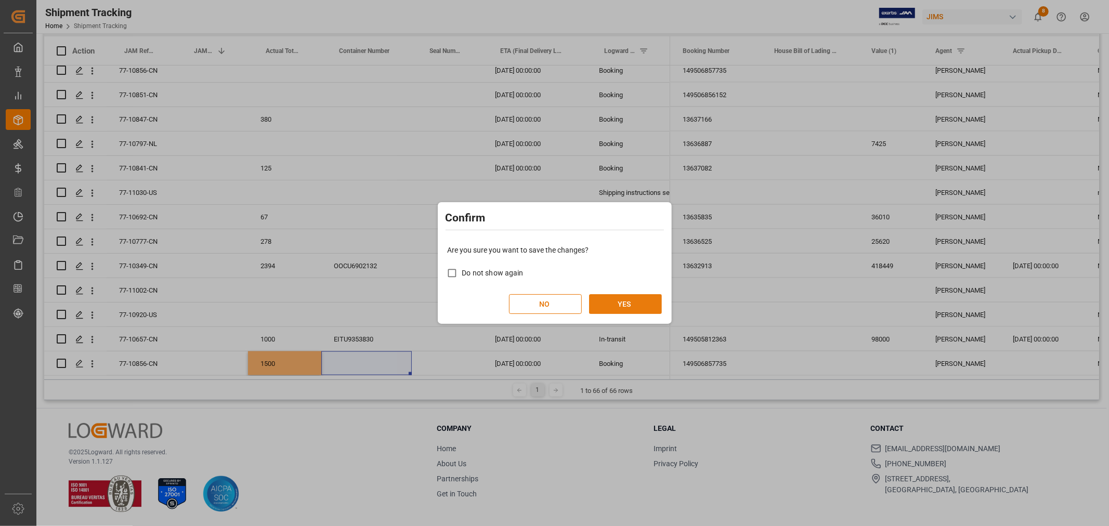
click at [609, 299] on button "YES" at bounding box center [625, 304] width 73 height 20
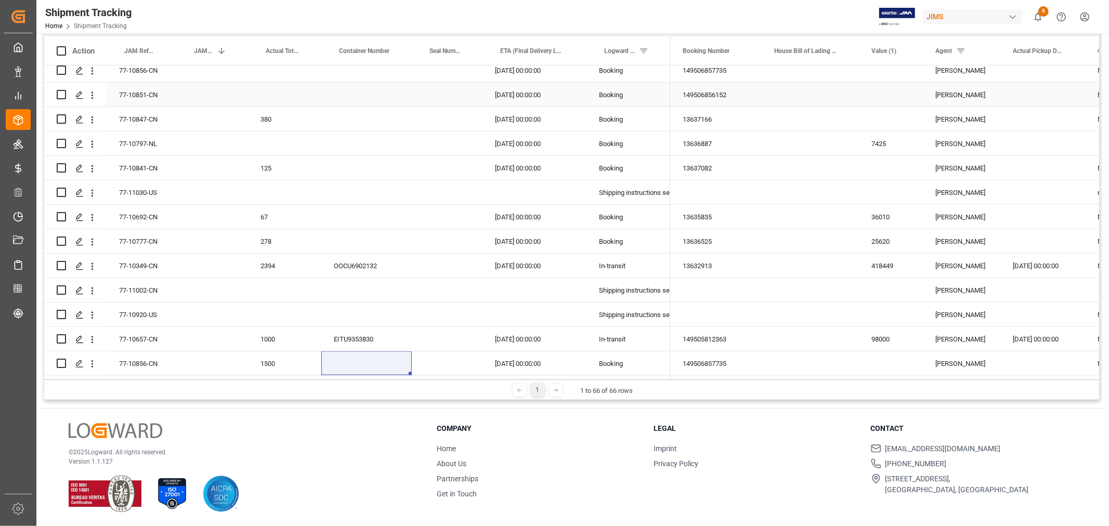
click at [281, 91] on div "Press SPACE to select this row." at bounding box center [284, 95] width 73 height 24
click at [281, 91] on input "Press SPACE to select this row." at bounding box center [284, 101] width 57 height 20
type input "920"
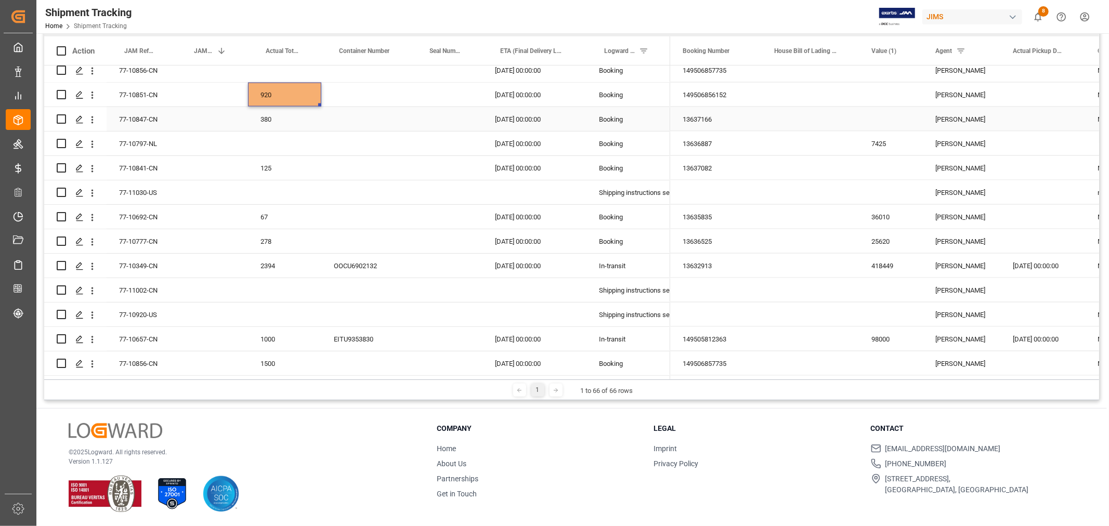
click at [375, 124] on div "Press SPACE to select this row." at bounding box center [366, 119] width 90 height 24
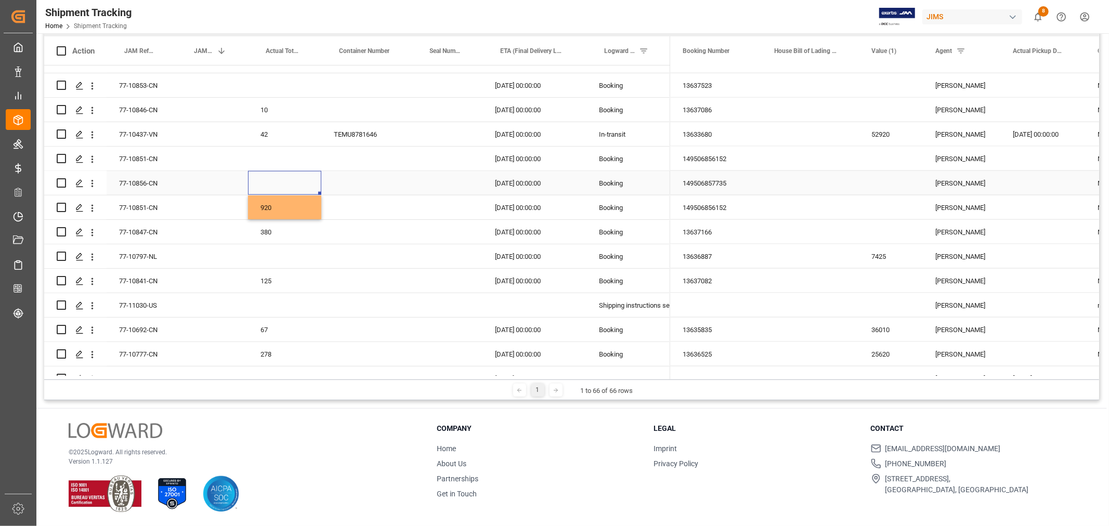
click at [276, 175] on div "Press SPACE to select this row." at bounding box center [284, 183] width 73 height 24
click at [276, 178] on div "Press SPACE to select this row." at bounding box center [284, 183] width 73 height 24
click at [277, 179] on input "Press SPACE to select this row." at bounding box center [284, 189] width 57 height 20
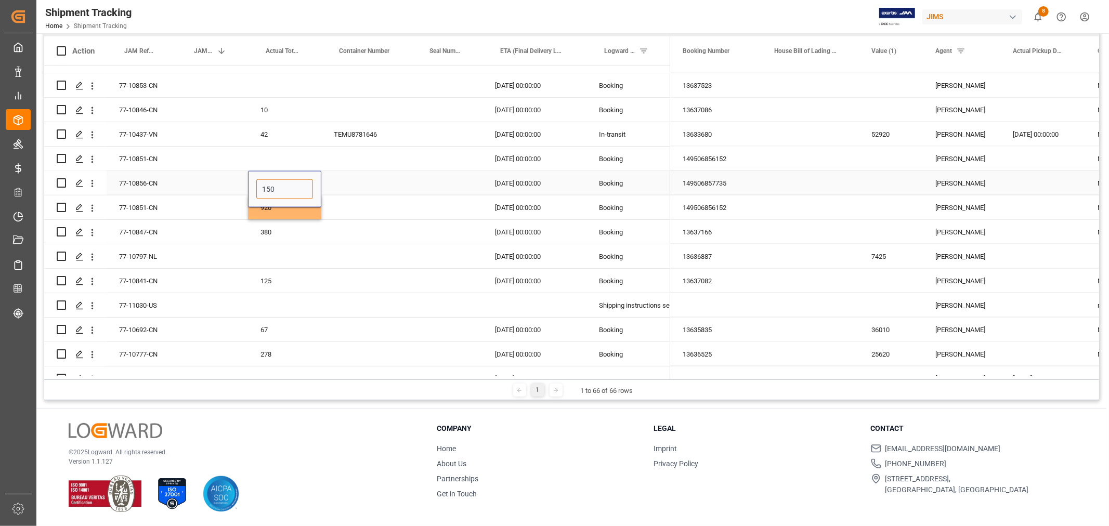
type input "1500"
click at [358, 182] on div "Press SPACE to select this row." at bounding box center [366, 183] width 90 height 24
click at [294, 154] on div "Press SPACE to select this row." at bounding box center [284, 159] width 73 height 24
click at [289, 155] on div "Press SPACE to select this row." at bounding box center [284, 159] width 73 height 24
click at [290, 155] on div "Press SPACE to select this row." at bounding box center [284, 159] width 73 height 24
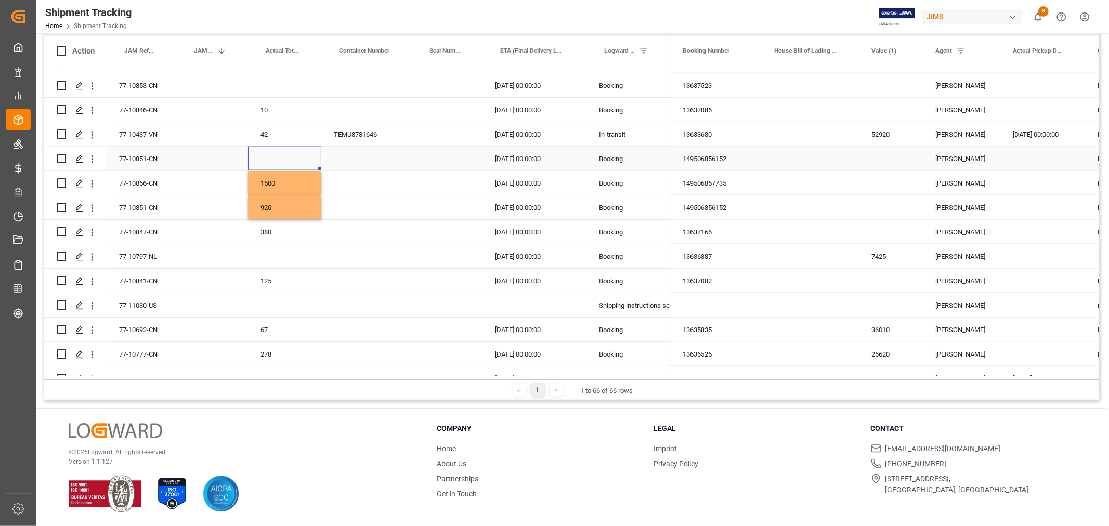
click at [290, 155] on div "Press SPACE to select this row." at bounding box center [284, 159] width 73 height 24
click at [290, 155] on input "Press SPACE to select this row." at bounding box center [284, 165] width 57 height 20
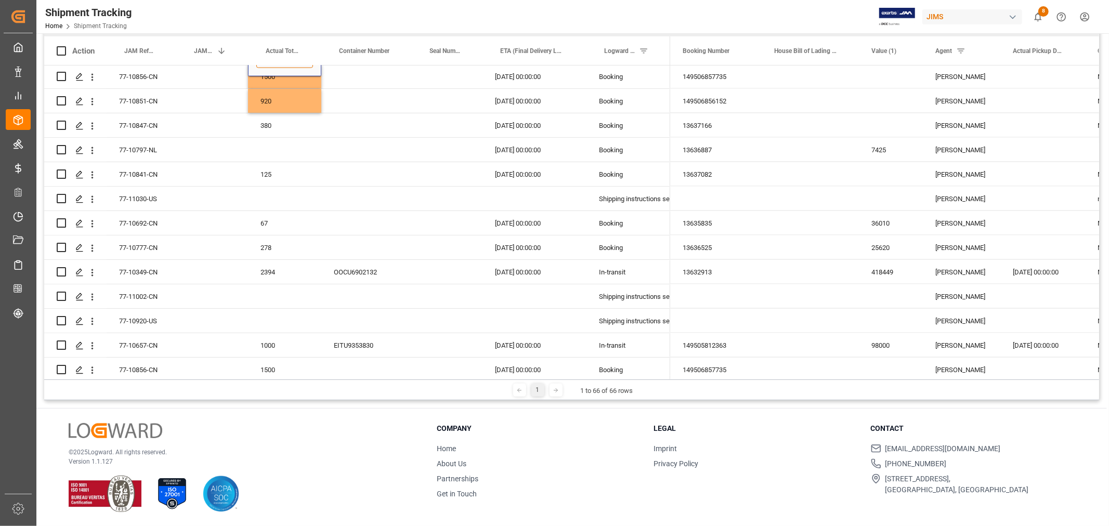
scroll to position [1306, 0]
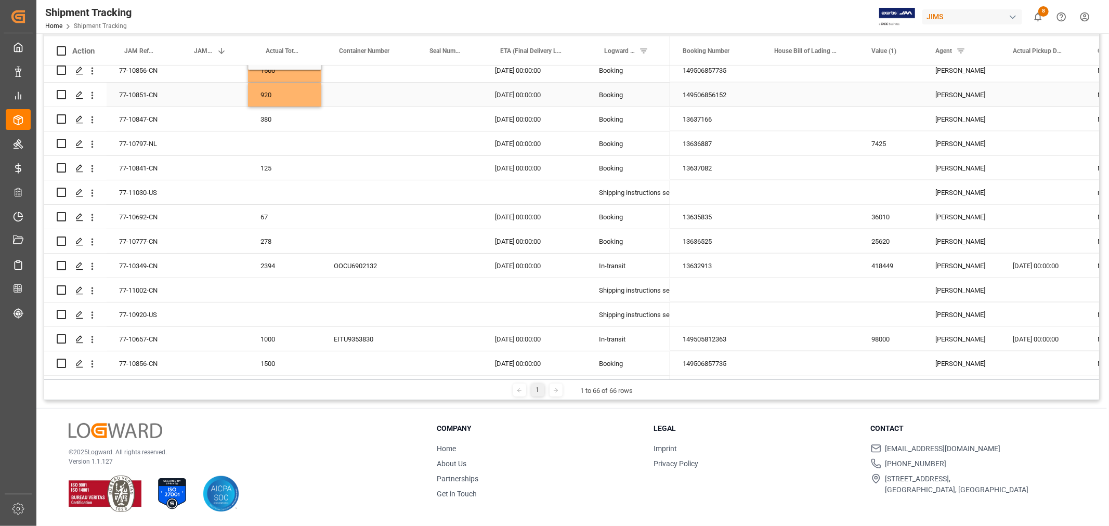
click at [287, 94] on div "920" at bounding box center [284, 95] width 73 height 24
drag, startPoint x: 283, startPoint y: 93, endPoint x: 214, endPoint y: 93, distance: 68.7
click at [214, 93] on div "77-10851-CN 920 03-11-2025 00:00:00 Booking" at bounding box center [357, 95] width 626 height 24
type input "460"
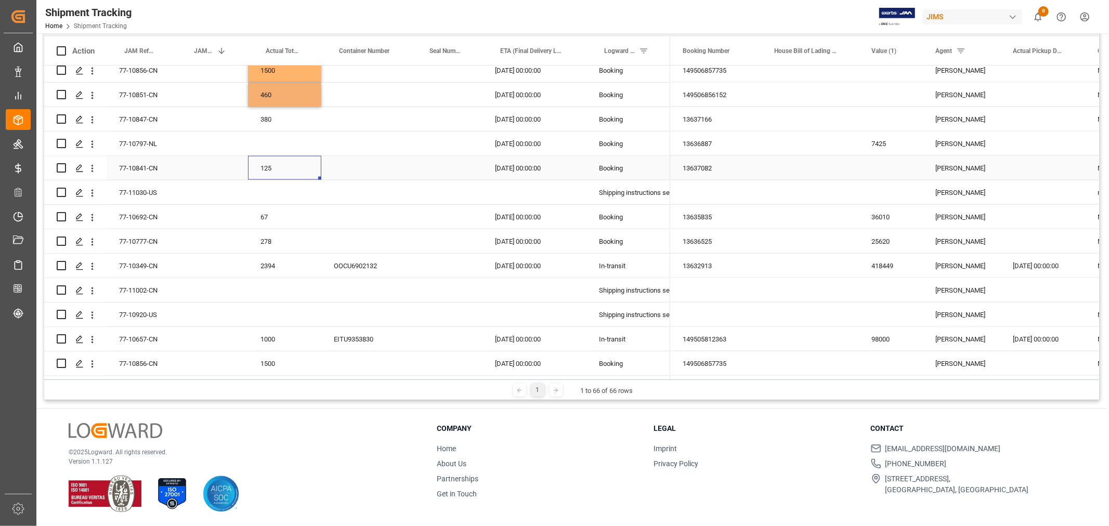
click at [285, 163] on div "125" at bounding box center [284, 168] width 73 height 24
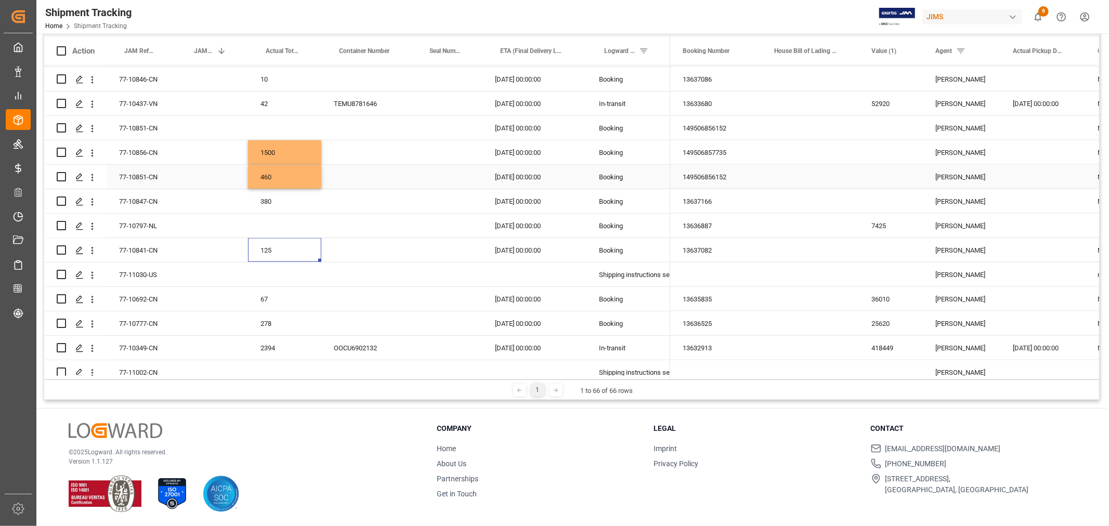
scroll to position [1190, 0]
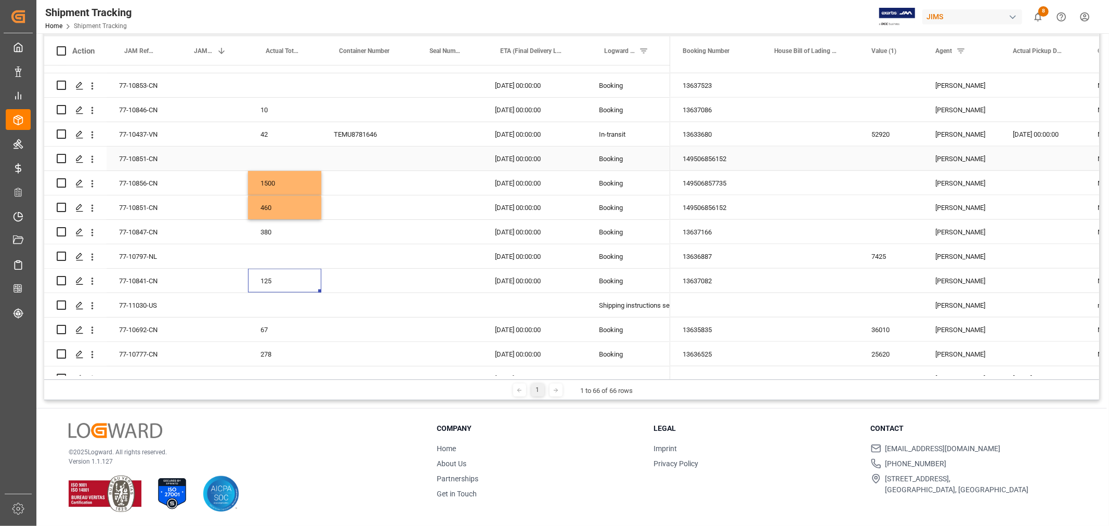
click at [271, 151] on div "Press SPACE to select this row." at bounding box center [284, 159] width 73 height 24
click at [276, 152] on div "Press SPACE to select this row." at bounding box center [284, 159] width 73 height 24
click at [277, 152] on div "Press SPACE to select this row." at bounding box center [284, 159] width 73 height 24
click at [277, 156] on div "Press SPACE to select this row." at bounding box center [284, 159] width 73 height 24
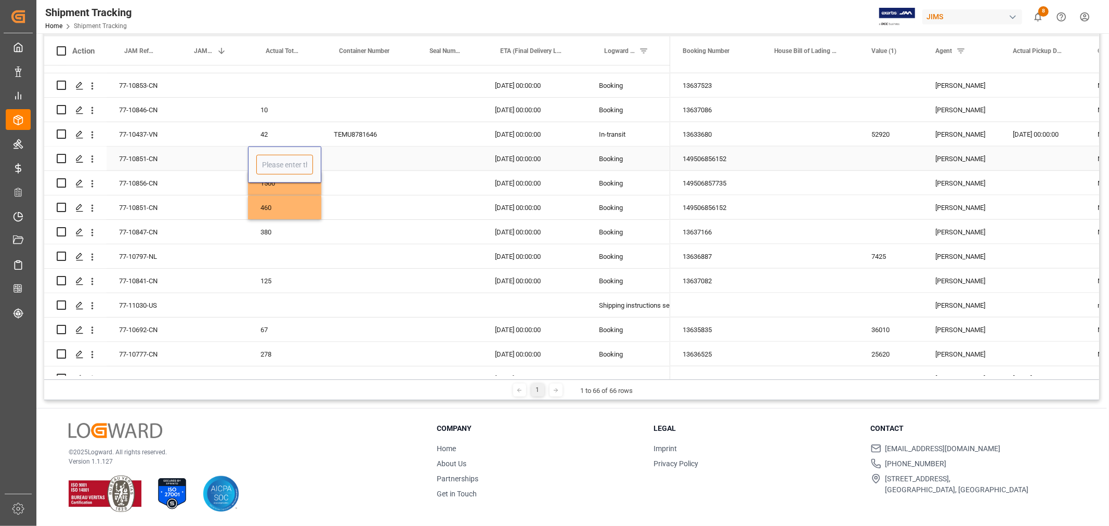
click at [277, 156] on input "Press SPACE to select this row." at bounding box center [284, 165] width 57 height 20
type input "460"
drag, startPoint x: 345, startPoint y: 165, endPoint x: 358, endPoint y: 164, distance: 12.5
click at [347, 165] on div "Press SPACE to select this row." at bounding box center [366, 159] width 90 height 24
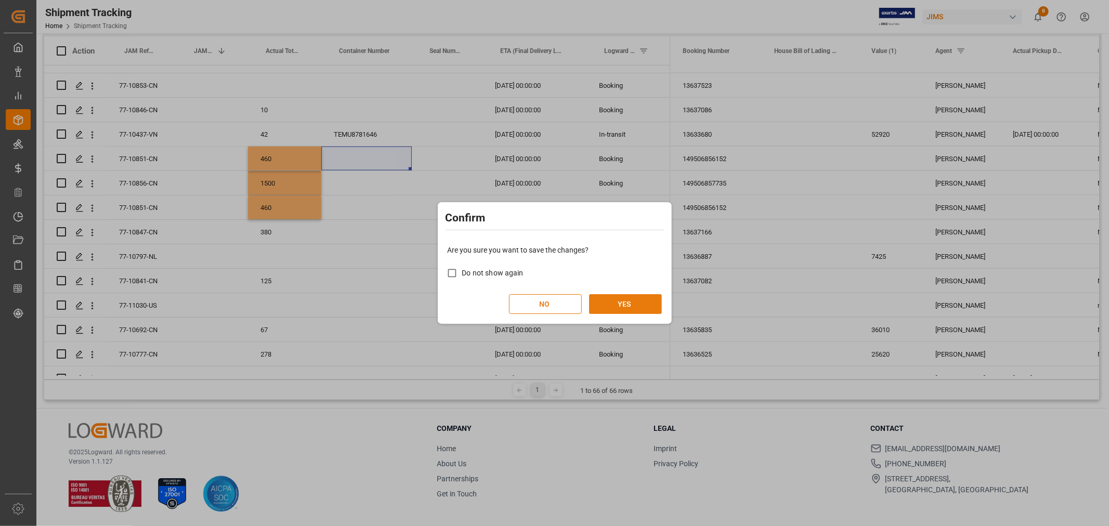
click at [619, 300] on button "YES" at bounding box center [625, 304] width 73 height 20
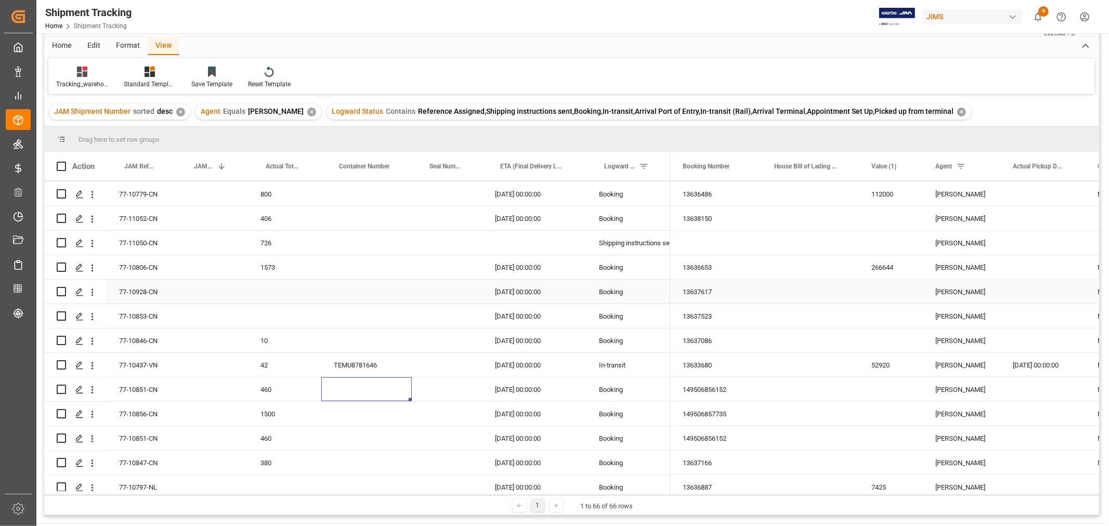
scroll to position [1017, 0]
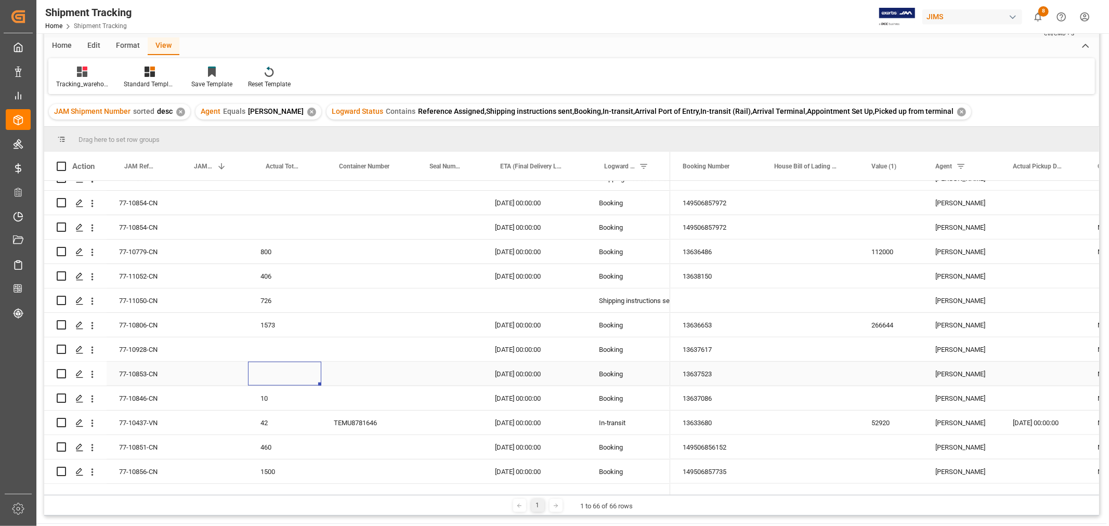
click at [274, 371] on div "Press SPACE to select this row." at bounding box center [284, 374] width 73 height 24
click at [693, 346] on div "13637617" at bounding box center [716, 350] width 92 height 24
click at [258, 377] on div "Press SPACE to select this row." at bounding box center [284, 374] width 73 height 24
click at [265, 377] on div "Press SPACE to select this row." at bounding box center [284, 374] width 73 height 24
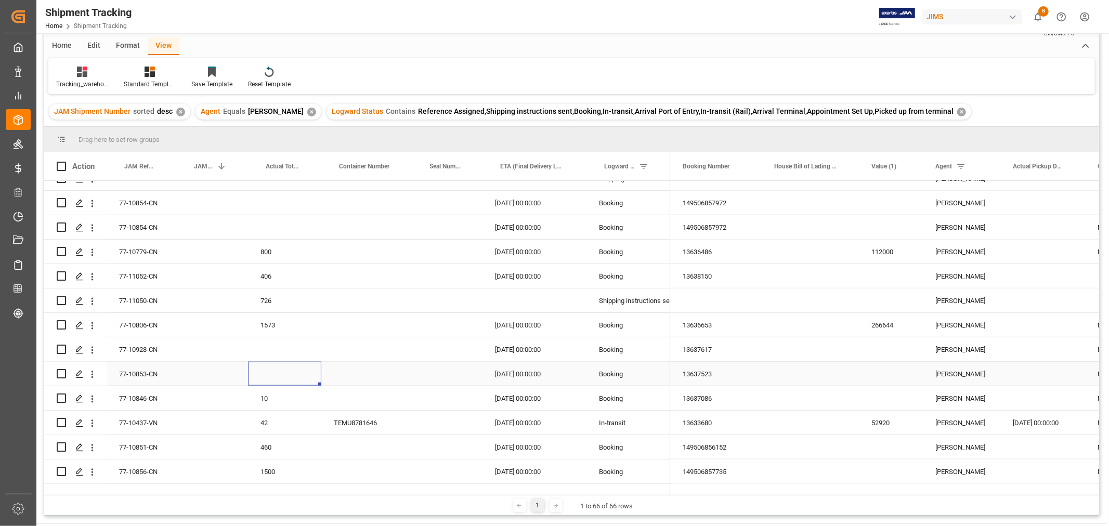
click at [265, 377] on div "Press SPACE to select this row." at bounding box center [284, 374] width 73 height 24
type input "12"
click at [377, 372] on div "Press SPACE to select this row." at bounding box center [366, 374] width 90 height 24
click at [718, 367] on div "13637523" at bounding box center [716, 374] width 92 height 24
click at [713, 346] on div "13637617" at bounding box center [716, 350] width 92 height 24
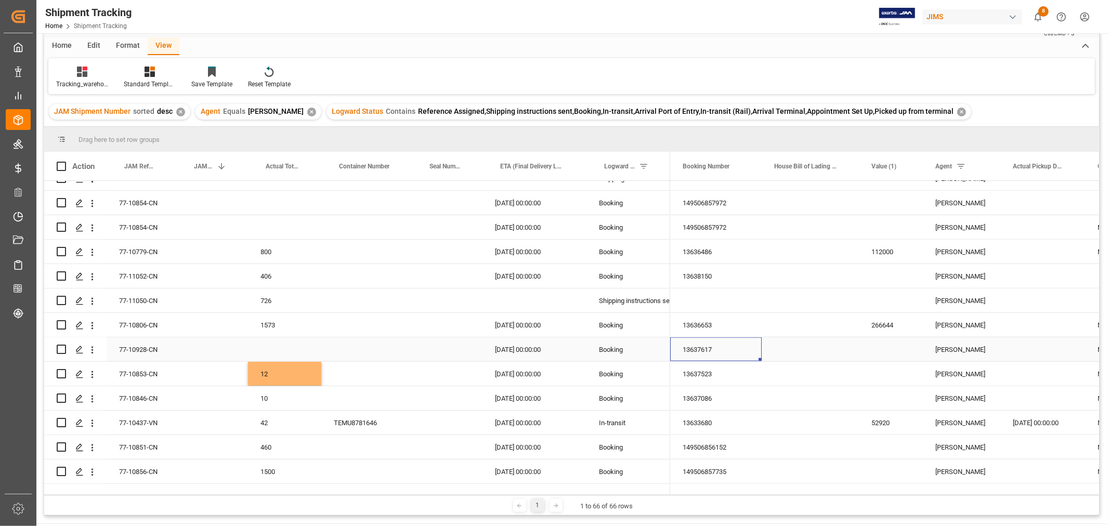
click at [266, 348] on div "Press SPACE to select this row." at bounding box center [284, 350] width 73 height 24
click at [266, 348] on input "Press SPACE to select this row." at bounding box center [284, 356] width 57 height 20
type input "12"
click at [697, 370] on div "13637523" at bounding box center [716, 374] width 92 height 24
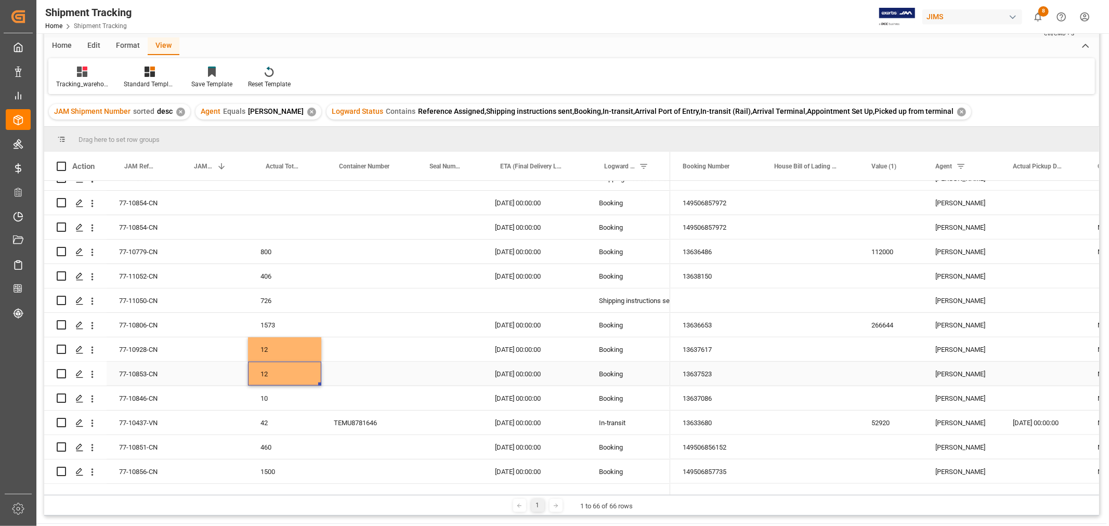
click at [283, 377] on div "12" at bounding box center [284, 374] width 73 height 24
click at [283, 377] on input "12" at bounding box center [284, 380] width 57 height 20
type input "244"
click at [407, 376] on div "Press SPACE to select this row." at bounding box center [366, 374] width 90 height 24
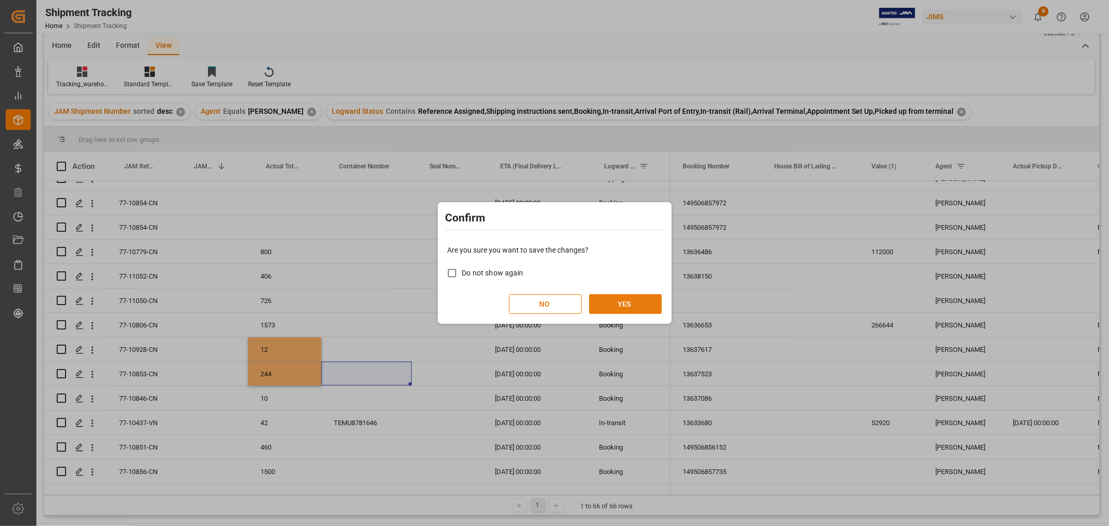
click at [631, 297] on button "YES" at bounding box center [625, 304] width 73 height 20
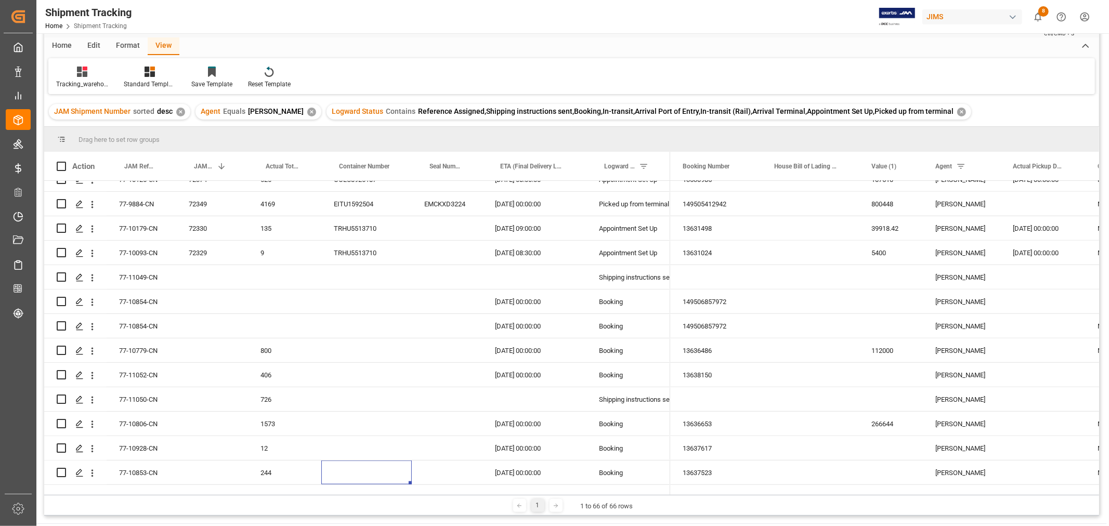
scroll to position [959, 0]
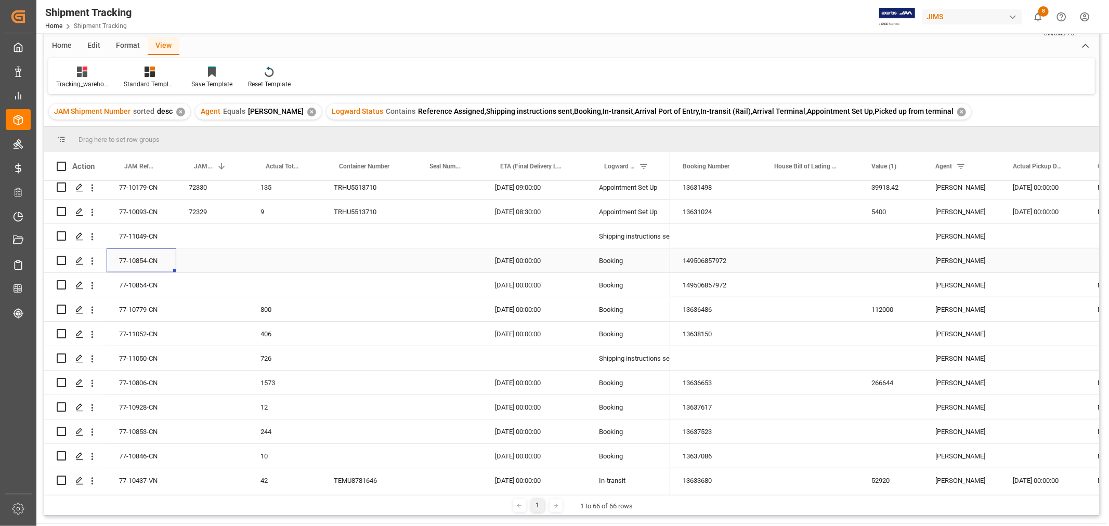
click at [144, 256] on div "77-10854-CN" at bounding box center [142, 261] width 70 height 24
click at [268, 257] on div "Press SPACE to select this row." at bounding box center [284, 261] width 73 height 24
click at [269, 260] on div "Press SPACE to select this row." at bounding box center [284, 261] width 73 height 24
click at [269, 260] on input "Press SPACE to select this row." at bounding box center [284, 267] width 57 height 20
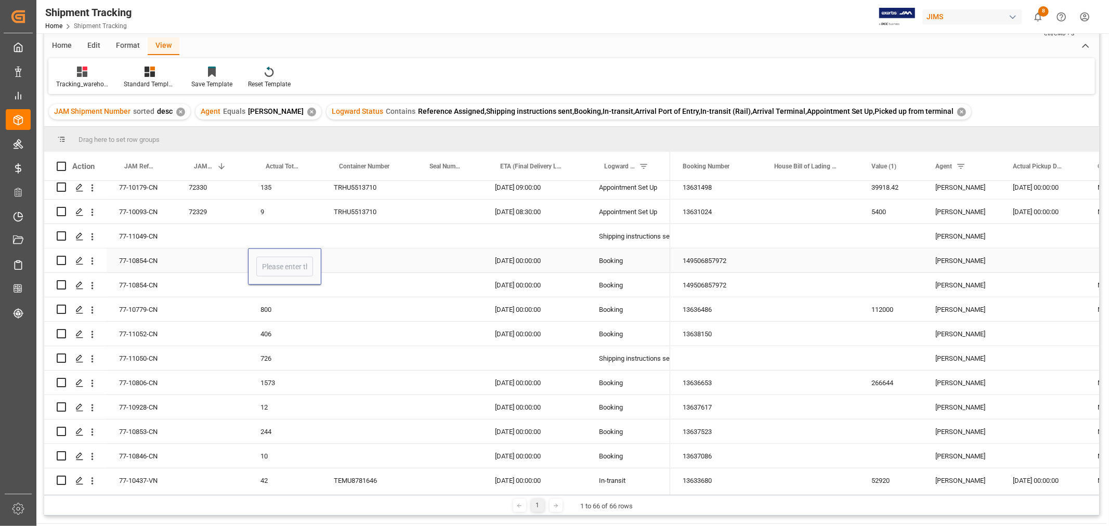
click at [269, 260] on input "Press SPACE to select this row." at bounding box center [284, 267] width 57 height 20
type input "1300"
click at [287, 288] on div "Press SPACE to select this row." at bounding box center [284, 285] width 73 height 24
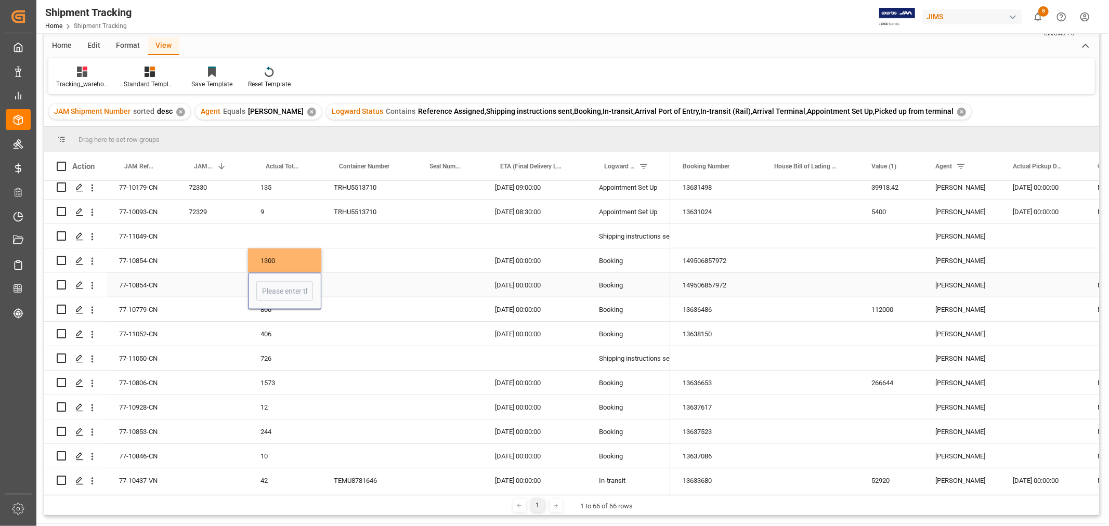
click at [288, 288] on input "Press SPACE to select this row." at bounding box center [284, 291] width 57 height 20
type input "1300"
click at [354, 280] on div "Press SPACE to select this row." at bounding box center [366, 285] width 90 height 24
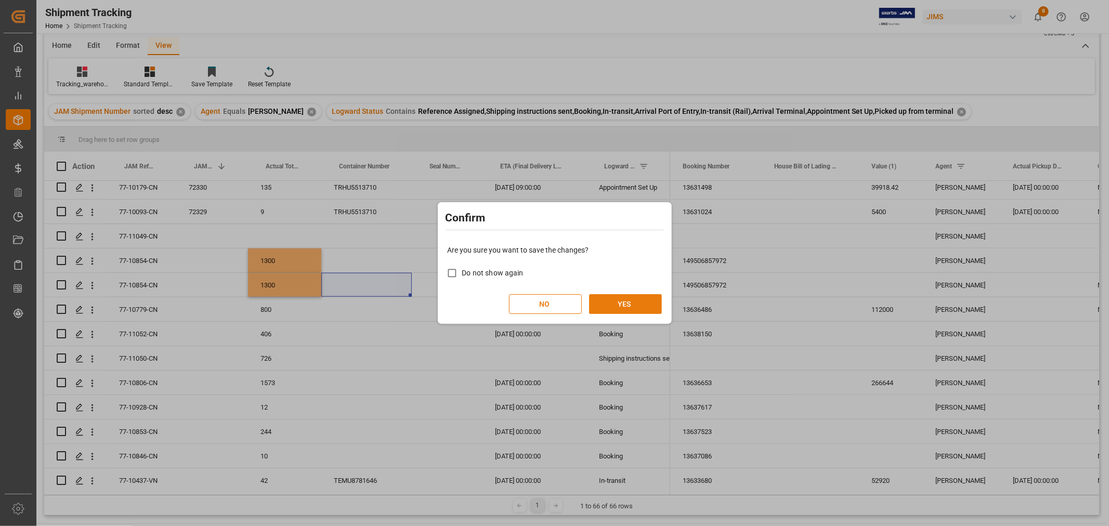
click at [626, 302] on button "YES" at bounding box center [625, 304] width 73 height 20
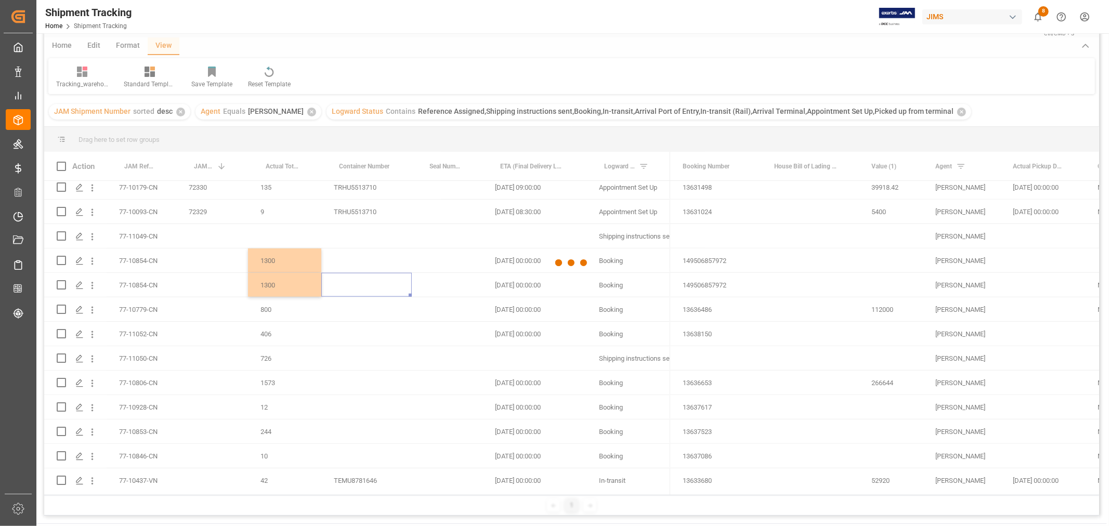
click at [362, 266] on div at bounding box center [571, 263] width 1055 height 520
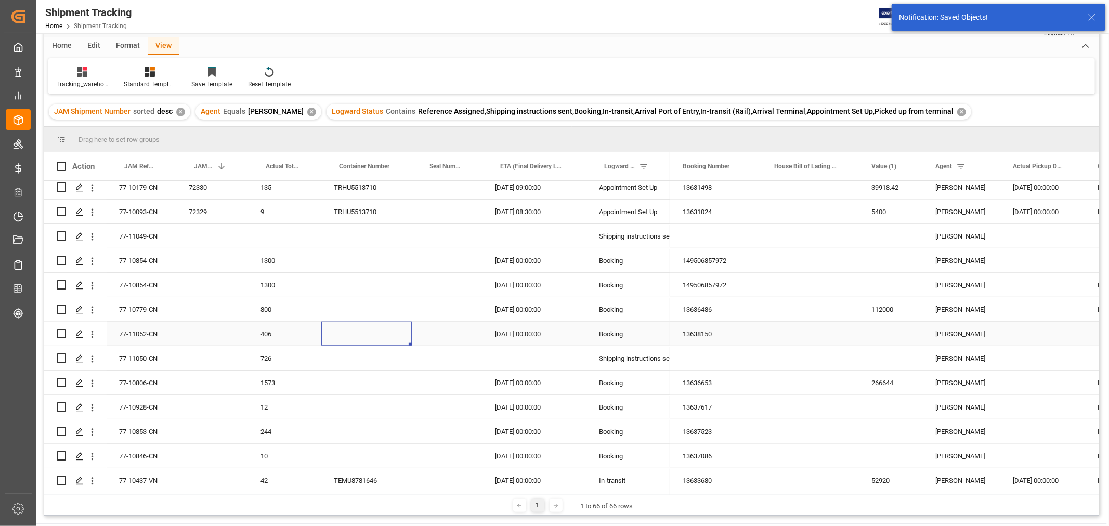
click at [373, 341] on div "Press SPACE to select this row." at bounding box center [366, 334] width 90 height 24
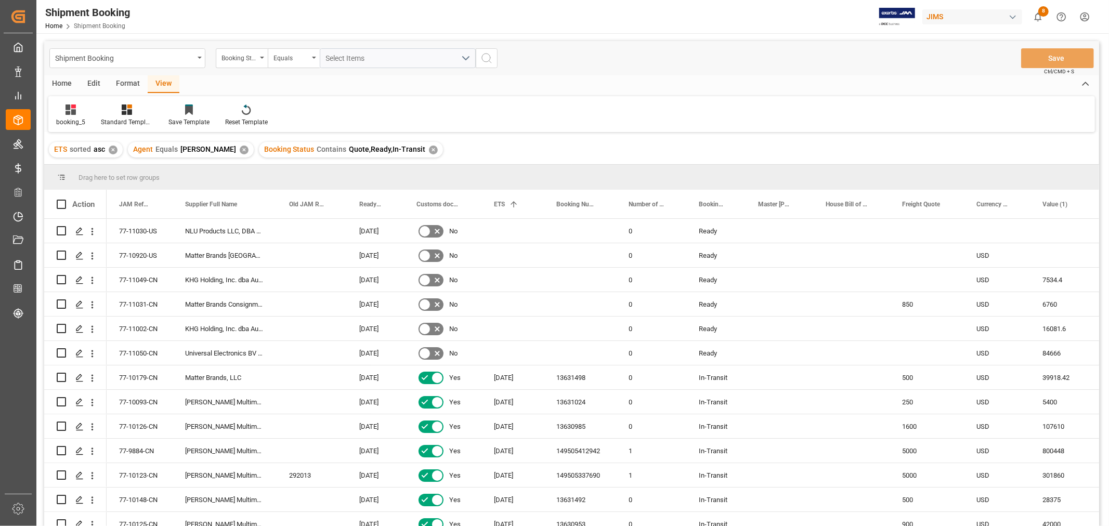
scroll to position [1159, 0]
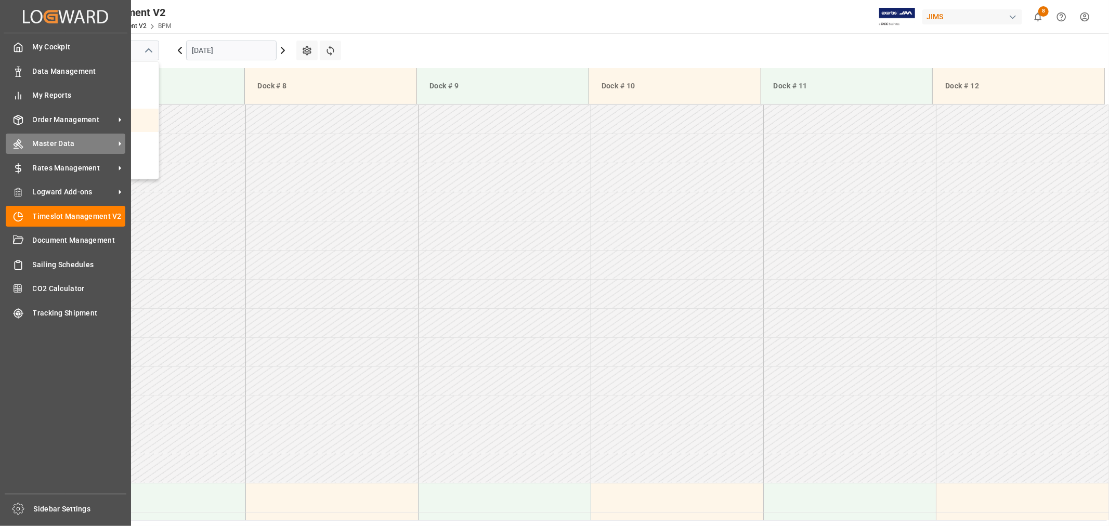
click at [46, 143] on span "Master Data" at bounding box center [74, 143] width 82 height 11
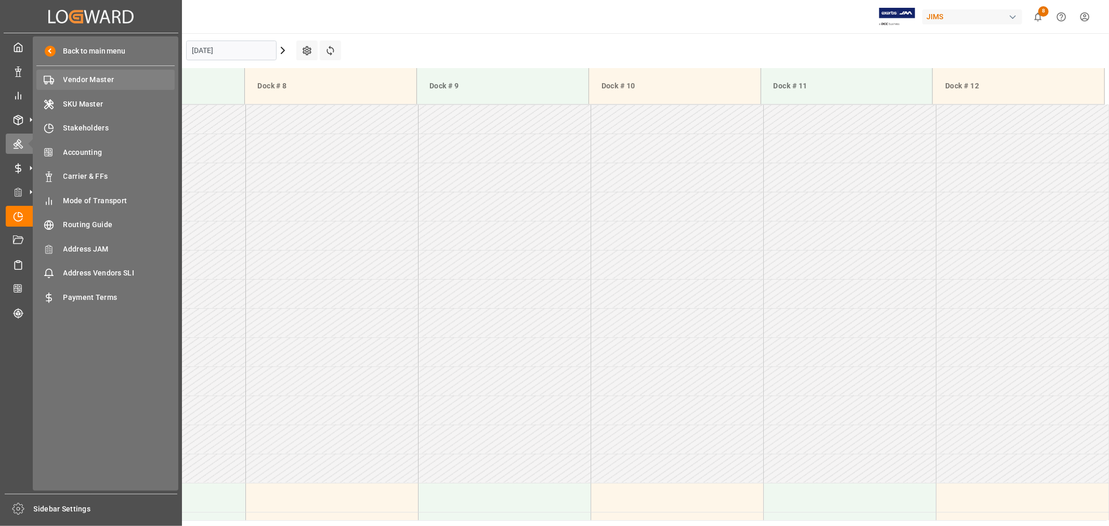
click at [100, 79] on span "Vendor Master" at bounding box center [119, 79] width 112 height 11
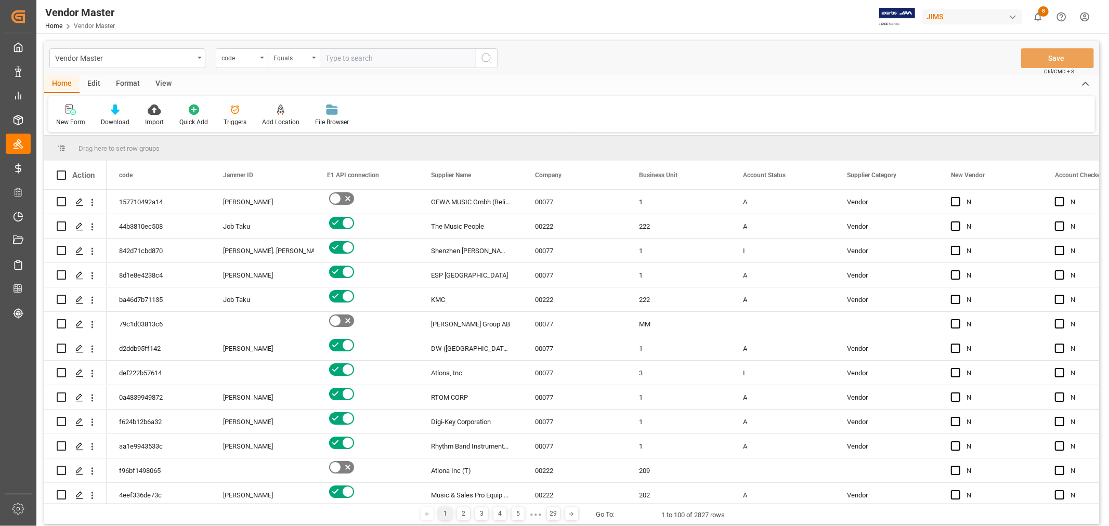
click at [346, 58] on input "text" at bounding box center [398, 58] width 156 height 20
click at [236, 60] on div "code" at bounding box center [239, 57] width 35 height 12
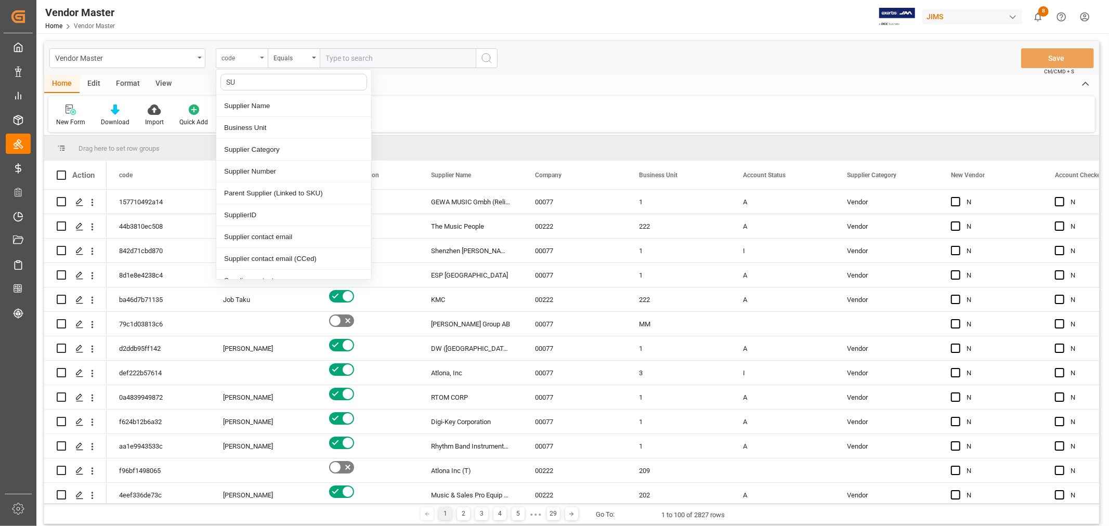
type input "SUP"
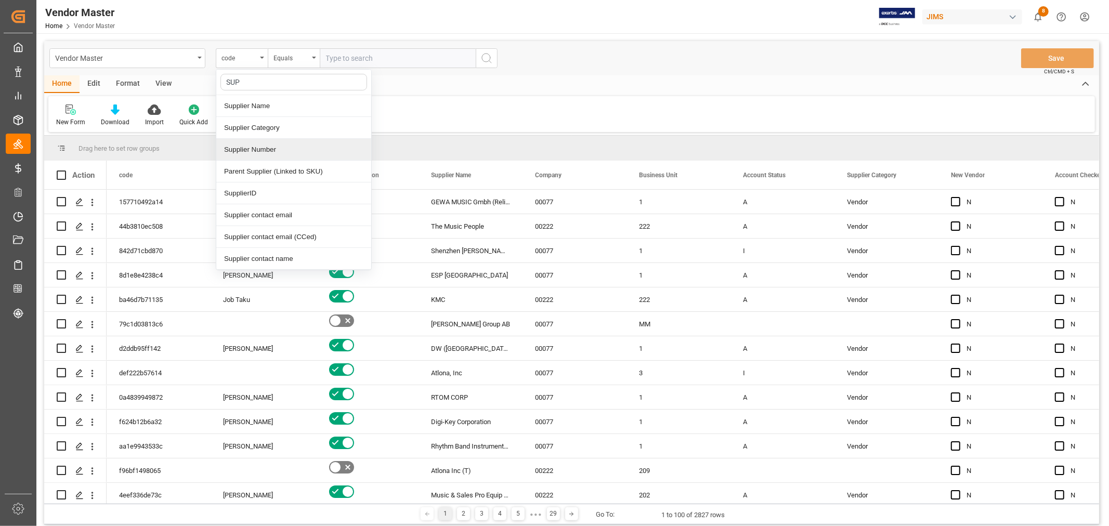
click at [262, 146] on div "Supplier Number" at bounding box center [293, 150] width 155 height 22
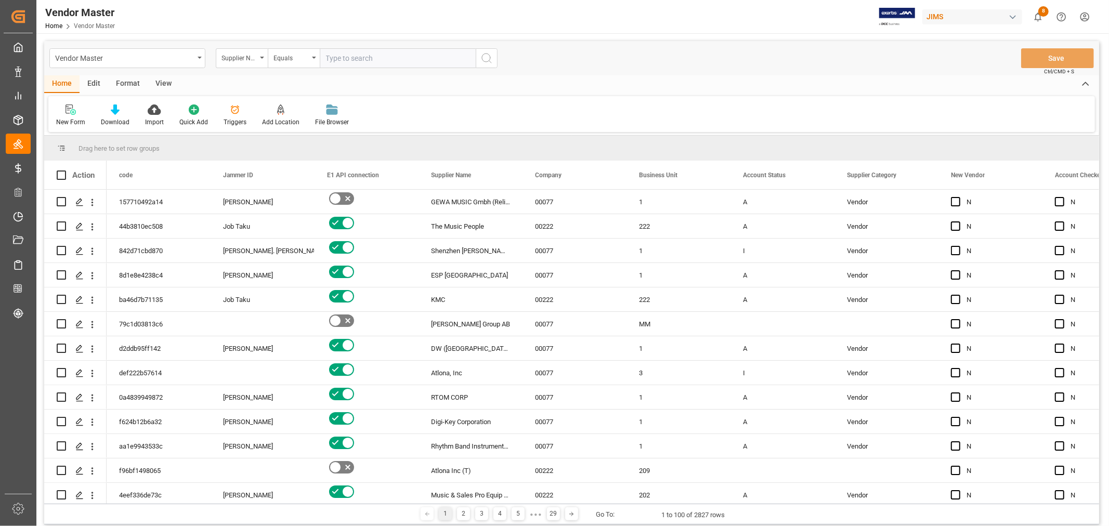
click at [354, 58] on input "text" at bounding box center [398, 58] width 156 height 20
type input "343485"
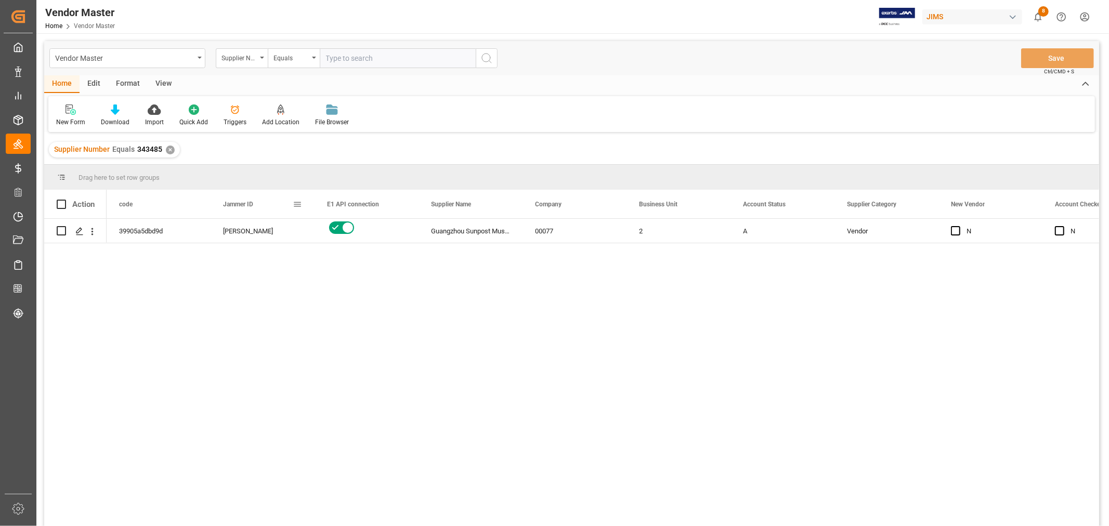
click at [298, 201] on span at bounding box center [297, 204] width 9 height 9
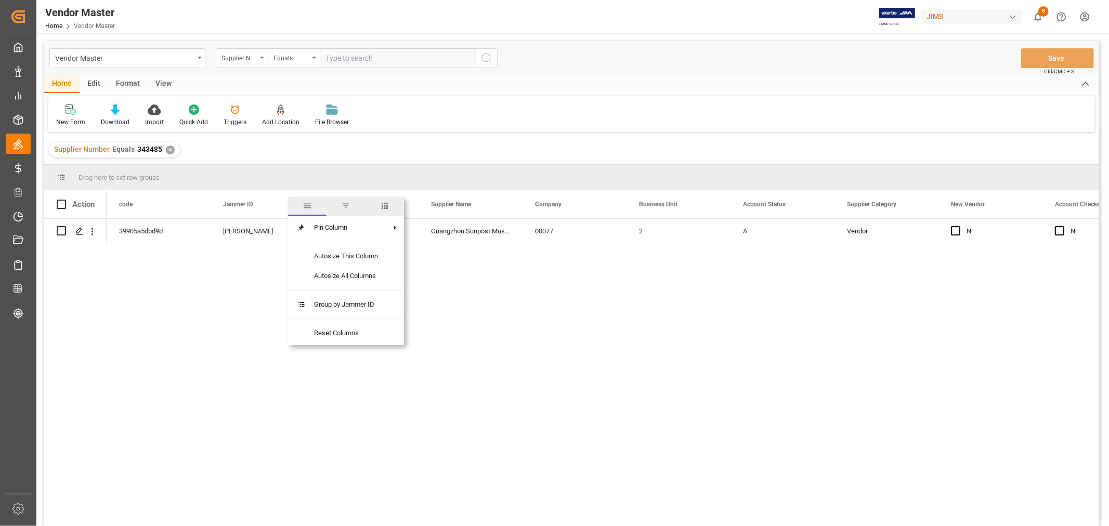
click at [389, 206] on span "columns" at bounding box center [384, 205] width 9 height 9
click at [301, 234] on input "Toggle Select All Columns" at bounding box center [298, 231] width 9 height 9
checkbox input "false"
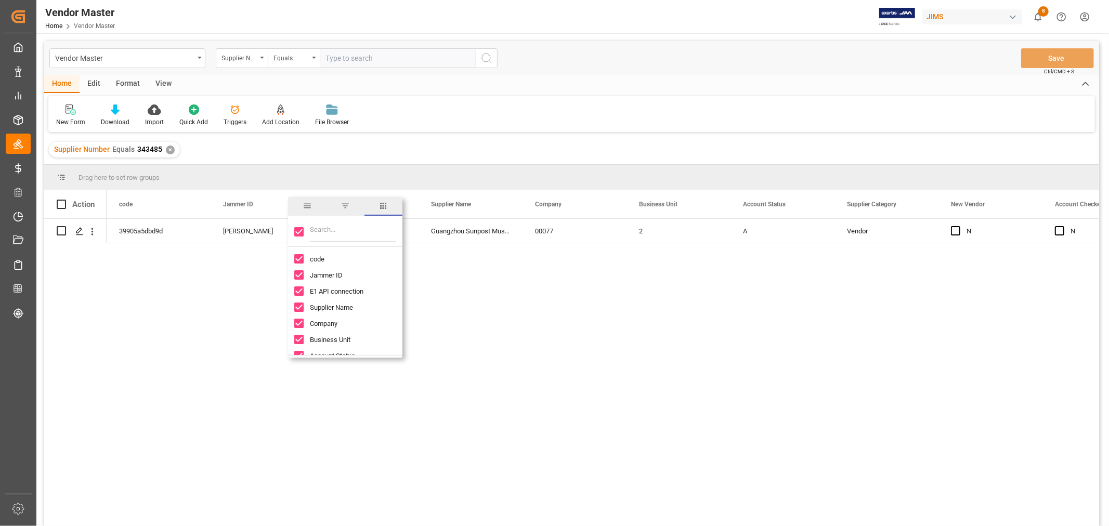
checkbox input "false"
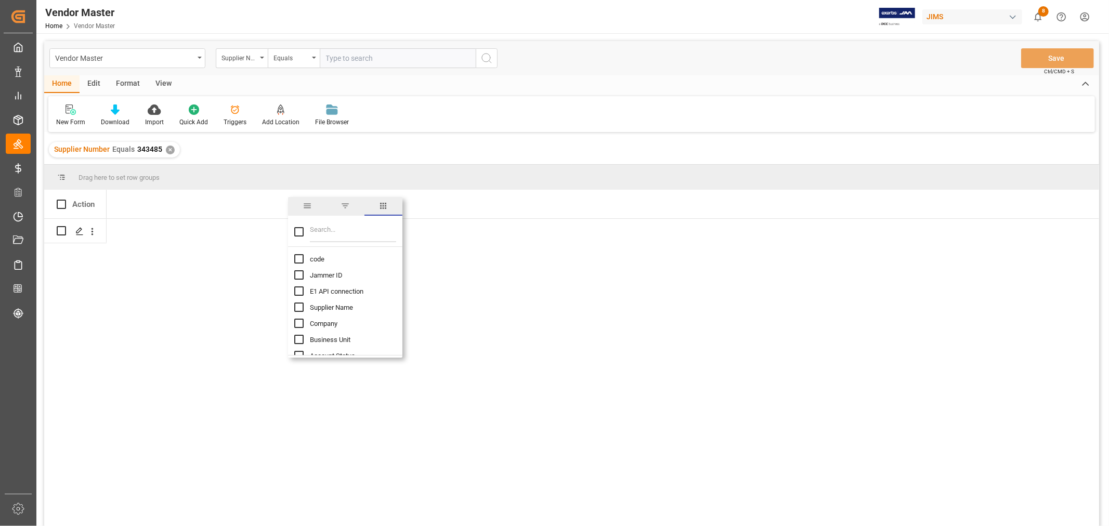
click at [316, 232] on input "Filter Columns Input" at bounding box center [353, 232] width 86 height 21
type input "R"
type input "FRE"
click at [297, 262] on input "Frequency column toggle visibility (hidden)" at bounding box center [298, 258] width 9 height 9
checkbox input "true"
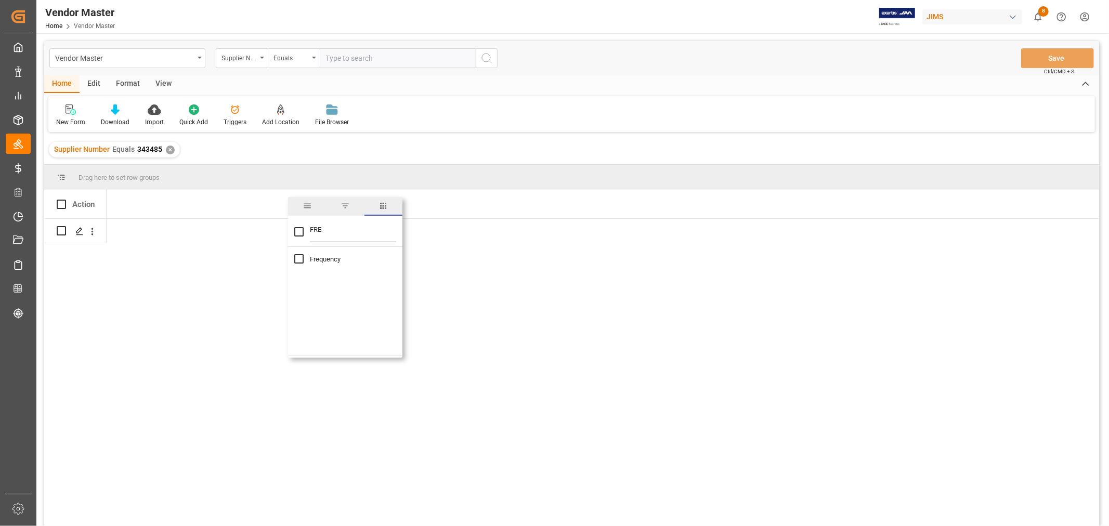
checkbox input "true"
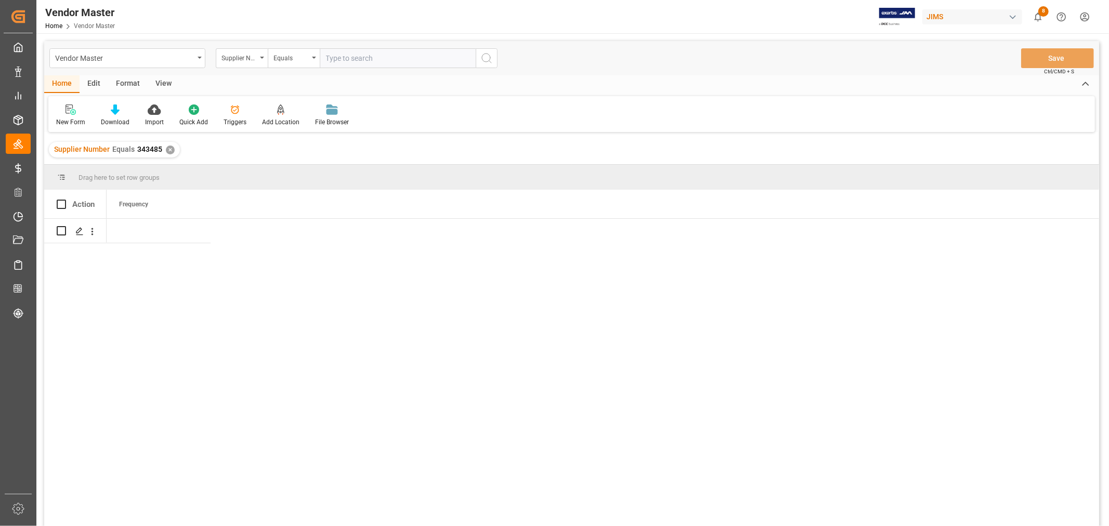
click at [542, 295] on div at bounding box center [603, 376] width 993 height 314
click at [168, 149] on div "✕" at bounding box center [170, 150] width 9 height 9
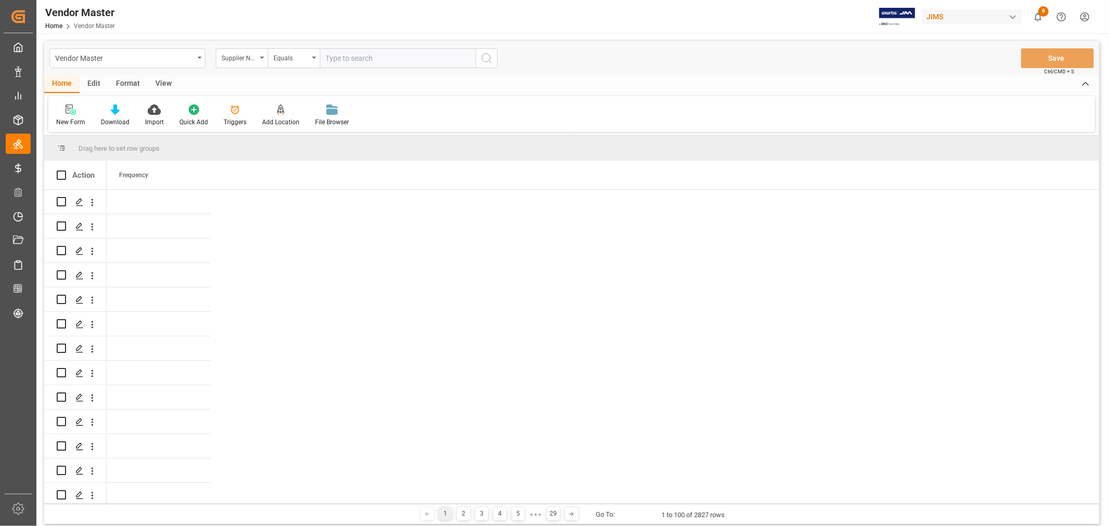
click at [339, 59] on input "text" at bounding box center [398, 58] width 156 height 20
type input "242713"
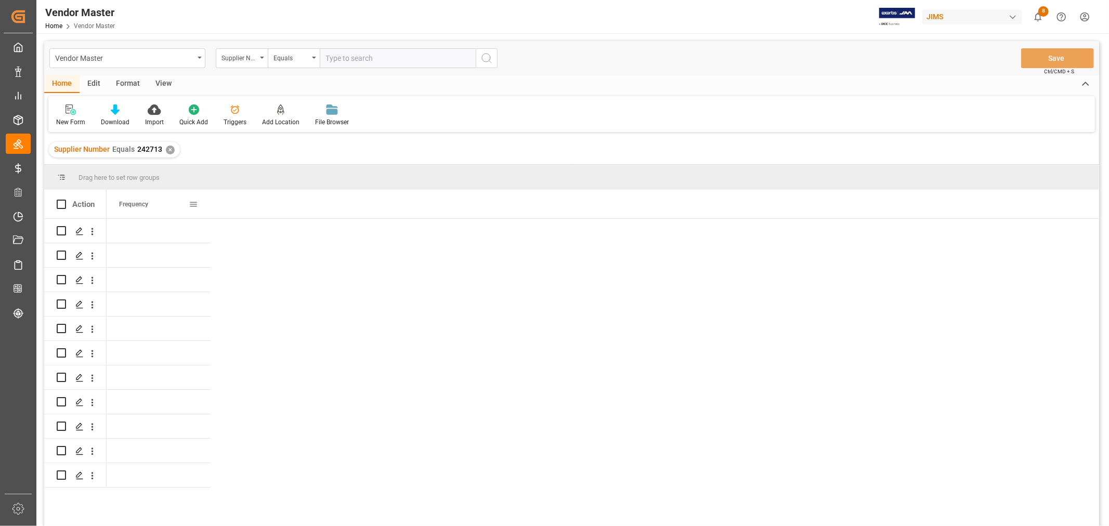
drag, startPoint x: 105, startPoint y: 193, endPoint x: 154, endPoint y: 192, distance: 49.9
click at [154, 192] on div "Action Frequency" at bounding box center [571, 204] width 1055 height 29
click at [198, 203] on div "Frequency" at bounding box center [159, 204] width 104 height 29
click at [190, 203] on span at bounding box center [193, 204] width 9 height 9
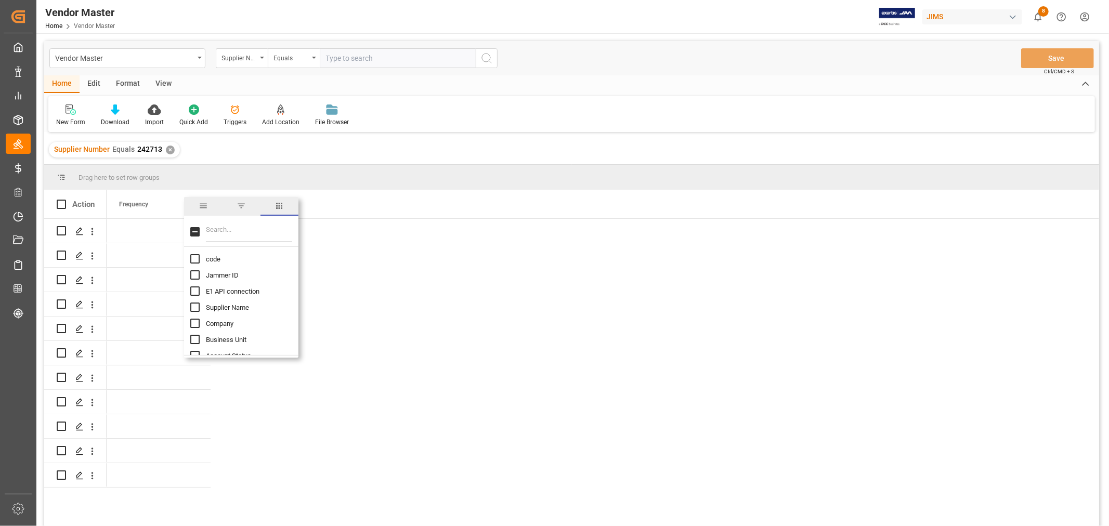
click at [193, 232] on input "Toggle Select All Columns" at bounding box center [194, 231] width 9 height 9
checkbox input "true"
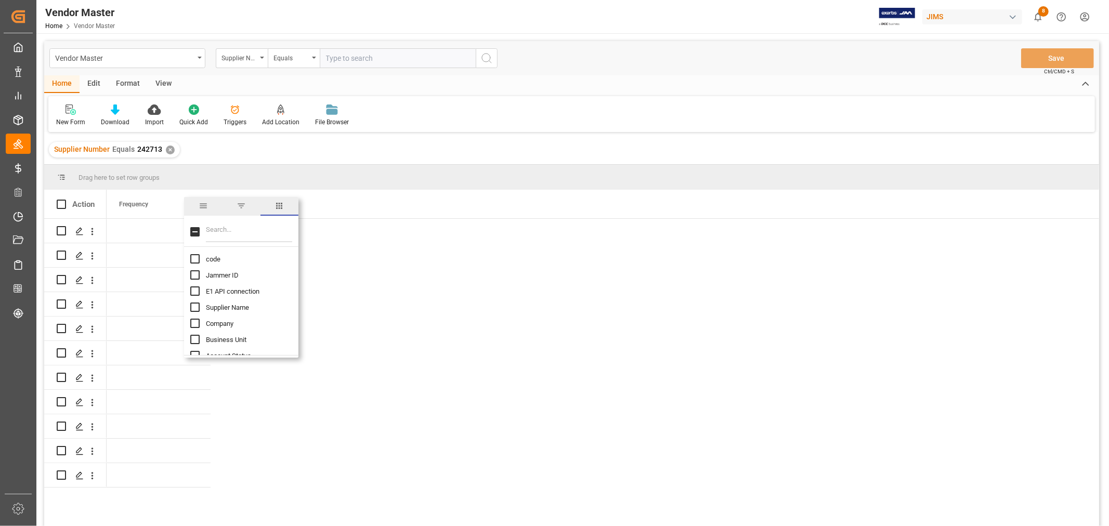
checkbox input "true"
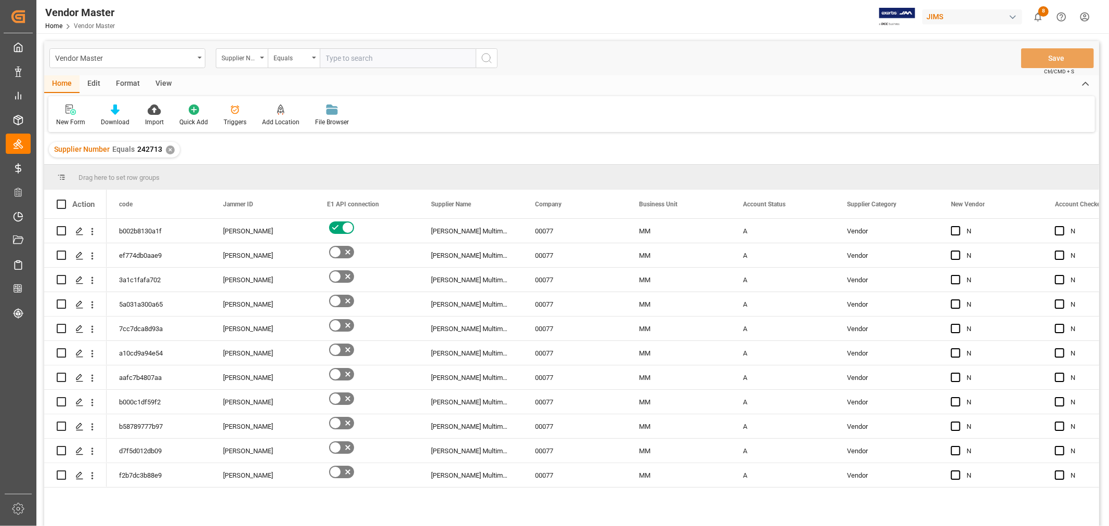
click at [248, 165] on div "Drag here to set row groups" at bounding box center [571, 177] width 1055 height 25
click at [816, 262] on div "A" at bounding box center [782, 256] width 79 height 24
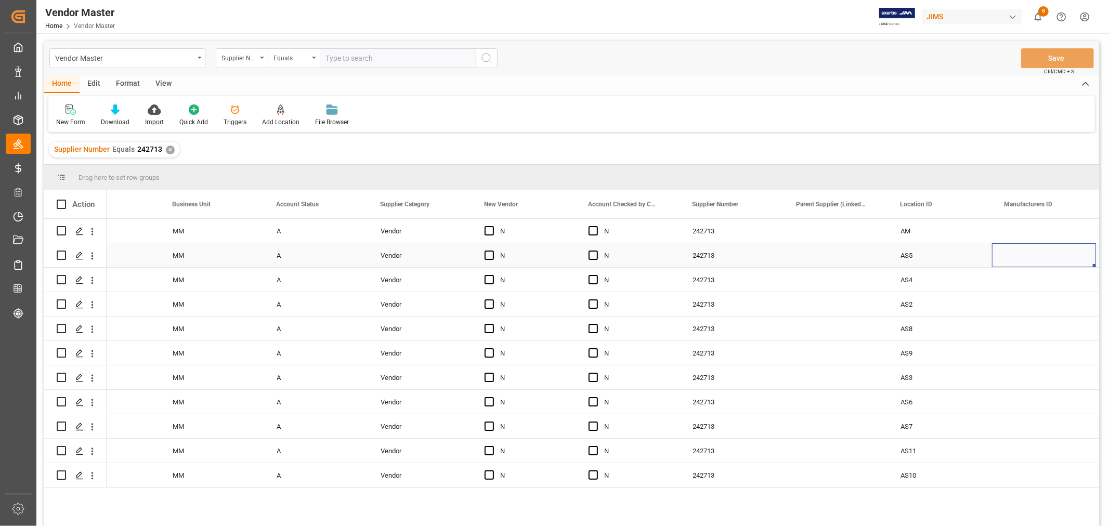
scroll to position [0, 571]
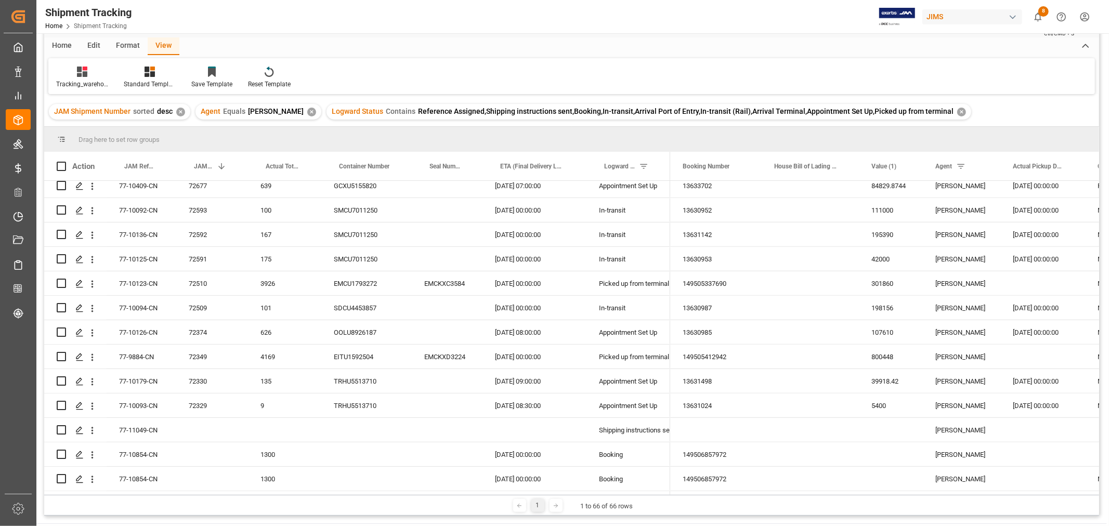
scroll to position [728, 0]
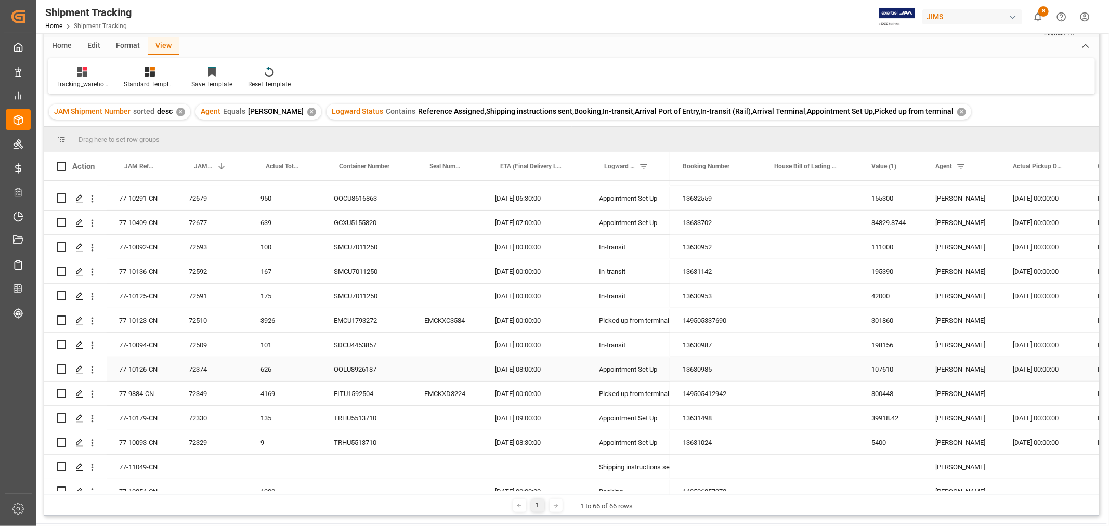
click at [871, 374] on div "107610" at bounding box center [891, 369] width 64 height 24
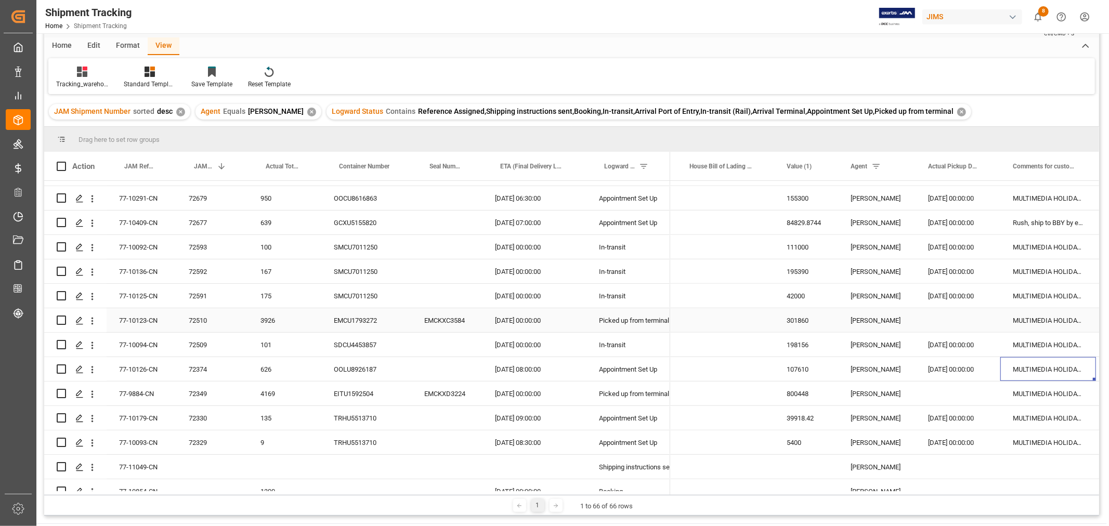
click at [720, 324] on div "Press SPACE to select this row." at bounding box center [725, 320] width 97 height 24
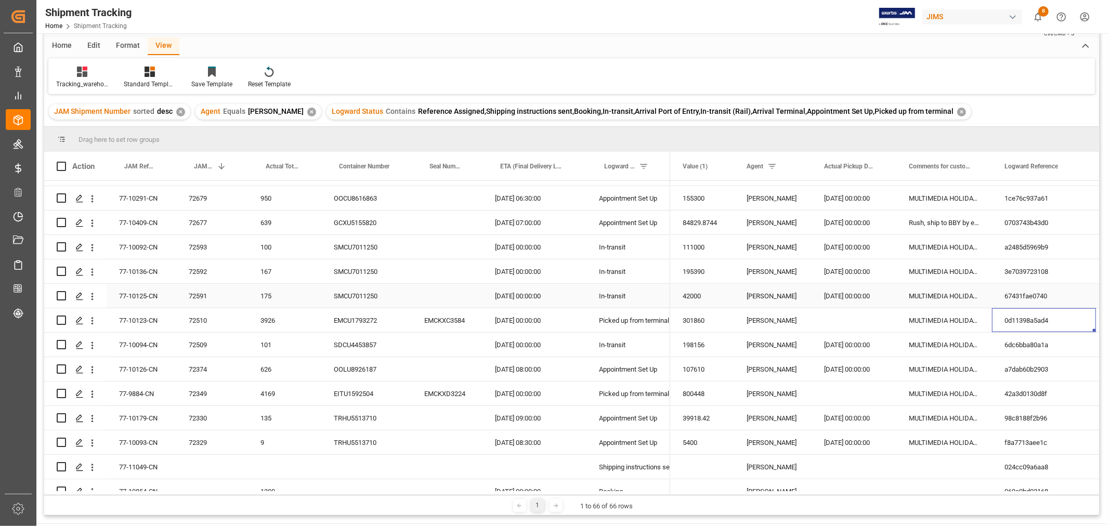
click at [931, 294] on div "MULTIMEDIA HOLIDAY 2025" at bounding box center [945, 296] width 96 height 24
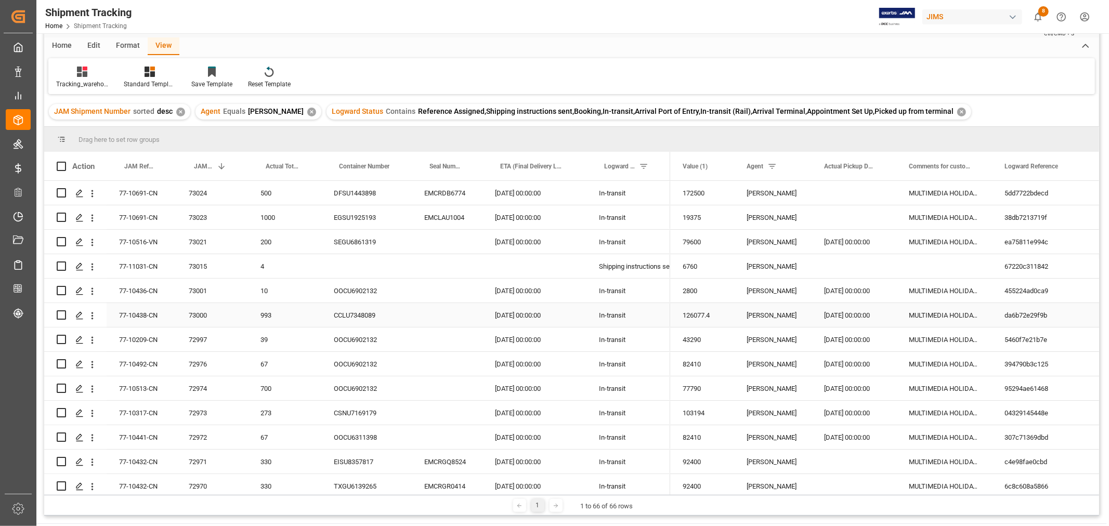
scroll to position [0, 0]
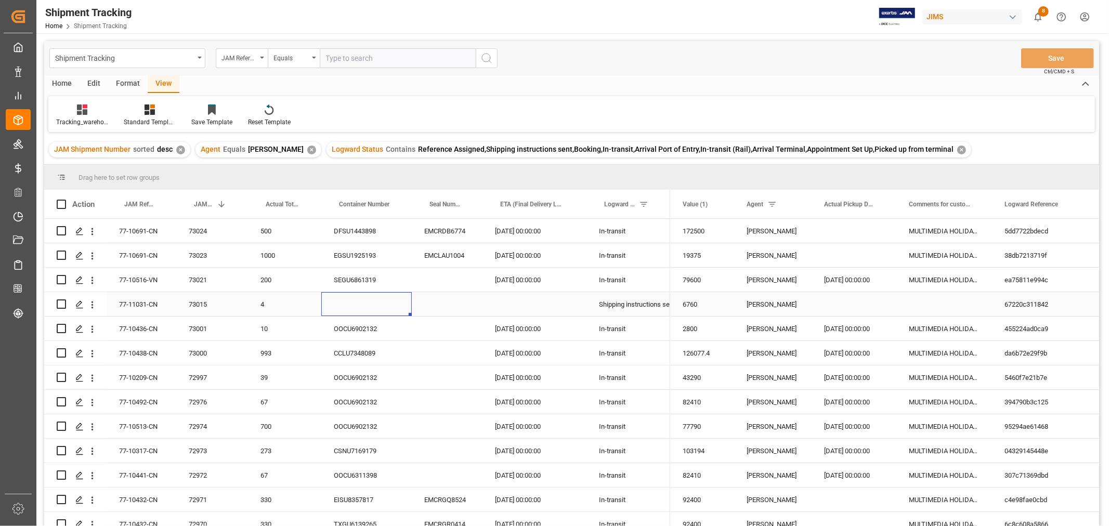
click at [349, 301] on div "Press SPACE to select this row." at bounding box center [366, 304] width 90 height 24
click at [147, 303] on div "77-11031-CN" at bounding box center [142, 304] width 70 height 24
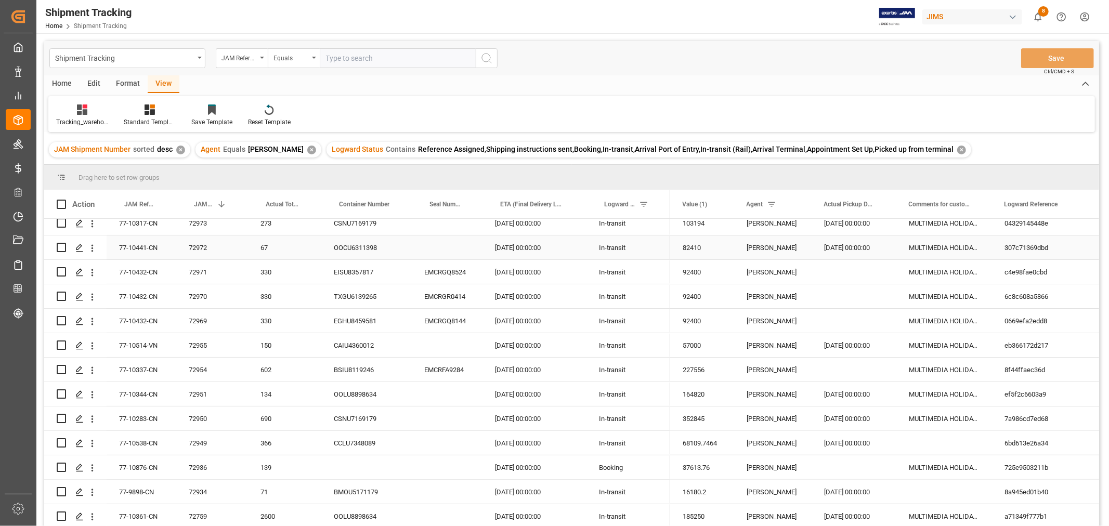
scroll to position [231, 0]
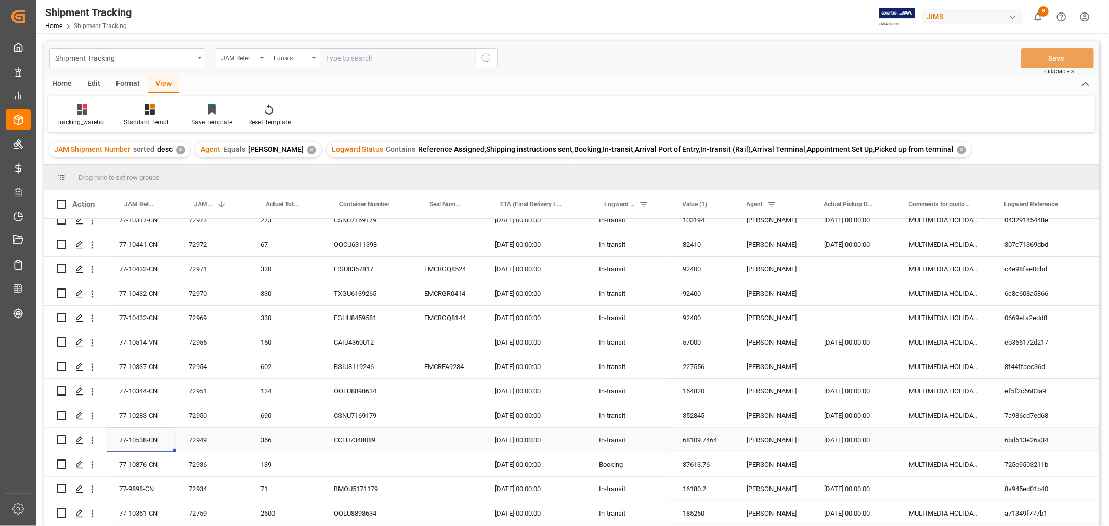
click at [151, 440] on div "77-10538-CN" at bounding box center [142, 440] width 70 height 24
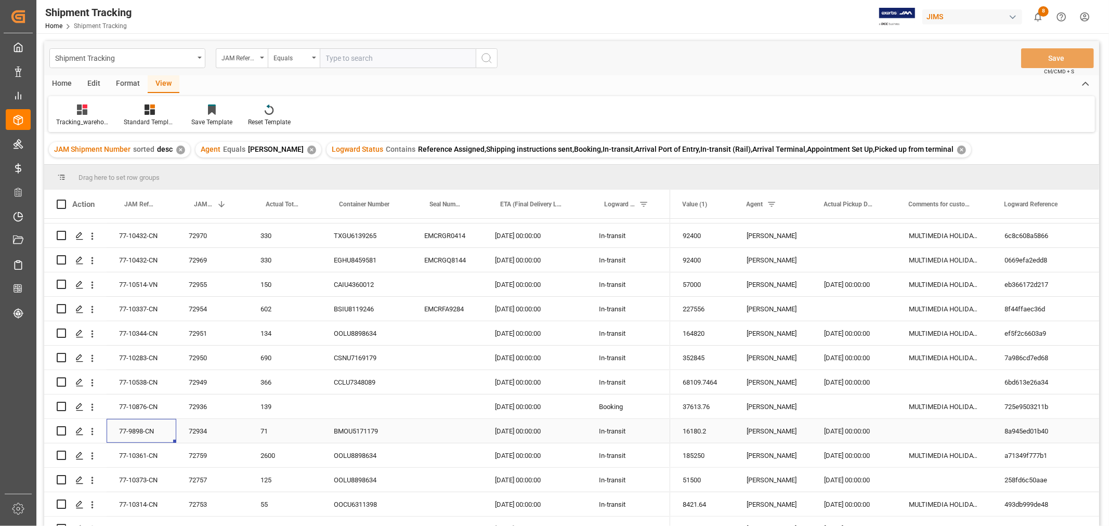
click at [145, 428] on div "77-9898-CN" at bounding box center [142, 431] width 70 height 24
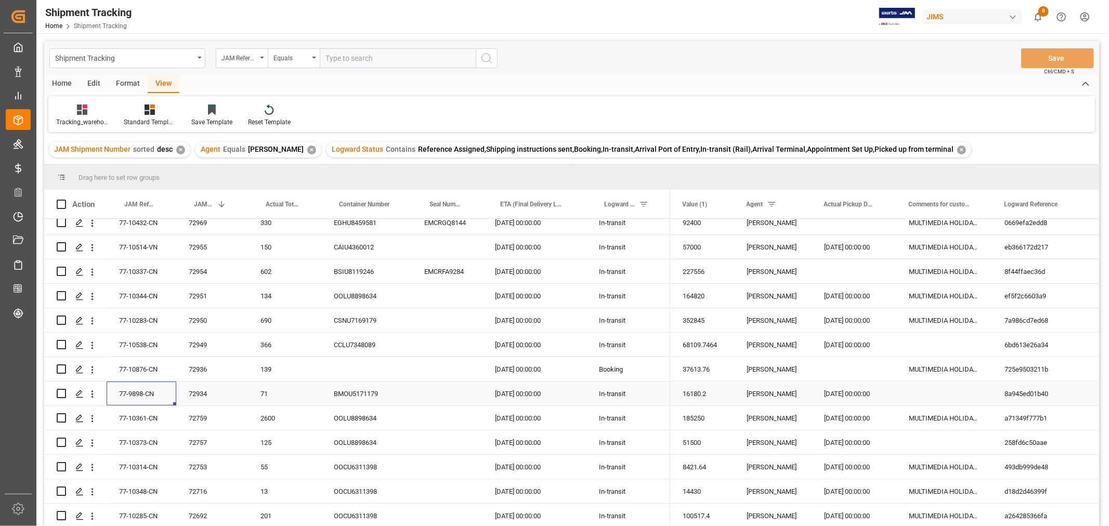
scroll to position [346, 0]
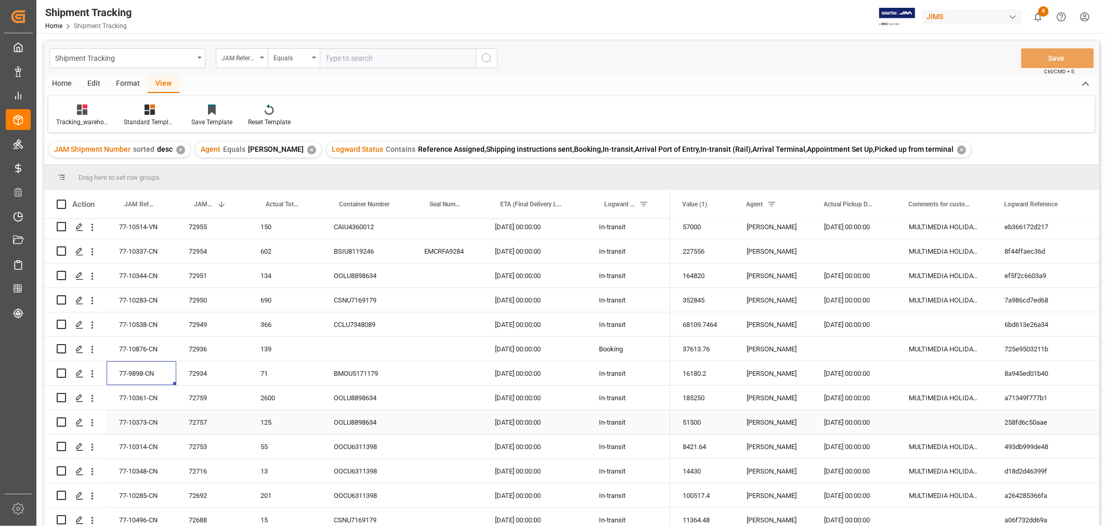
click at [151, 424] on div "77-10373-CN" at bounding box center [142, 422] width 70 height 24
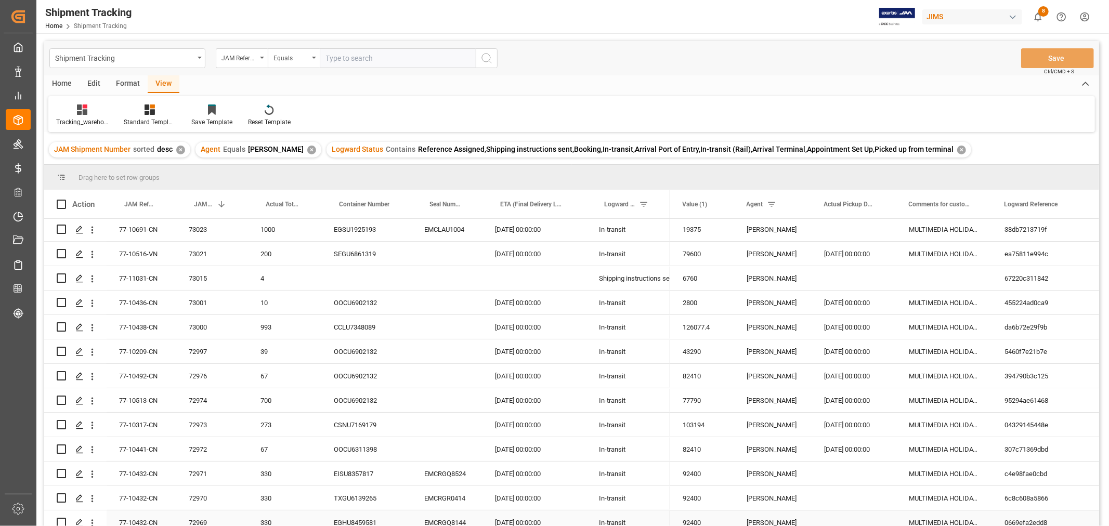
scroll to position [0, 0]
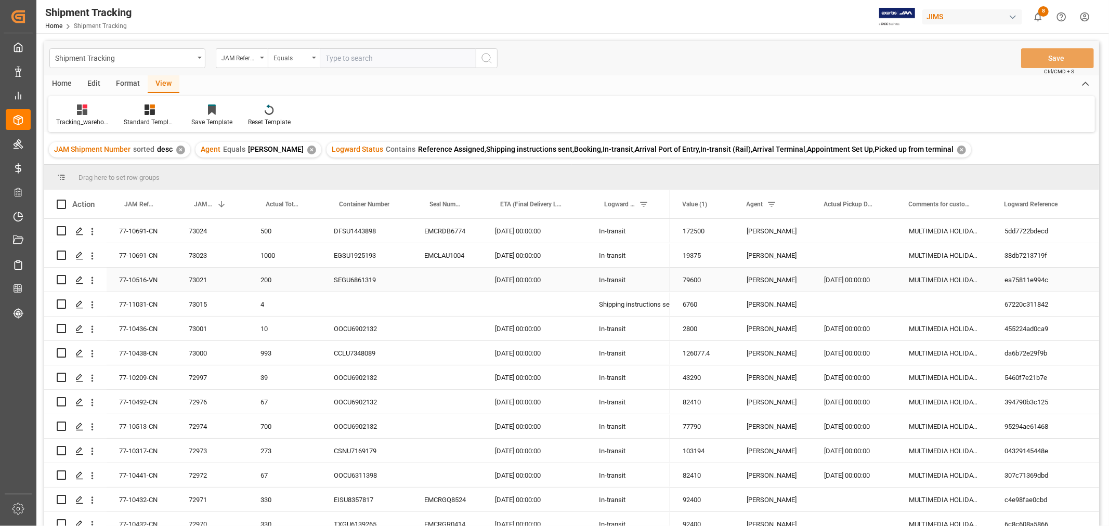
click at [950, 281] on div "MULTIMEDIA HOLIDAY 2025" at bounding box center [945, 280] width 96 height 24
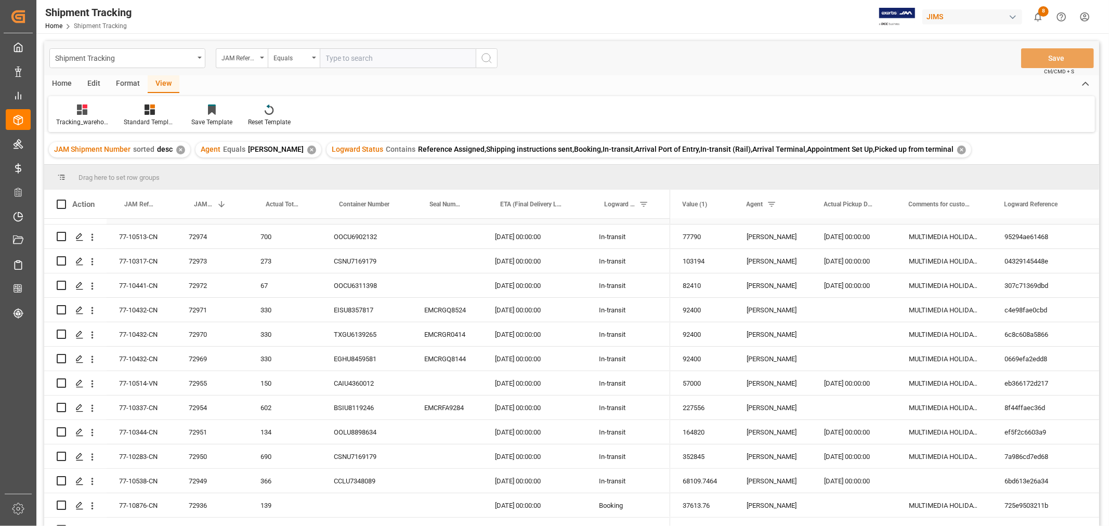
scroll to position [346, 0]
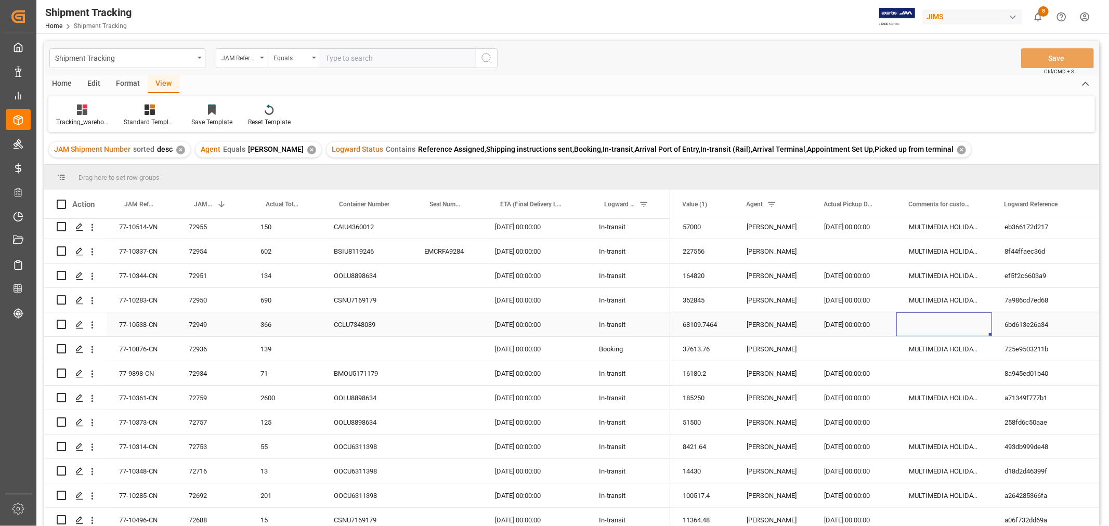
click at [934, 324] on div "Press SPACE to select this row." at bounding box center [945, 325] width 96 height 24
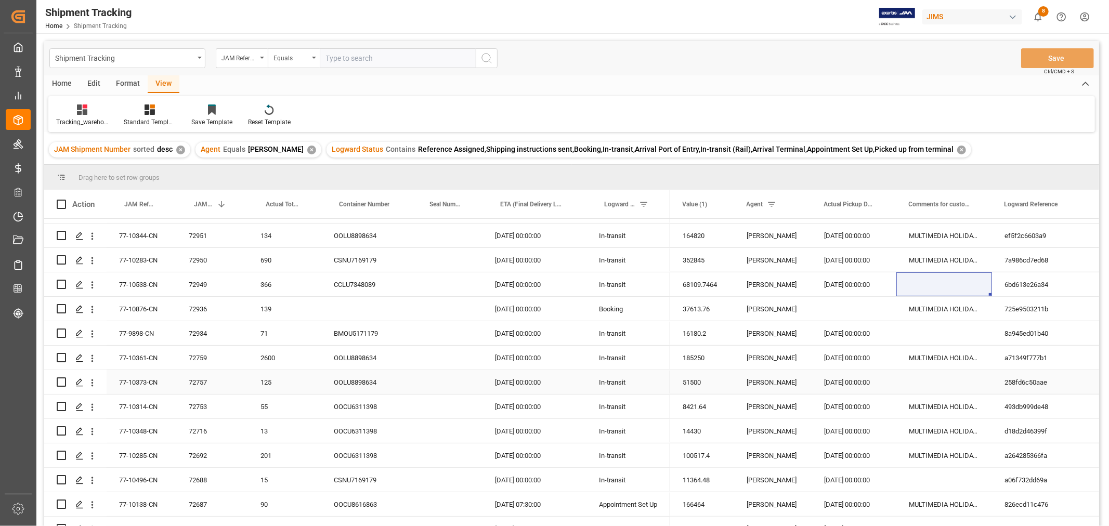
scroll to position [404, 0]
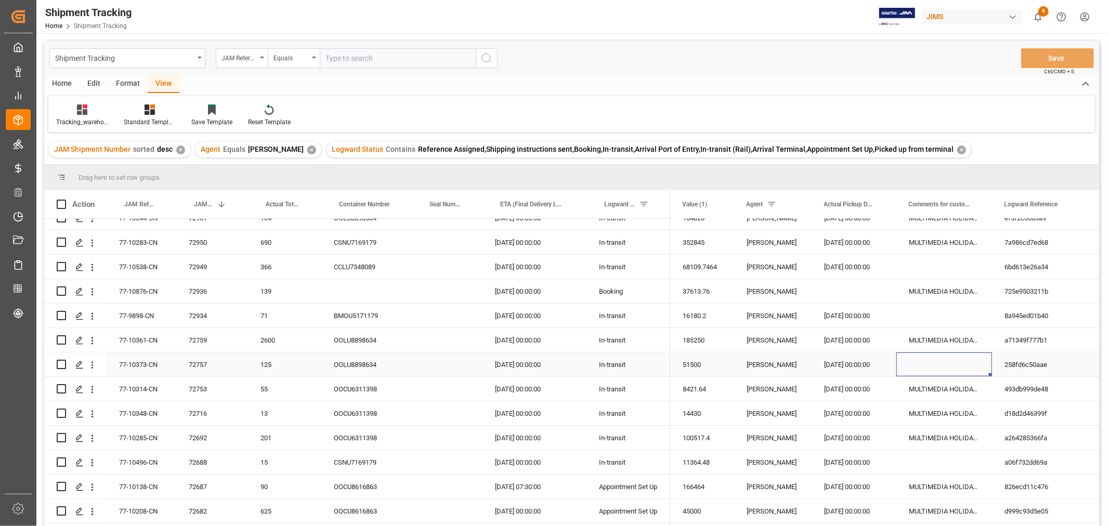
click at [939, 361] on div "Press SPACE to select this row." at bounding box center [945, 365] width 96 height 24
click at [939, 361] on input "Press SPACE to select this row." at bounding box center [944, 371] width 79 height 20
paste input "MULTIMEDIA HOLIDAY 2025"
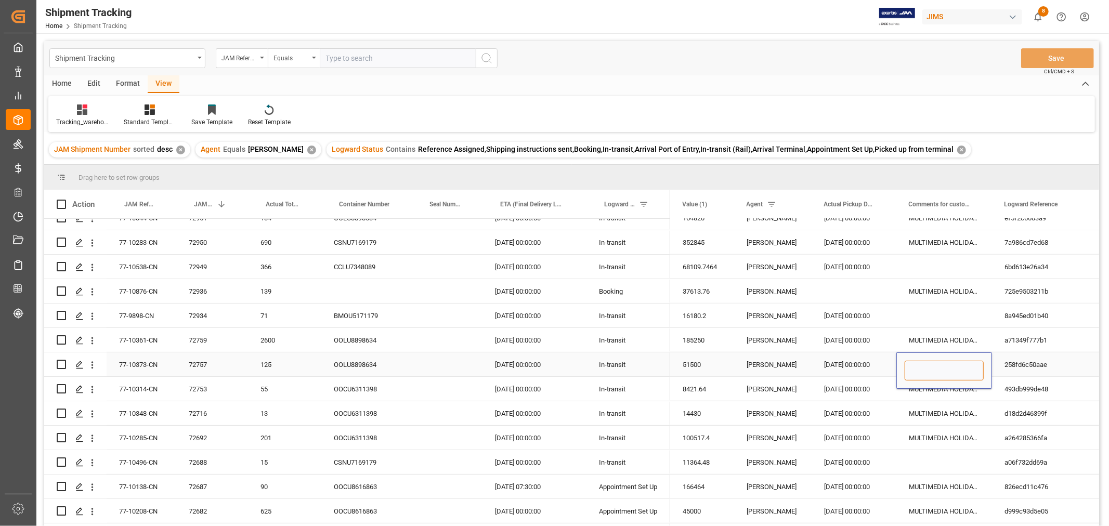
type input "MULTIMEDIA HOLIDAY 2025"
click at [947, 398] on div "MULTIMEDIA HOLIDAY 2025" at bounding box center [945, 389] width 96 height 24
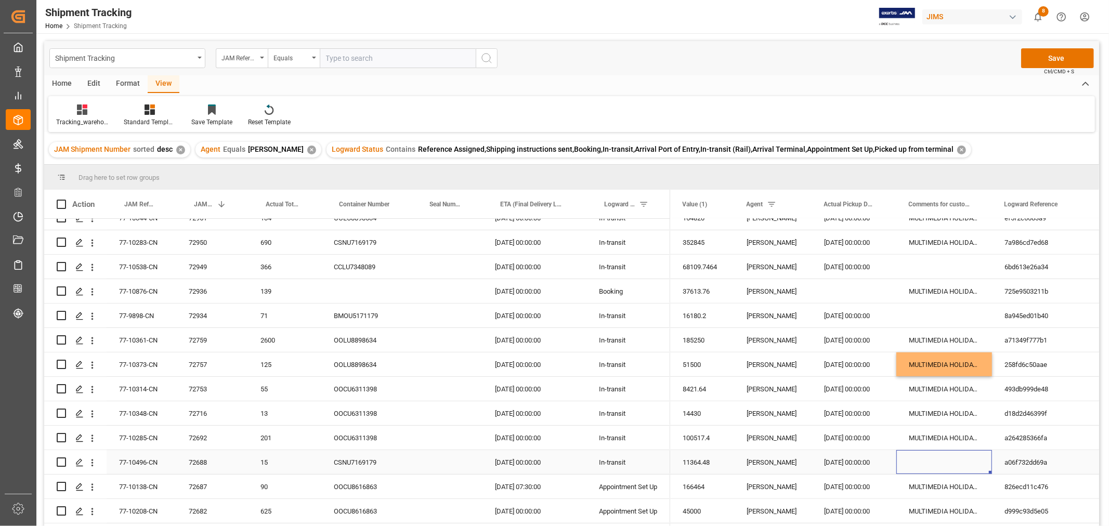
click at [939, 460] on div "Press SPACE to select this row." at bounding box center [945, 462] width 96 height 24
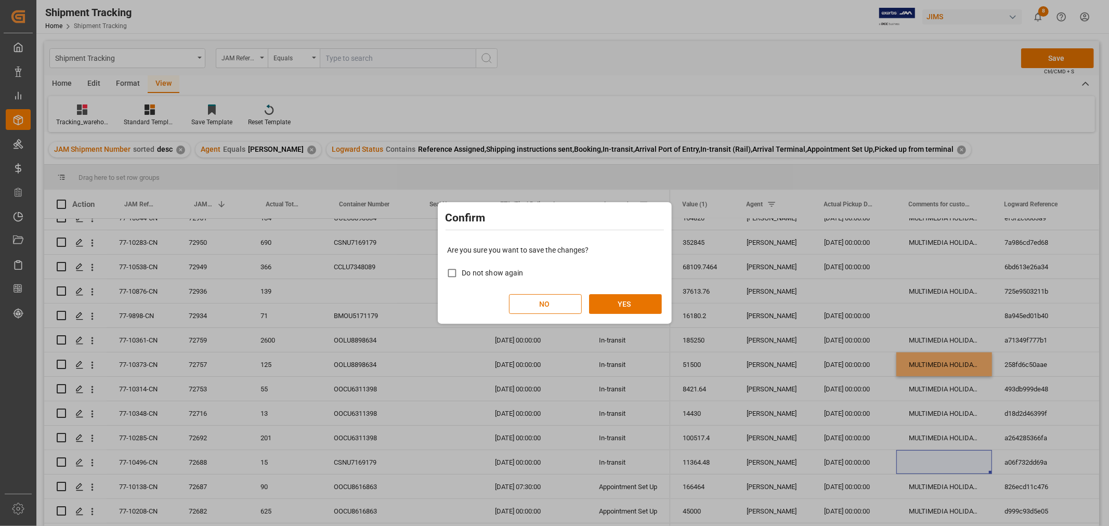
click at [620, 314] on div "Are you sure you want to save the changes? Do not show again NO YES" at bounding box center [555, 280] width 229 height 84
click at [621, 305] on button "YES" at bounding box center [625, 304] width 73 height 20
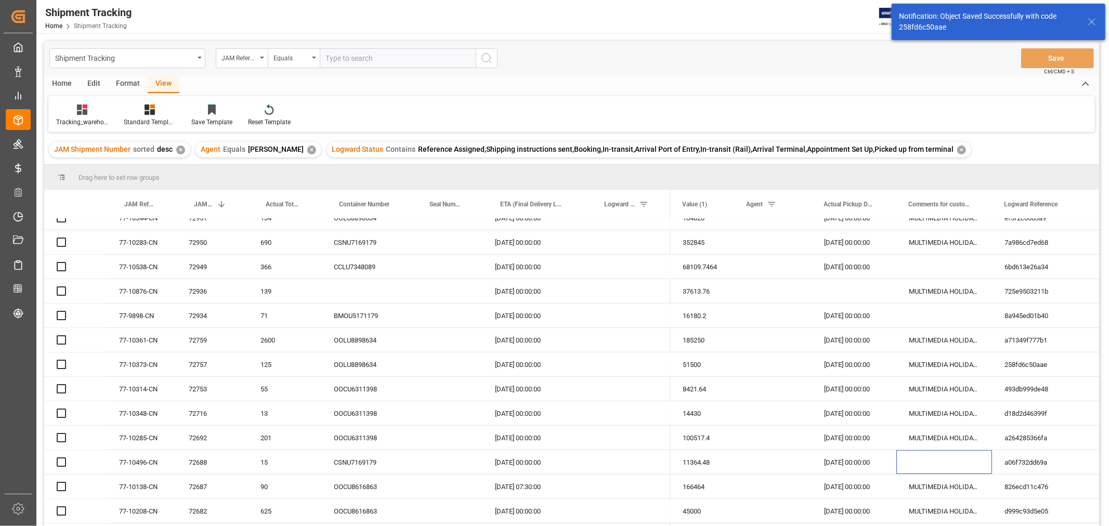
click at [143, 462] on div "77-10496-CN" at bounding box center [142, 462] width 70 height 24
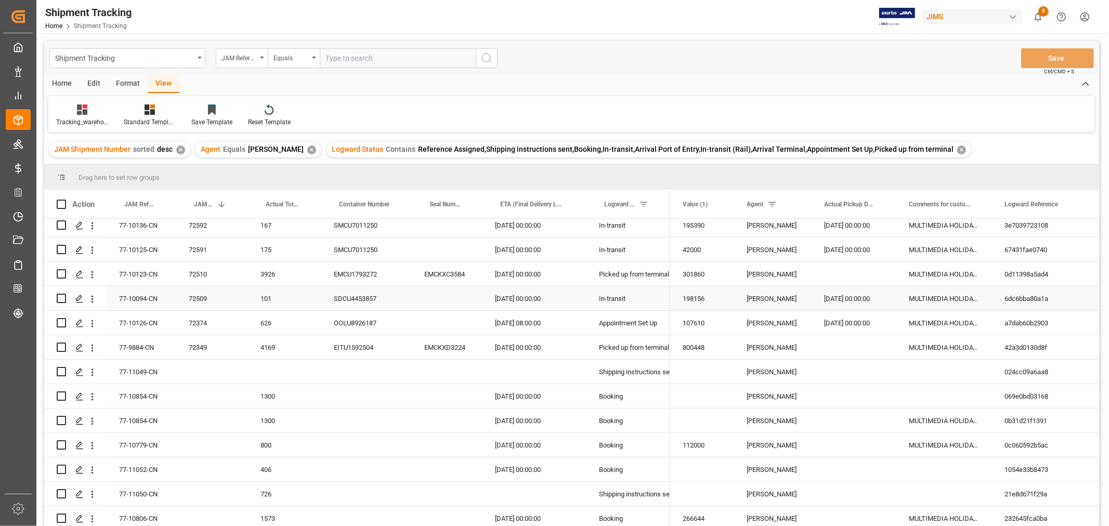
scroll to position [866, 0]
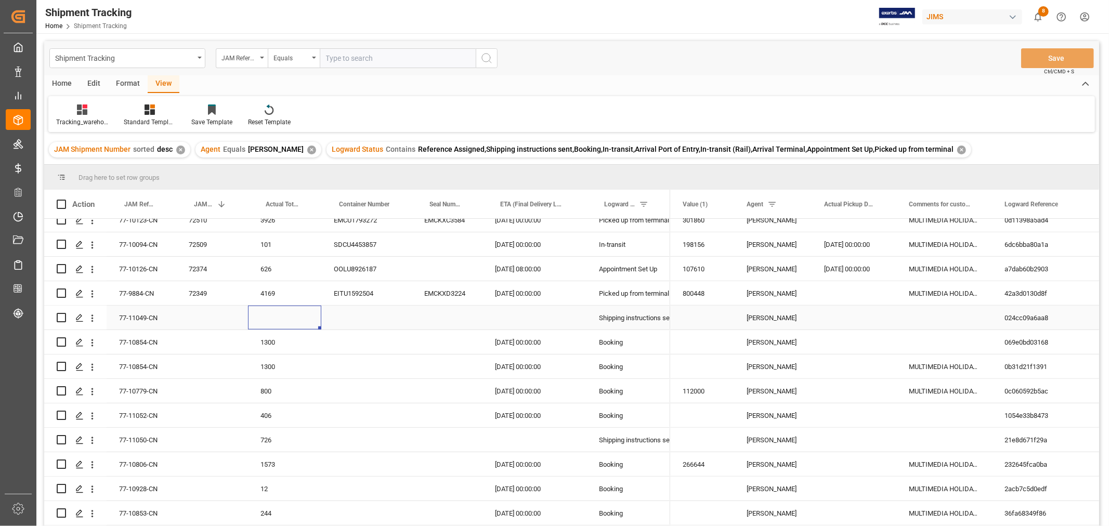
click at [294, 319] on div "Press SPACE to select this row." at bounding box center [284, 318] width 73 height 24
click at [135, 318] on div "77-11049-CN" at bounding box center [142, 318] width 70 height 24
click at [154, 348] on div "77-10854-CN" at bounding box center [142, 342] width 70 height 24
click at [954, 364] on div "MULTIMEDIA HOLIDAY 2025" at bounding box center [945, 367] width 96 height 24
click at [937, 334] on div "Press SPACE to select this row." at bounding box center [945, 342] width 96 height 24
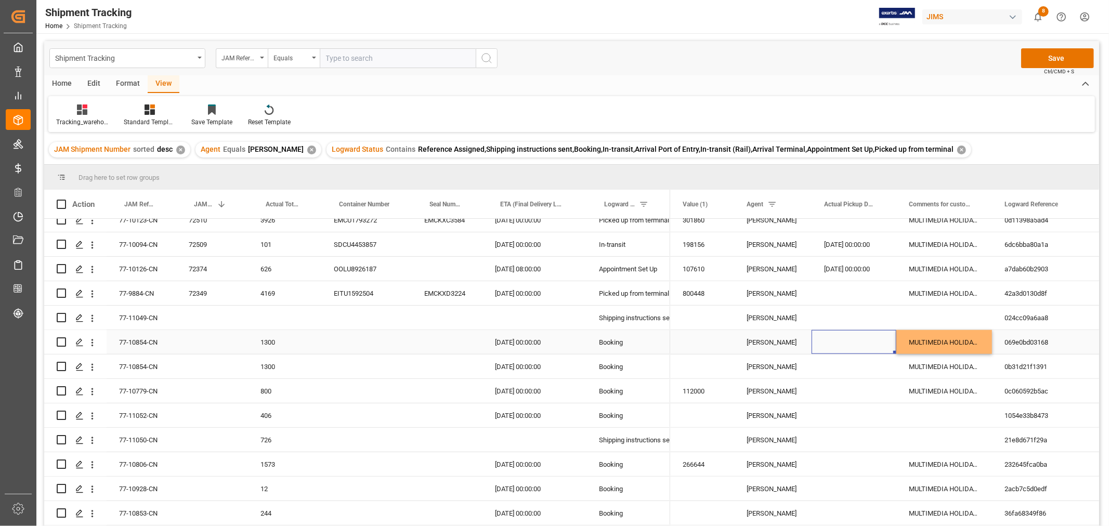
click at [841, 344] on div "Press SPACE to select this row." at bounding box center [854, 342] width 85 height 24
click at [902, 417] on div "Press SPACE to select this row." at bounding box center [945, 416] width 96 height 24
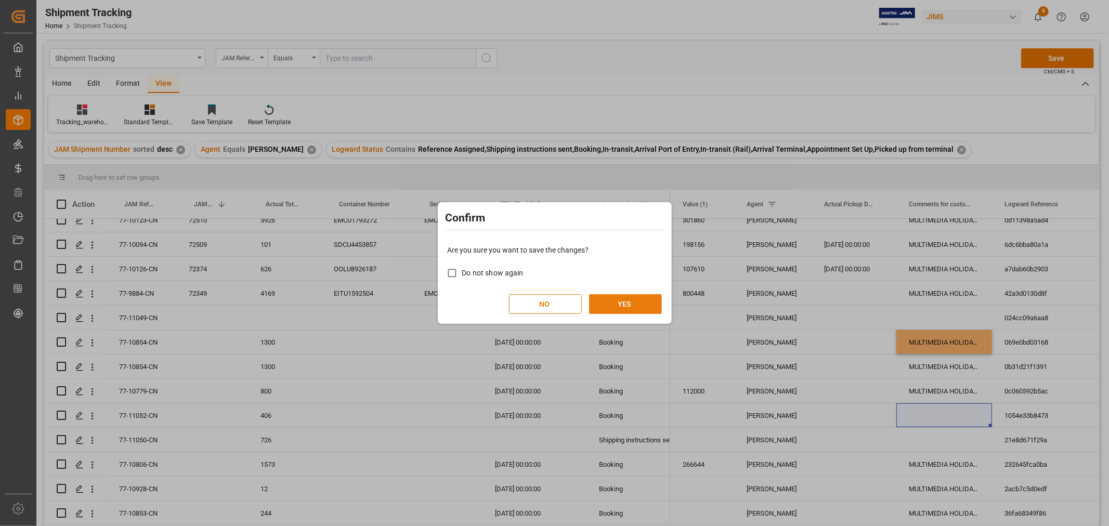
click at [646, 299] on button "YES" at bounding box center [625, 304] width 73 height 20
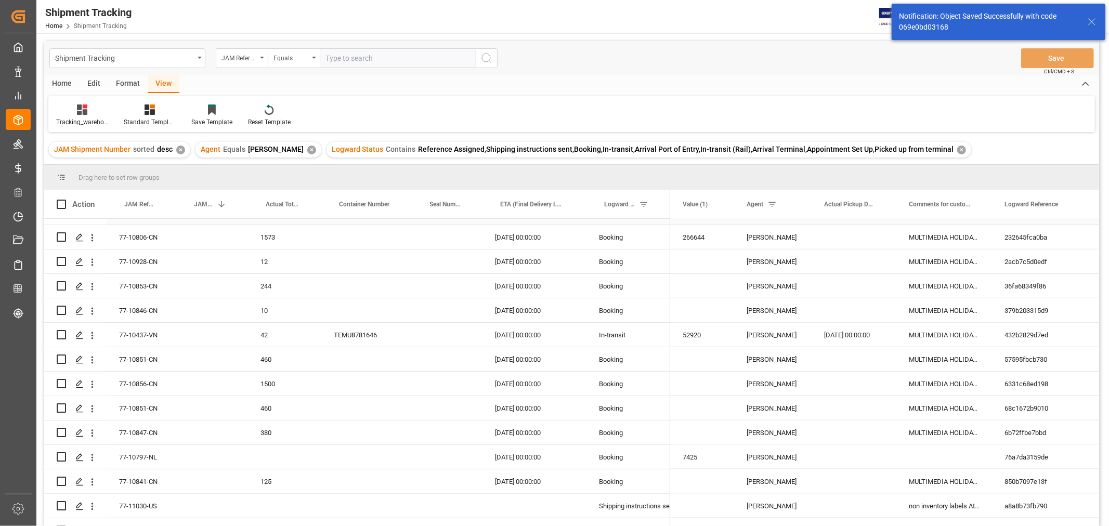
scroll to position [1098, 0]
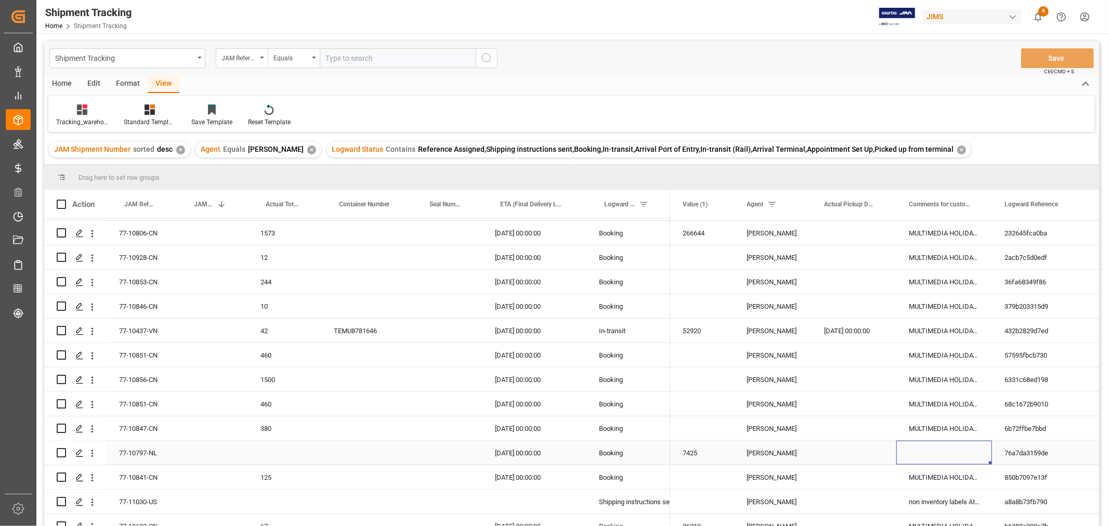
click at [931, 458] on div "Press SPACE to select this row." at bounding box center [945, 453] width 96 height 24
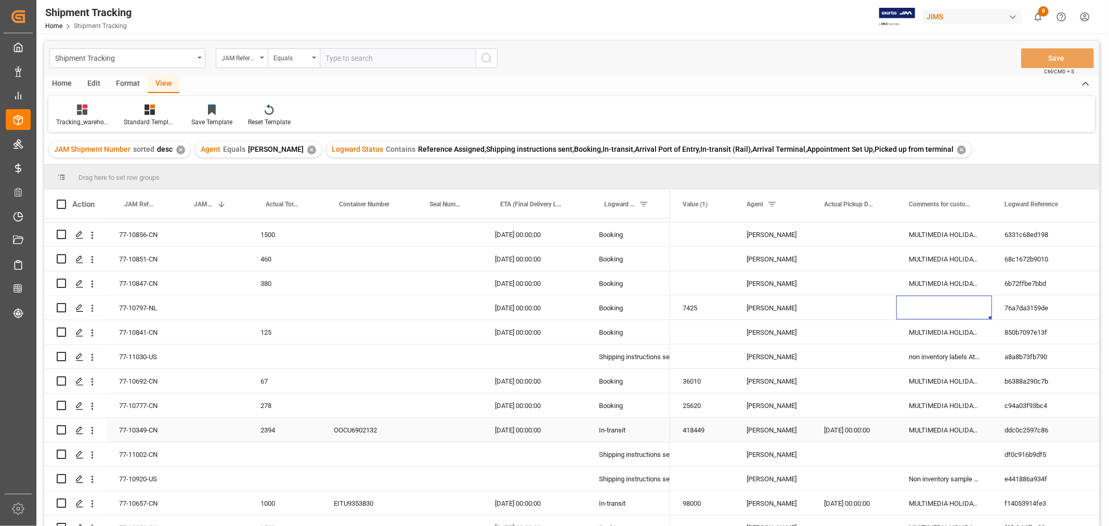
scroll to position [1257, 0]
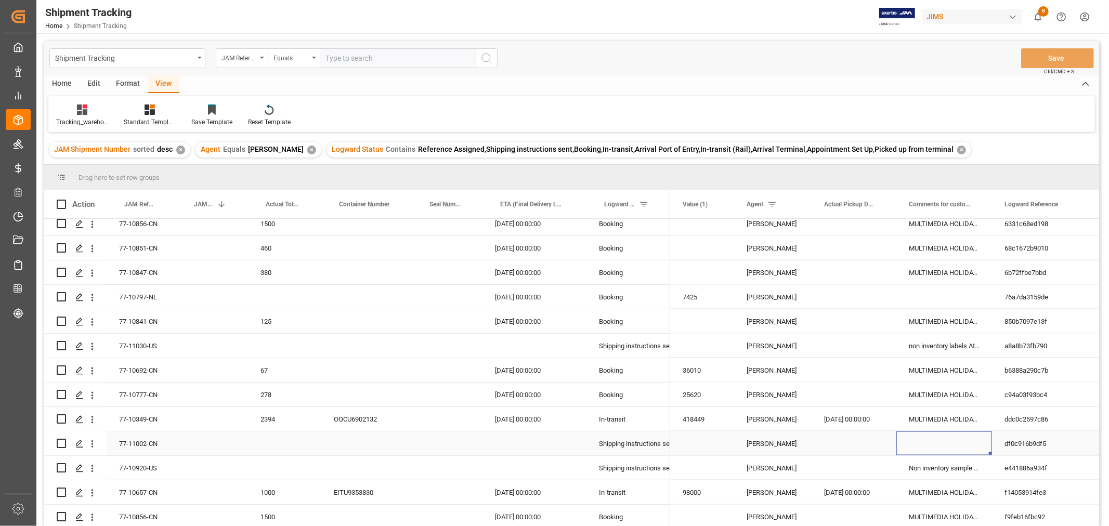
click at [935, 446] on div "Press SPACE to select this row." at bounding box center [945, 444] width 96 height 24
click at [167, 438] on div "77-11002-CN" at bounding box center [142, 444] width 70 height 24
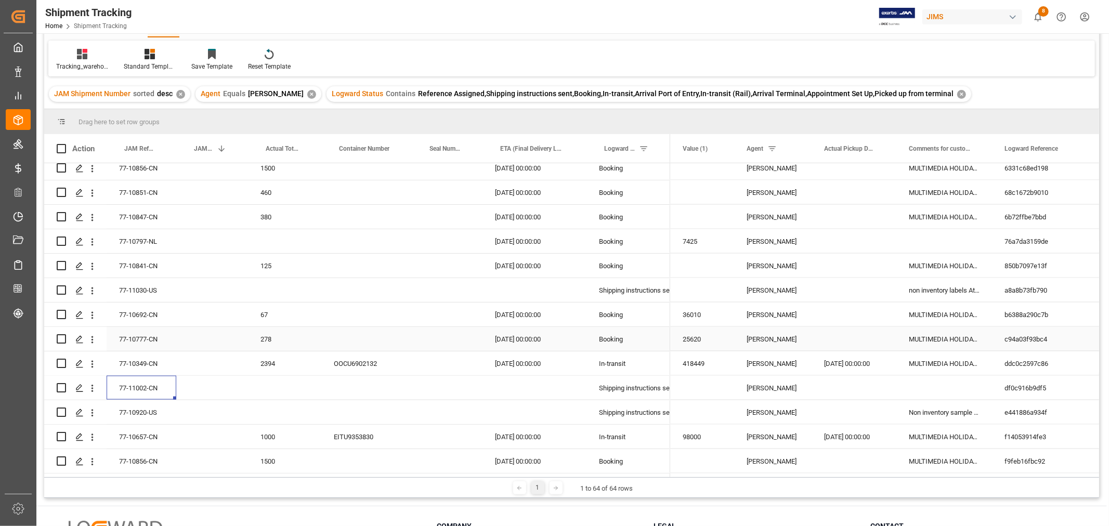
scroll to position [153, 0]
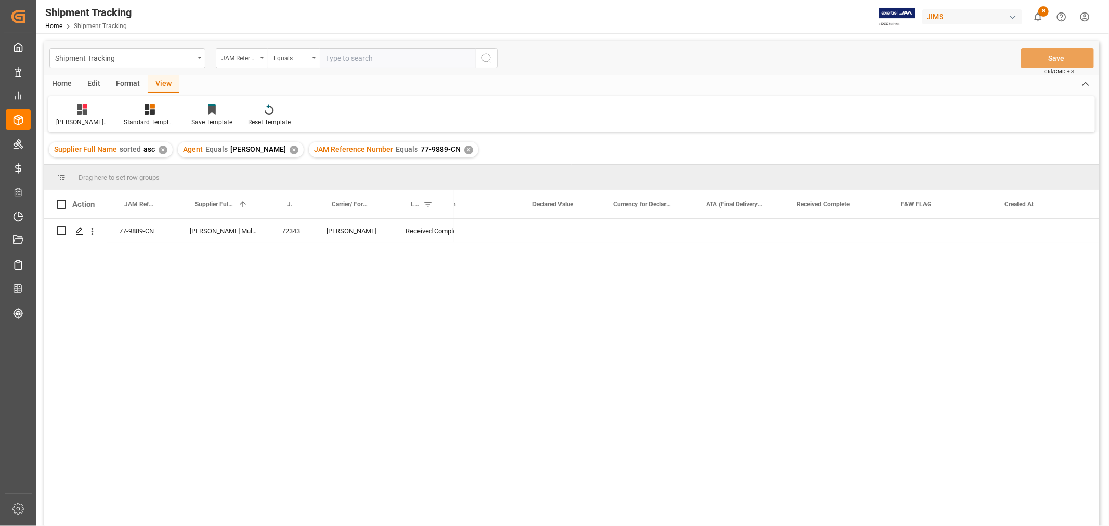
scroll to position [0, 1030]
click at [464, 151] on div "✕" at bounding box center [468, 150] width 9 height 9
click at [368, 56] on input "text" at bounding box center [398, 58] width 156 height 20
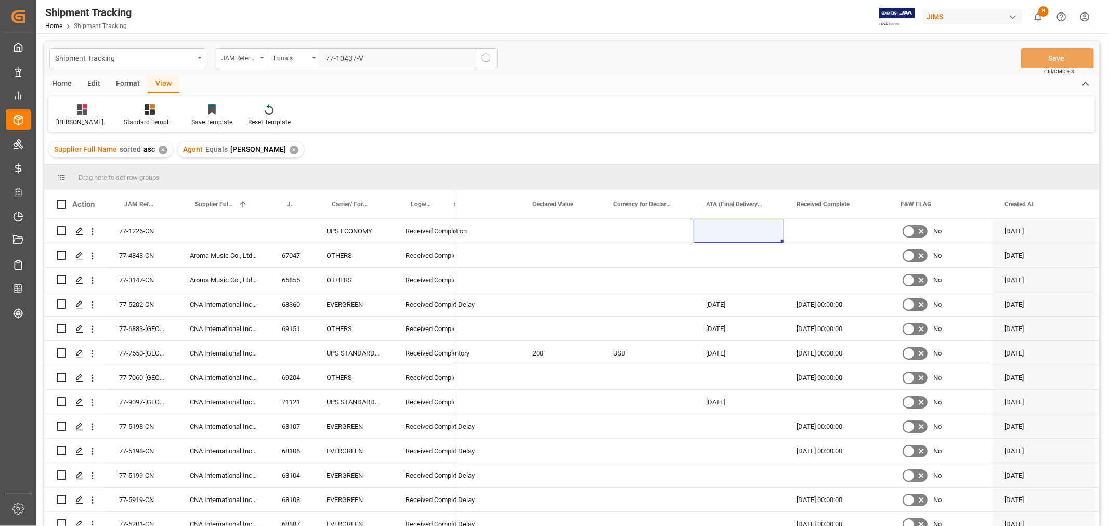
type input "77-10437-VN"
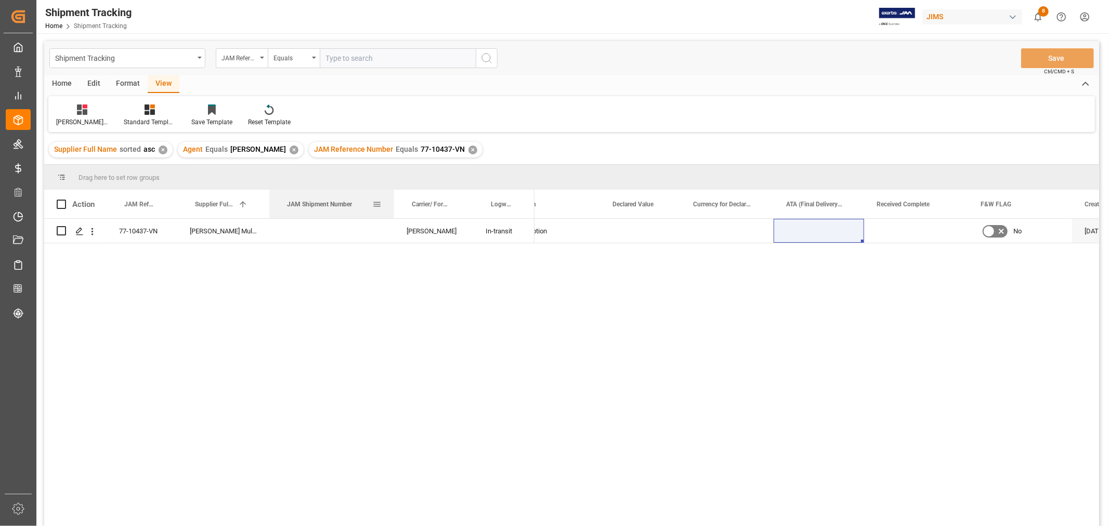
drag, startPoint x: 314, startPoint y: 196, endPoint x: 394, endPoint y: 192, distance: 80.2
click at [394, 192] on div at bounding box center [394, 204] width 4 height 29
click at [317, 229] on div "Press SPACE to select this row." at bounding box center [331, 231] width 125 height 24
click at [318, 229] on div "Press SPACE to select this row." at bounding box center [331, 231] width 125 height 24
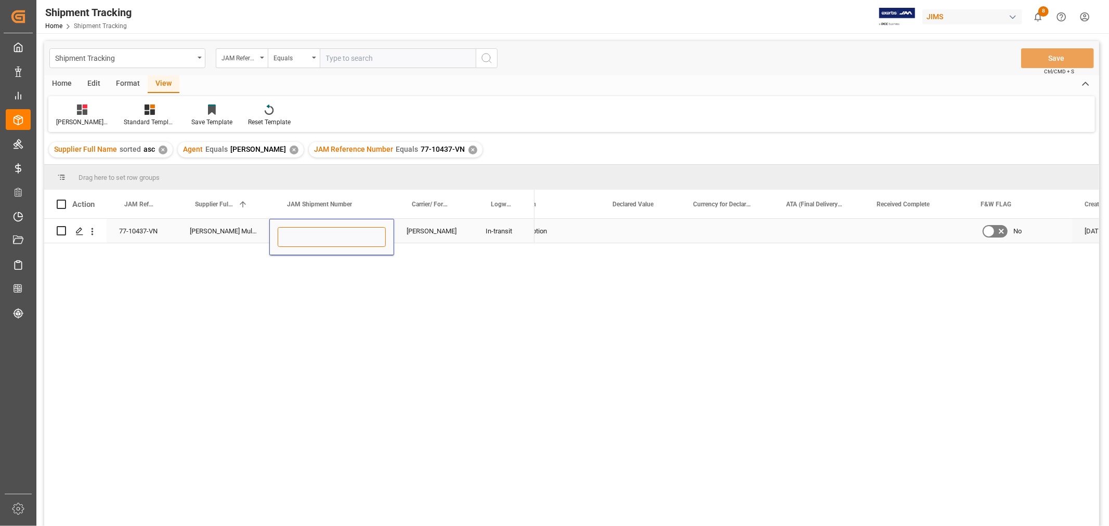
click at [357, 237] on input "Press SPACE to select this row." at bounding box center [332, 237] width 108 height 20
type input "73031"
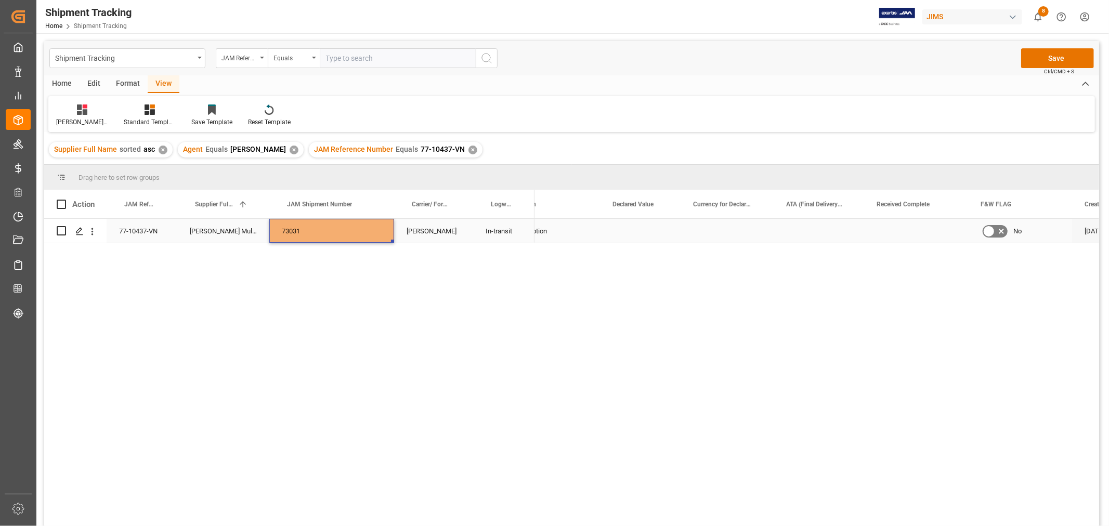
click at [448, 238] on div "[PERSON_NAME]" at bounding box center [433, 231] width 79 height 24
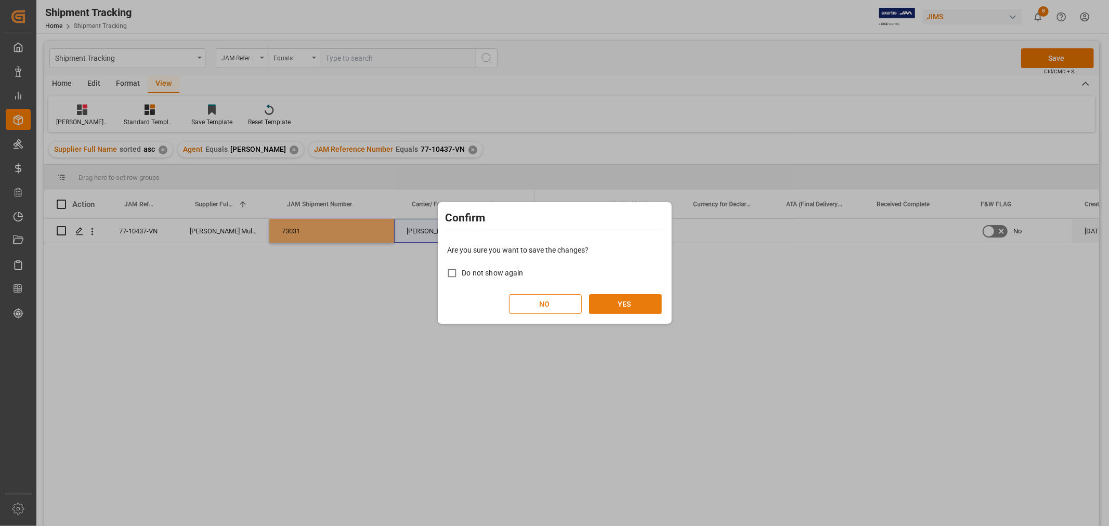
click at [640, 307] on button "YES" at bounding box center [625, 304] width 73 height 20
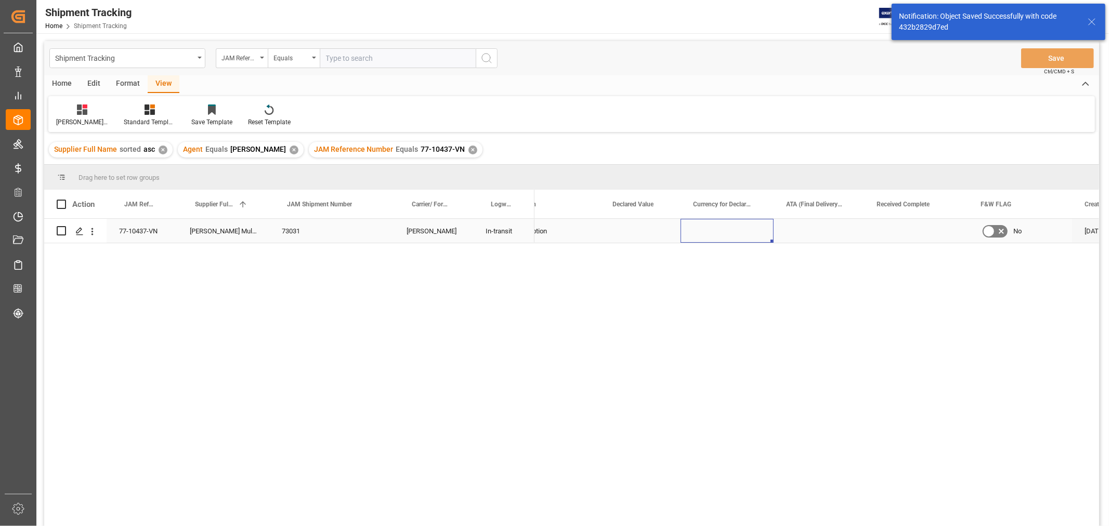
click at [697, 237] on div "Press SPACE to select this row." at bounding box center [727, 231] width 93 height 24
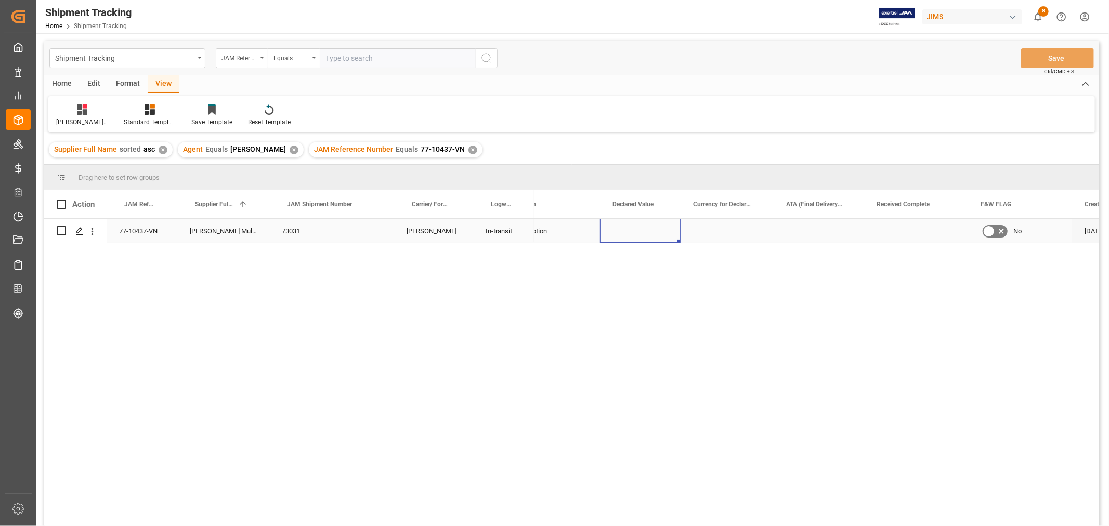
click at [636, 236] on div "Press SPACE to select this row." at bounding box center [640, 231] width 81 height 24
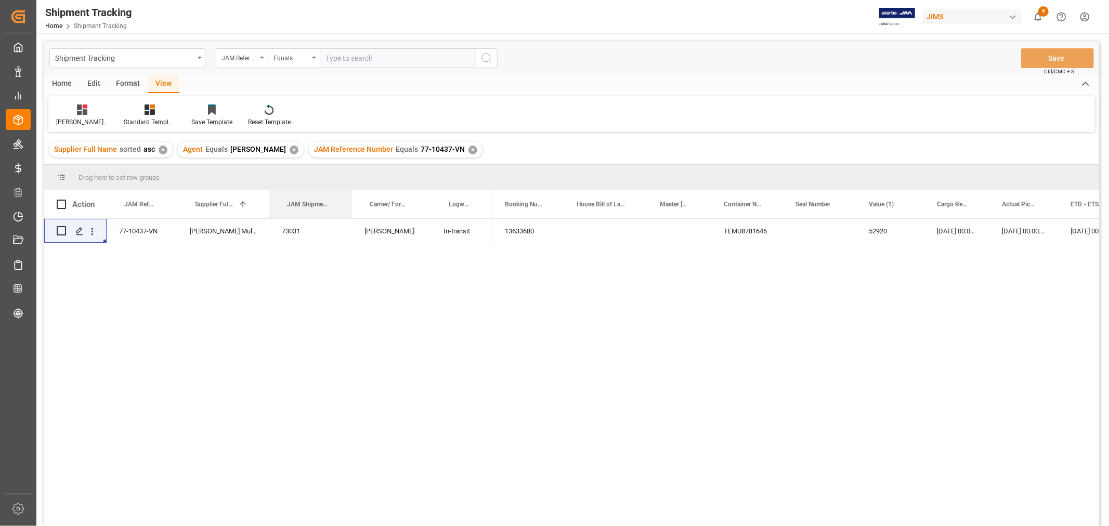
drag, startPoint x: 393, startPoint y: 196, endPoint x: 350, endPoint y: 188, distance: 43.4
click at [350, 188] on div "Drag here to set row groups Drag here to set column labels Action JAM Reference…" at bounding box center [571, 349] width 1055 height 368
click at [469, 146] on div "✕" at bounding box center [473, 150] width 9 height 9
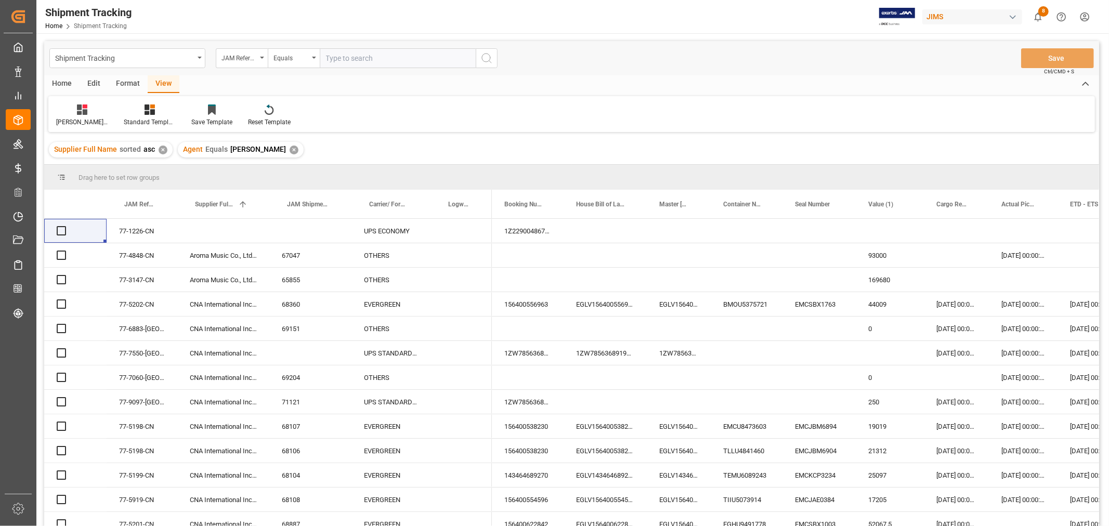
click at [336, 59] on input "text" at bounding box center [398, 58] width 156 height 20
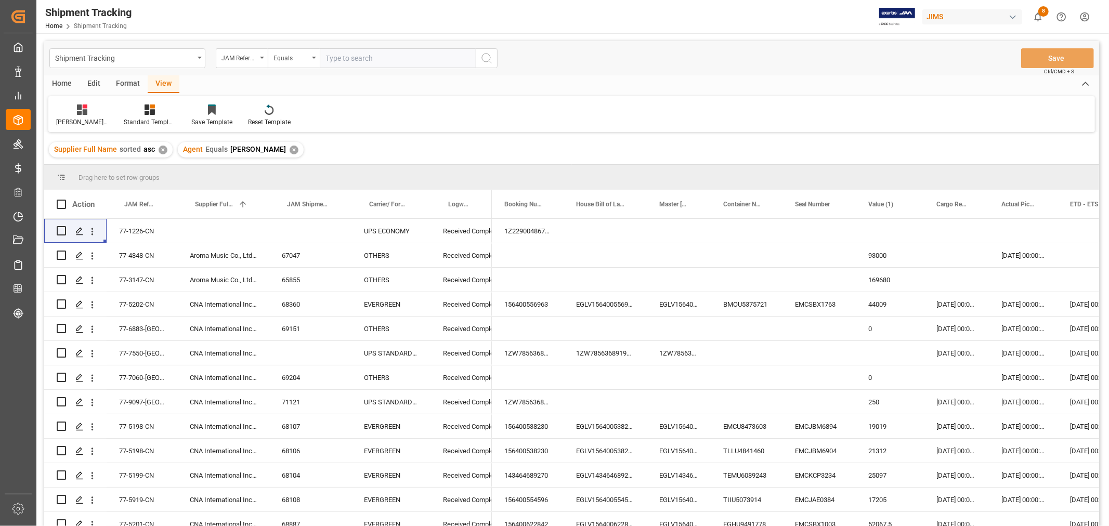
click at [337, 59] on input "text" at bounding box center [398, 58] width 156 height 20
paste input "77-10516-VN"
type input "77-10516-VN"
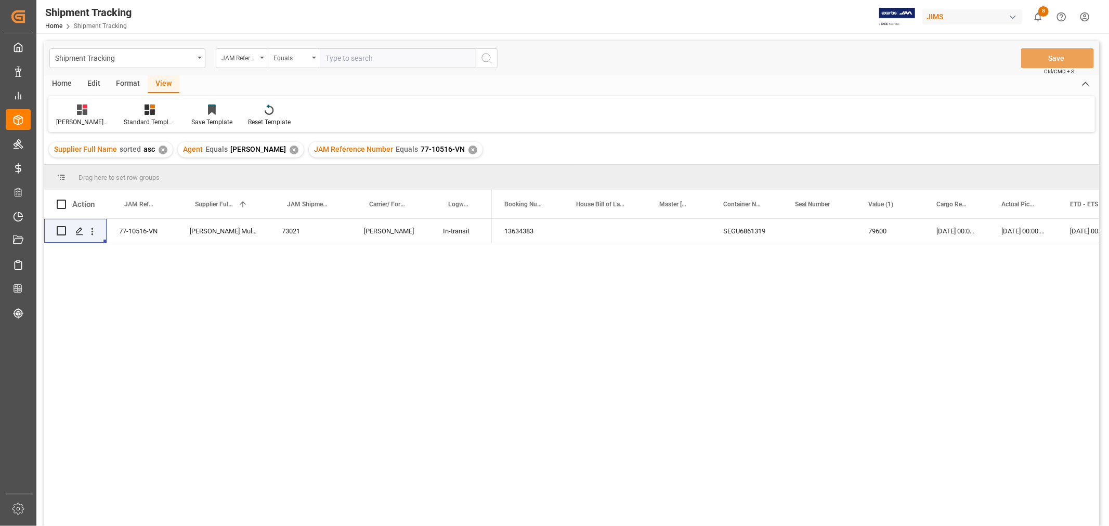
click at [469, 149] on div "✕" at bounding box center [473, 150] width 9 height 9
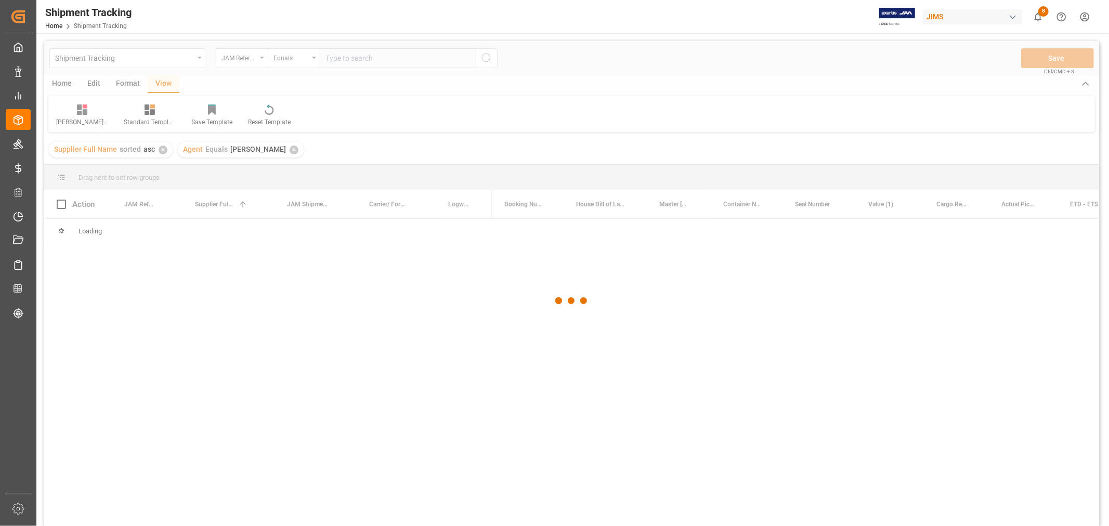
click at [366, 55] on div at bounding box center [571, 301] width 1055 height 520
click at [363, 57] on div at bounding box center [571, 301] width 1055 height 520
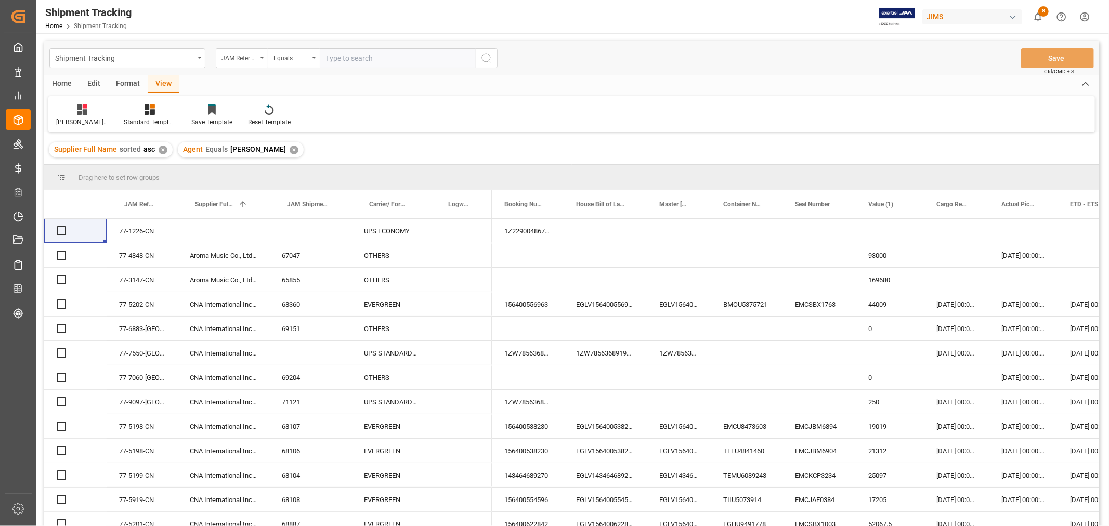
click at [361, 57] on input "text" at bounding box center [398, 58] width 156 height 20
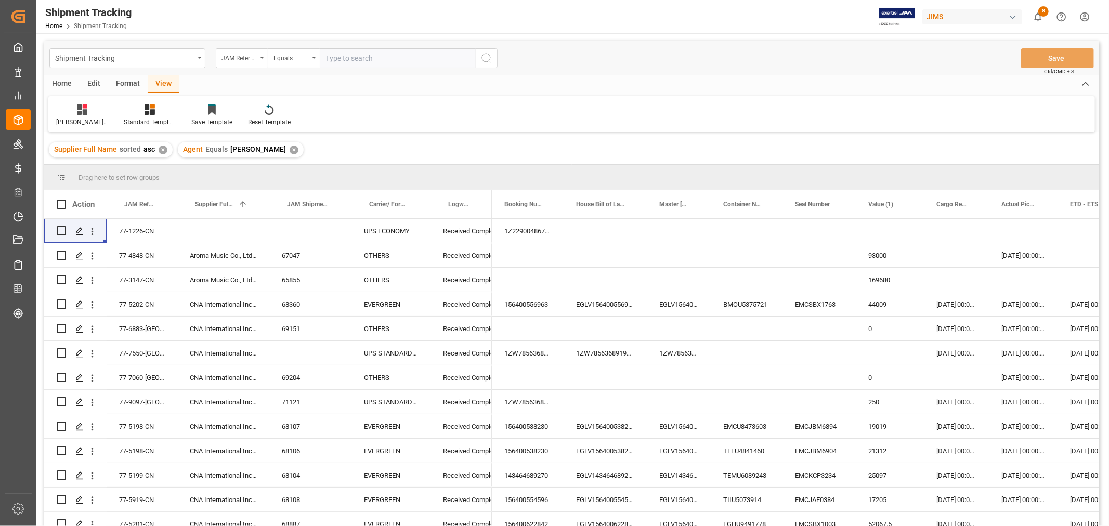
paste input "77-10691-CN"
type input "77-10691-CN"
click at [486, 56] on icon "search button" at bounding box center [487, 58] width 12 height 12
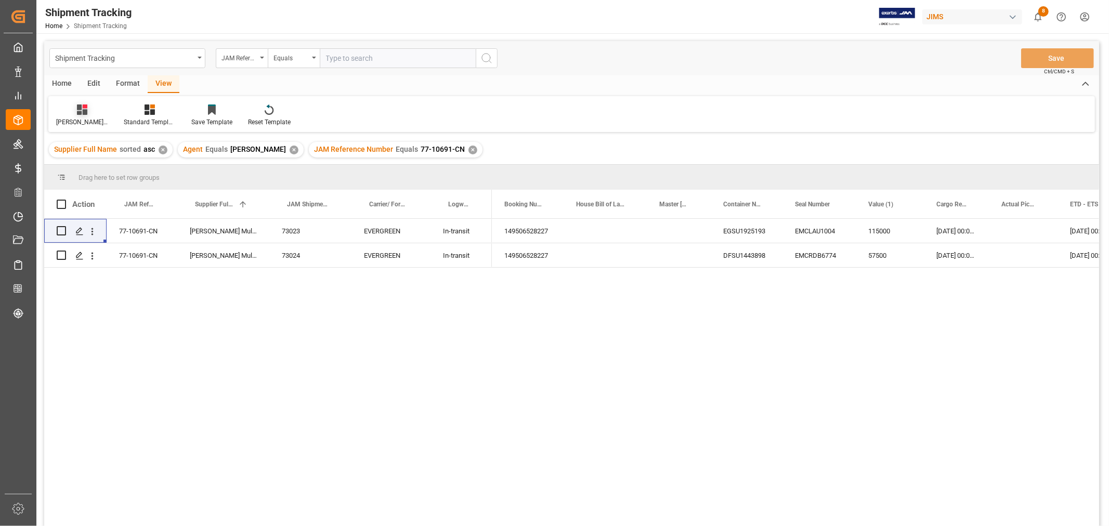
click at [82, 111] on icon at bounding box center [82, 110] width 10 height 10
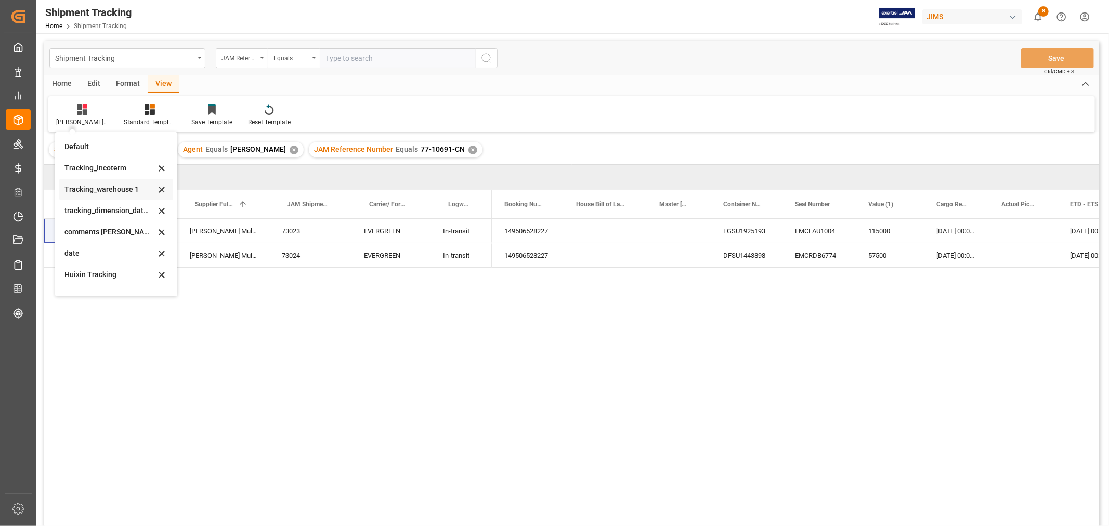
click at [103, 193] on div "Tracking_warehouse 1" at bounding box center [109, 189] width 91 height 11
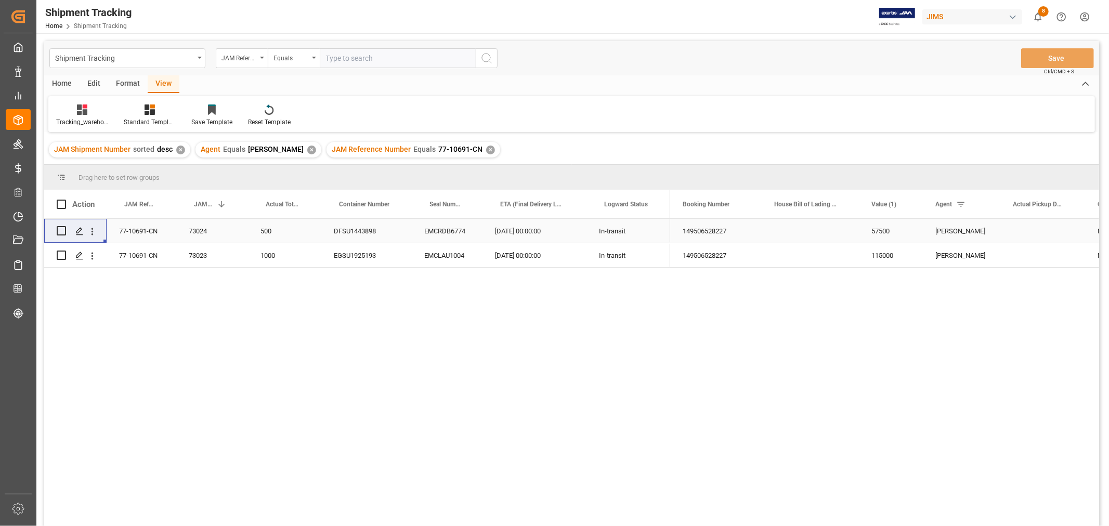
click at [1016, 231] on div "Press SPACE to select this row." at bounding box center [1043, 231] width 85 height 24
click at [1021, 258] on div "Press SPACE to select this row." at bounding box center [1043, 255] width 85 height 24
click at [757, 361] on div "149506528227 57500 HuiXin Gao MULTIMEDIA HOLIDAY 2025 5dd7722bdecd 149506528227…" at bounding box center [884, 376] width 429 height 314
